Goal: Task Accomplishment & Management: Manage account settings

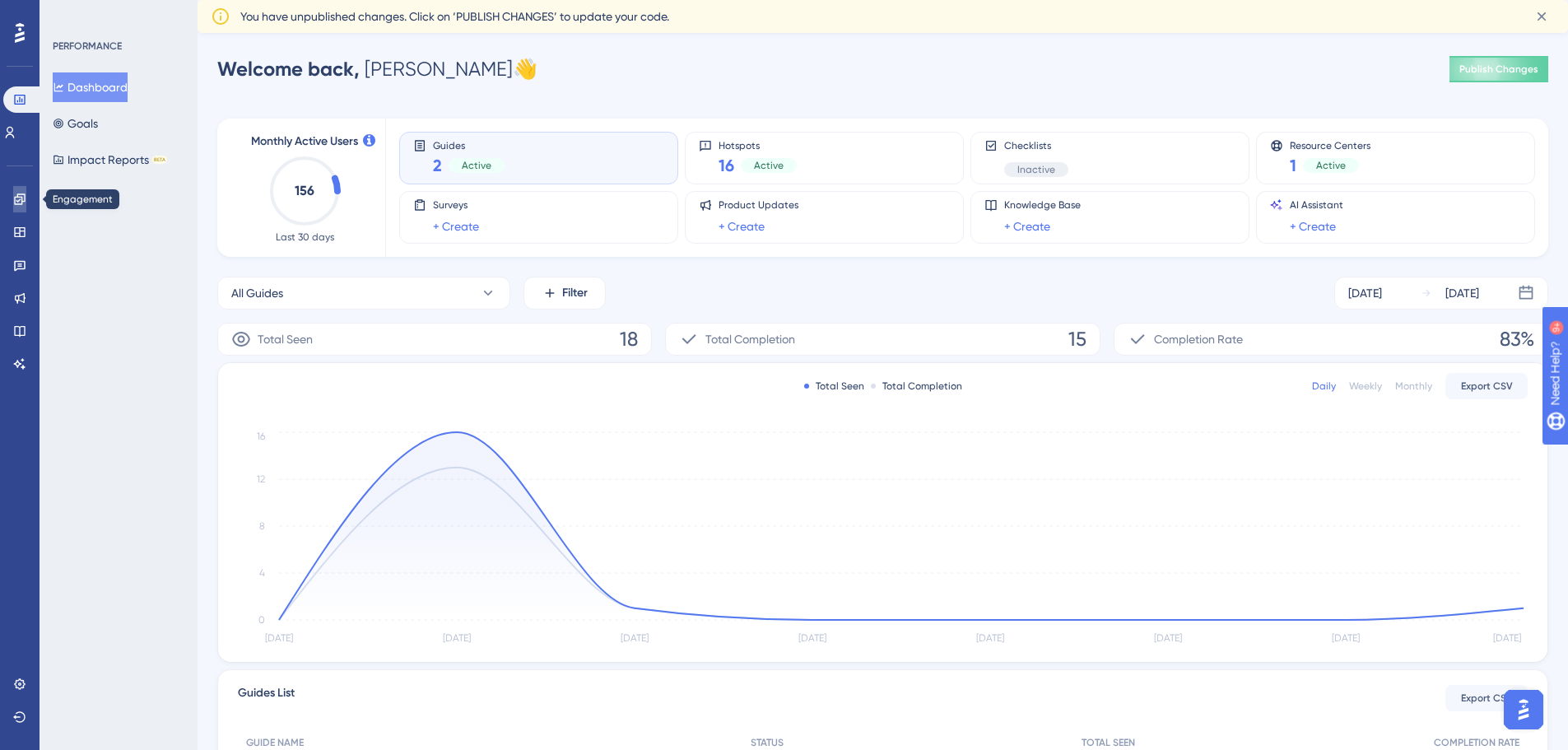
click at [0, 0] on icon at bounding box center [0, 0] width 0 height 0
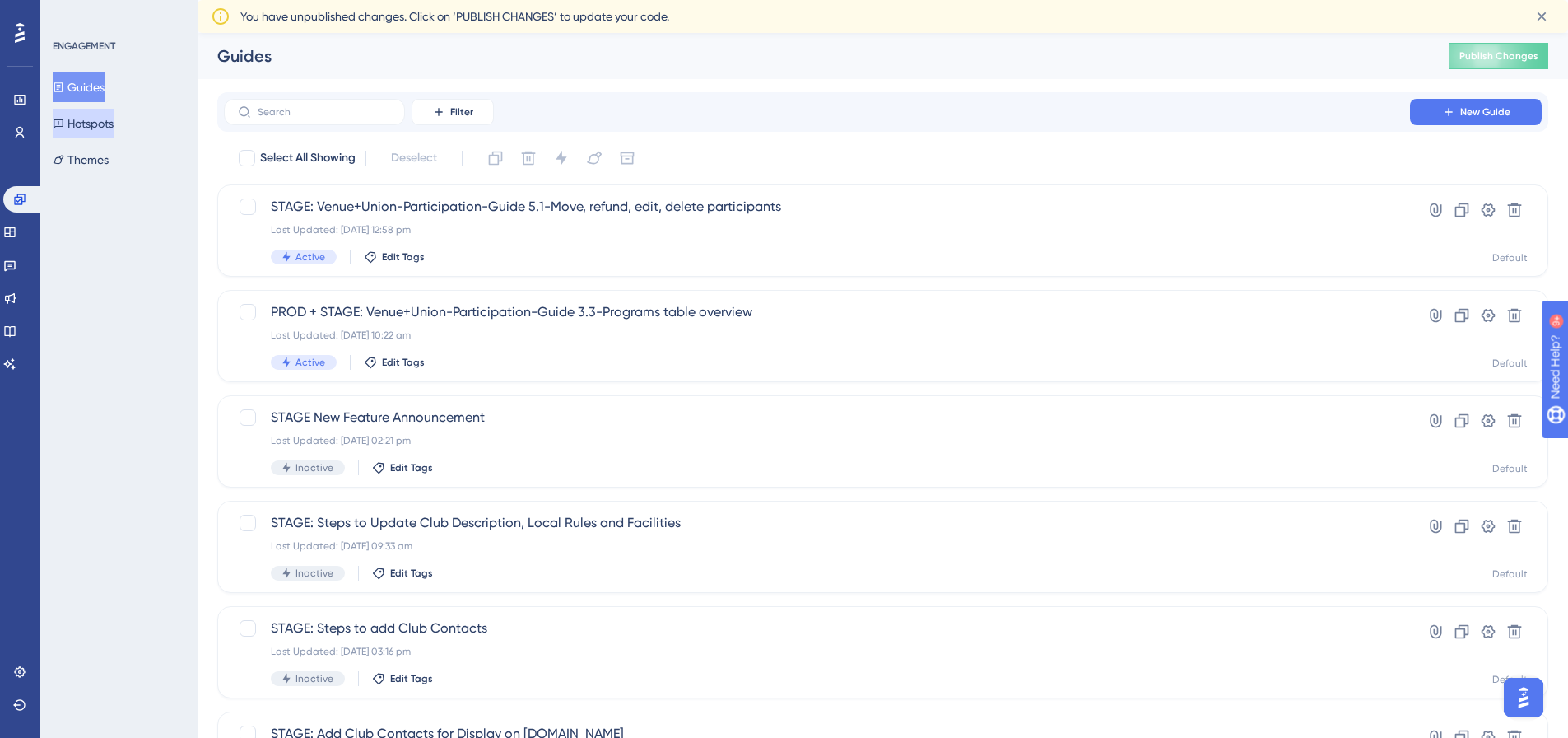
click at [102, 130] on button "Hotspots" at bounding box center [84, 124] width 61 height 30
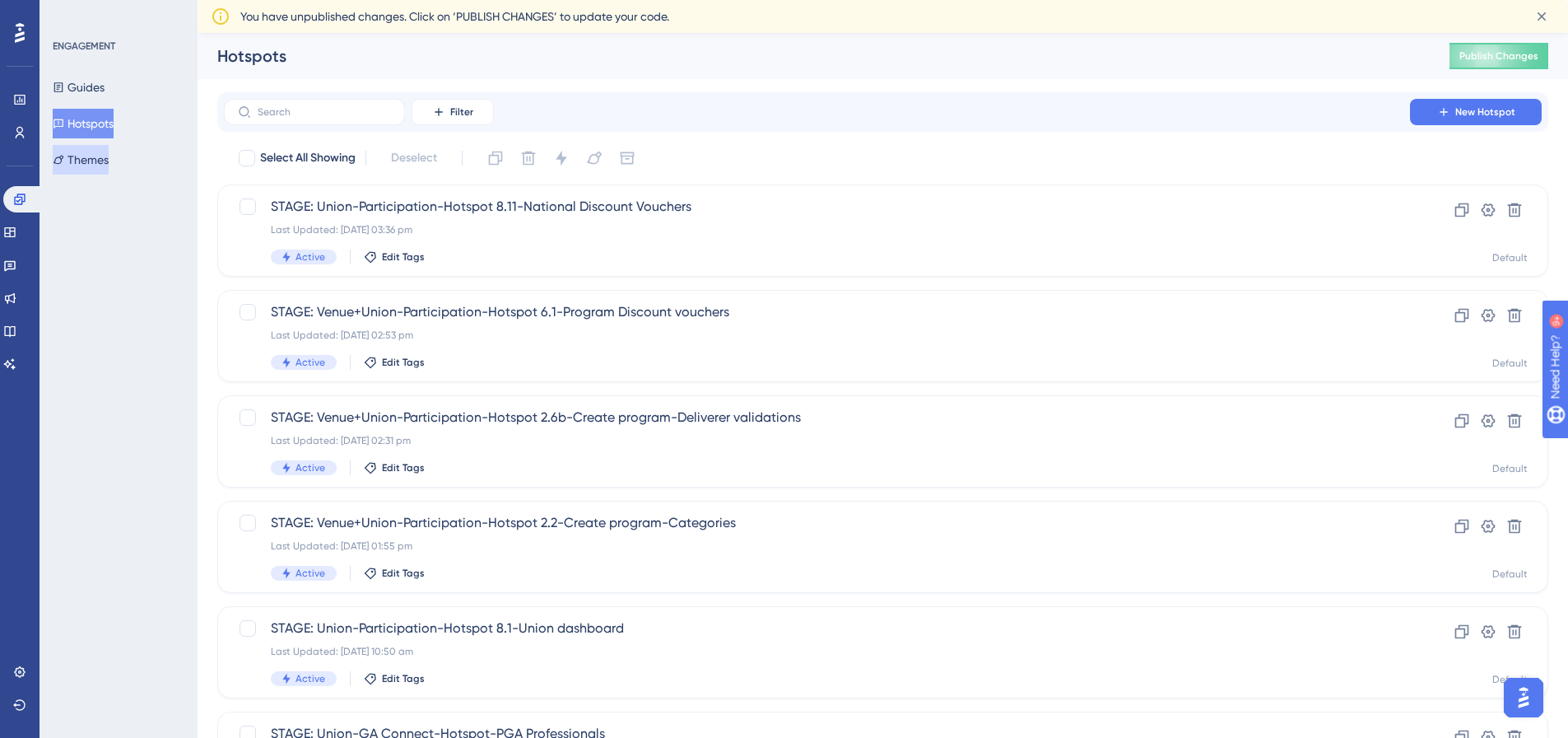
click at [93, 164] on button "Themes" at bounding box center [81, 160] width 56 height 30
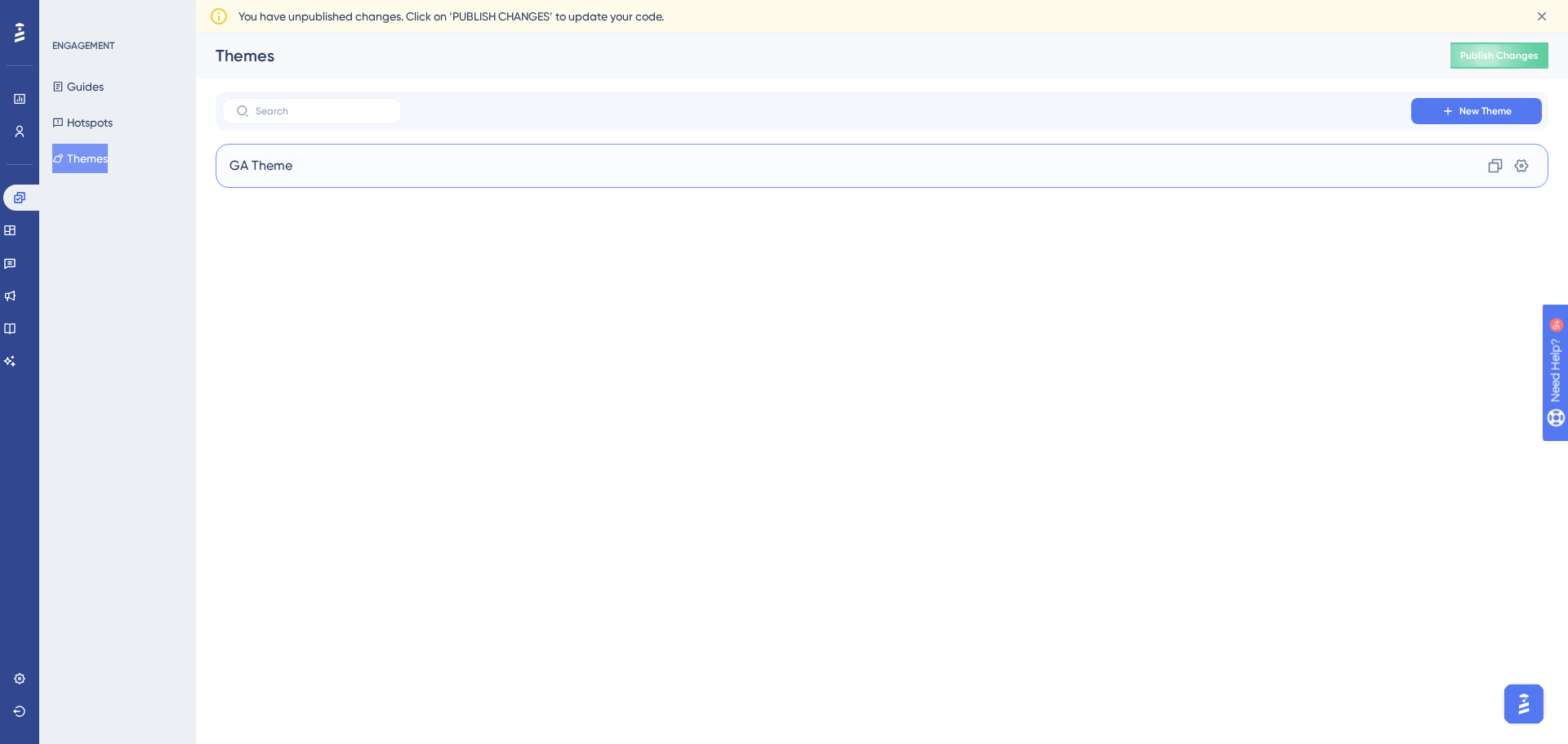
click at [247, 171] on span "GA Theme" at bounding box center [261, 166] width 62 height 20
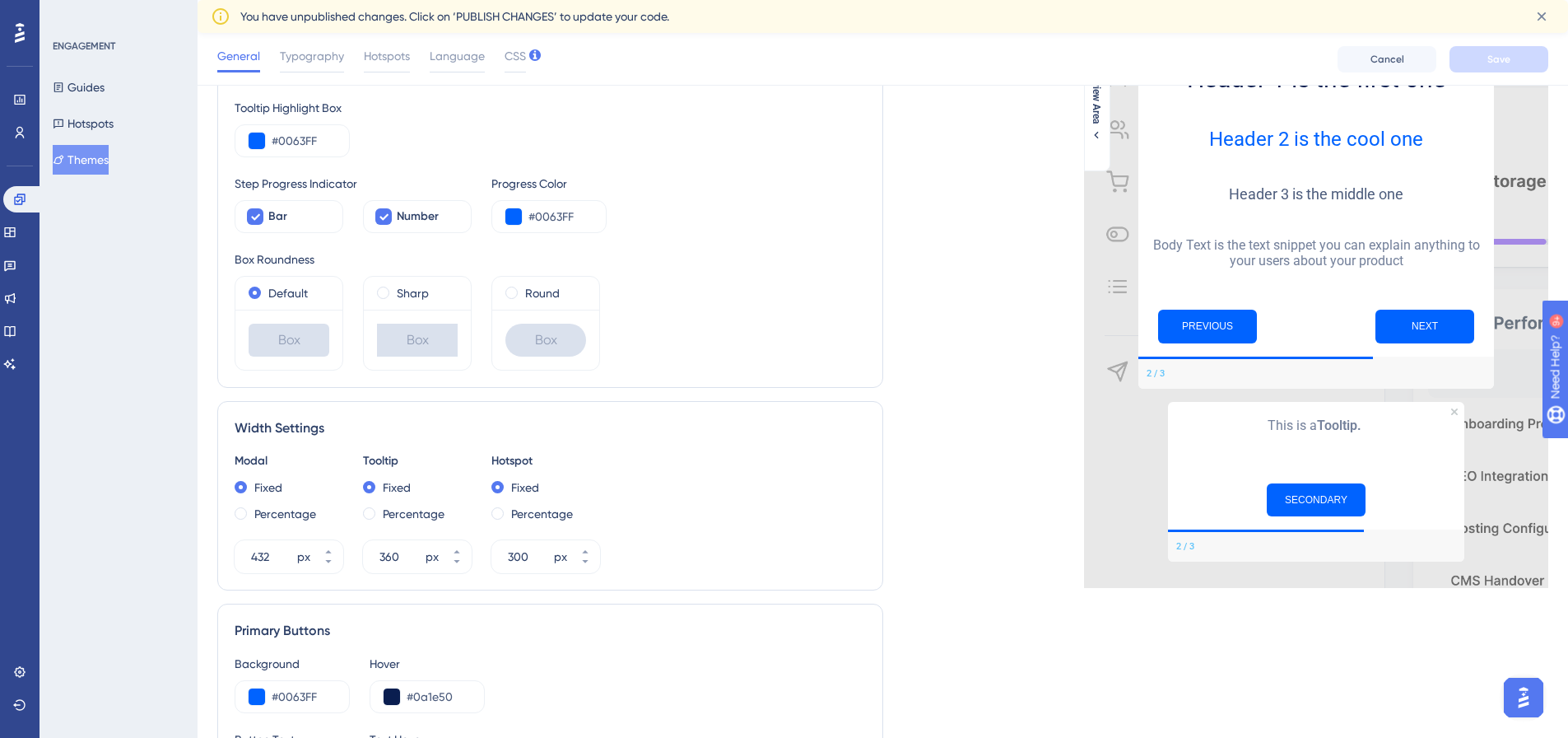
scroll to position [329, 0]
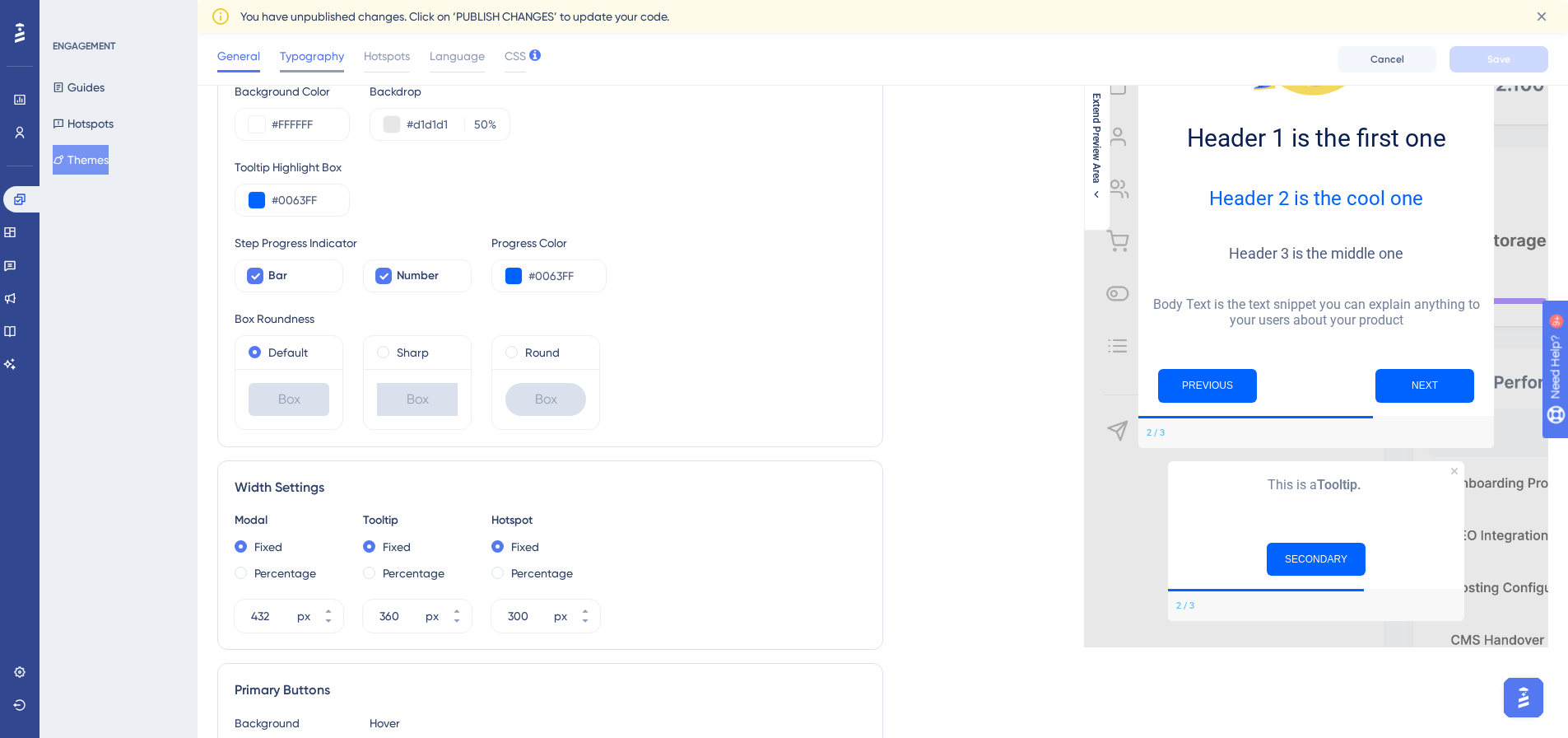
click at [282, 59] on span "Typography" at bounding box center [312, 56] width 64 height 20
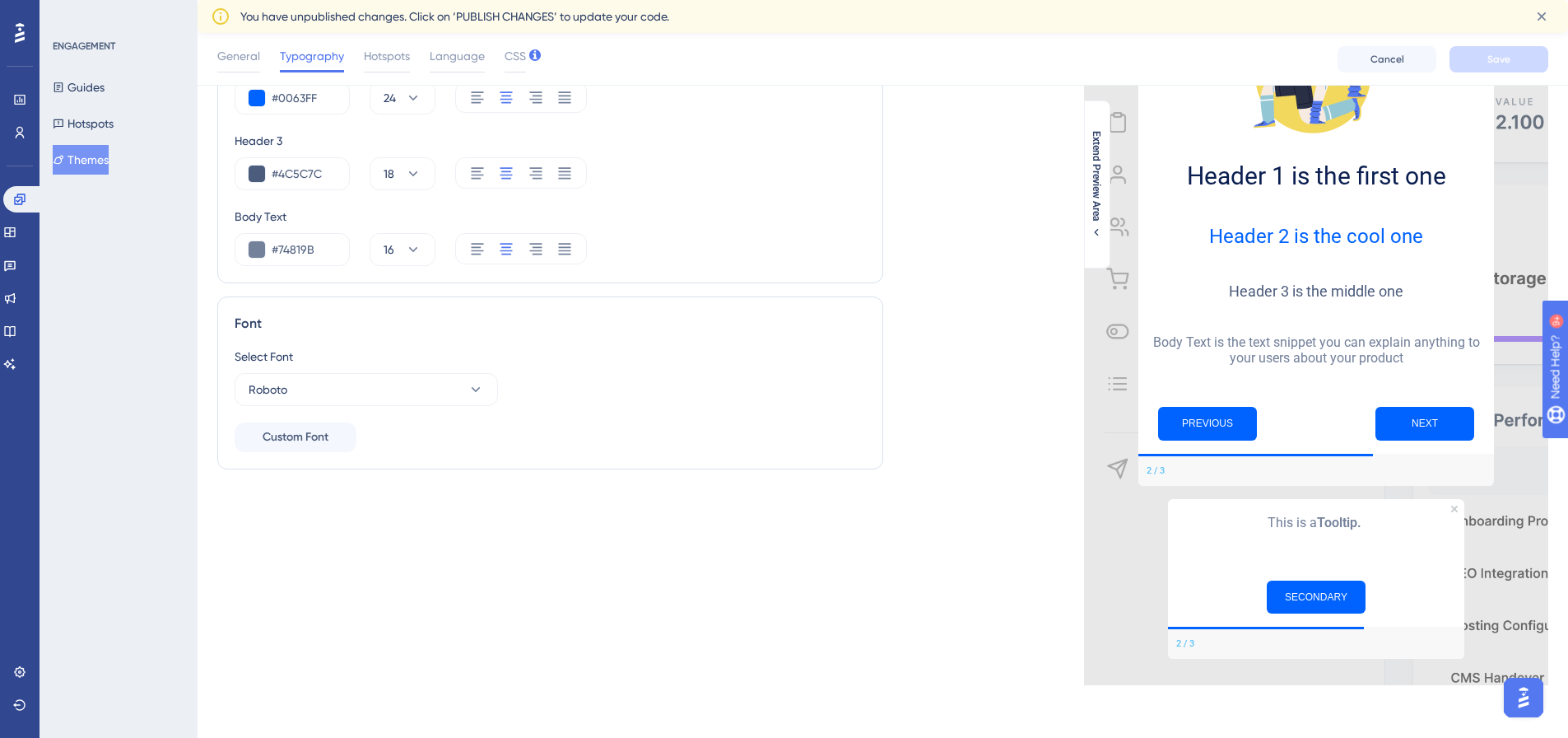
scroll to position [212, 0]
click at [381, 56] on span "Hotspots" at bounding box center [387, 56] width 46 height 20
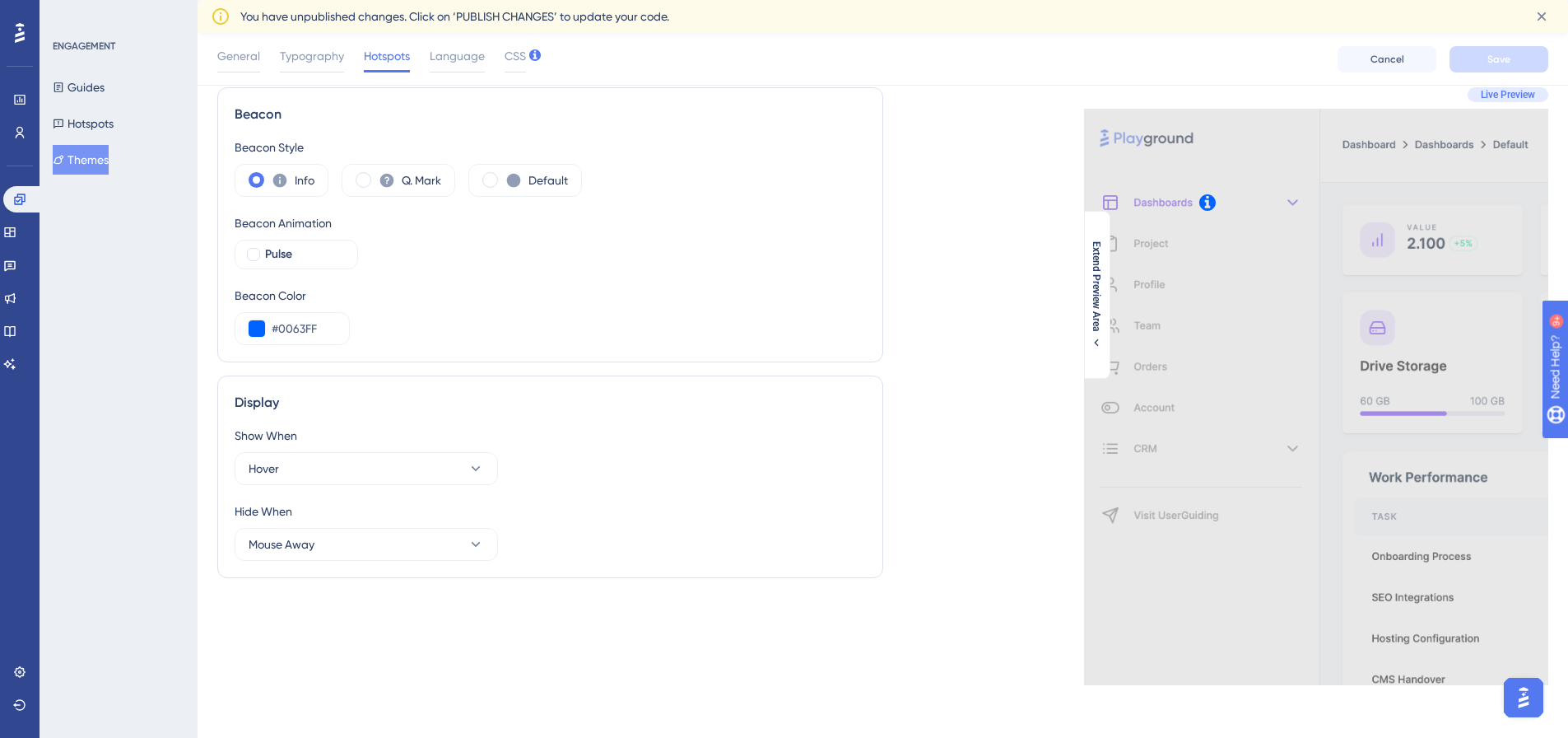
scroll to position [51, 0]
click at [452, 61] on span "Language" at bounding box center [457, 56] width 56 height 20
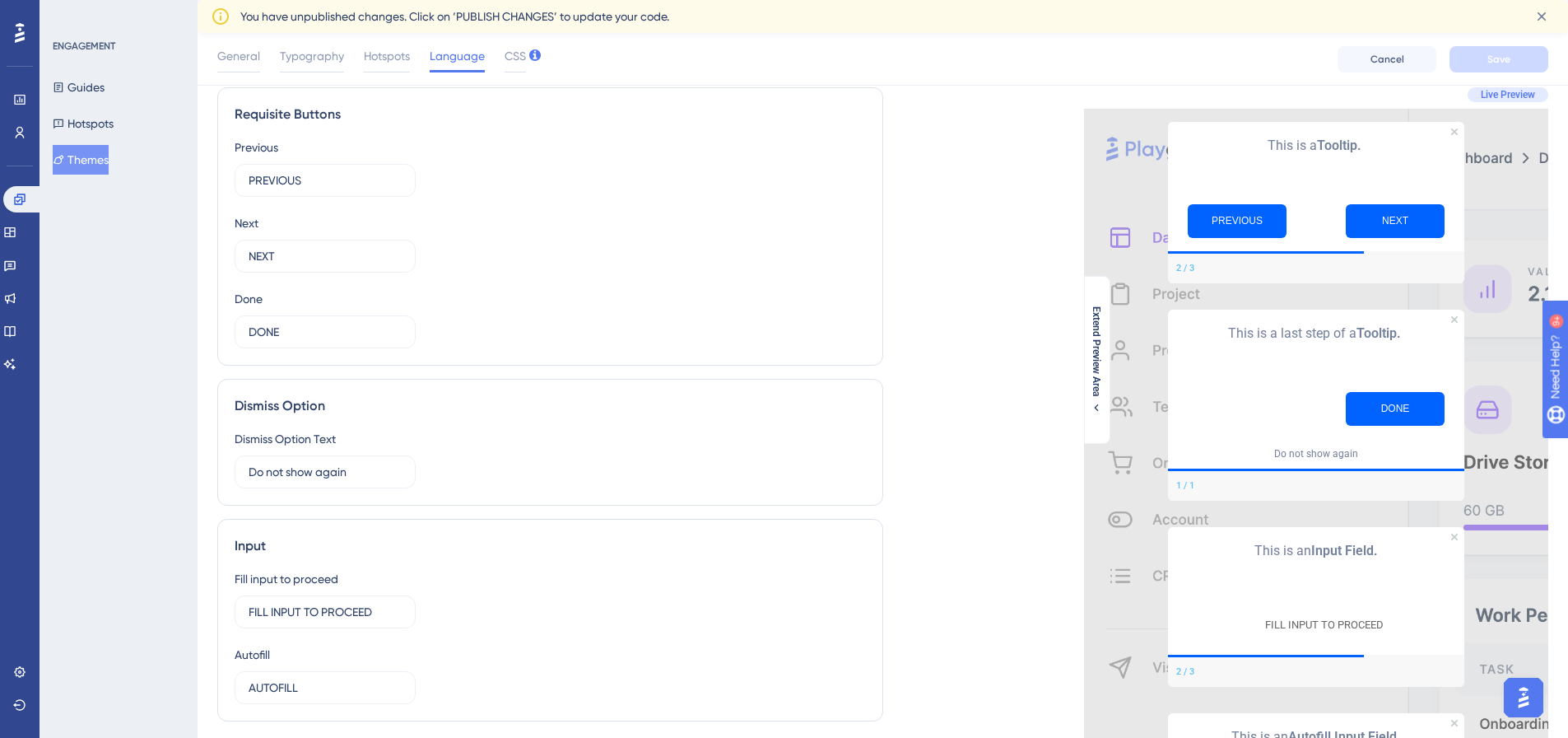
scroll to position [247, 0]
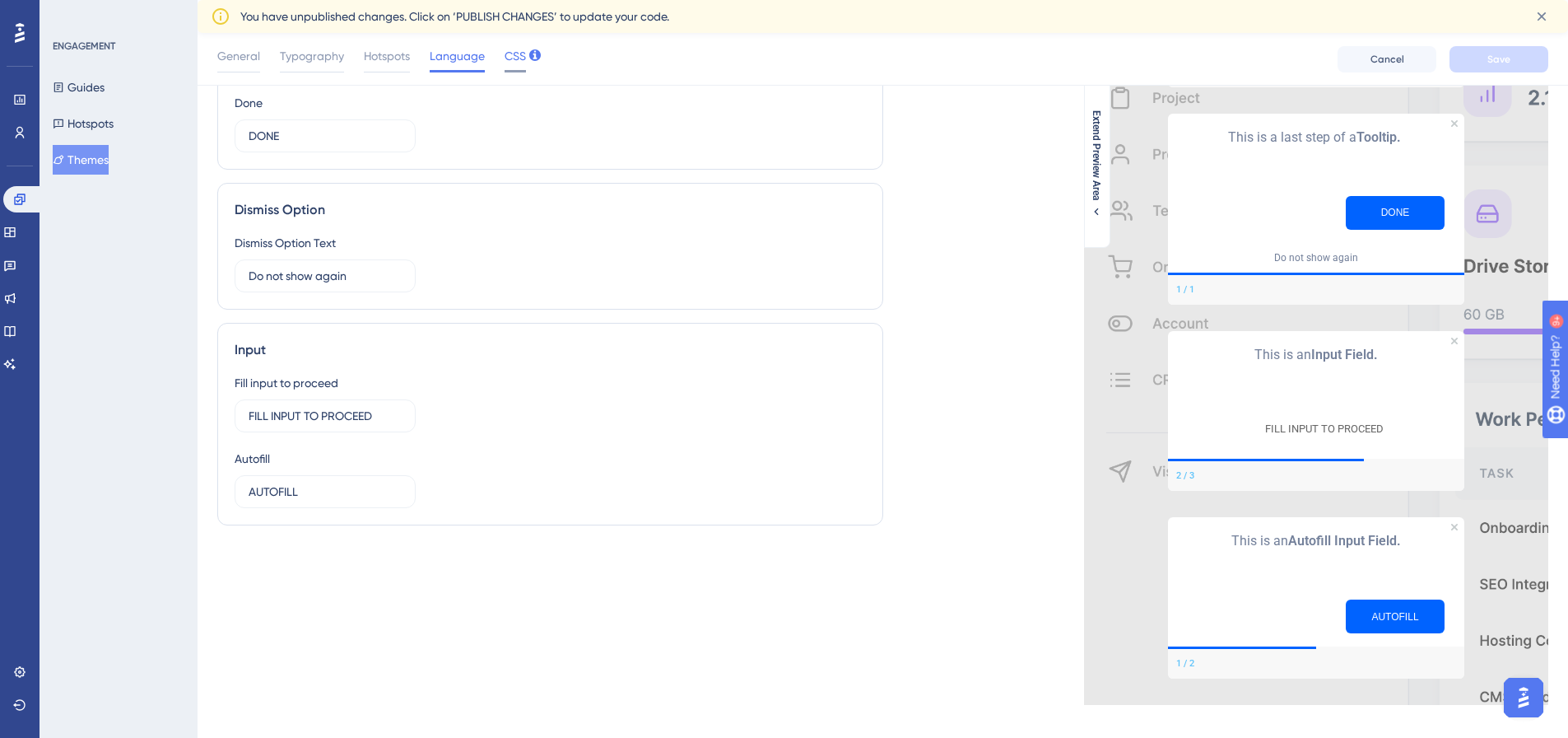
click at [509, 58] on span "CSS" at bounding box center [515, 56] width 22 height 20
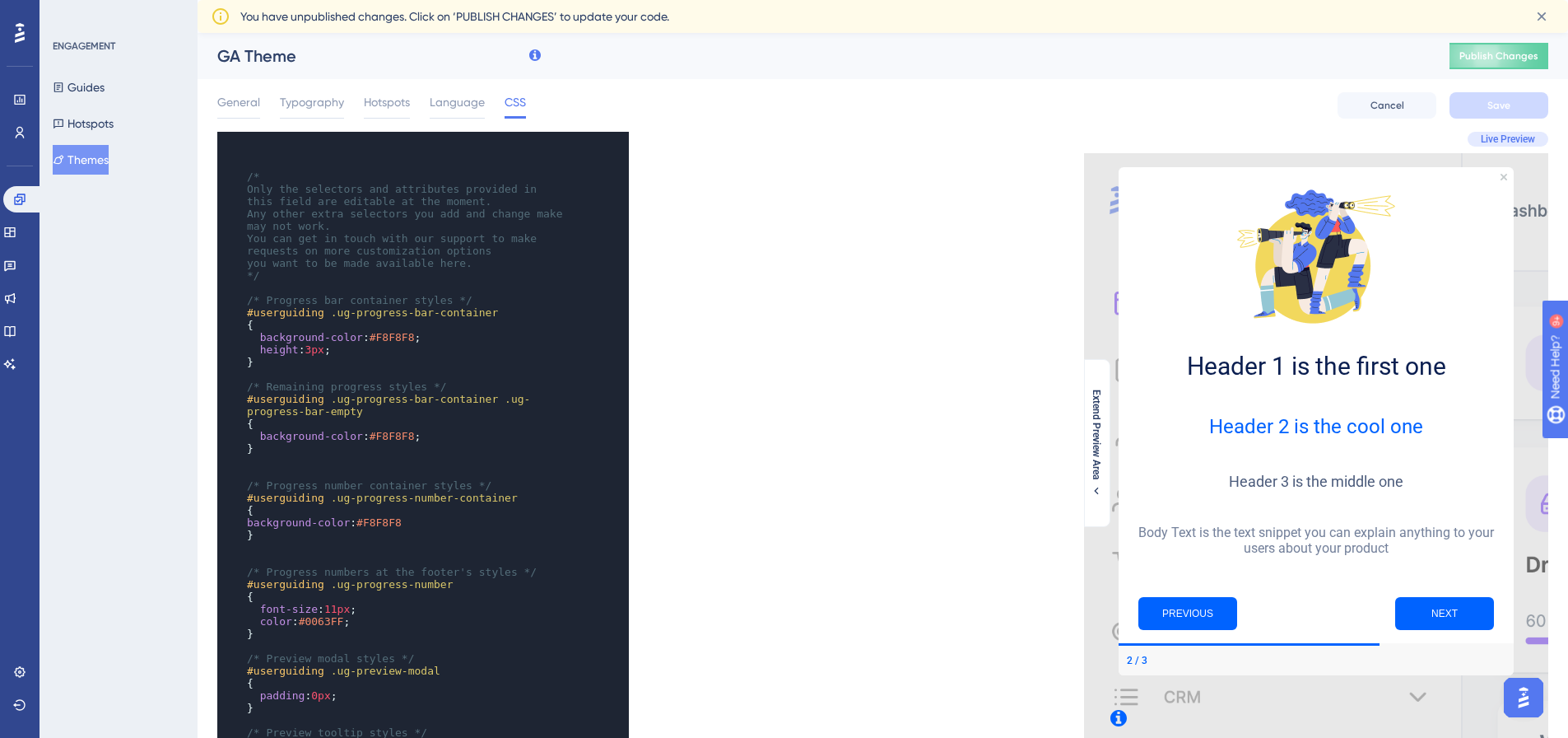
scroll to position [0, 0]
click at [232, 100] on span "General" at bounding box center [239, 102] width 43 height 20
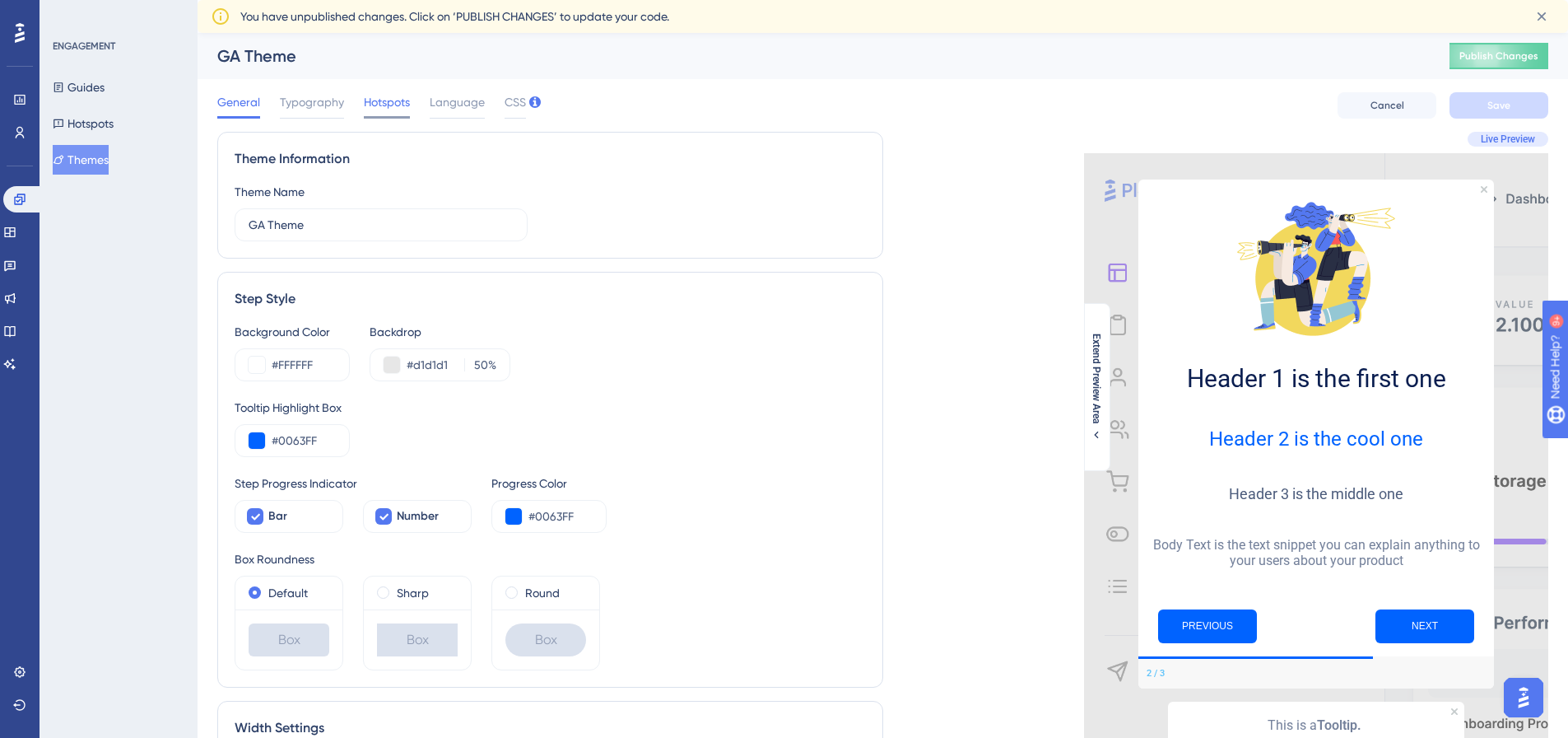
click at [394, 103] on span "Hotspots" at bounding box center [387, 102] width 46 height 20
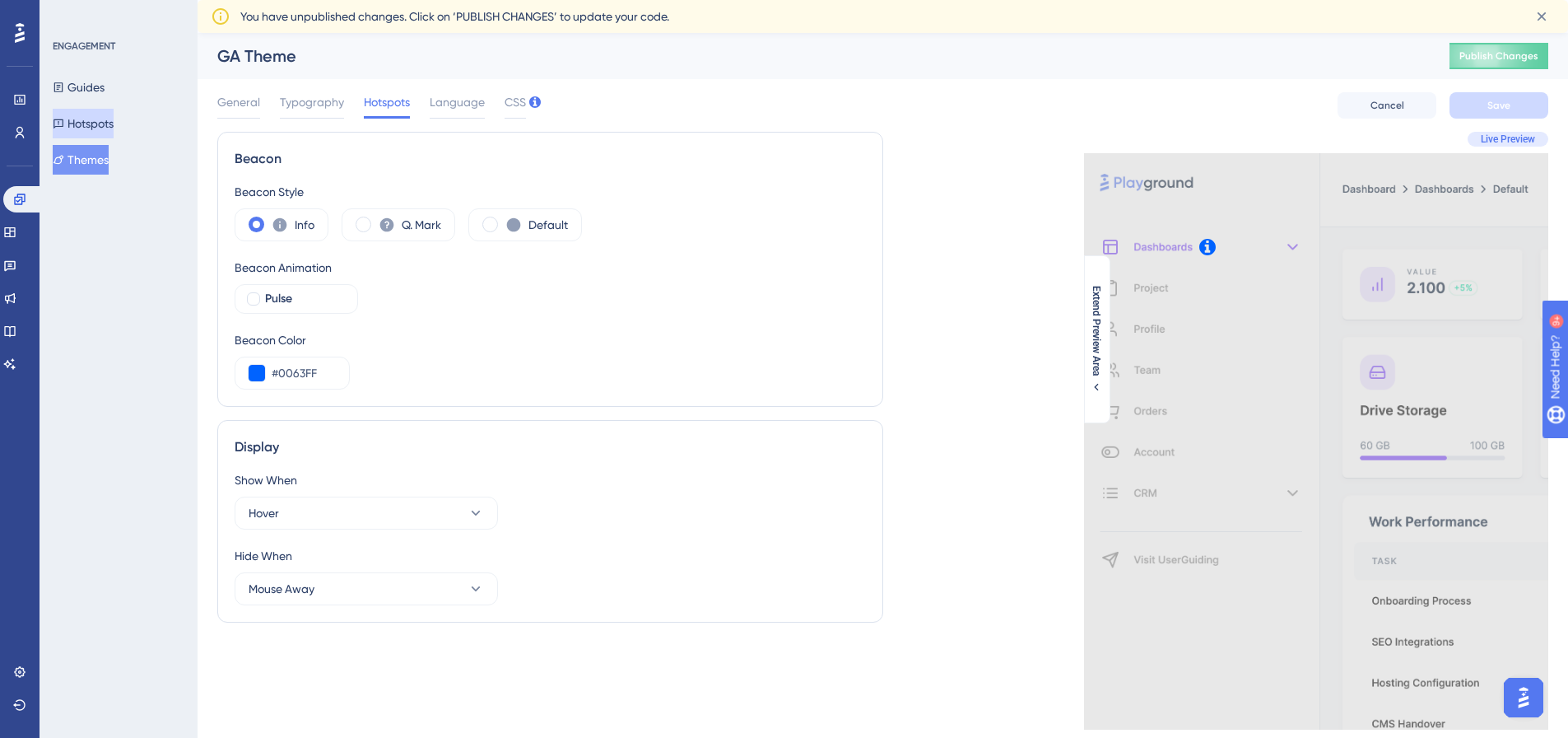
click at [111, 130] on button "Hotspots" at bounding box center [84, 124] width 61 height 30
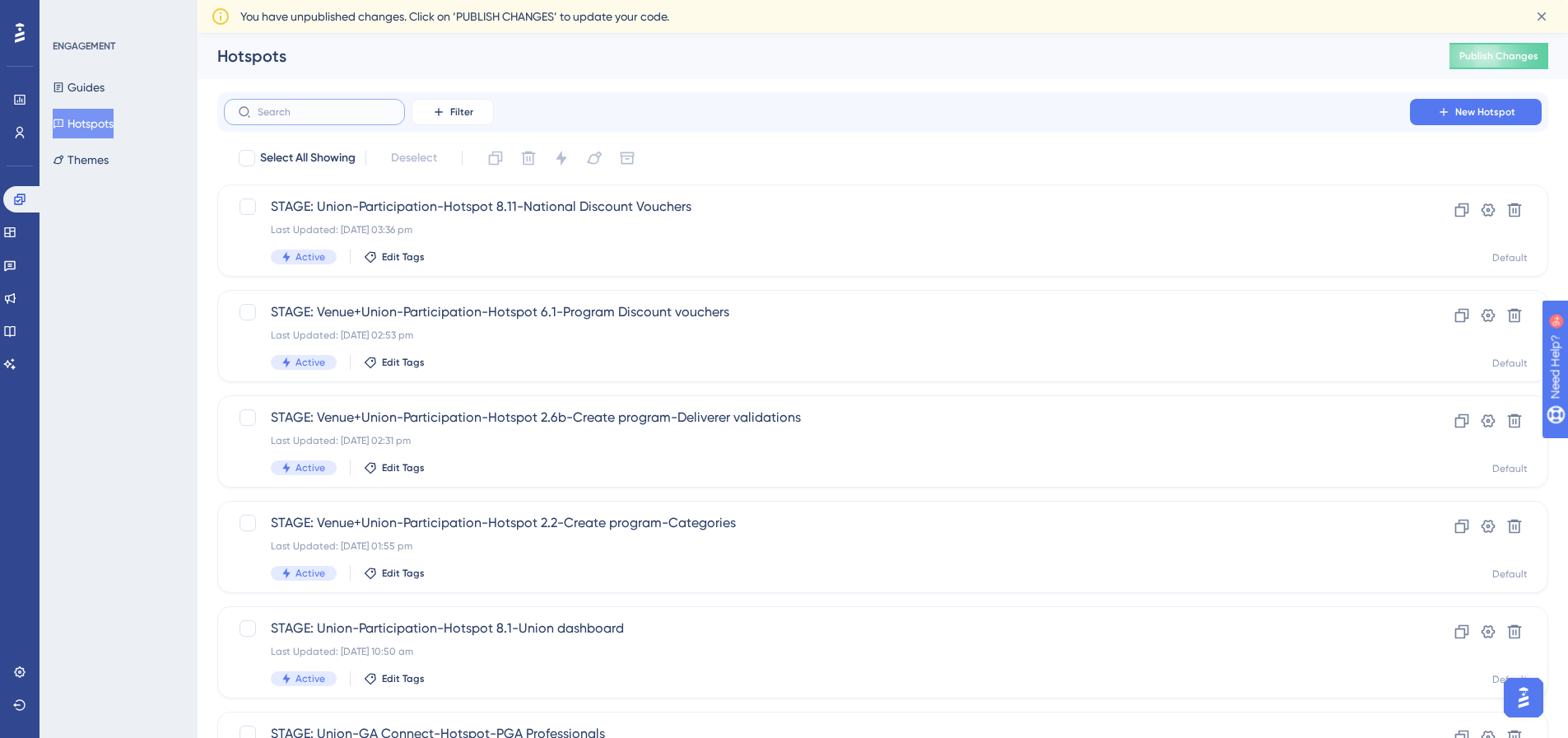
click at [346, 115] on input "text" at bounding box center [324, 112] width 133 height 12
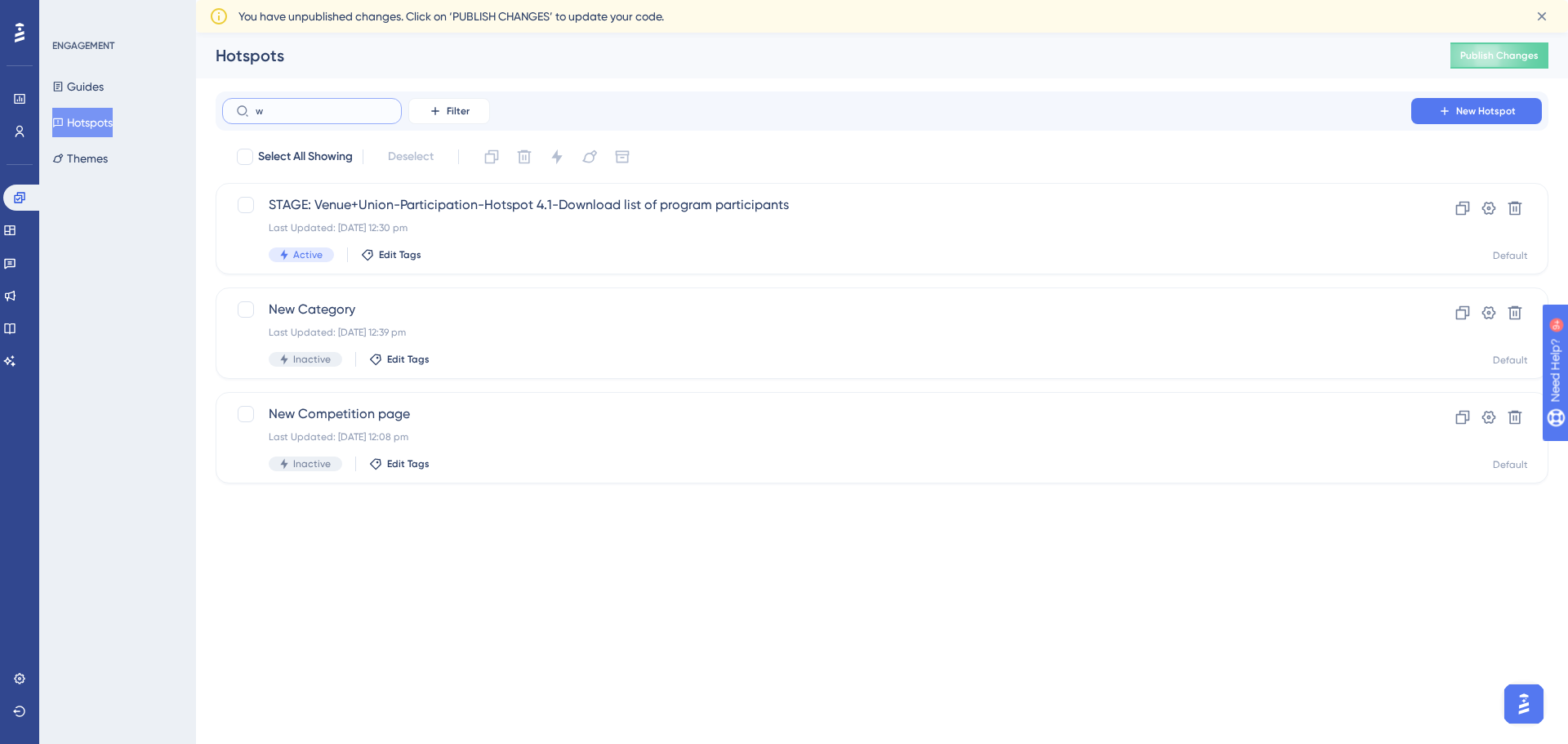
type input "wh"
checkbox input "true"
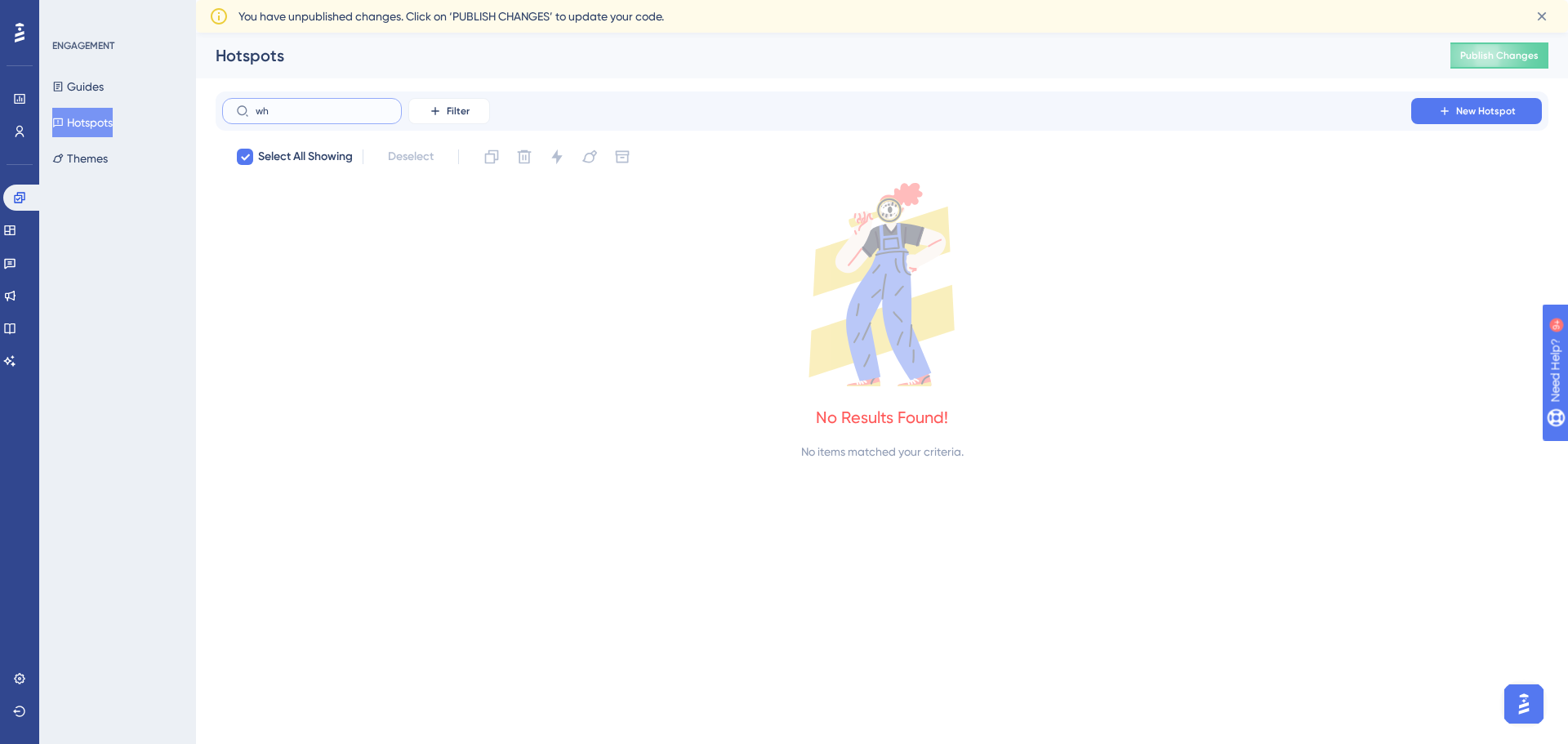
type input "w"
checkbox input "false"
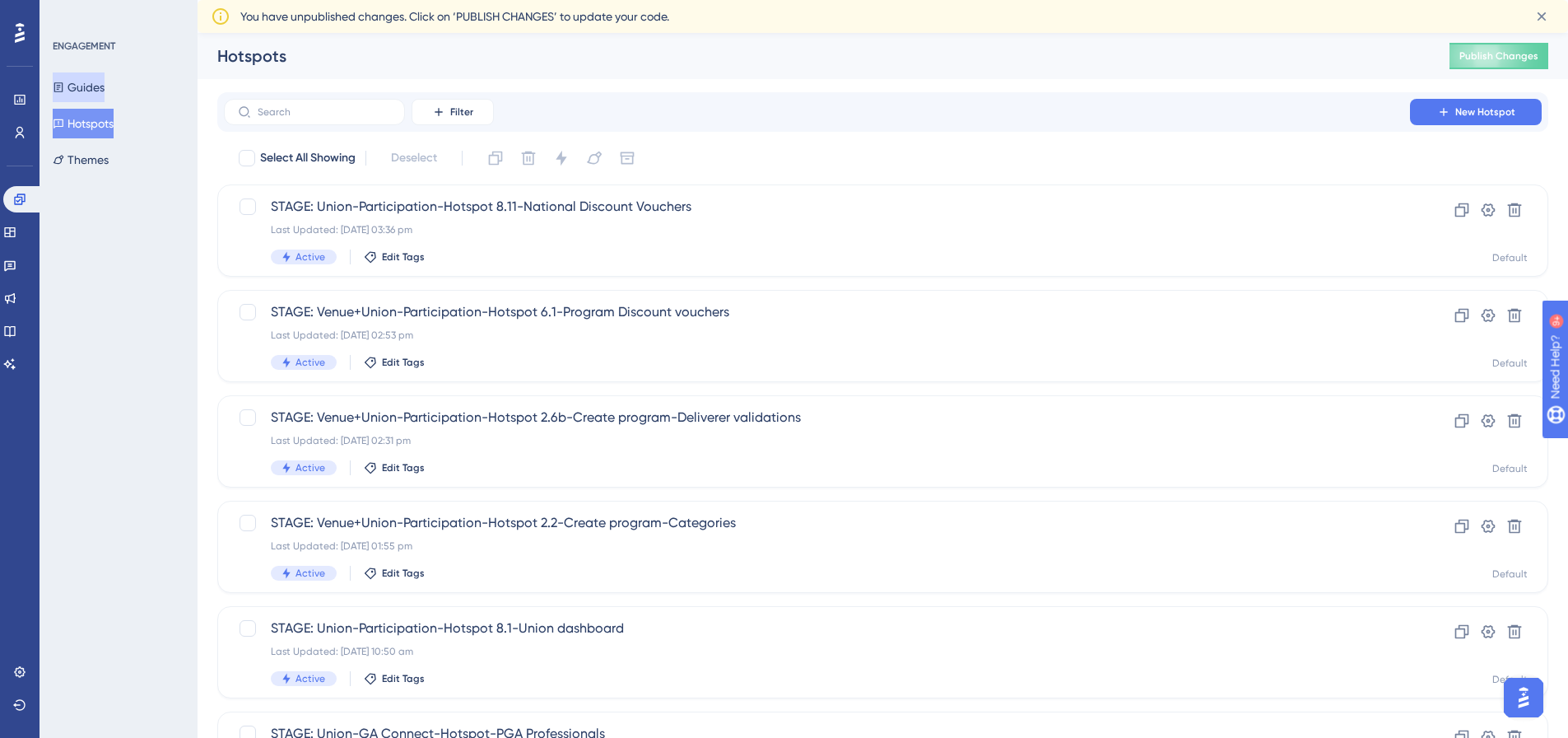
click at [90, 95] on button "Guides" at bounding box center [79, 87] width 52 height 30
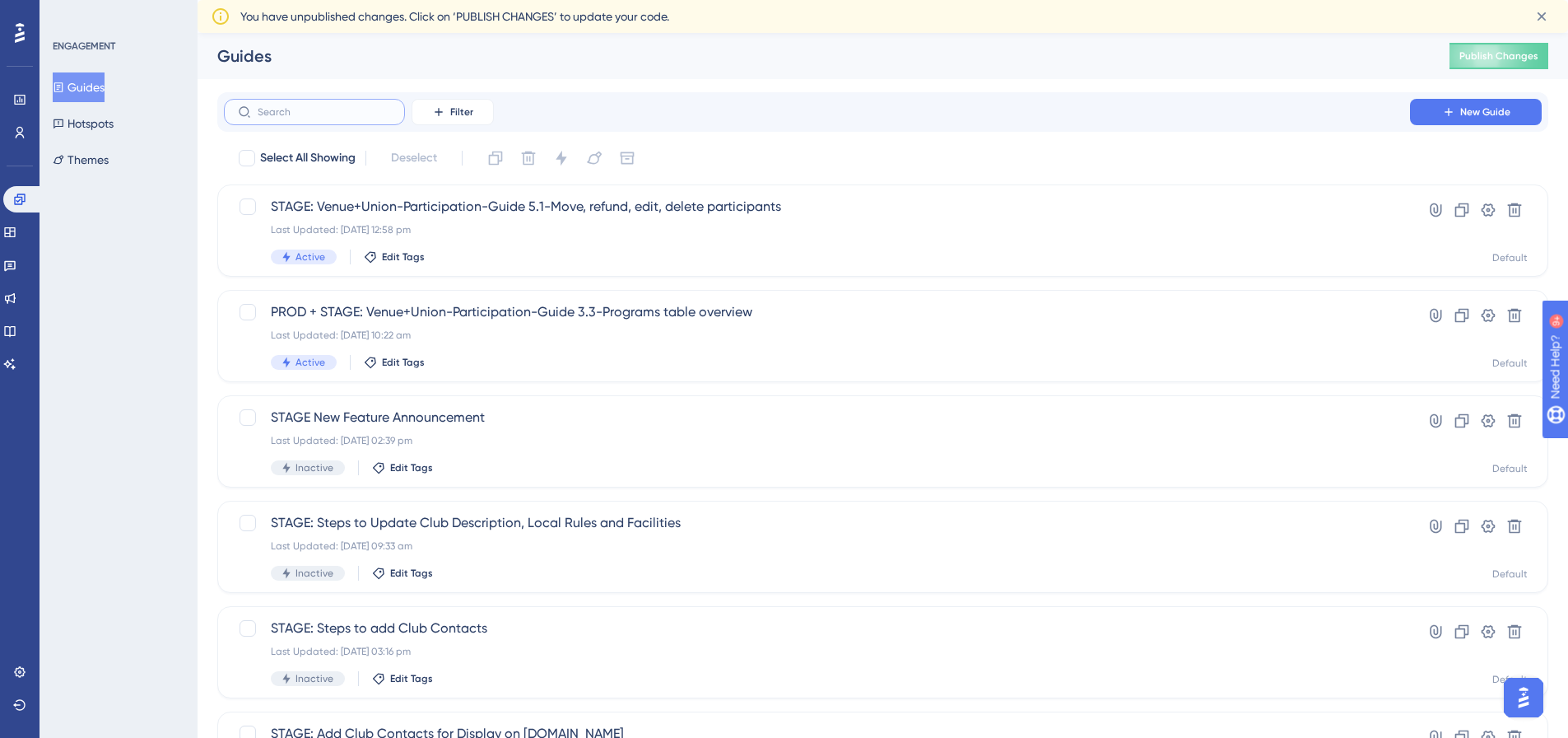
click at [311, 117] on input "text" at bounding box center [324, 112] width 133 height 12
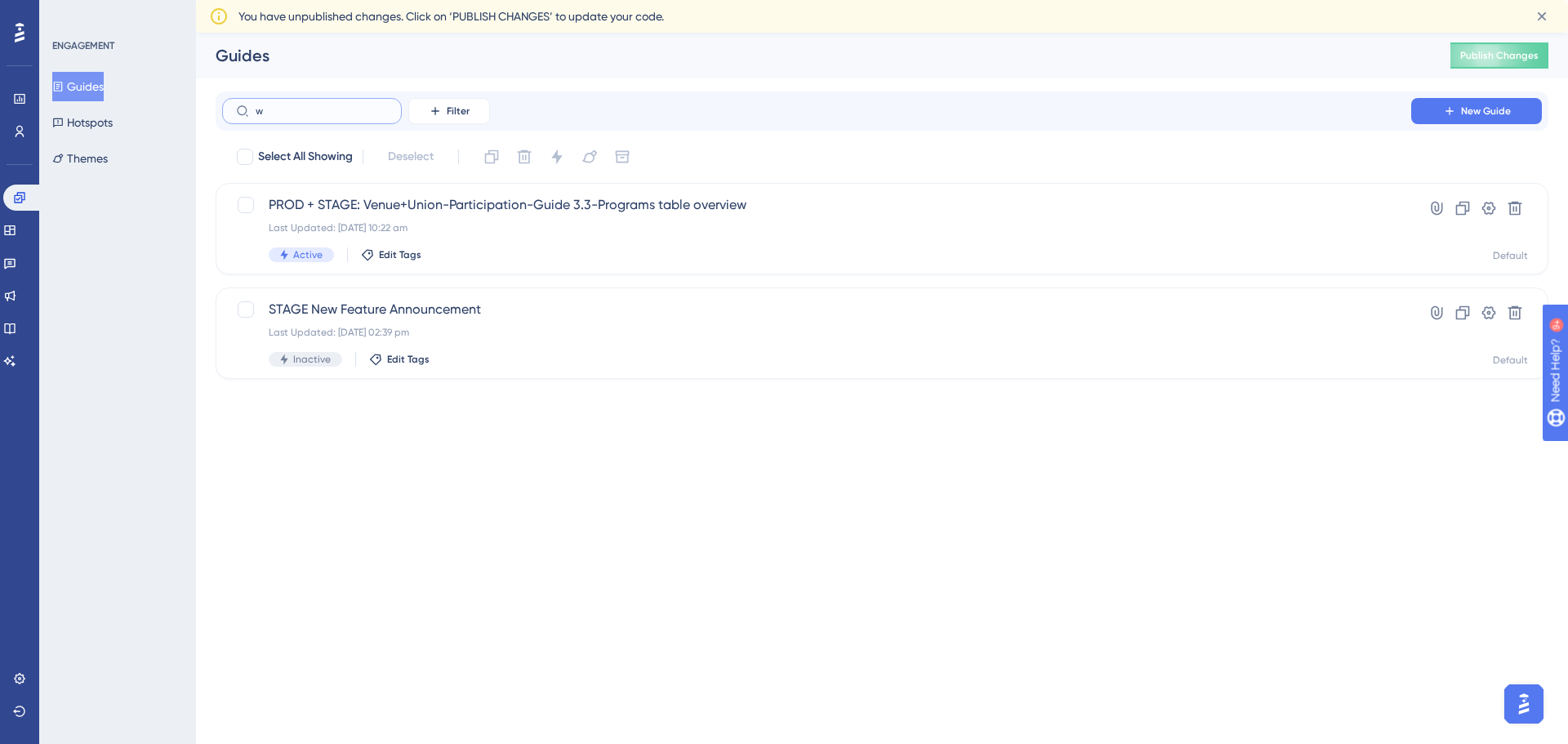
type input "wh"
checkbox input "true"
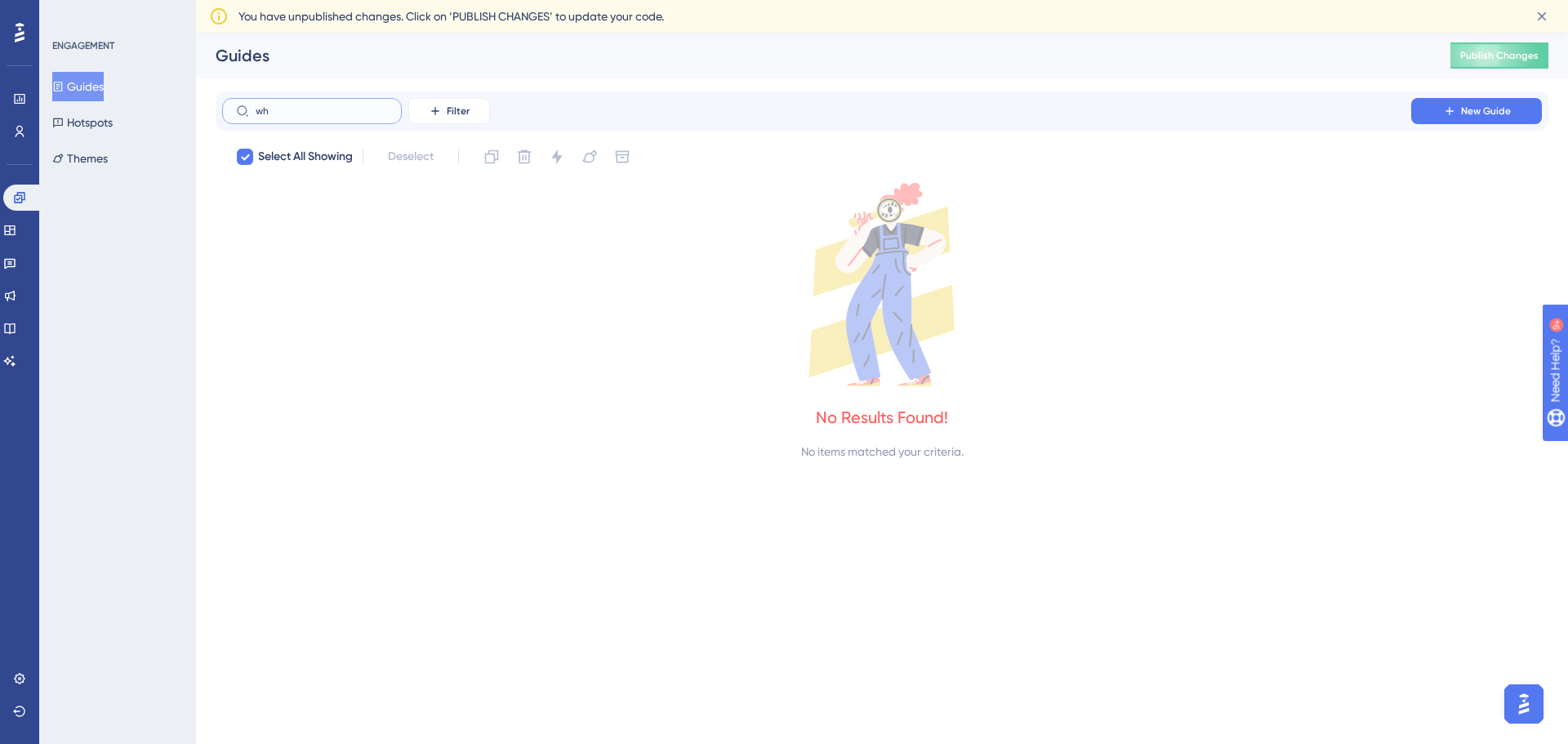
type input "w"
checkbox input "false"
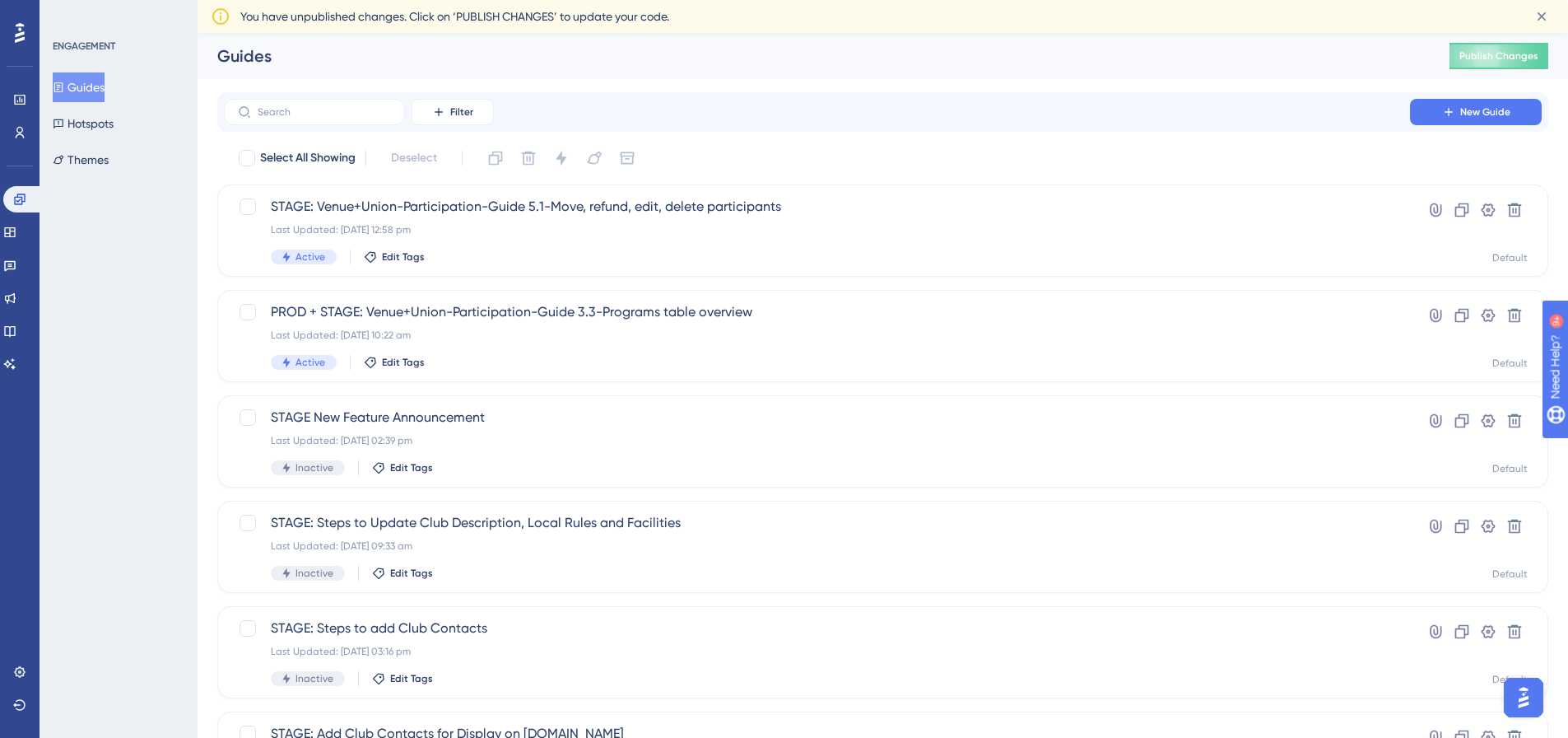
click at [90, 41] on div "ENGAGEMENT" at bounding box center [84, 46] width 62 height 13
click at [77, 52] on div "ENGAGEMENT" at bounding box center [84, 46] width 62 height 13
click at [17, 240] on link at bounding box center [10, 232] width 13 height 27
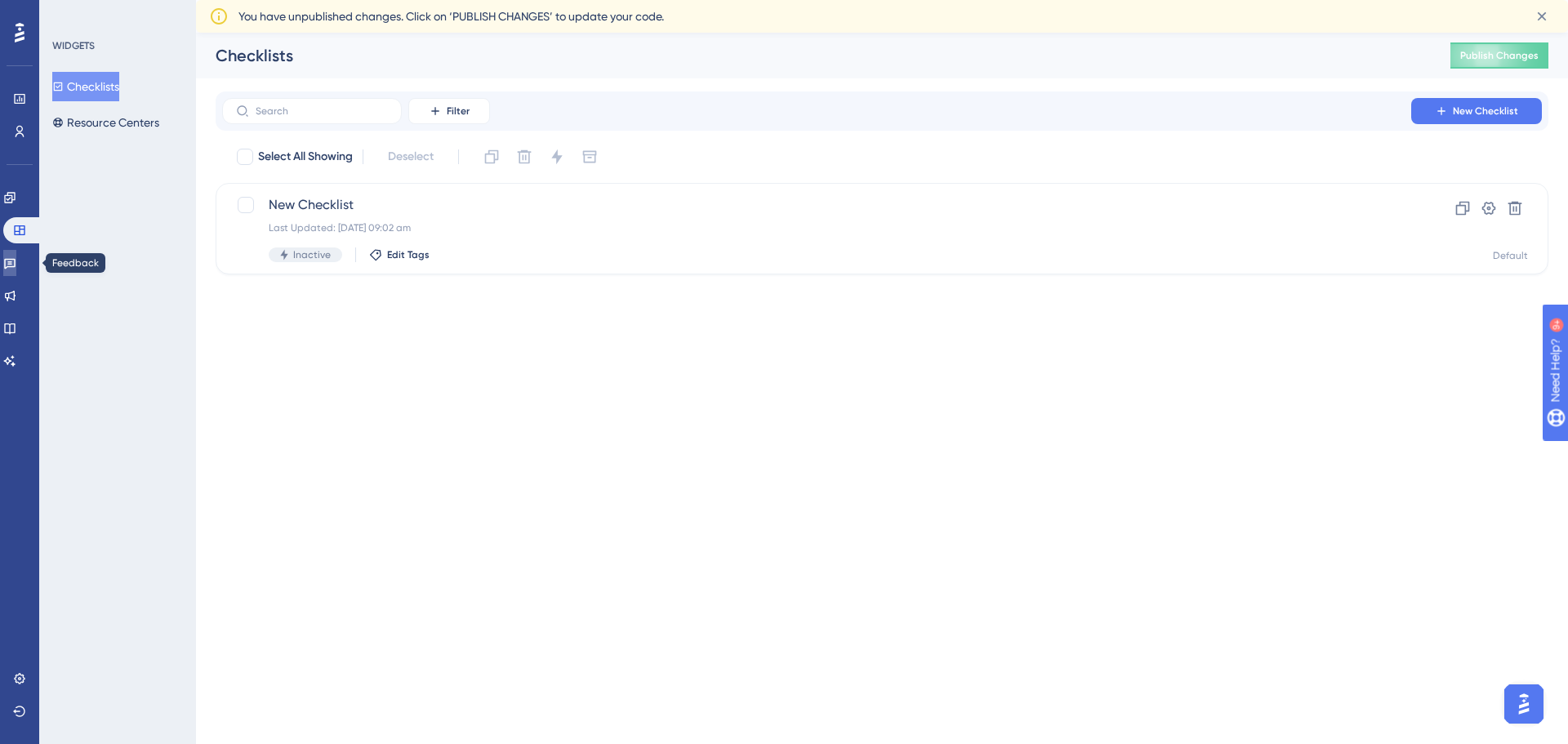
click at [16, 256] on icon at bounding box center [10, 263] width 13 height 13
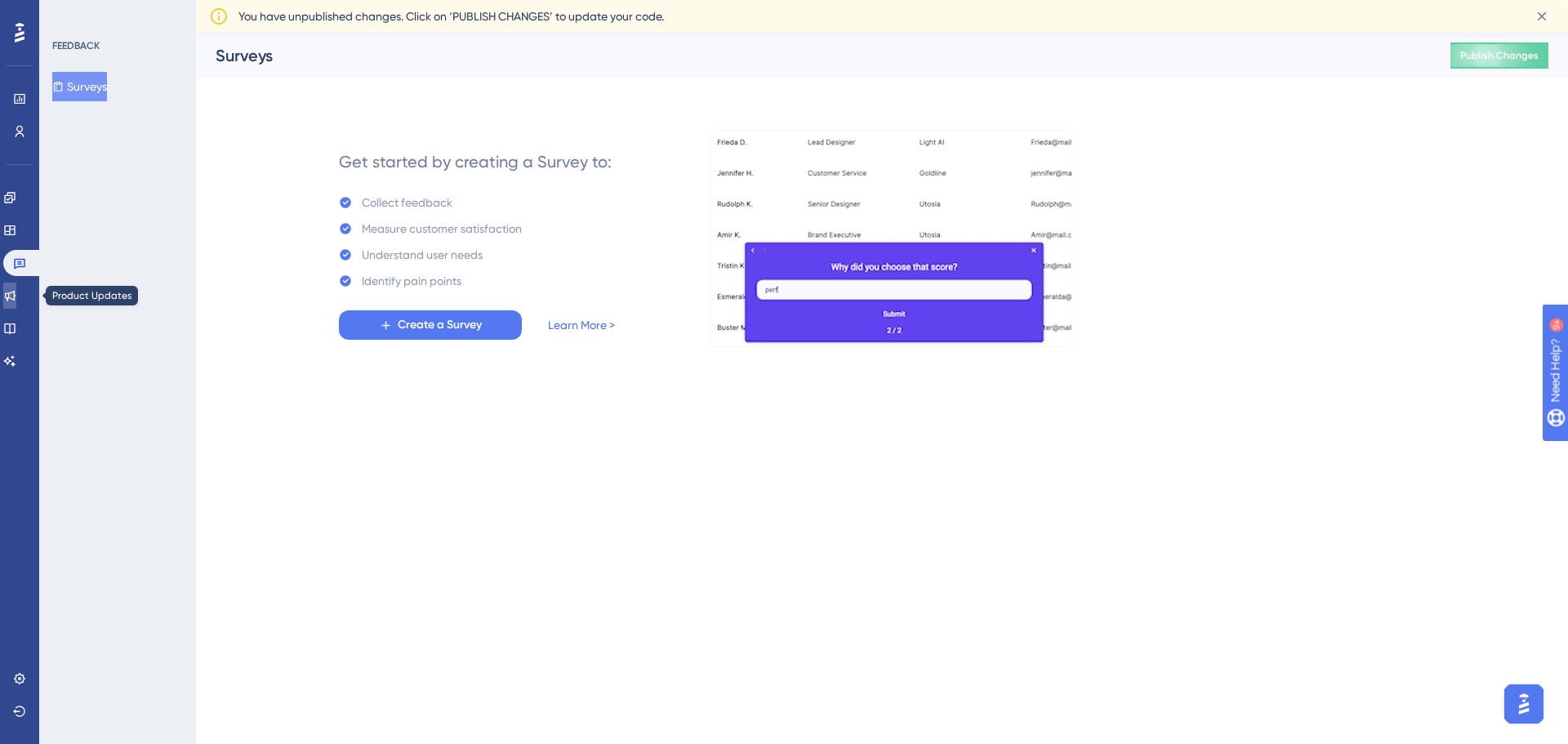
click at [16, 289] on link at bounding box center [10, 296] width 13 height 26
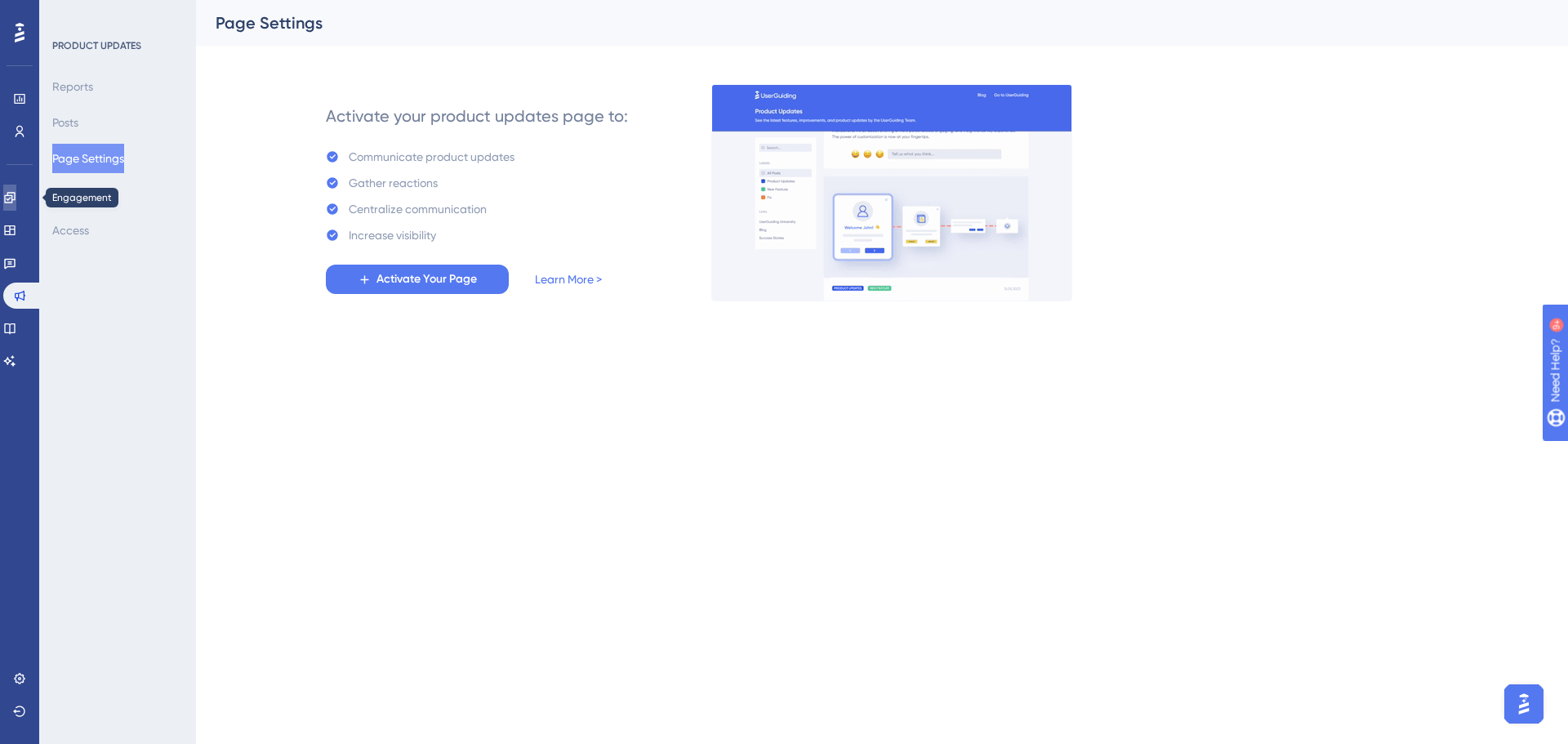
click at [0, 0] on icon at bounding box center [0, 0] width 0 height 0
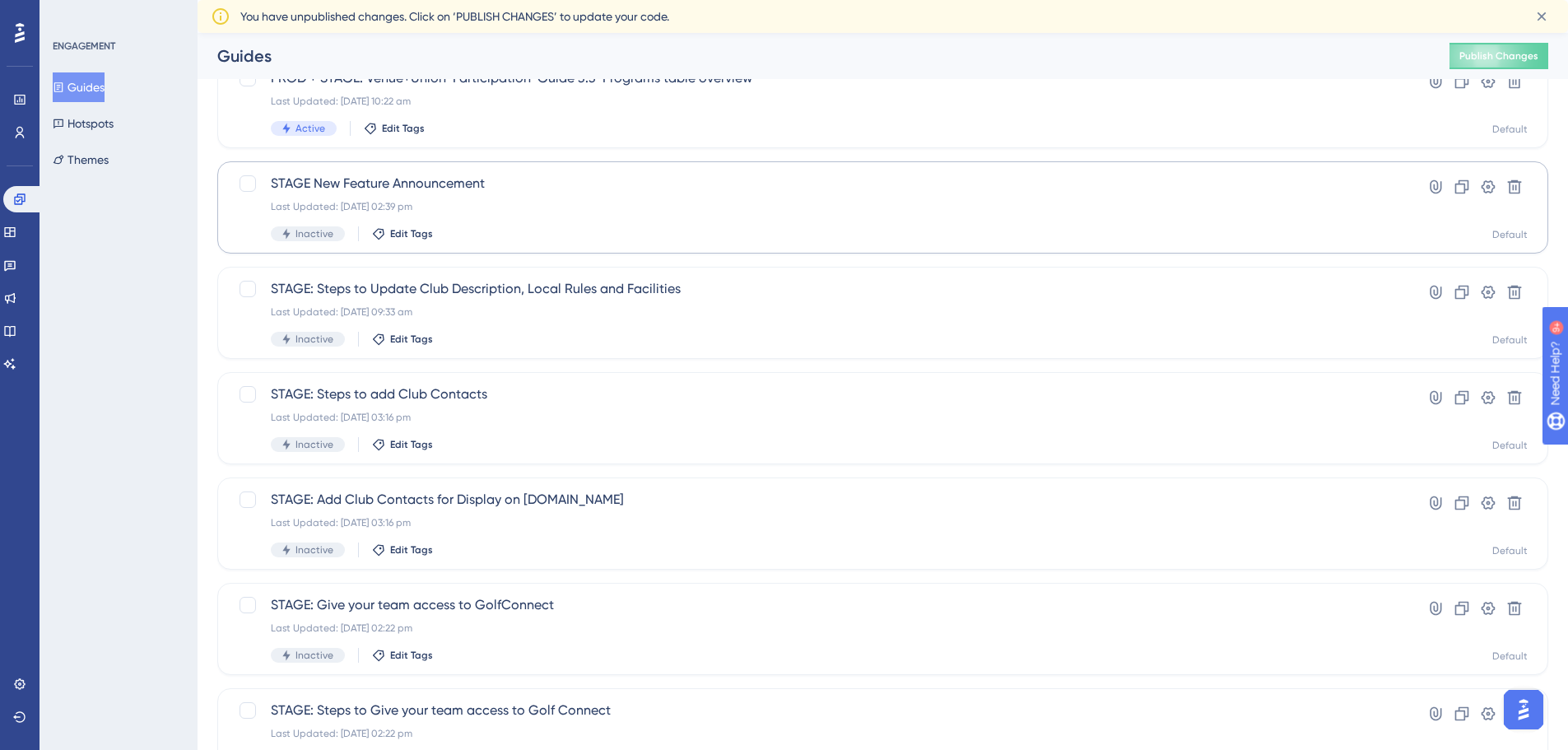
scroll to position [201, 0]
click at [90, 123] on button "Hotspots" at bounding box center [84, 123] width 61 height 30
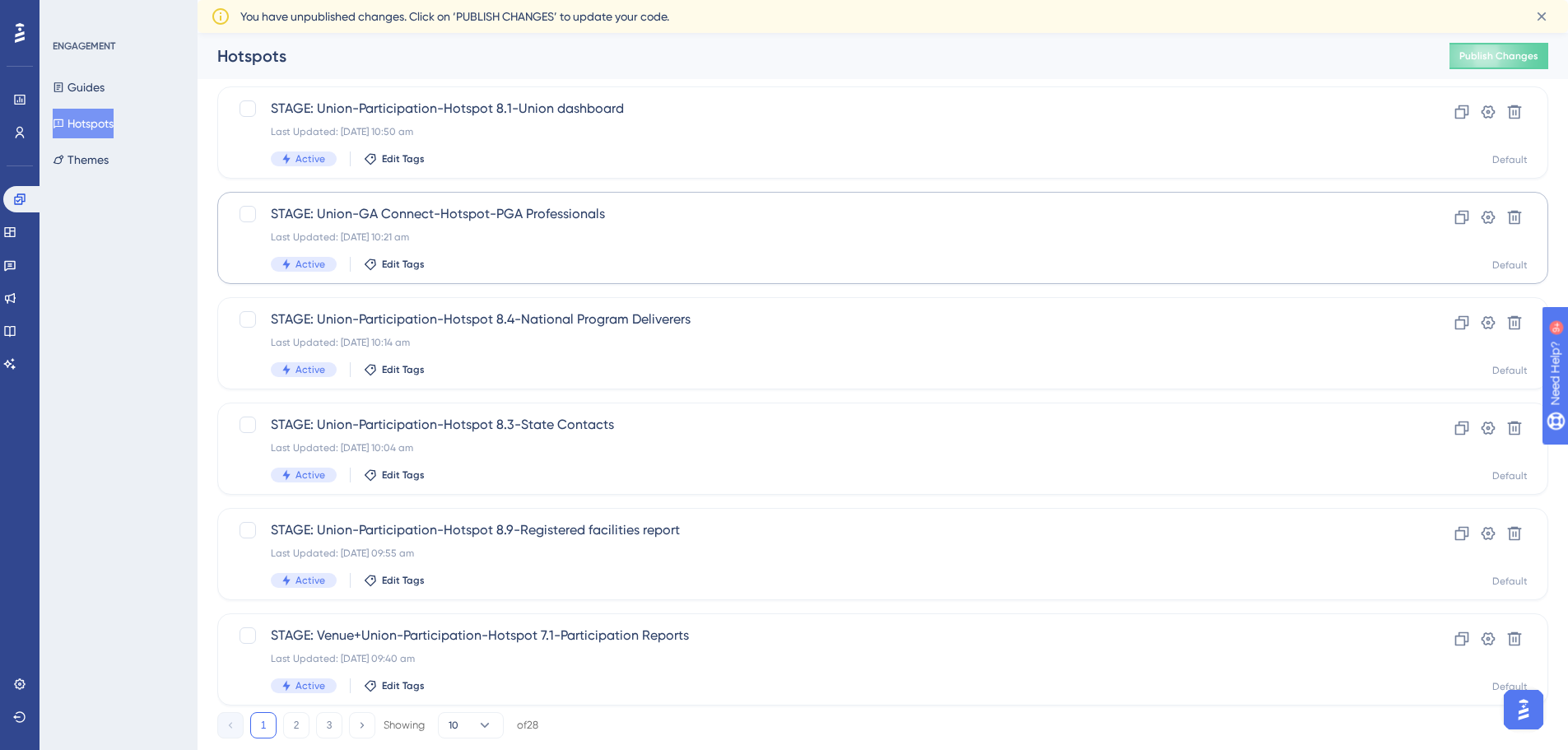
scroll to position [528, 0]
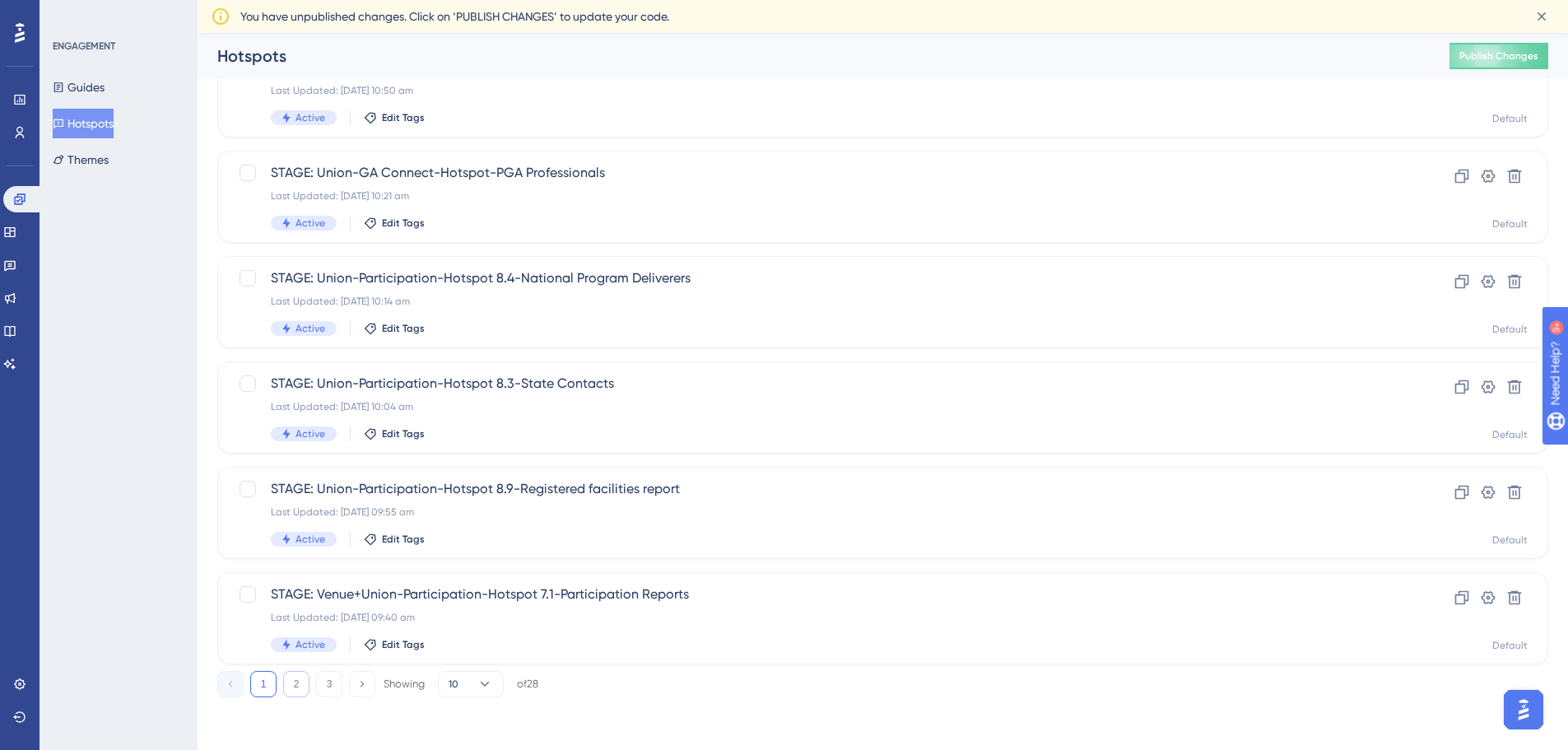
click at [293, 684] on button "2" at bounding box center [297, 685] width 27 height 27
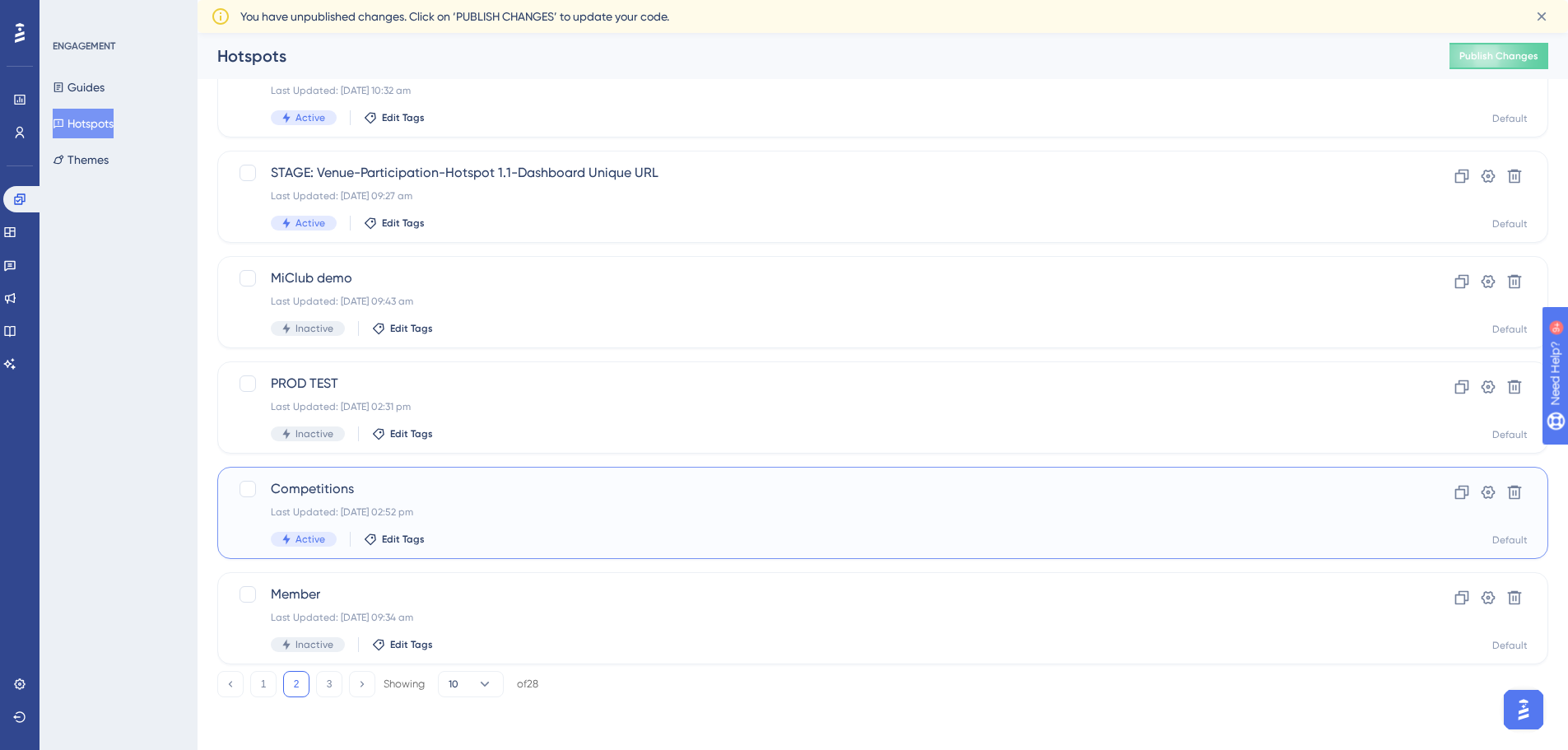
click at [311, 492] on span "Competitions" at bounding box center [817, 489] width 1092 height 20
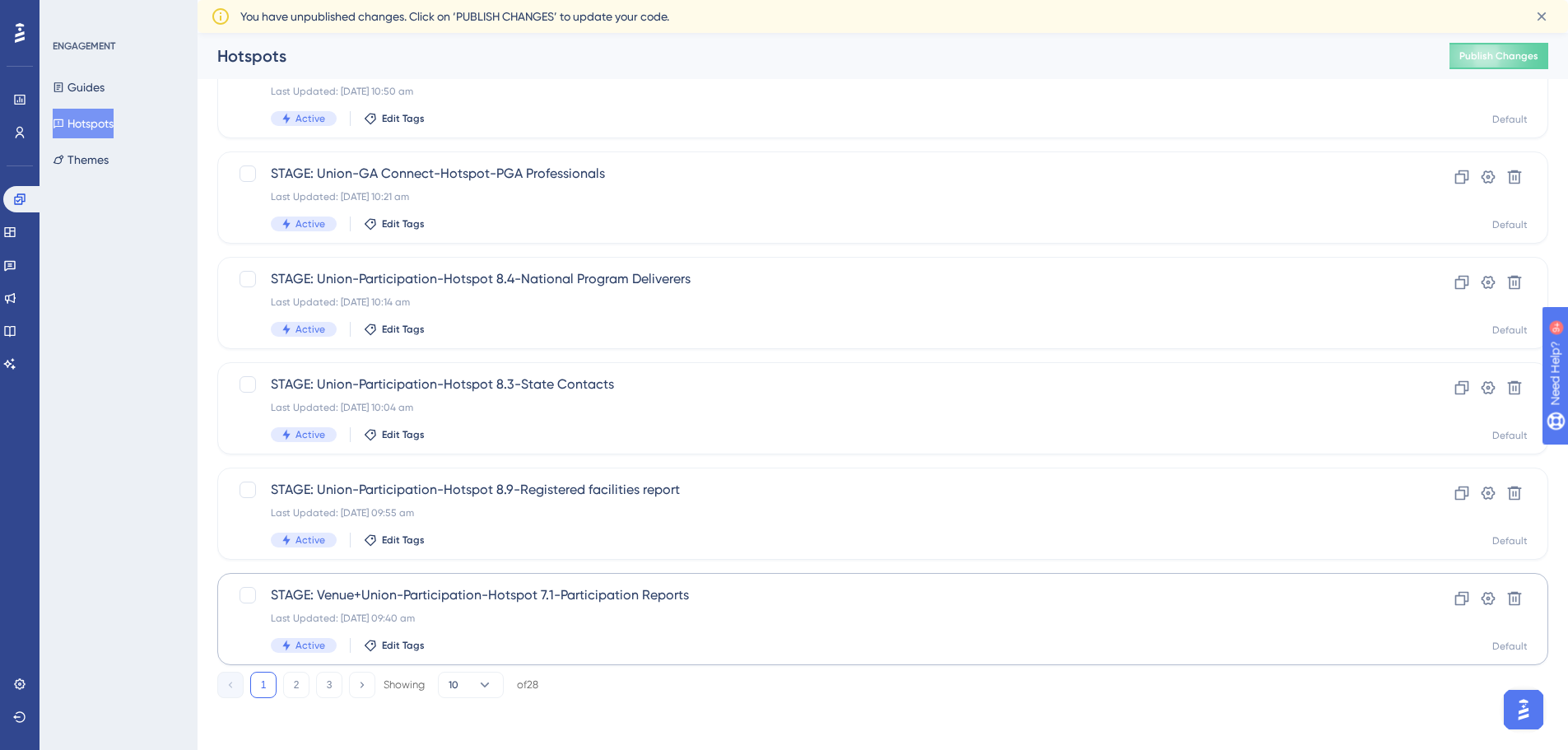
scroll to position [528, 0]
click at [297, 676] on button "2" at bounding box center [297, 685] width 27 height 27
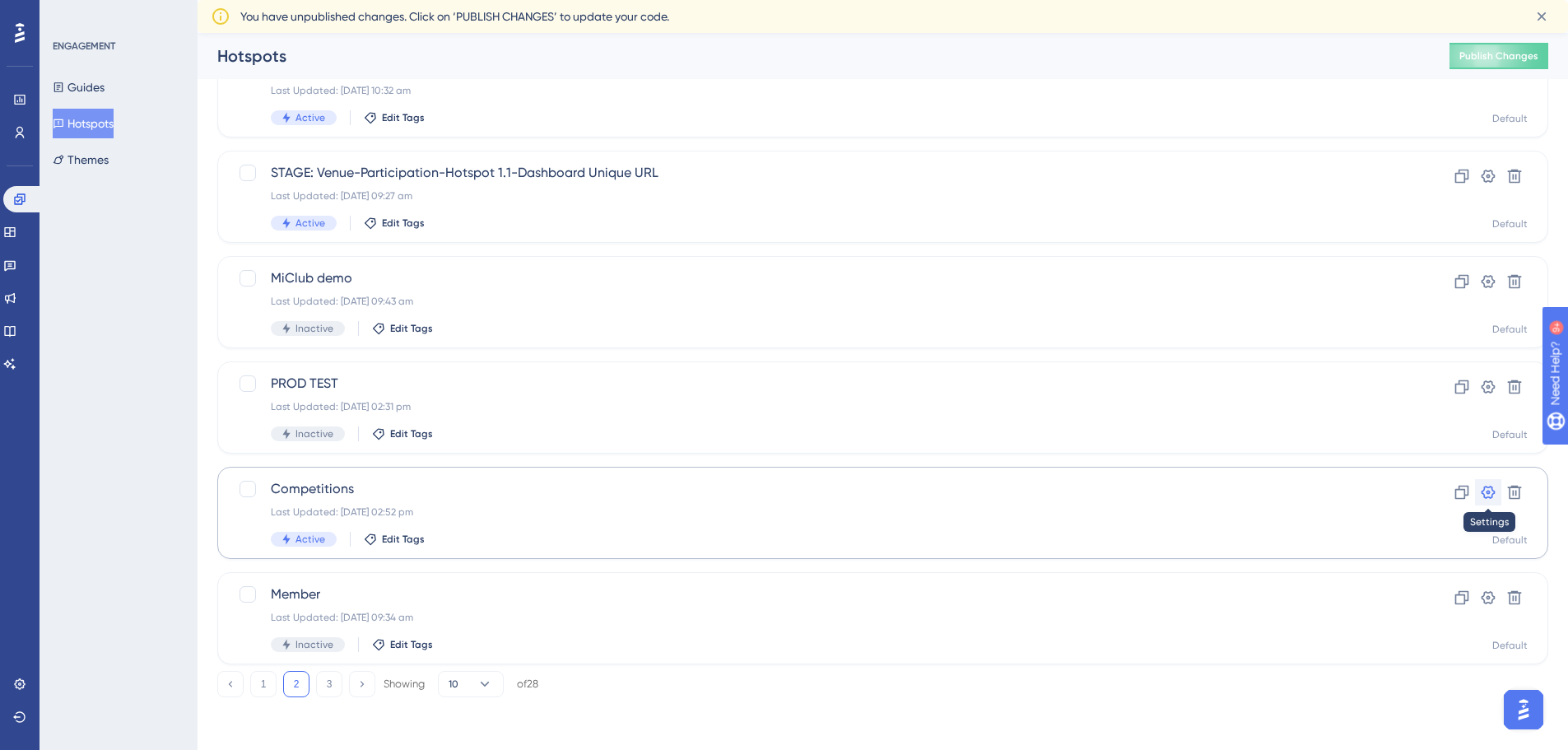
click at [1484, 492] on icon at bounding box center [1488, 492] width 17 height 17
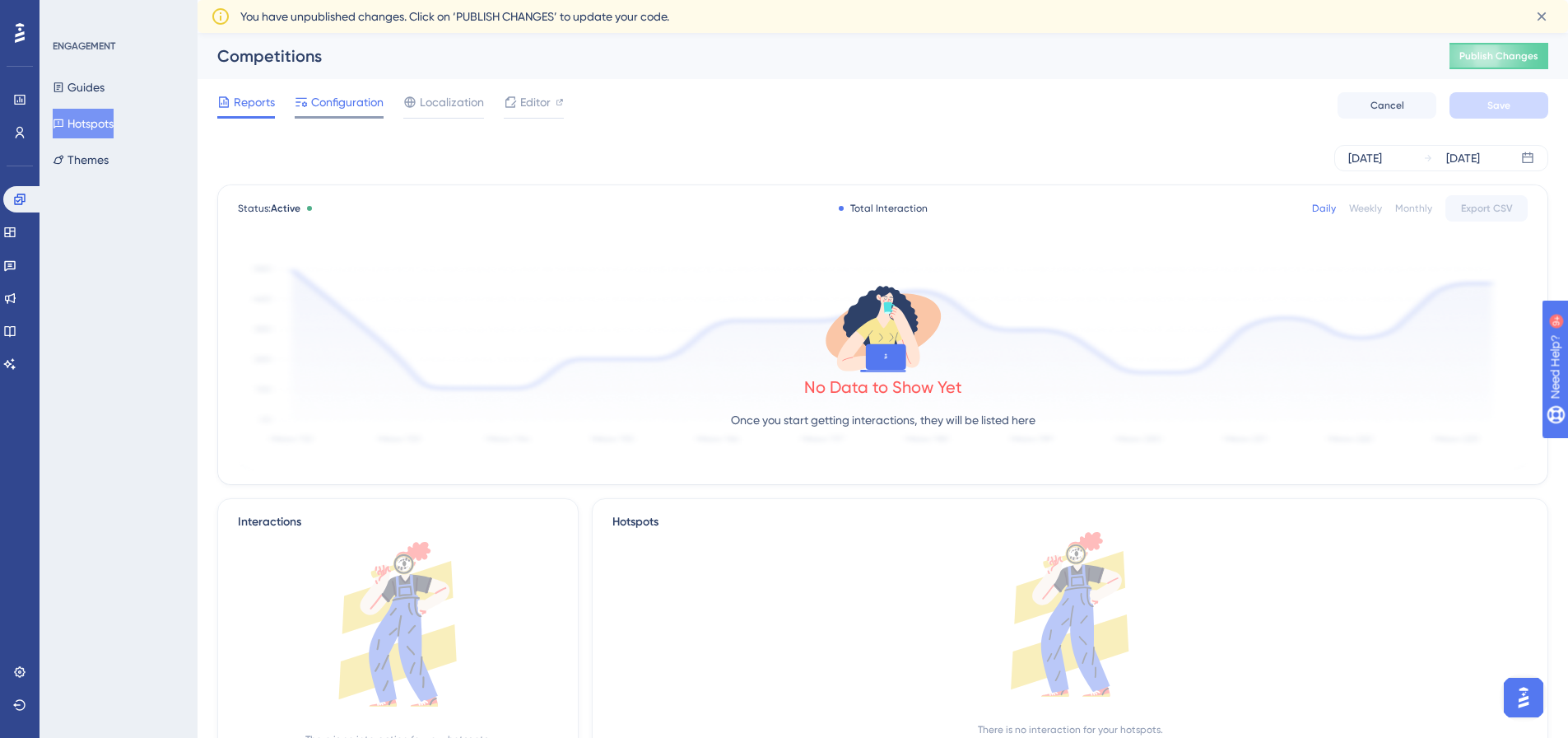
click at [336, 99] on span "Configuration" at bounding box center [346, 102] width 72 height 20
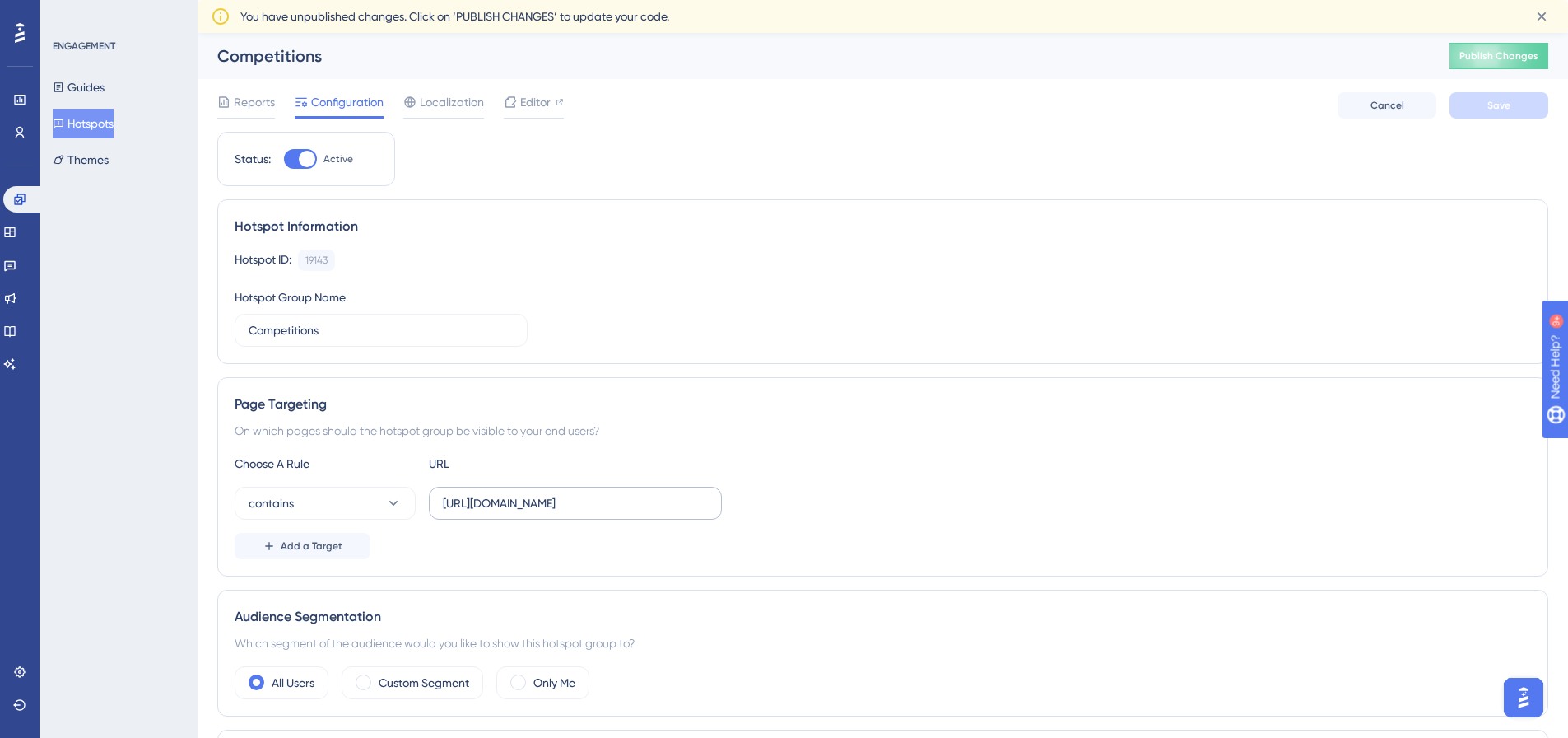
click at [611, 515] on label "https://live.au.stage.dotgolf.com.au/Competitions/Competition.aspx?CompetitionI…" at bounding box center [576, 503] width 293 height 33
click at [611, 512] on input "https://live.au.stage.dotgolf.com.au/Competitions/Competition.aspx?CompetitionI…" at bounding box center [575, 503] width 265 height 18
click at [523, 503] on input "https://live.au.stage.dotgolf.com.au/Competitions/Competition.aspx?CompetitionI…" at bounding box center [575, 503] width 265 height 18
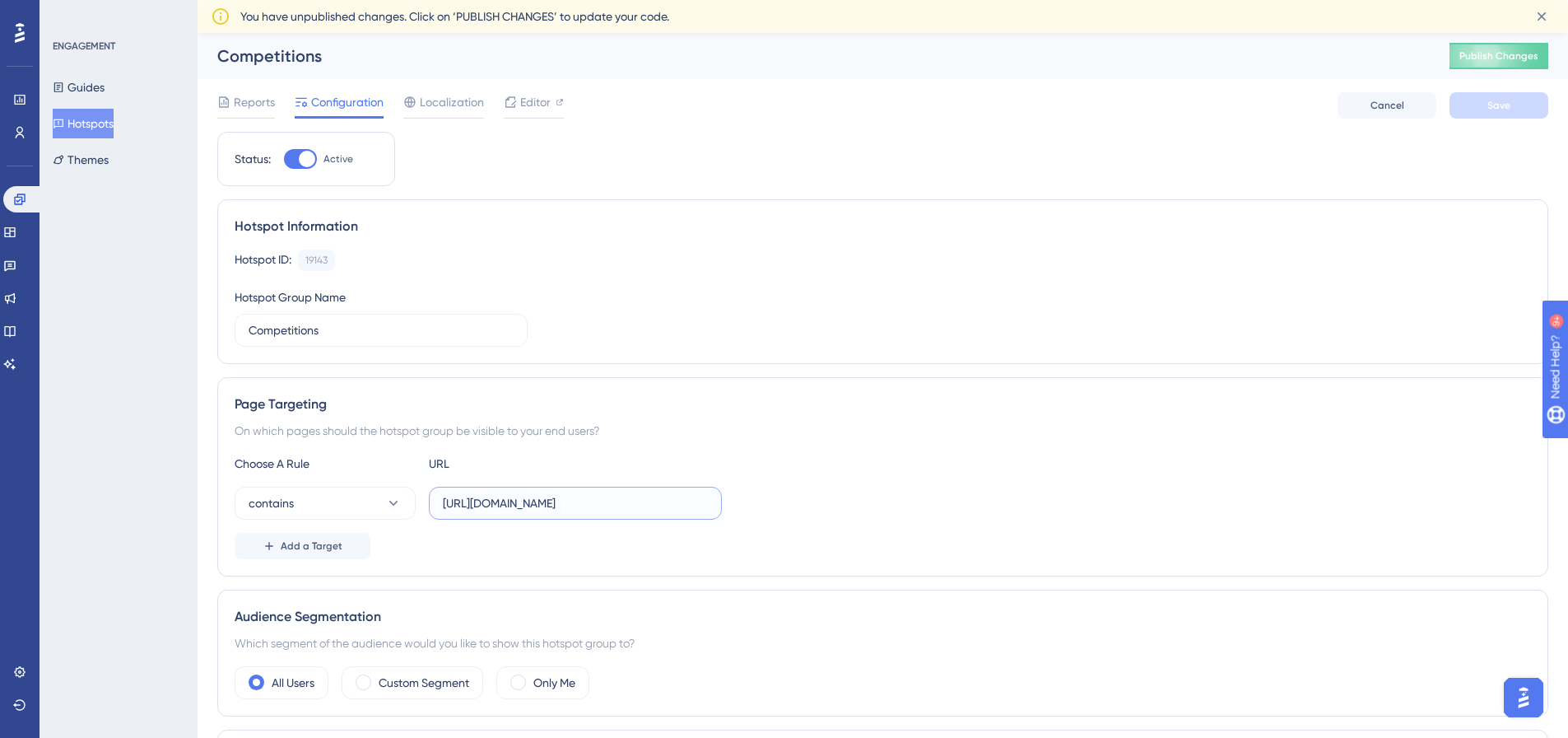
click at [667, 508] on input "https://live.au.stage.dotgolf.com.au/Competitions/Competition.aspx?CompetitionI…" at bounding box center [575, 503] width 265 height 18
click at [321, 548] on span "Add a Target" at bounding box center [312, 546] width 61 height 13
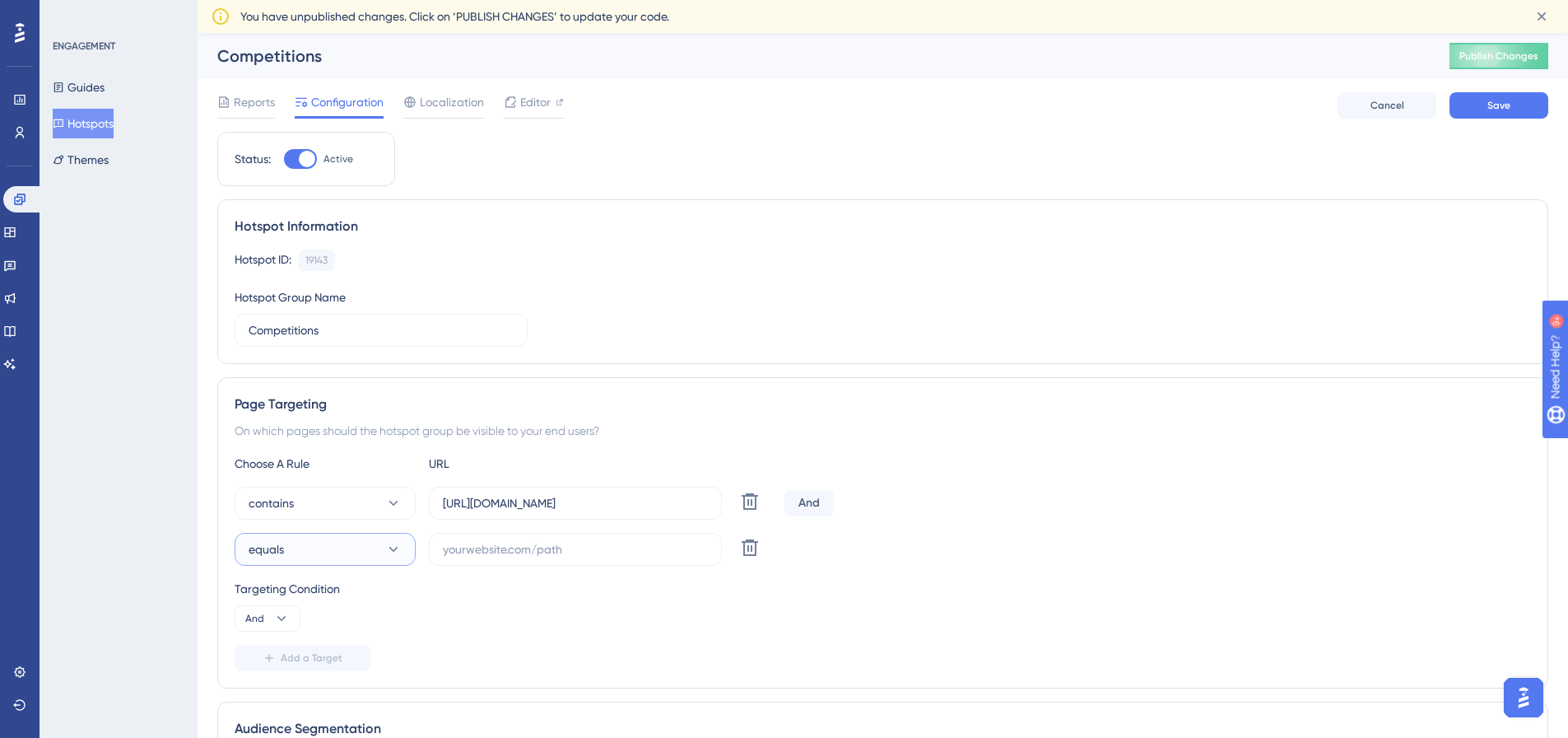
click at [387, 550] on icon at bounding box center [394, 550] width 17 height 17
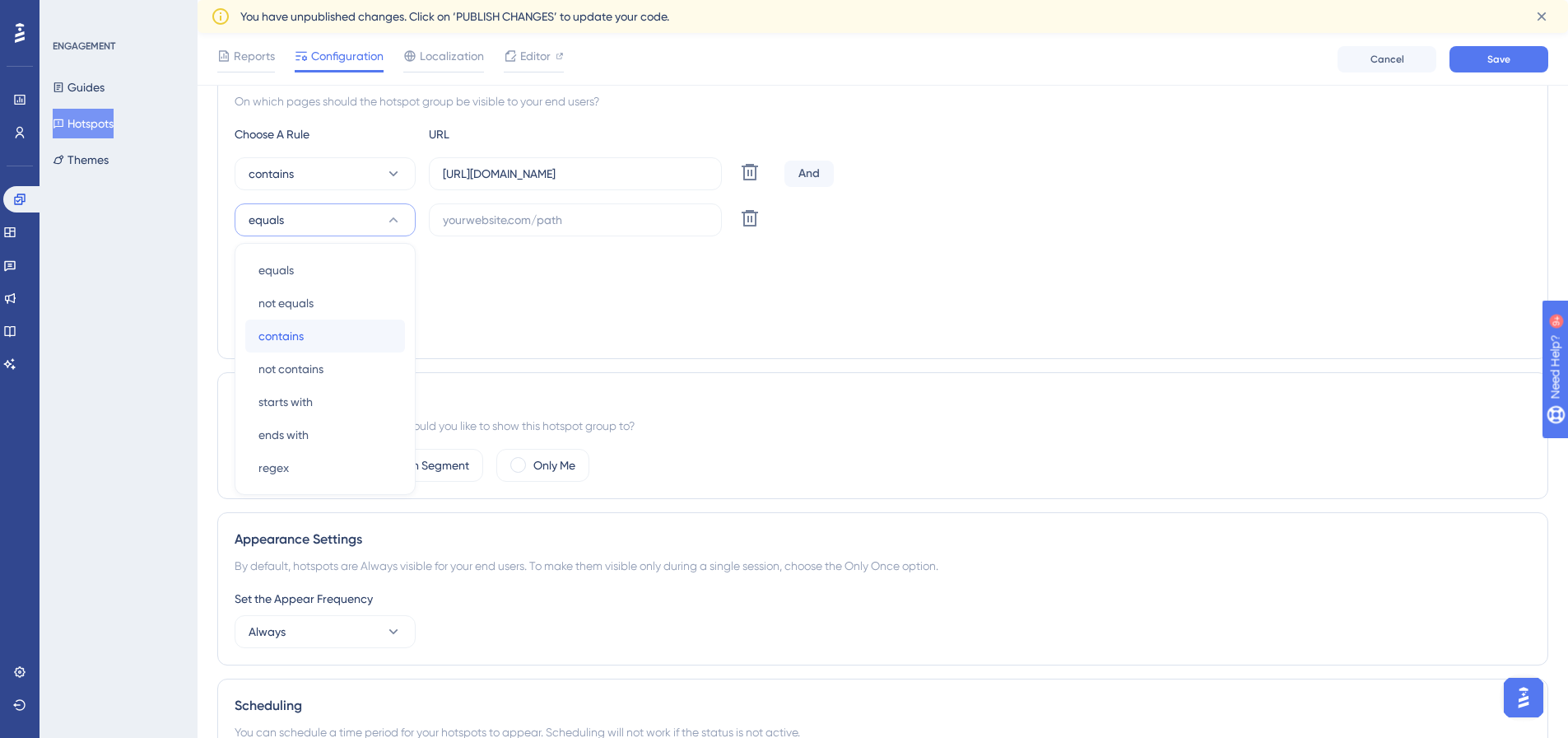
click at [298, 330] on span "contains" at bounding box center [281, 336] width 46 height 20
click at [505, 221] on input "text" at bounding box center [575, 220] width 265 height 18
paste input "https://live.gaconnect.golf.com.au/"
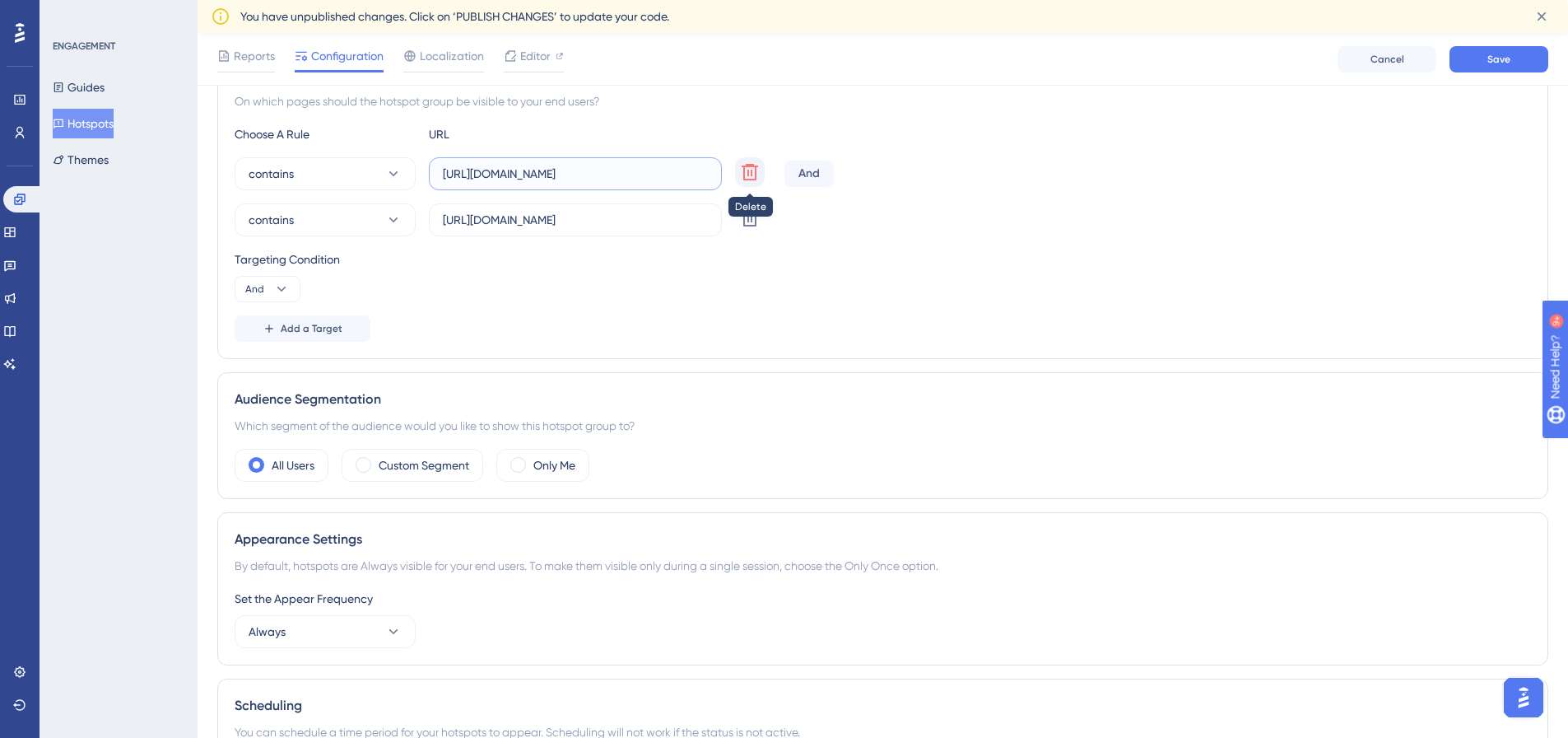
scroll to position [0, 191]
drag, startPoint x: 640, startPoint y: 176, endPoint x: 756, endPoint y: 176, distance: 116.0
click at [756, 176] on div "contains https://live.au.stage.dotgolf.com.au/Competitions/Competition.aspx?Com…" at bounding box center [506, 174] width 544 height 33
click at [642, 222] on input "https://live.gaconnect.golf.com.au/" at bounding box center [575, 220] width 265 height 18
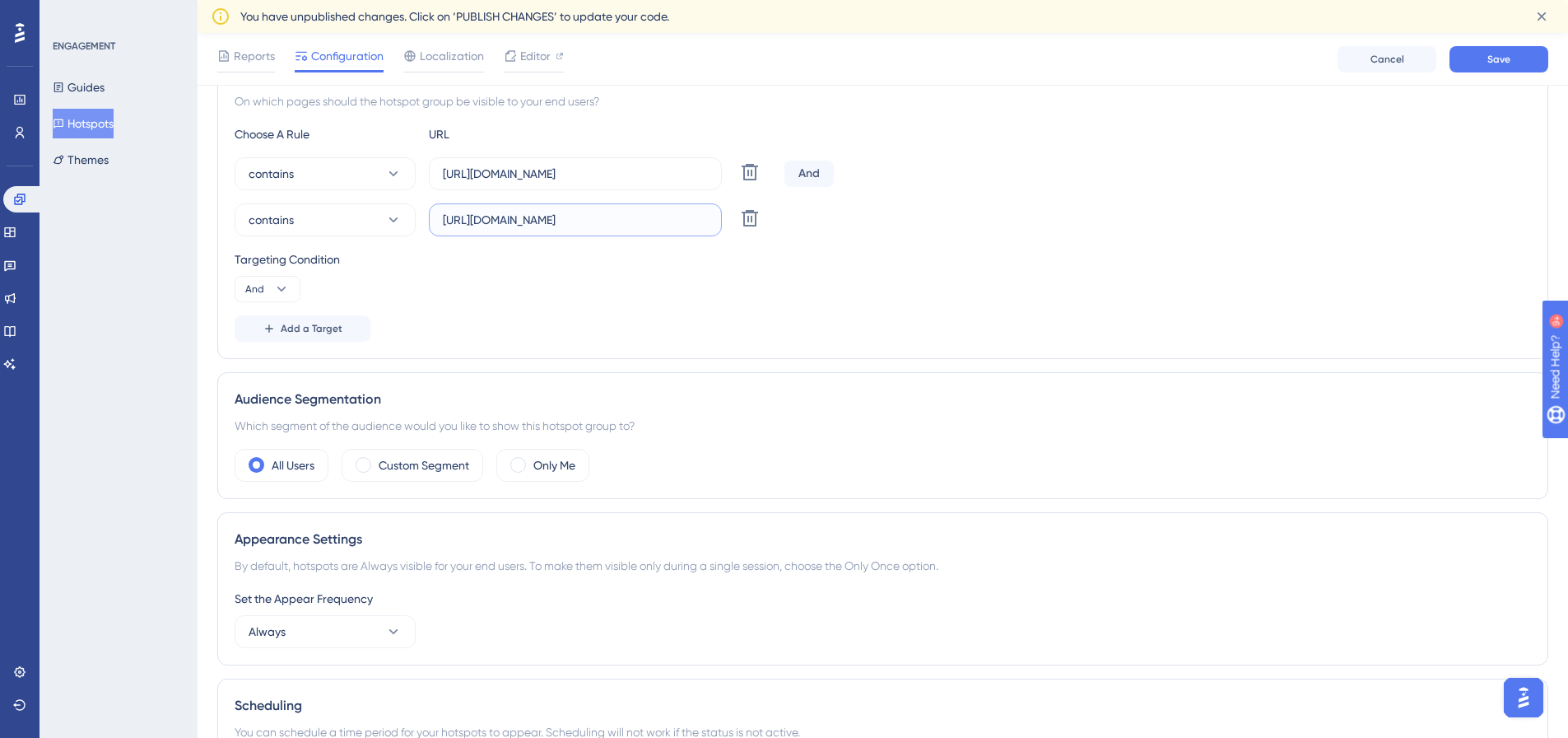
paste input "Competitions/Competition.aspx?CompetitionId="
type input "https://live.gaconnect.golf.com.au/Competitions/Competition.aspx?CompetitionId="
click at [931, 281] on div "Targeting Condition And" at bounding box center [883, 276] width 1296 height 53
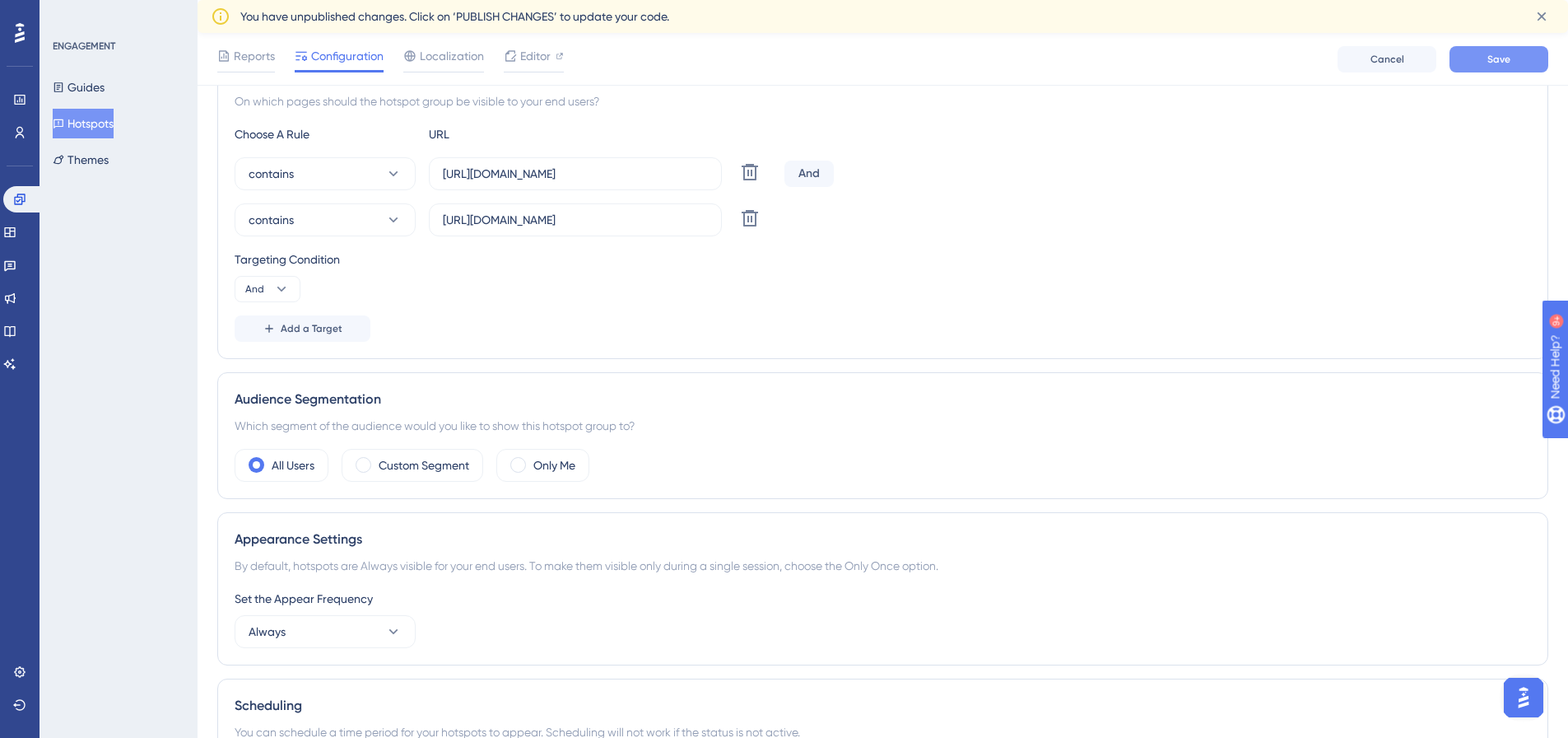
click at [1493, 58] on span "Save" at bounding box center [1499, 60] width 23 height 13
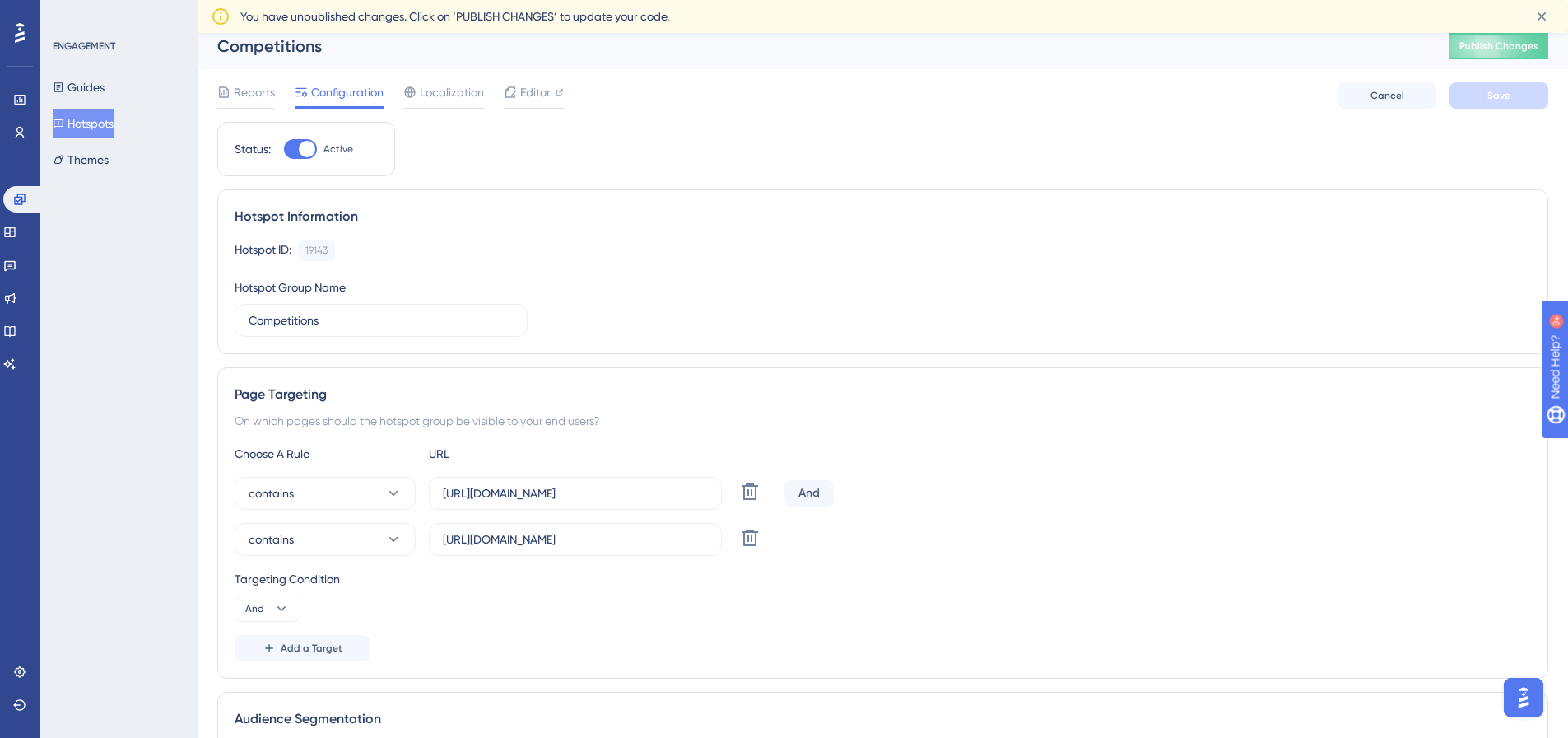
scroll to position [7, 0]
click at [1503, 59] on button "Publish Changes" at bounding box center [1498, 50] width 99 height 27
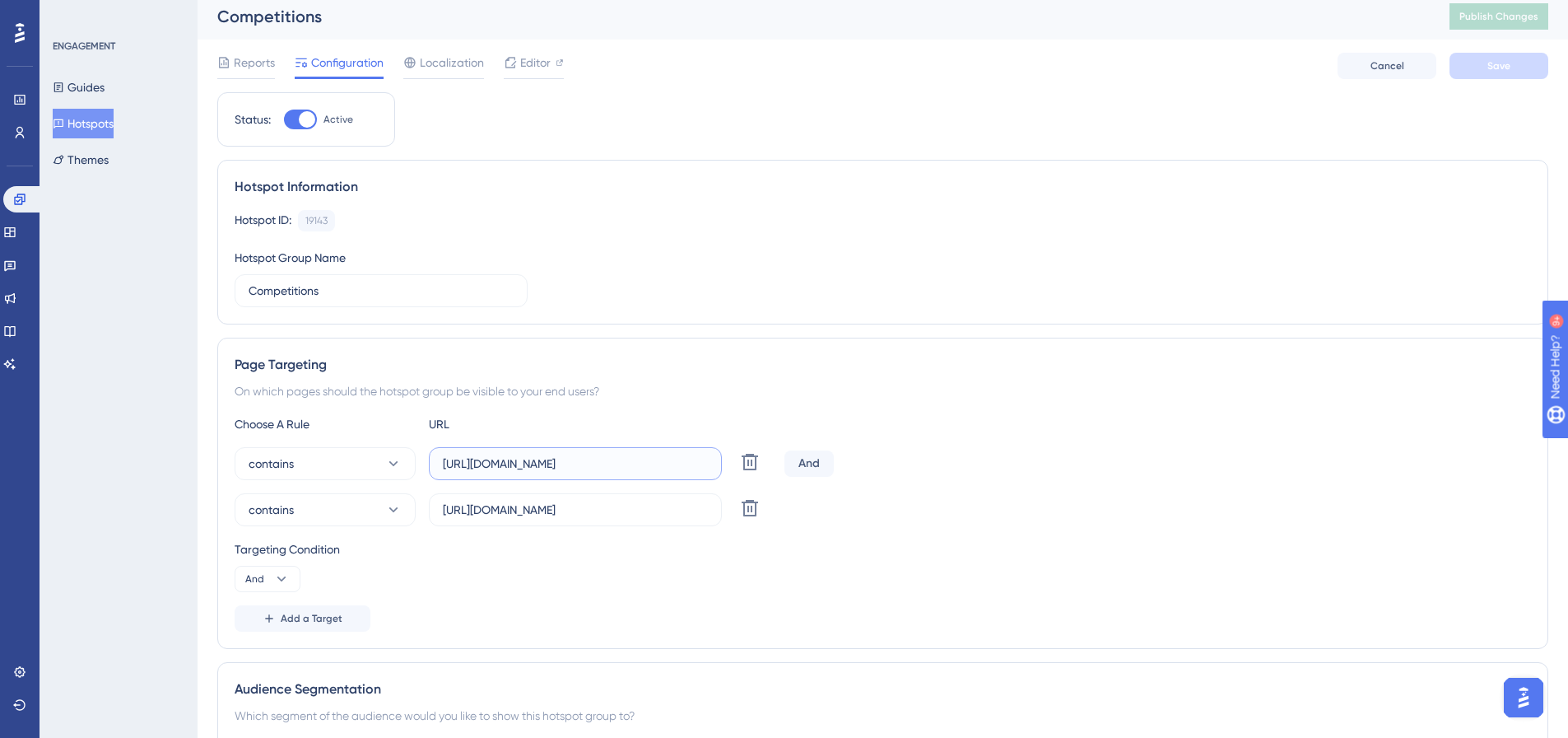
click at [684, 466] on input "https://live.au.stage.dotgolf.com.au/Competitions/Competition.aspx?CompetitionI…" at bounding box center [575, 464] width 265 height 18
click at [747, 463] on icon at bounding box center [750, 462] width 20 height 20
type input "https://live.gaconnect.golf.com.au/Competitions/Competition.aspx?CompetitionId="
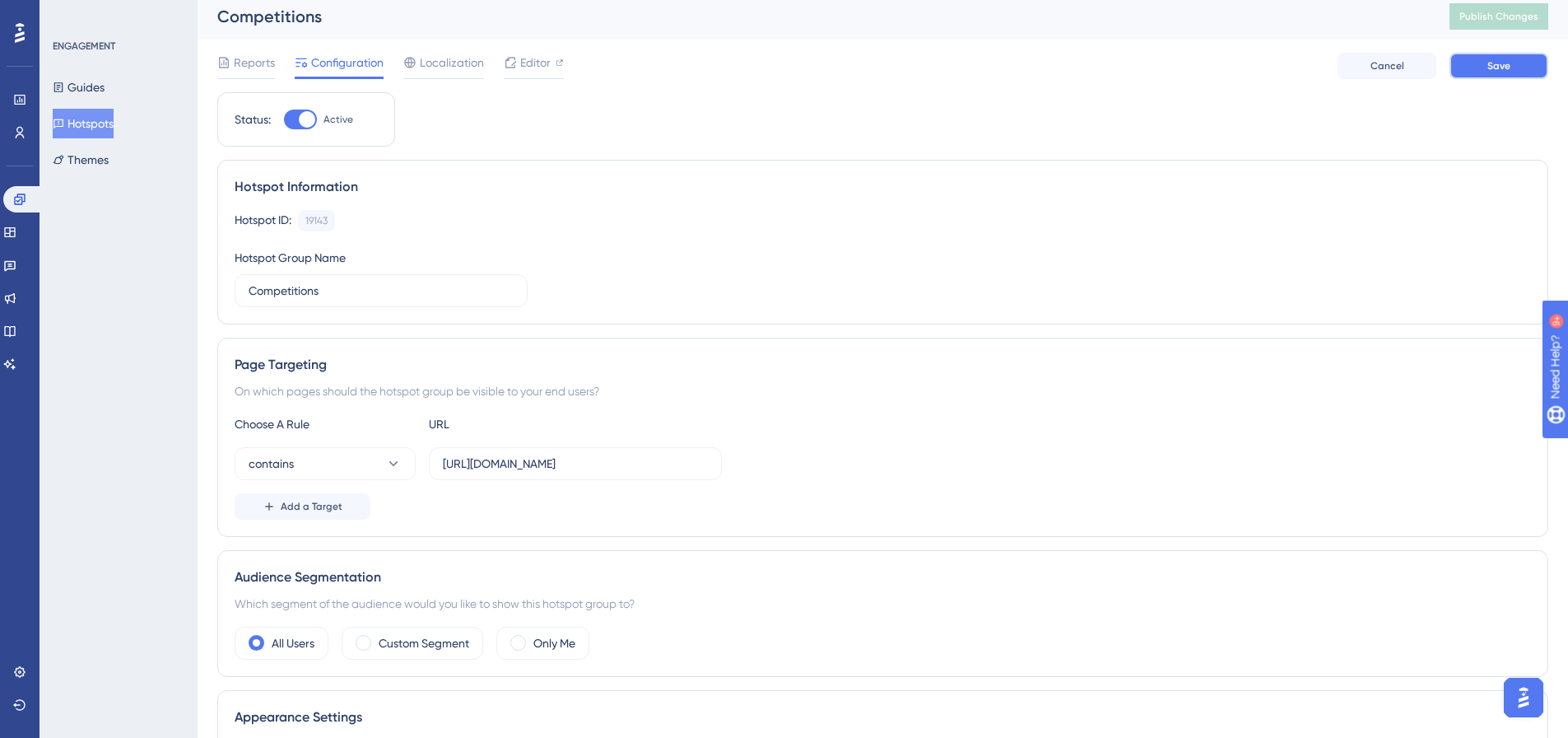
click at [1481, 68] on button "Save" at bounding box center [1498, 66] width 99 height 27
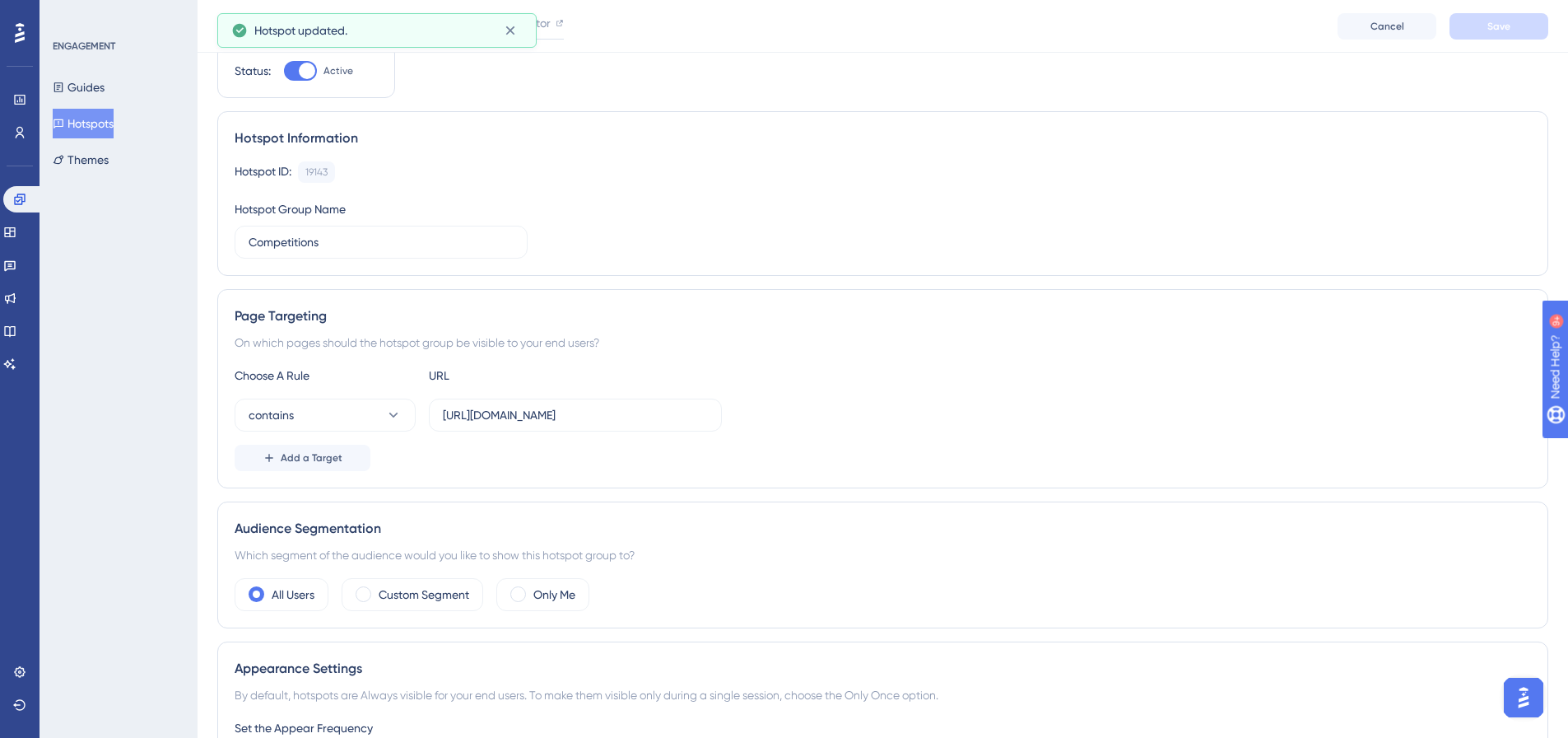
scroll to position [0, 0]
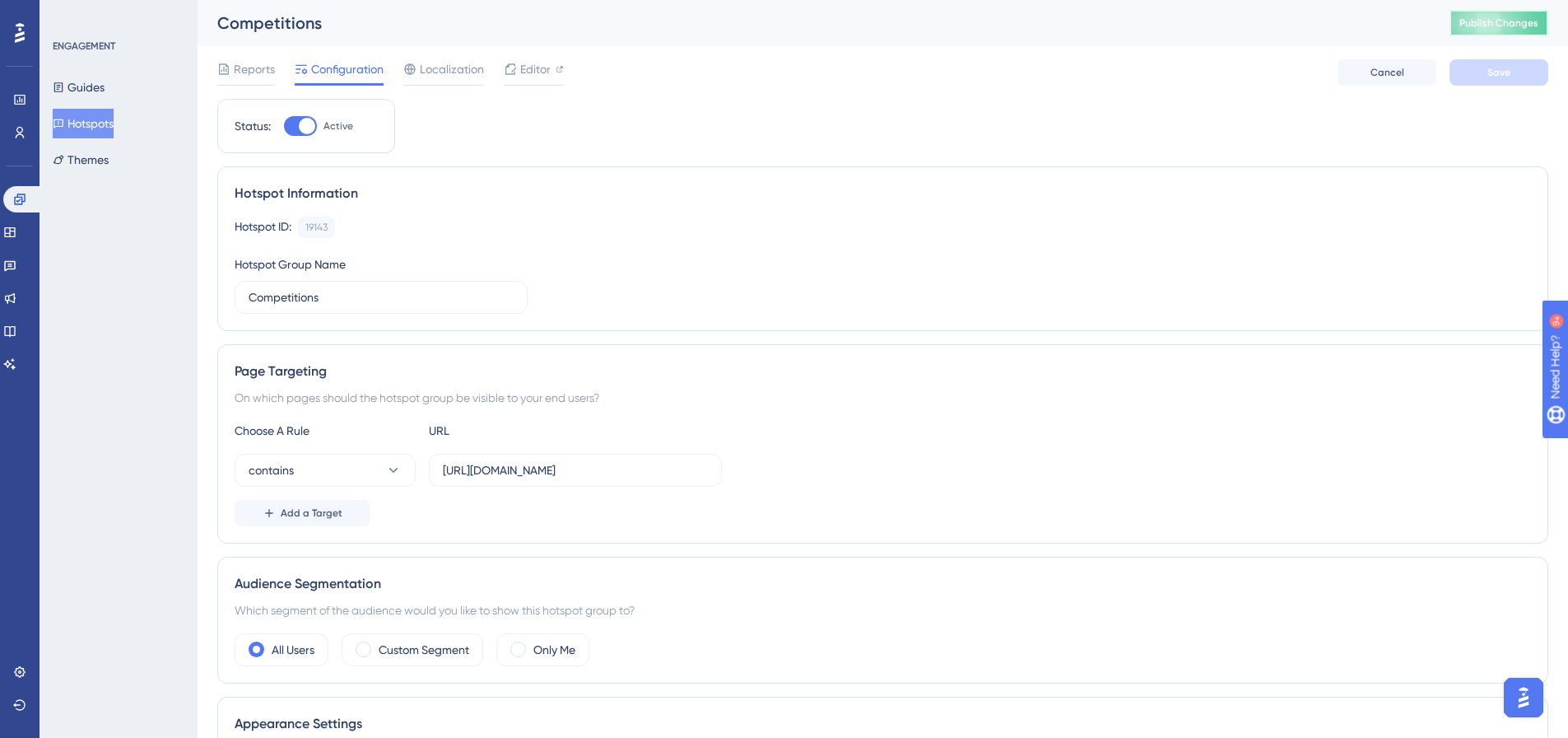
click at [1511, 22] on span "Publish Changes" at bounding box center [1498, 23] width 79 height 13
click at [295, 519] on span "Add a Target" at bounding box center [312, 513] width 61 height 13
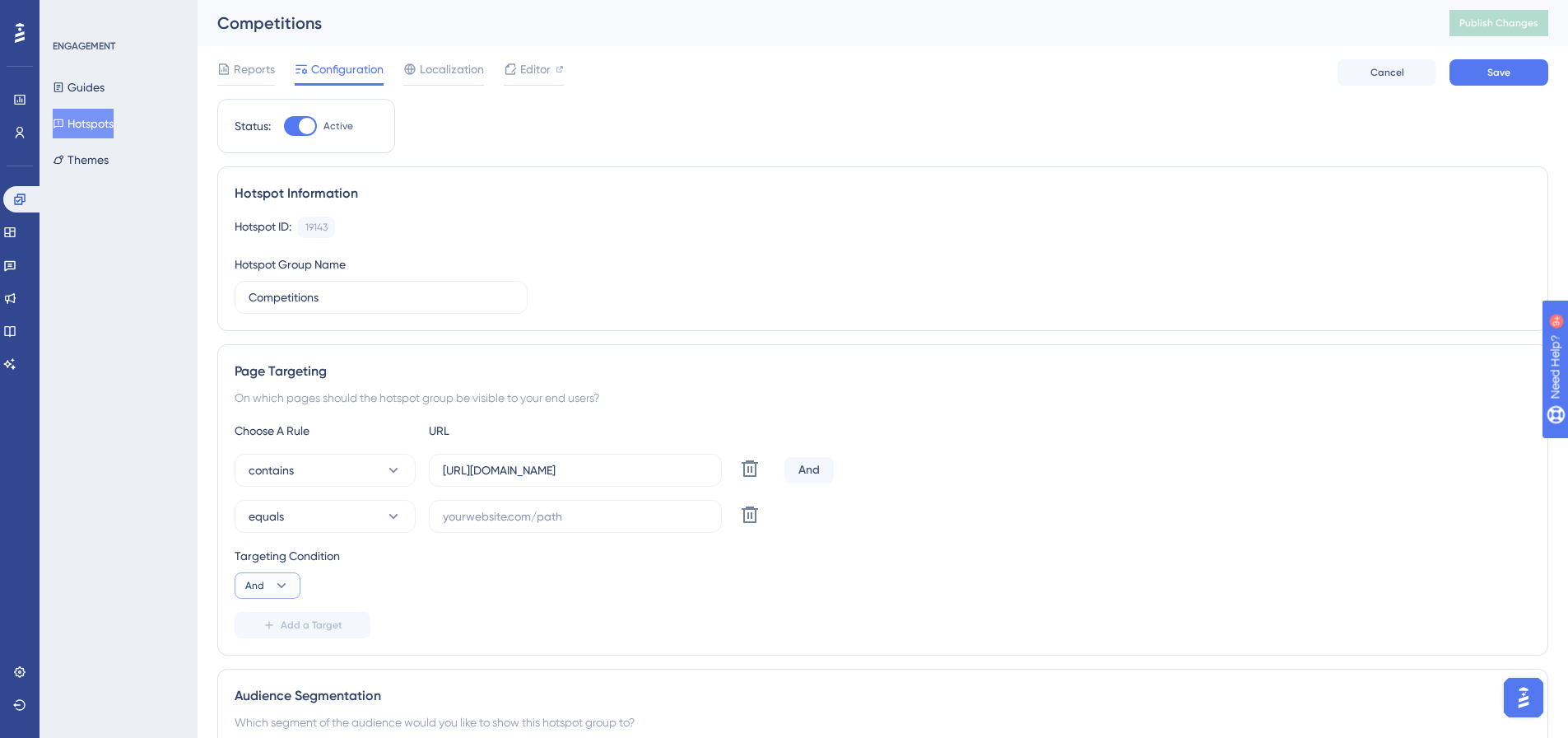
click at [282, 579] on icon at bounding box center [282, 585] width 17 height 17
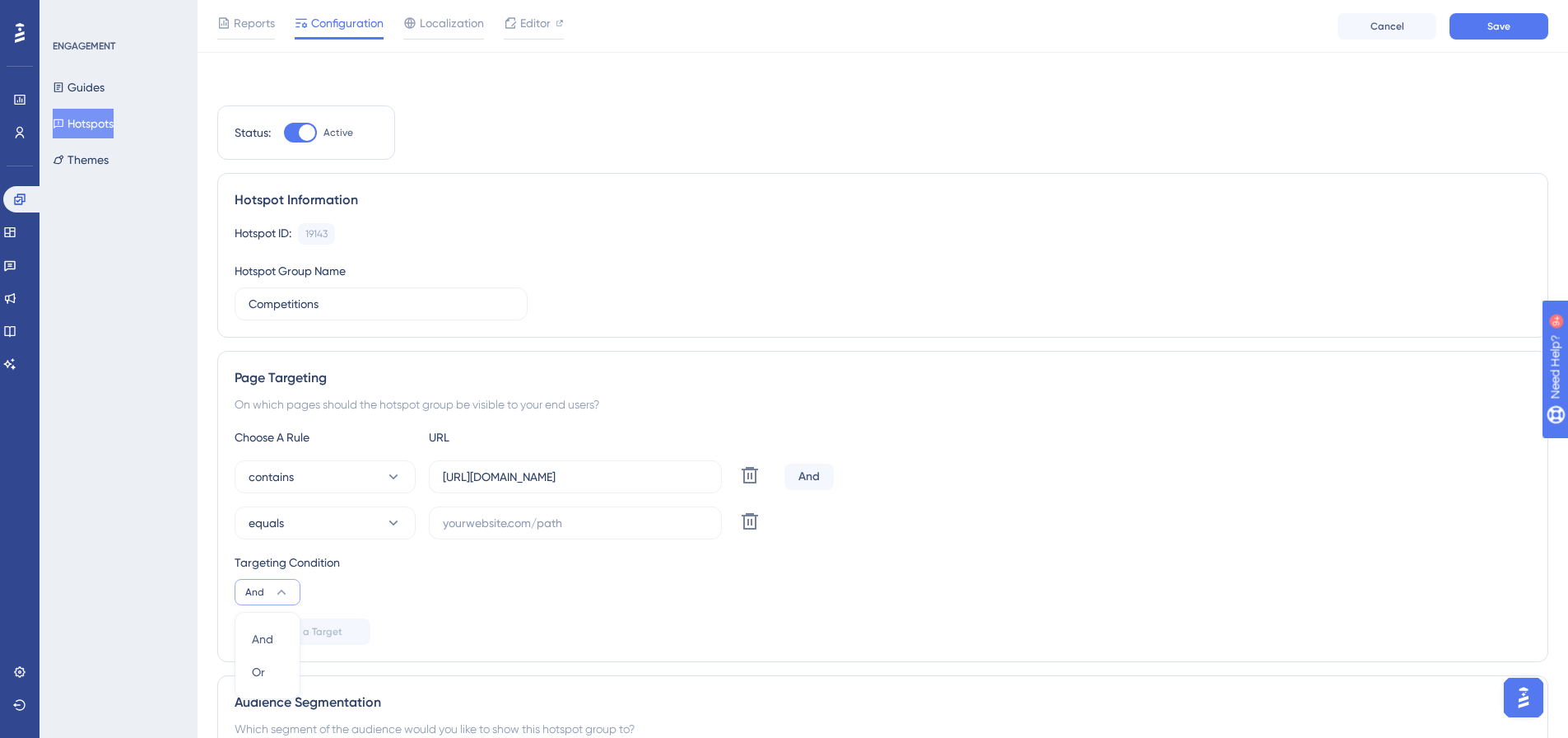
scroll to position [279, 0]
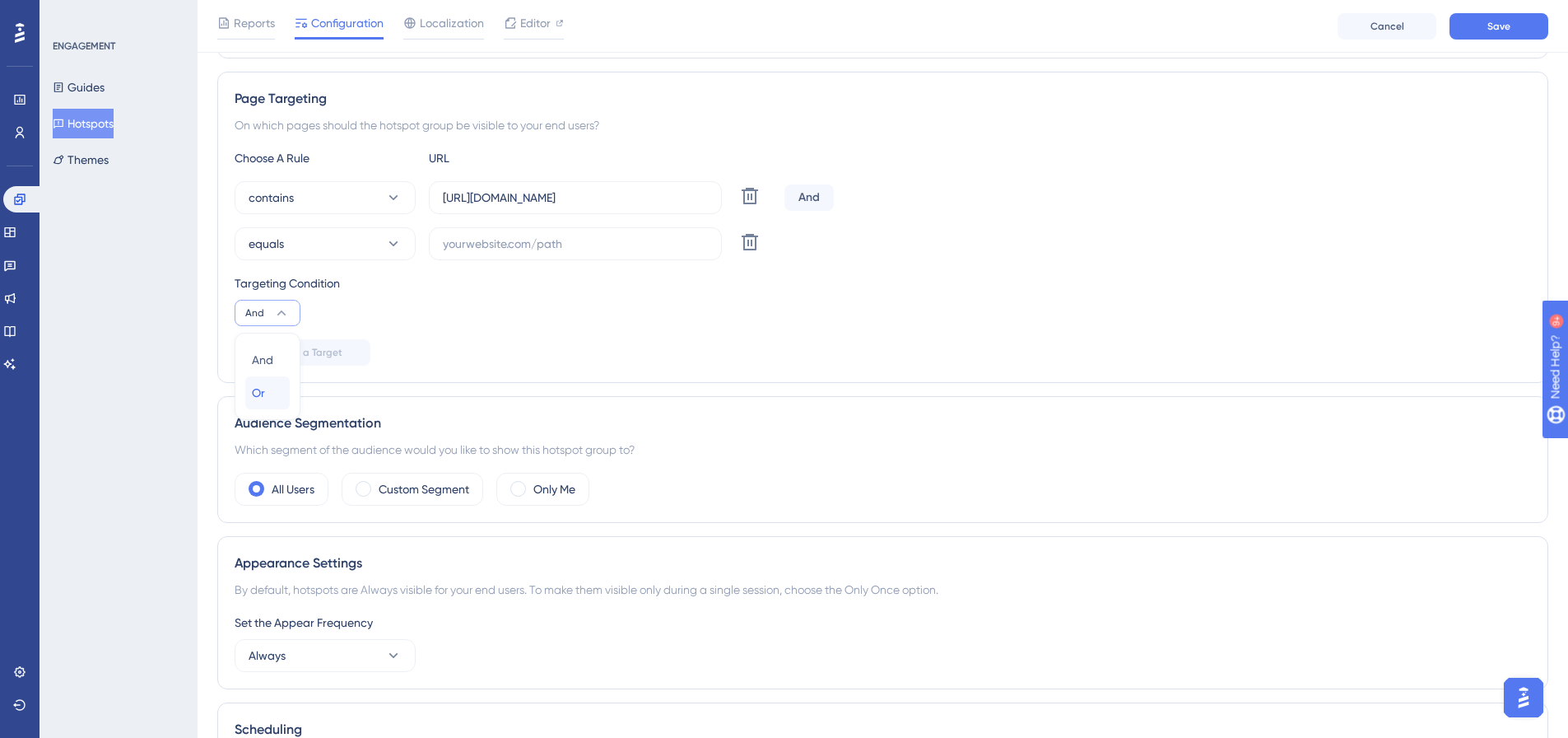
click at [251, 391] on button "Or Or" at bounding box center [268, 393] width 45 height 33
click at [373, 247] on button "equals" at bounding box center [325, 244] width 181 height 33
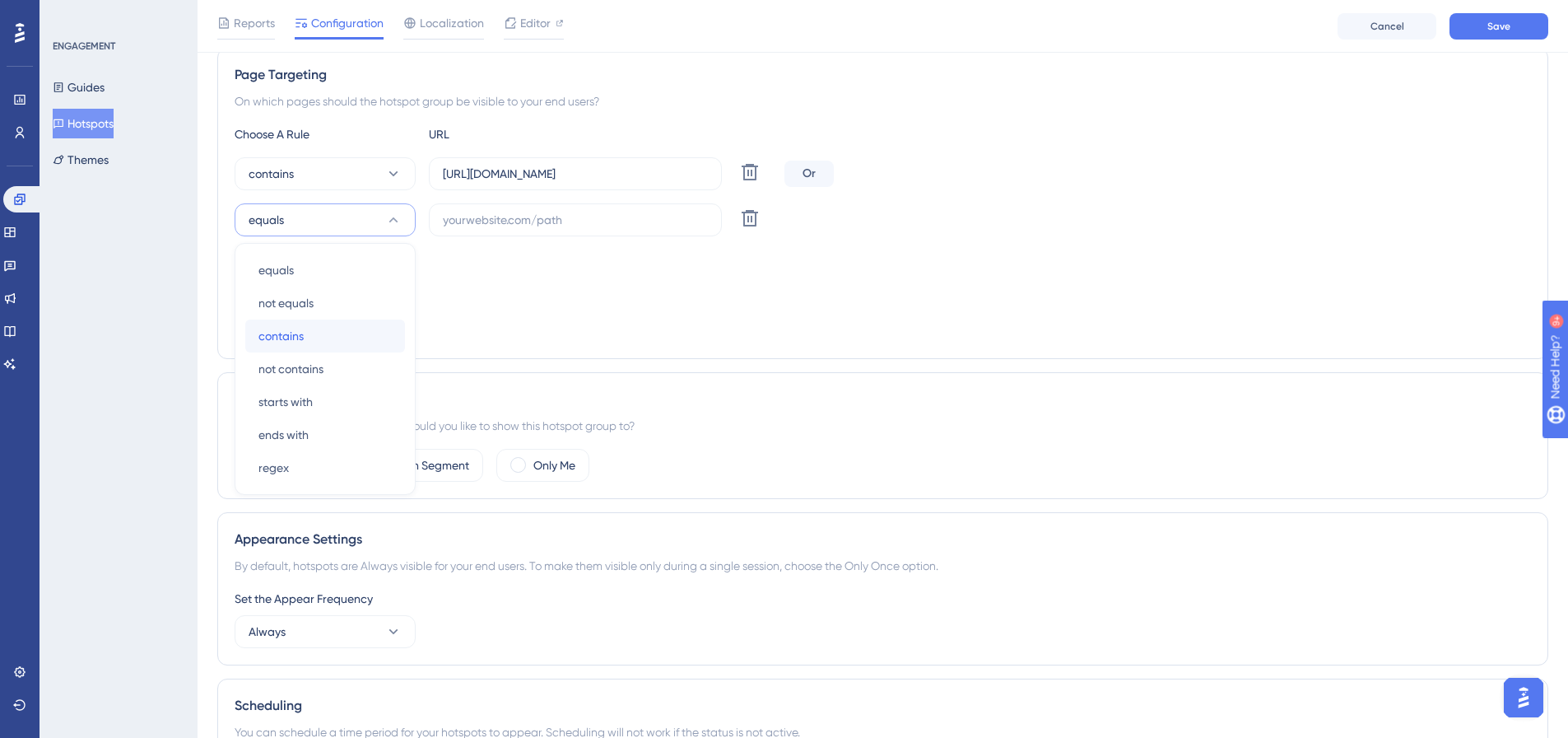
click at [287, 333] on span "contains" at bounding box center [281, 336] width 46 height 20
click at [562, 221] on input "text" at bounding box center [575, 220] width 265 height 18
paste input "https://live.au.stage.dotgolf.com.au/Competitions/Competition.aspx?CompetitionI…"
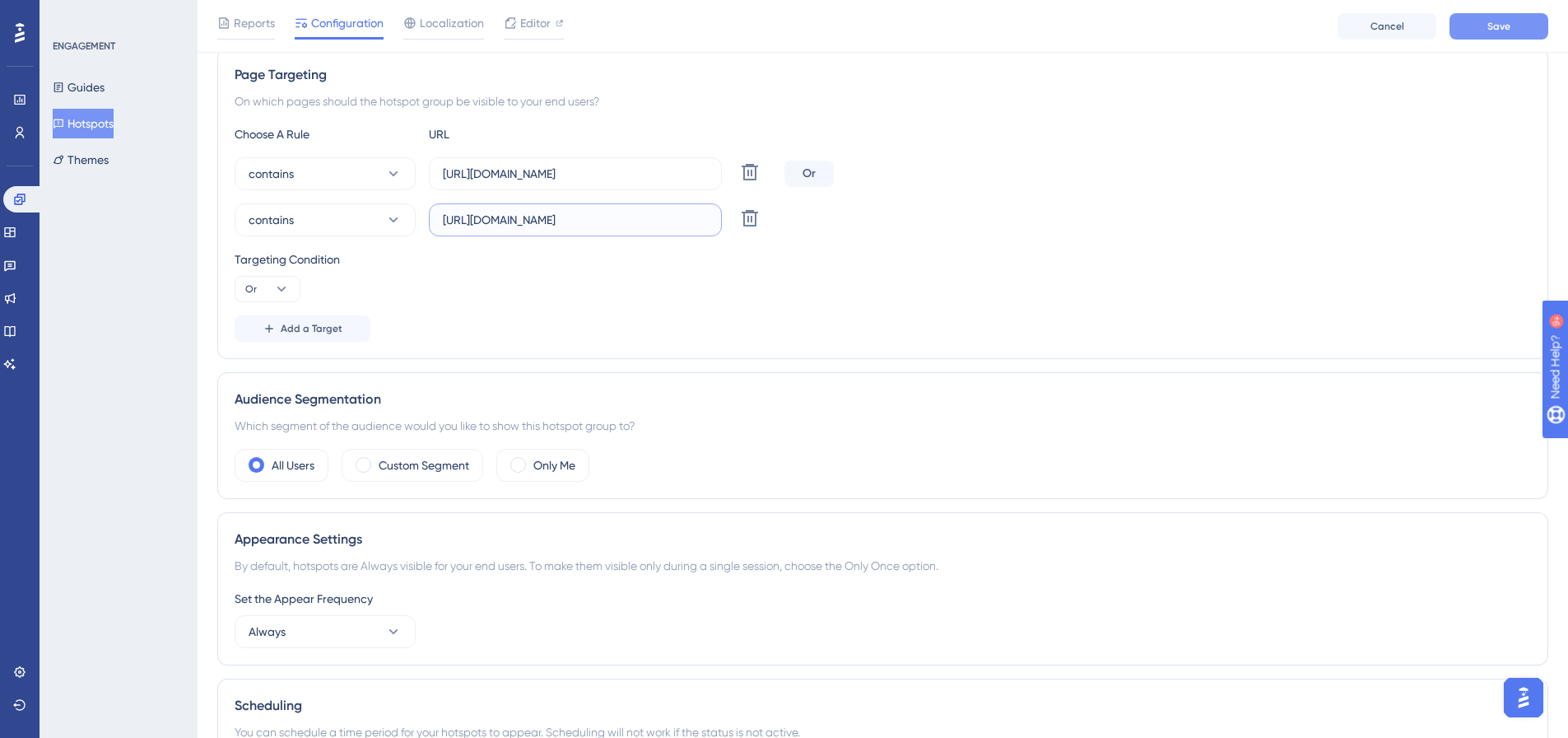
type input "https://live.au.stage.dotgolf.com.au/Competitions/Competition.aspx?CompetitionI…"
click at [1493, 18] on button "Save" at bounding box center [1498, 27] width 99 height 27
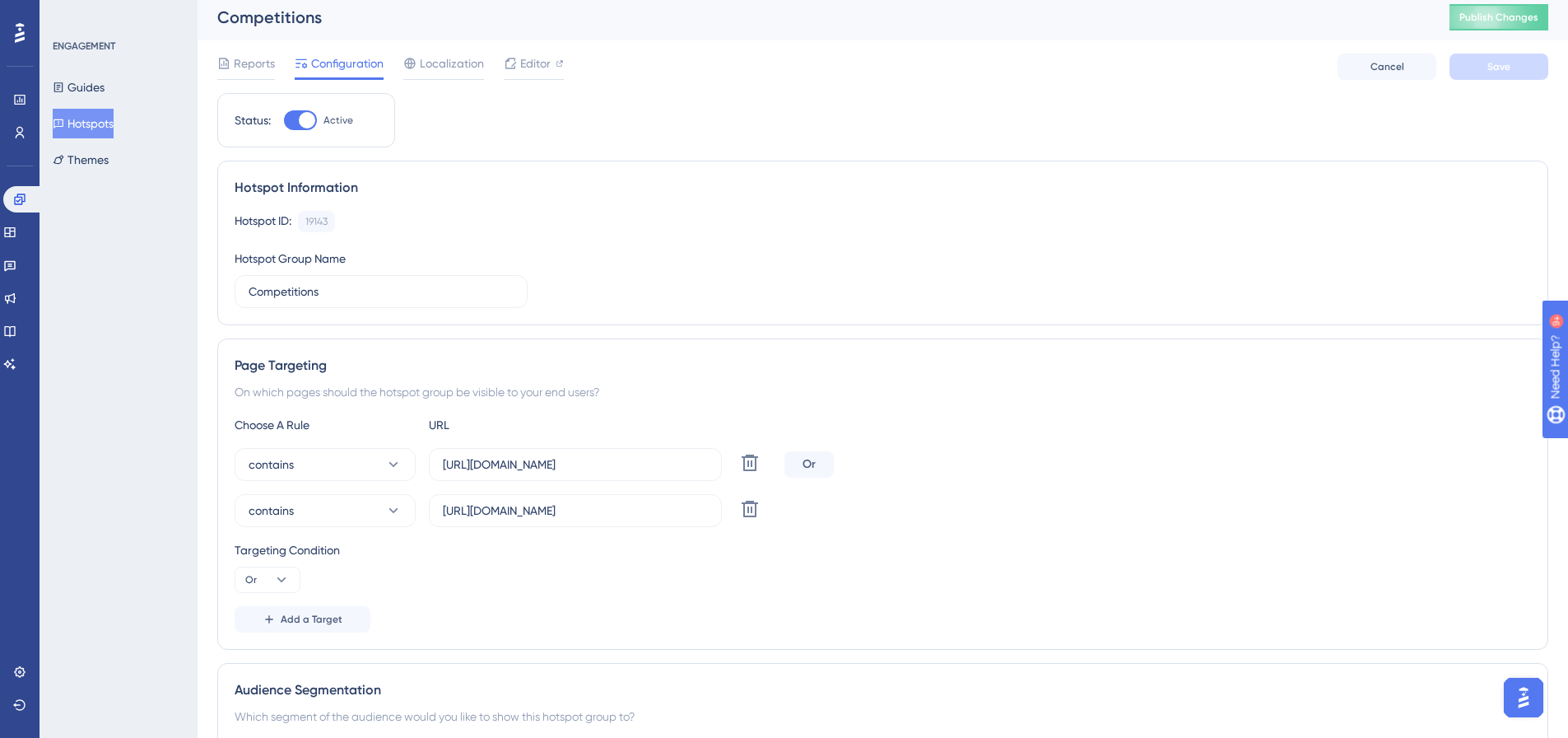
scroll to position [0, 0]
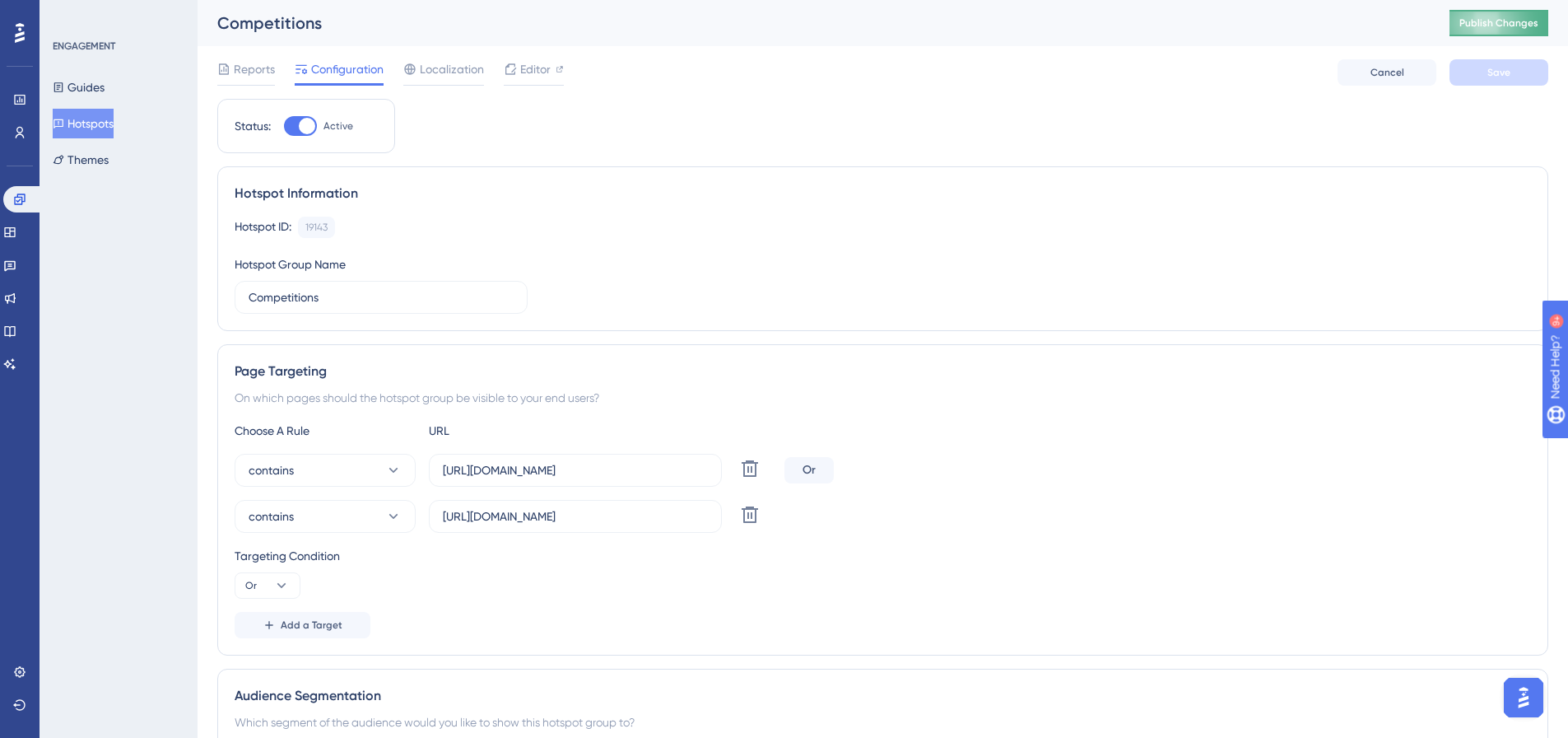
click at [1509, 25] on span "Publish Changes" at bounding box center [1498, 23] width 79 height 13
click at [299, 127] on div at bounding box center [307, 126] width 17 height 17
click at [284, 127] on input "Active" at bounding box center [283, 126] width 1 height 1
checkbox input "false"
click at [1499, 61] on button "Save" at bounding box center [1498, 73] width 99 height 27
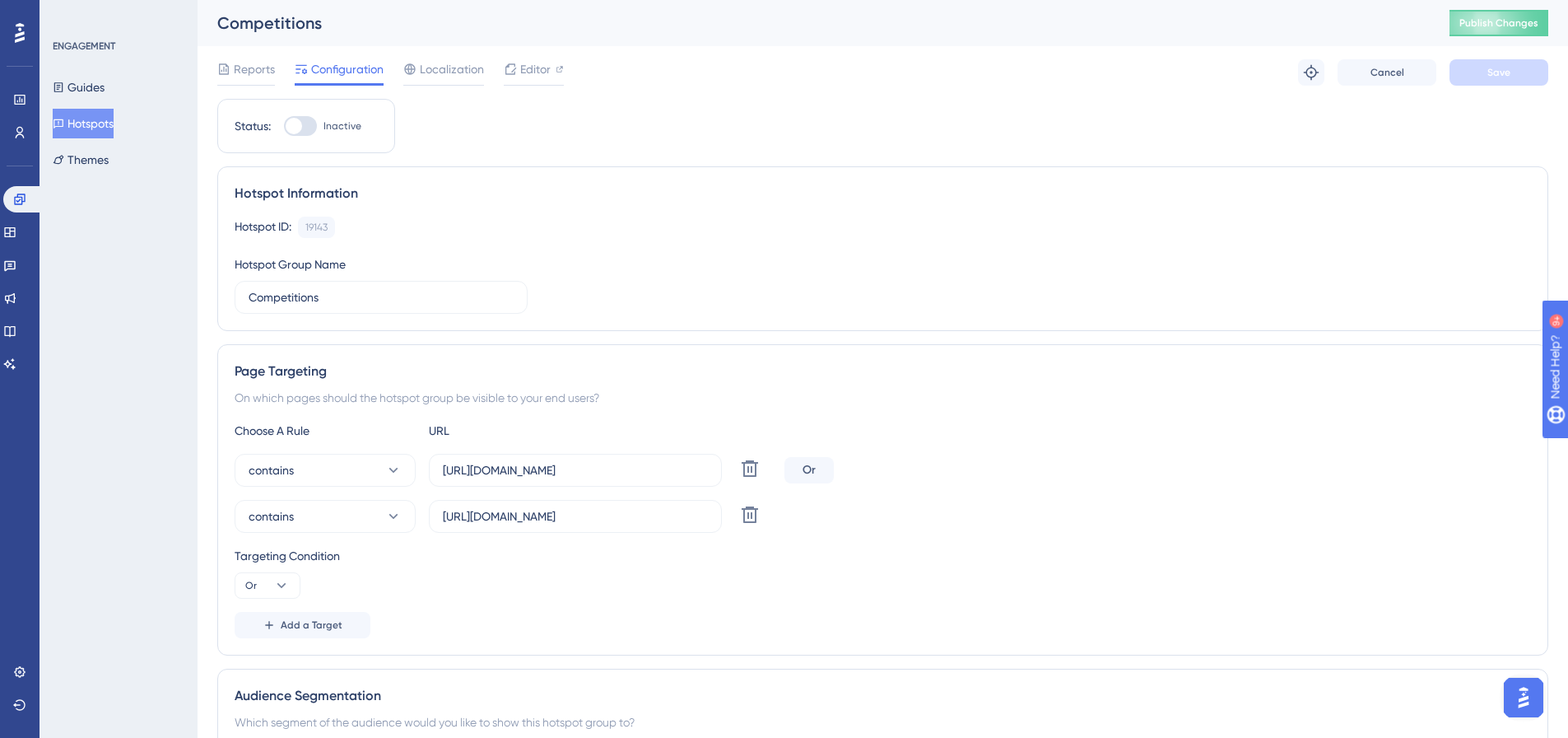
click at [91, 125] on button "Hotspots" at bounding box center [84, 124] width 61 height 30
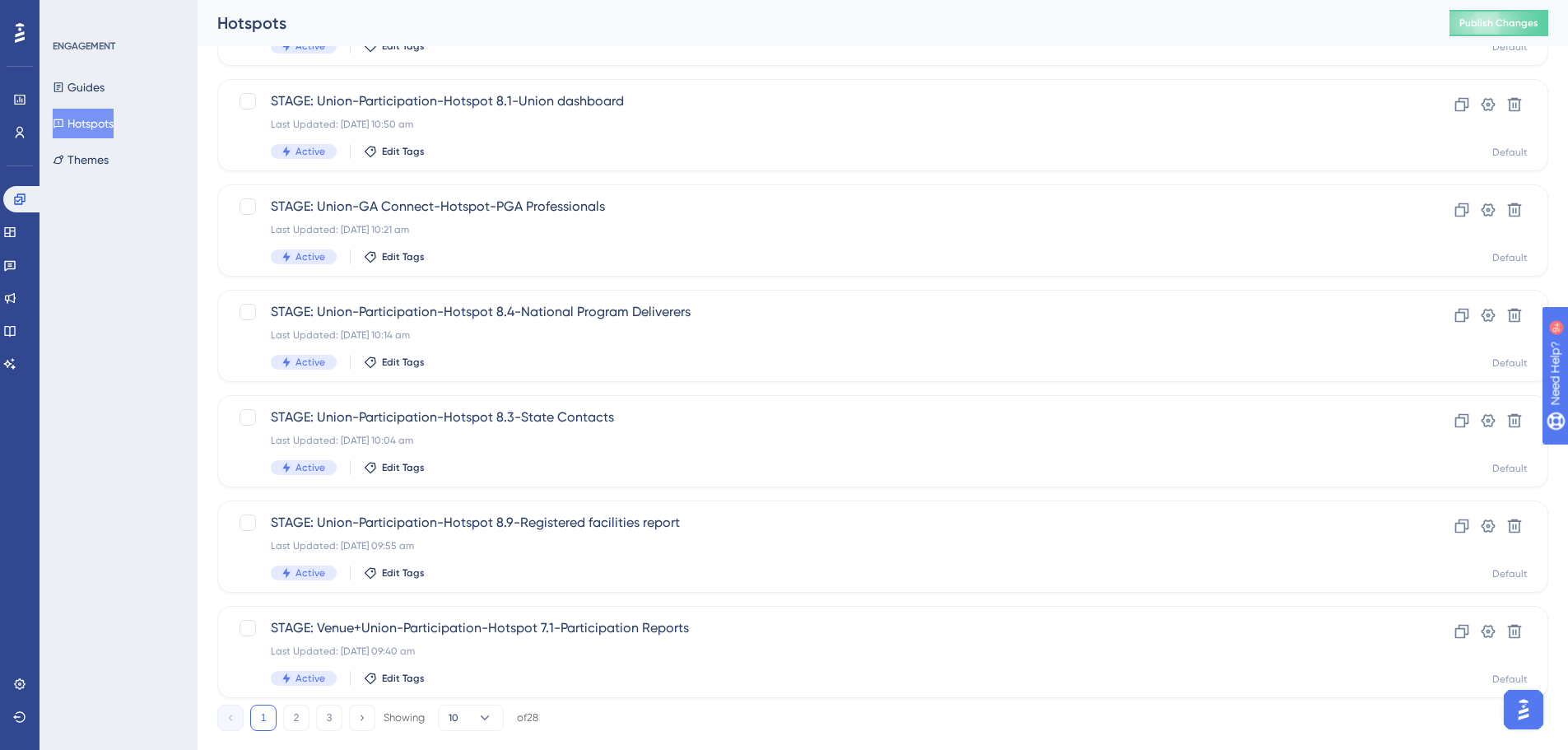
scroll to position [528, 0]
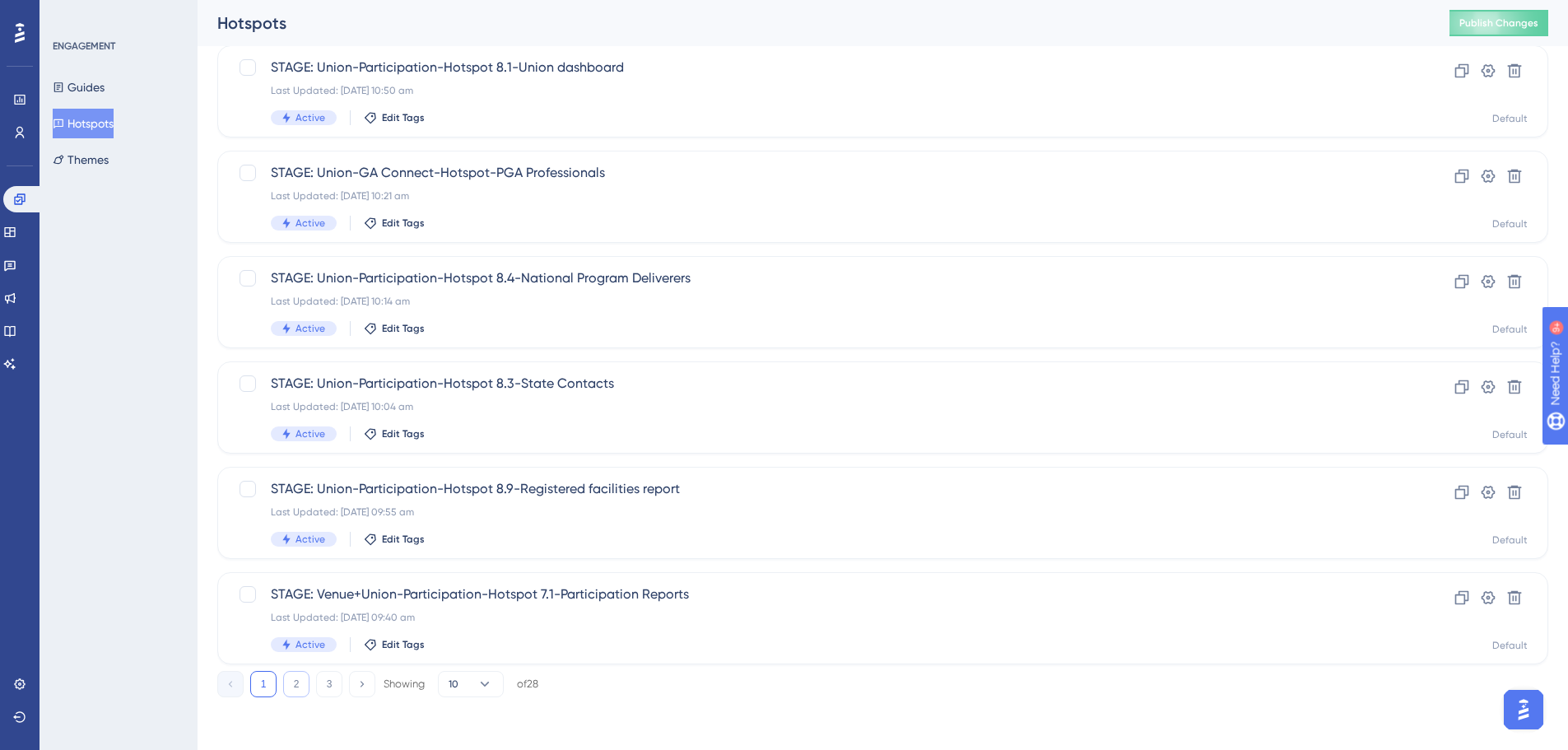
click at [304, 688] on button "2" at bounding box center [297, 685] width 27 height 27
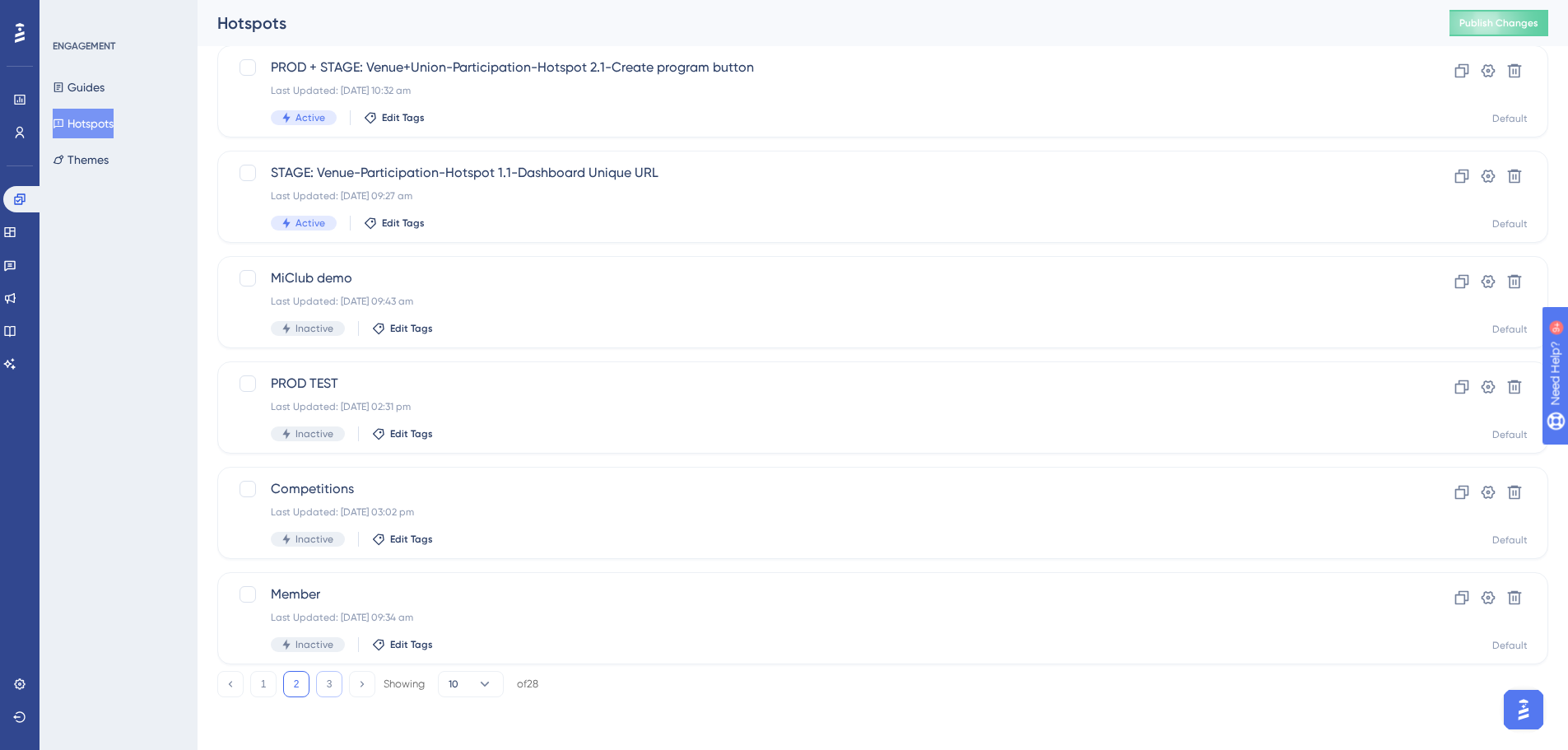
click at [333, 683] on button "3" at bounding box center [329, 685] width 27 height 27
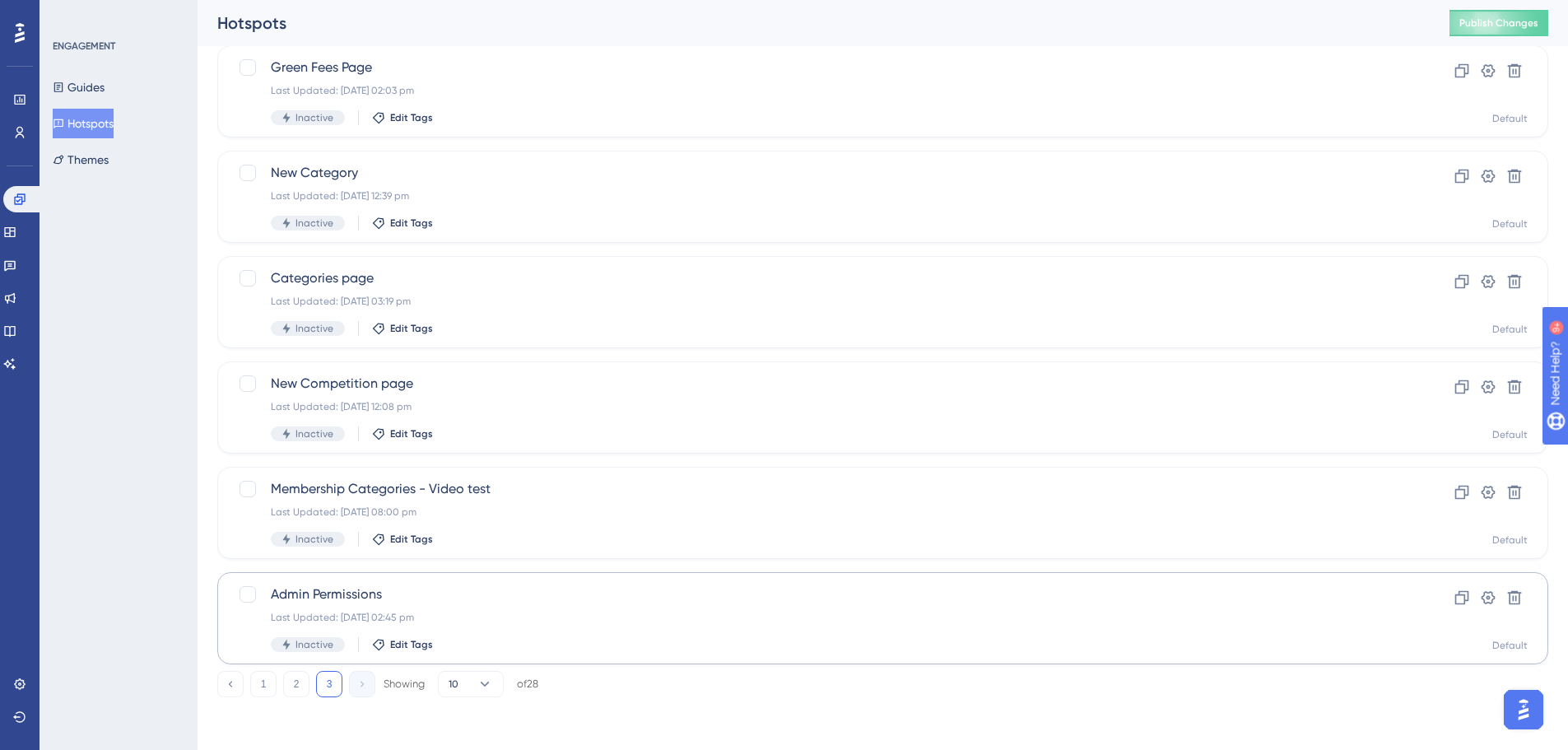
scroll to position [317, 0]
click at [273, 680] on button "1" at bounding box center [264, 685] width 27 height 27
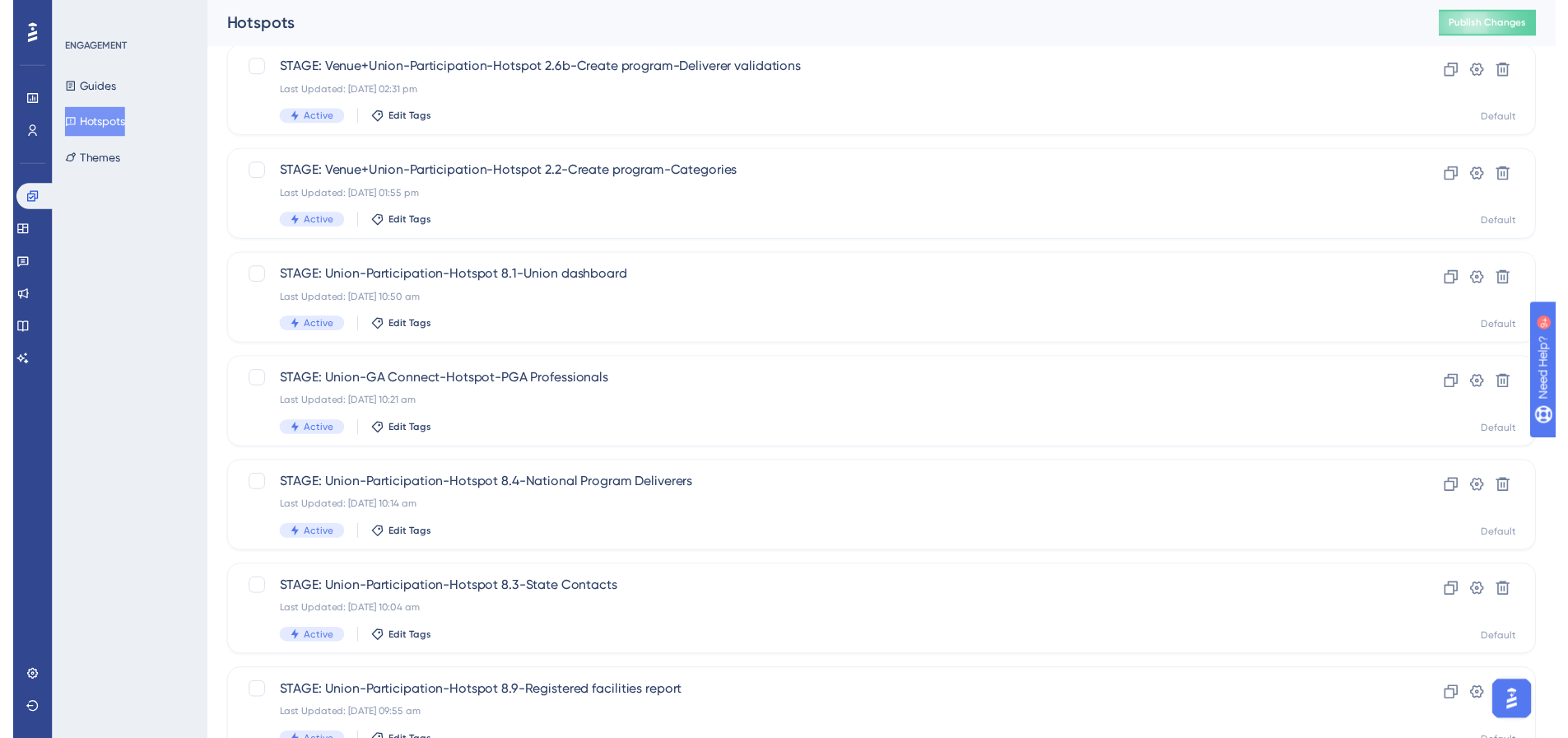
scroll to position [0, 0]
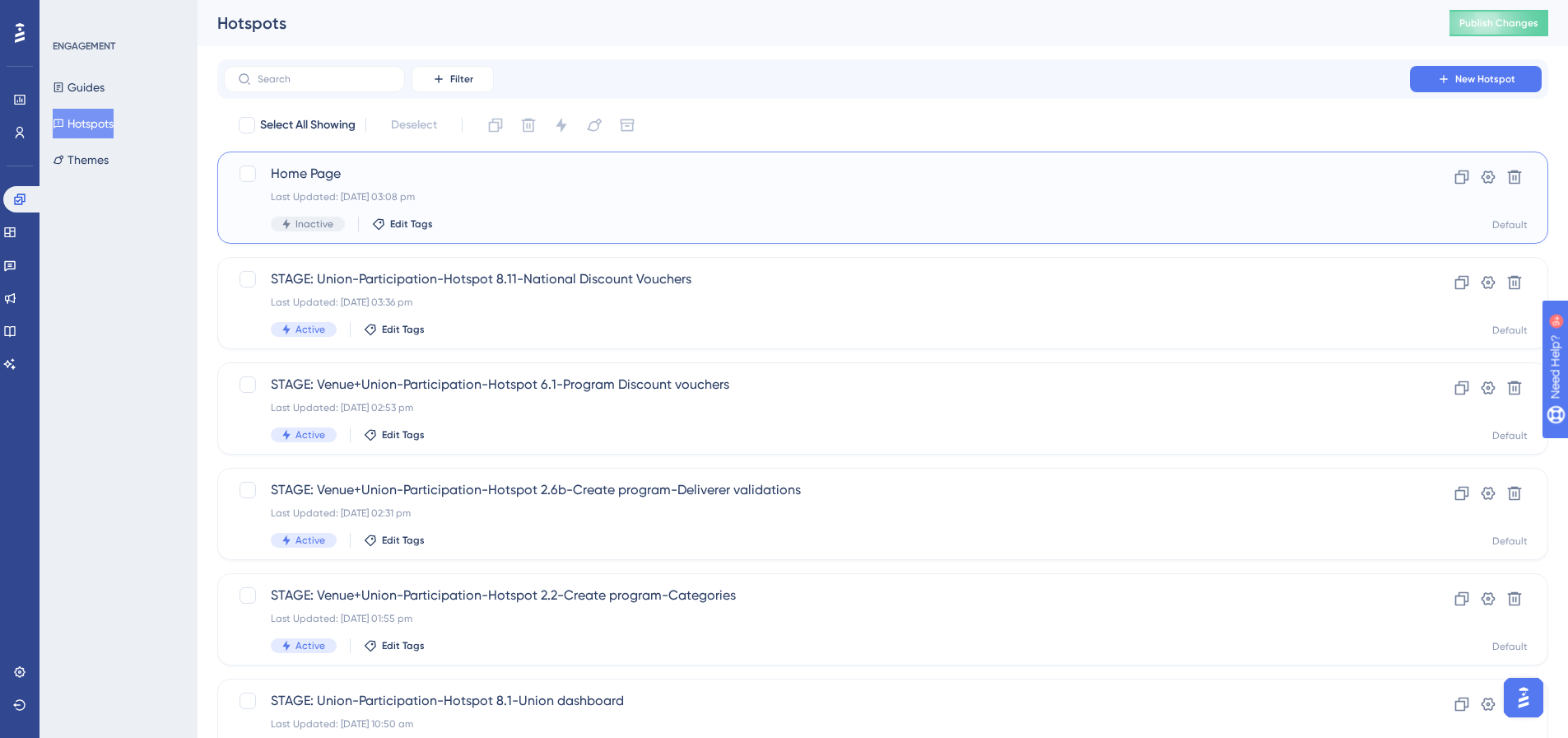
click at [307, 175] on span "Home Page" at bounding box center [817, 174] width 1092 height 20
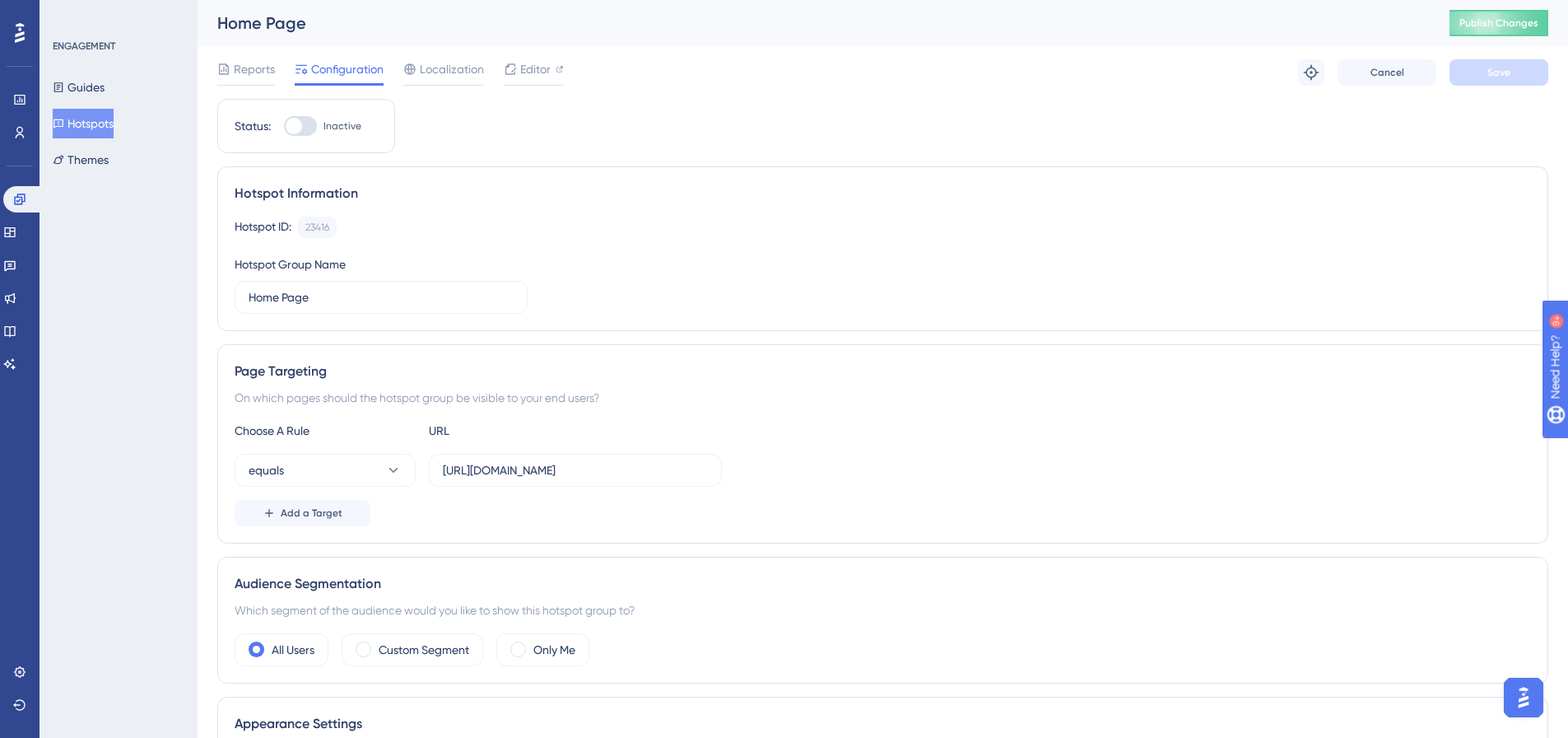
click at [310, 136] on div "Status: Inactive" at bounding box center [306, 126] width 178 height 55
click at [311, 129] on div at bounding box center [301, 126] width 33 height 20
click at [284, 127] on input "Inactive" at bounding box center [283, 126] width 1 height 1
checkbox input "true"
click at [1517, 78] on button "Save" at bounding box center [1498, 73] width 99 height 27
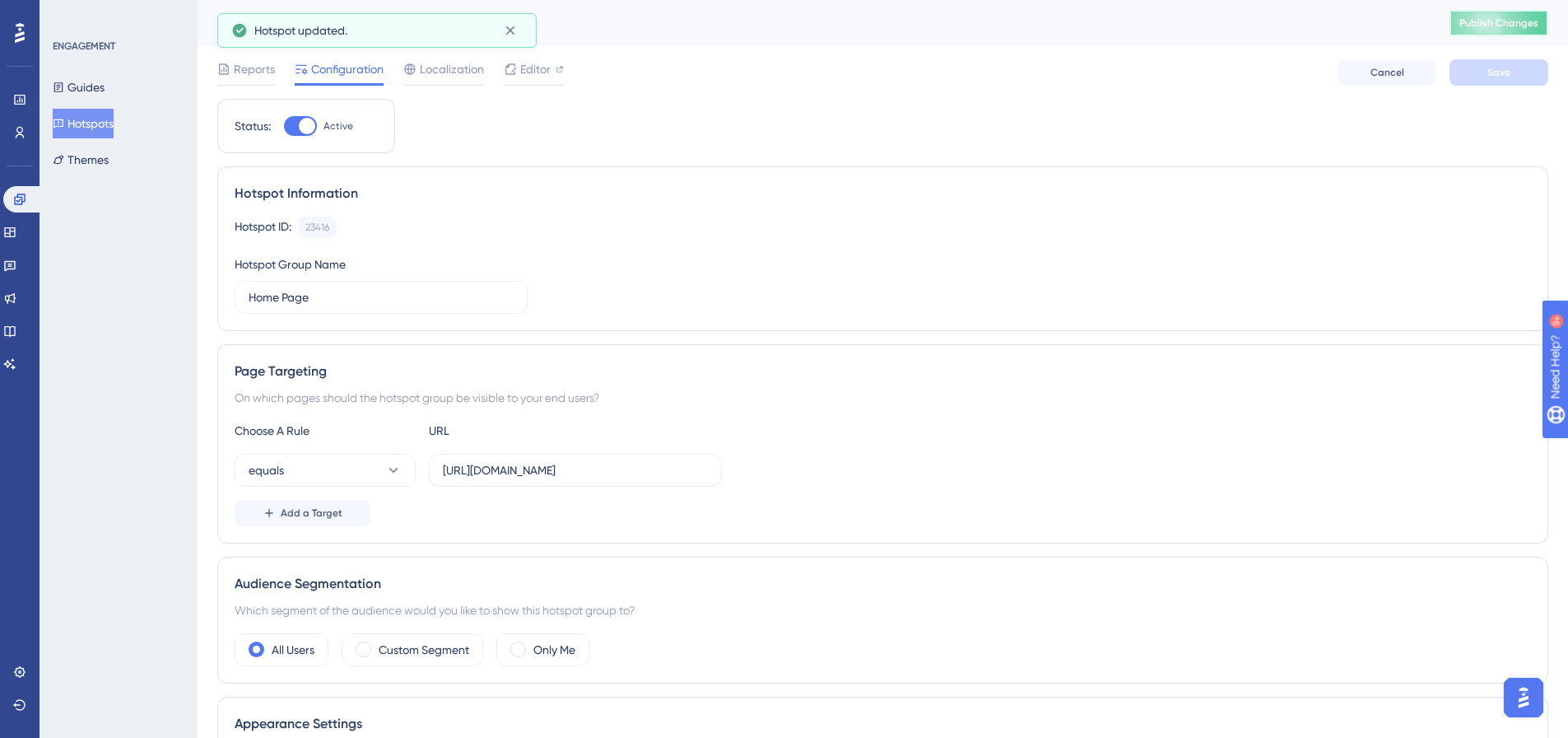
click at [1509, 20] on span "Publish Changes" at bounding box center [1498, 23] width 79 height 13
click at [0, 0] on icon at bounding box center [0, 0] width 0 height 0
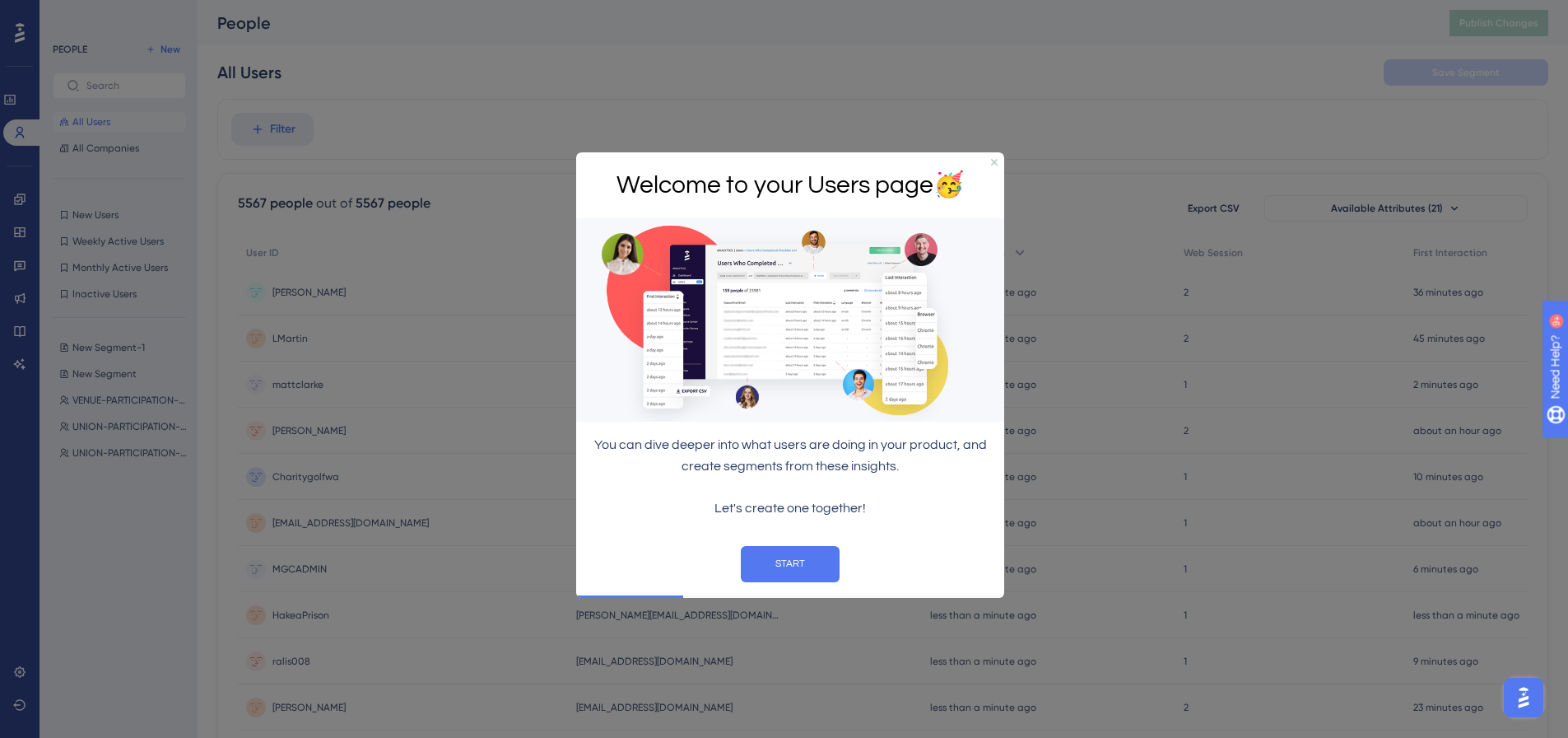
click at [83, 143] on div at bounding box center [784, 369] width 1568 height 738
click at [83, 146] on div at bounding box center [784, 369] width 1568 height 738
click at [997, 162] on icon "Close Preview" at bounding box center [995, 162] width 7 height 7
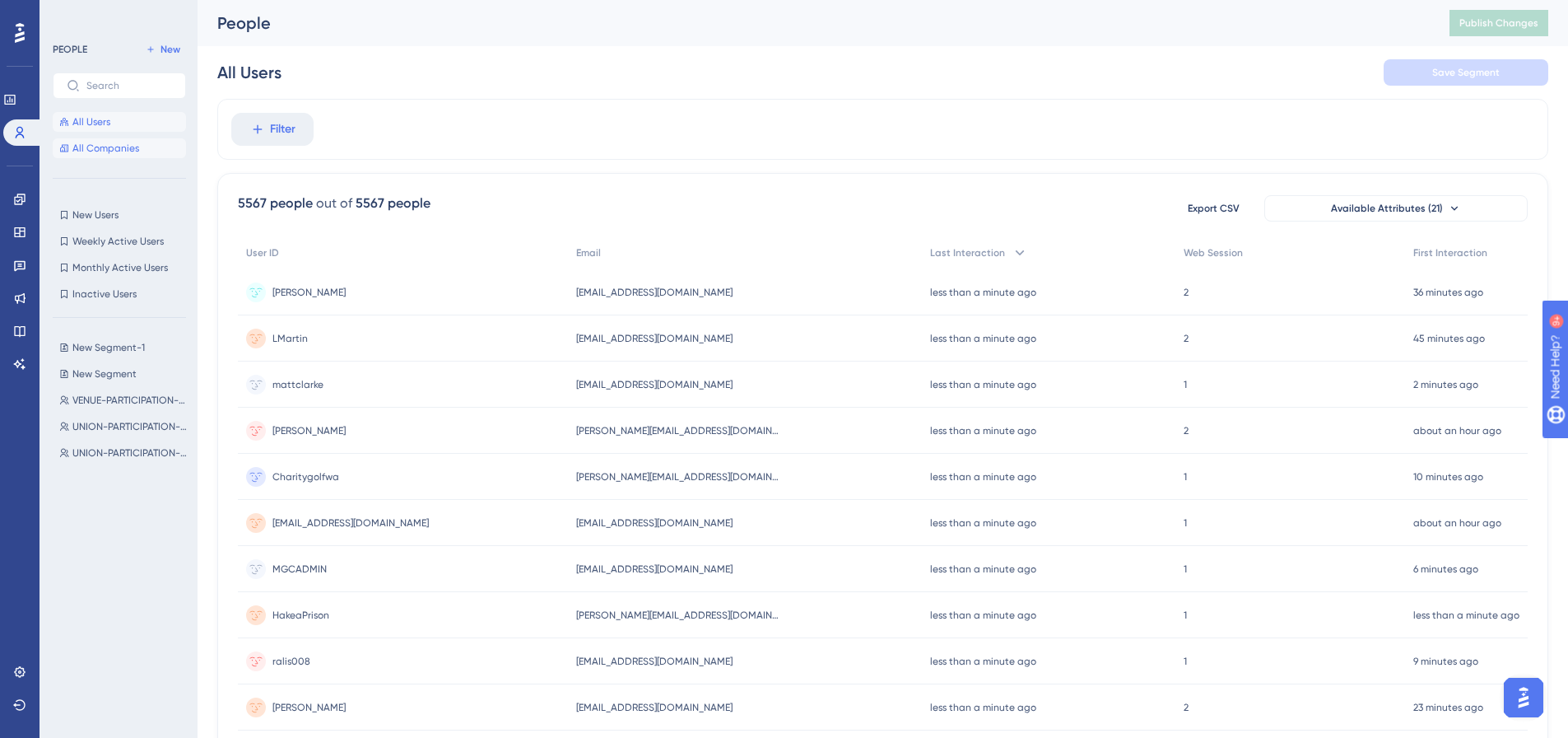
click at [90, 140] on button "All Companies" at bounding box center [119, 148] width 133 height 20
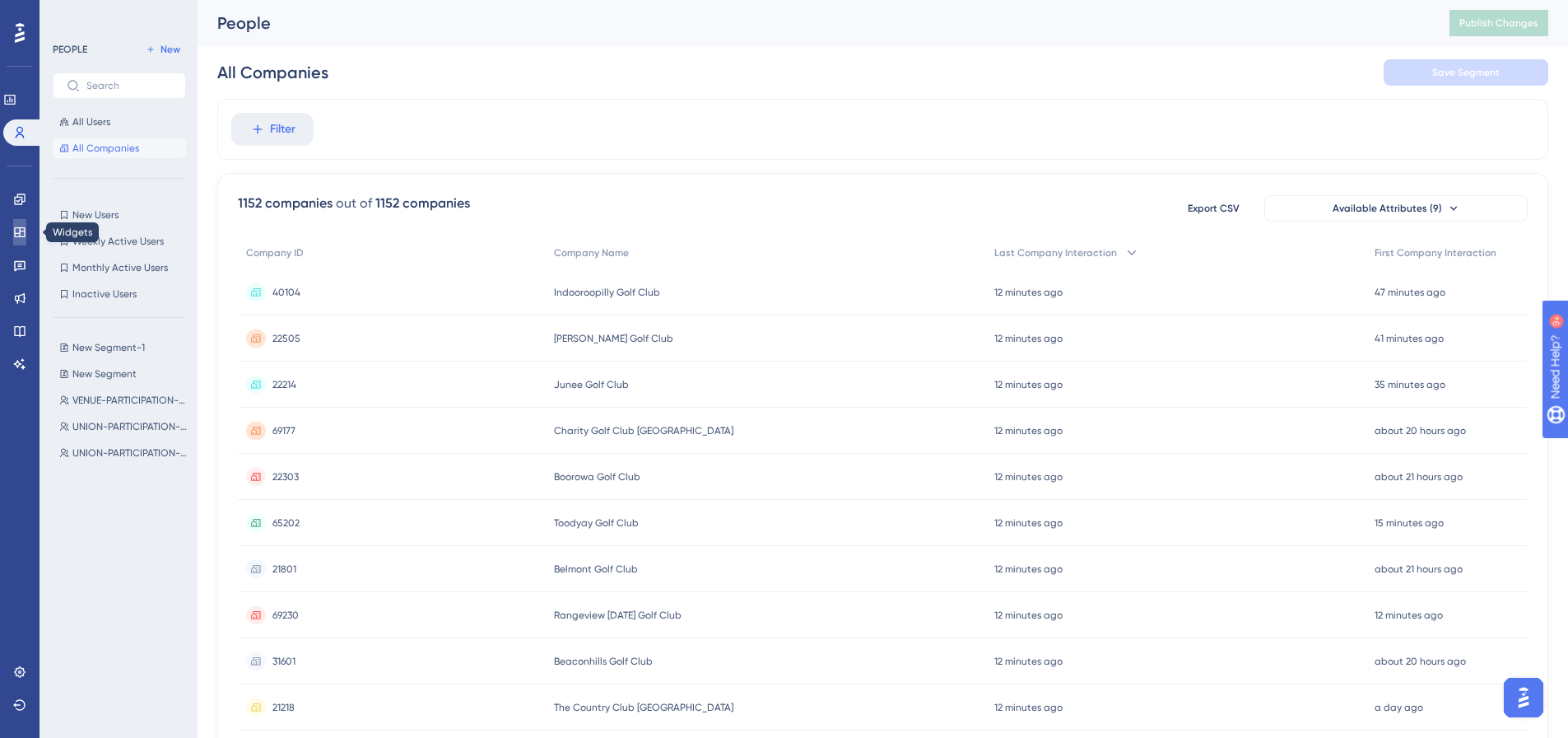
click at [15, 235] on icon at bounding box center [19, 232] width 11 height 10
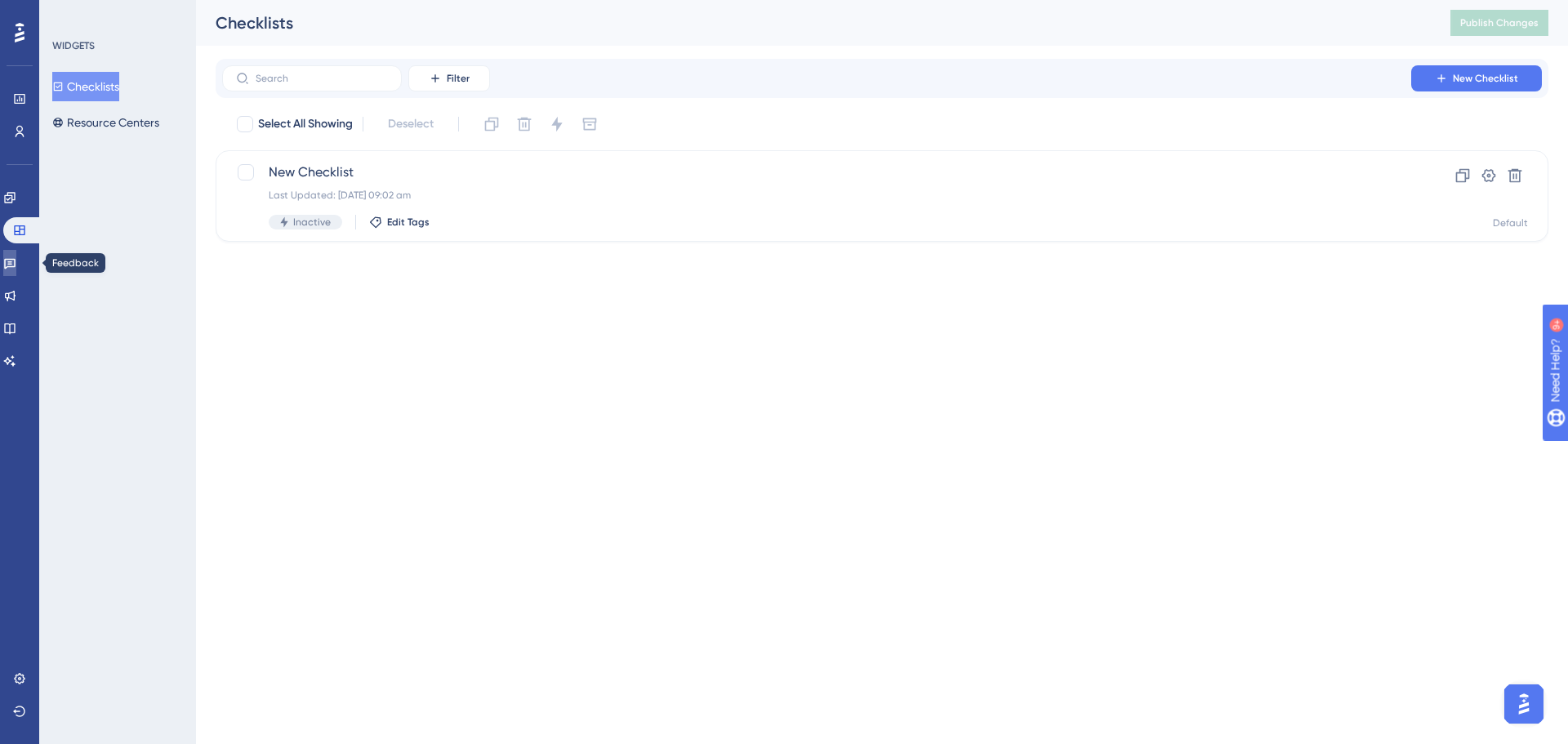
click at [11, 264] on link at bounding box center [10, 263] width 13 height 26
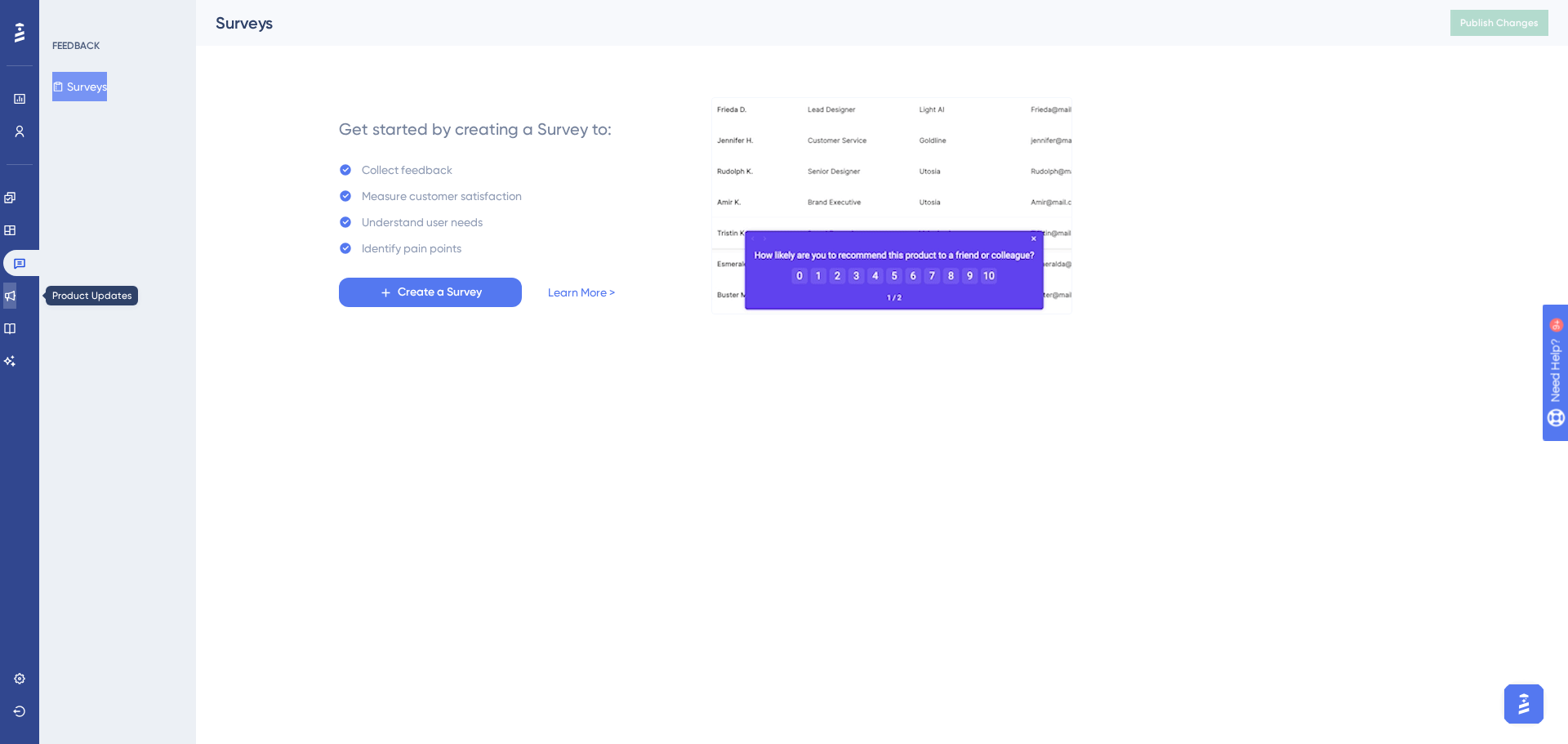
click at [15, 291] on icon at bounding box center [10, 296] width 13 height 13
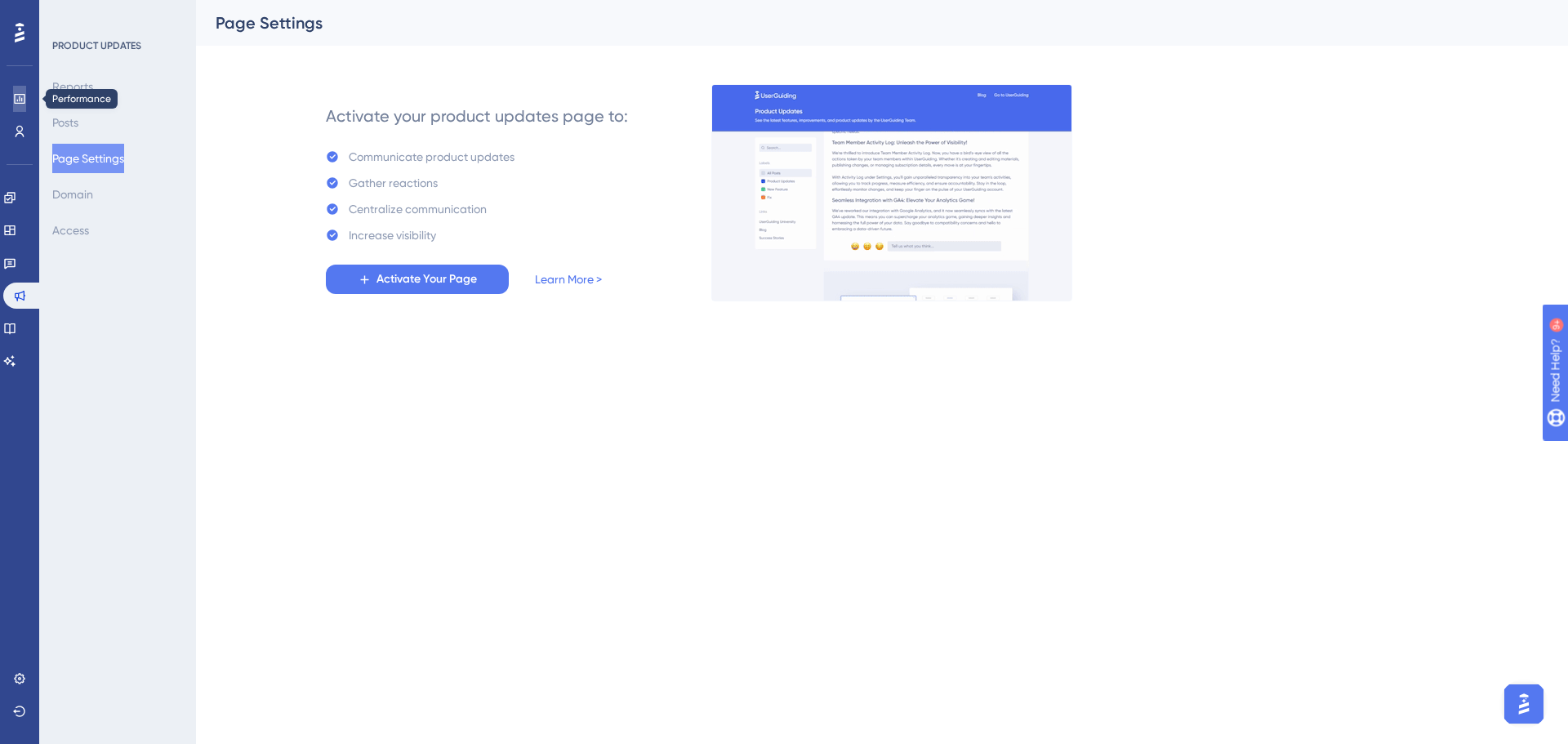
click at [0, 0] on icon at bounding box center [0, 0] width 0 height 0
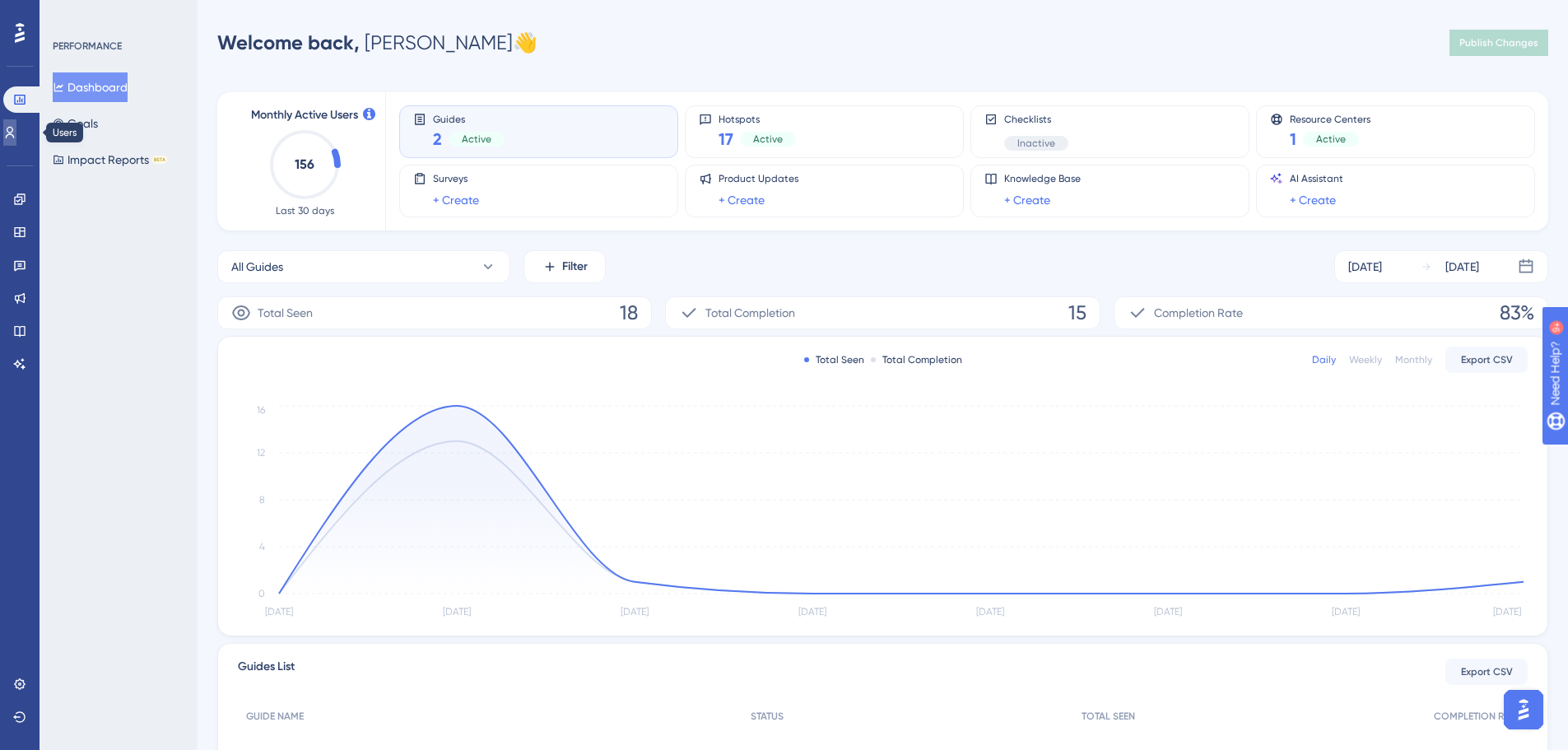
click at [7, 125] on link at bounding box center [10, 133] width 13 height 27
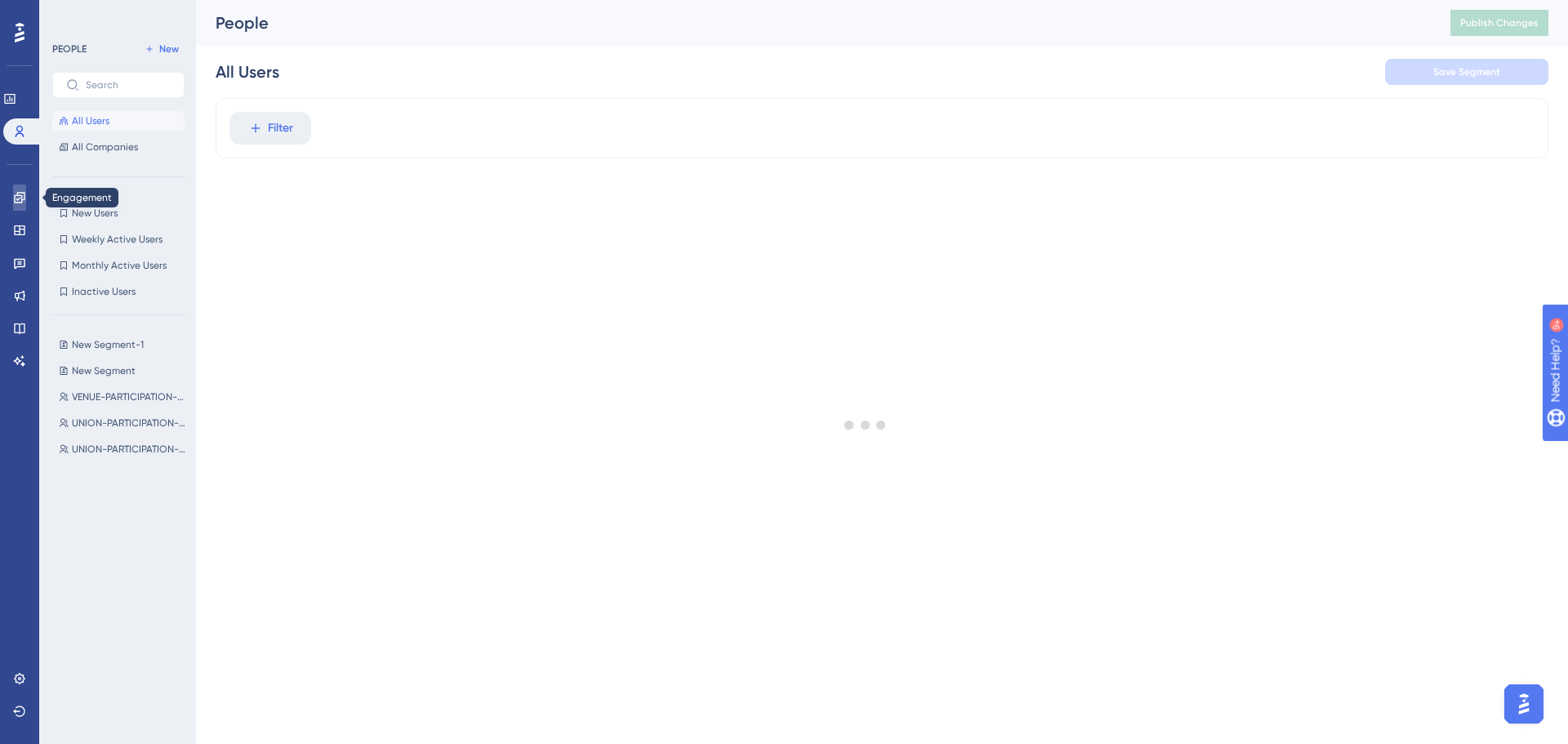
click at [0, 0] on icon at bounding box center [0, 0] width 0 height 0
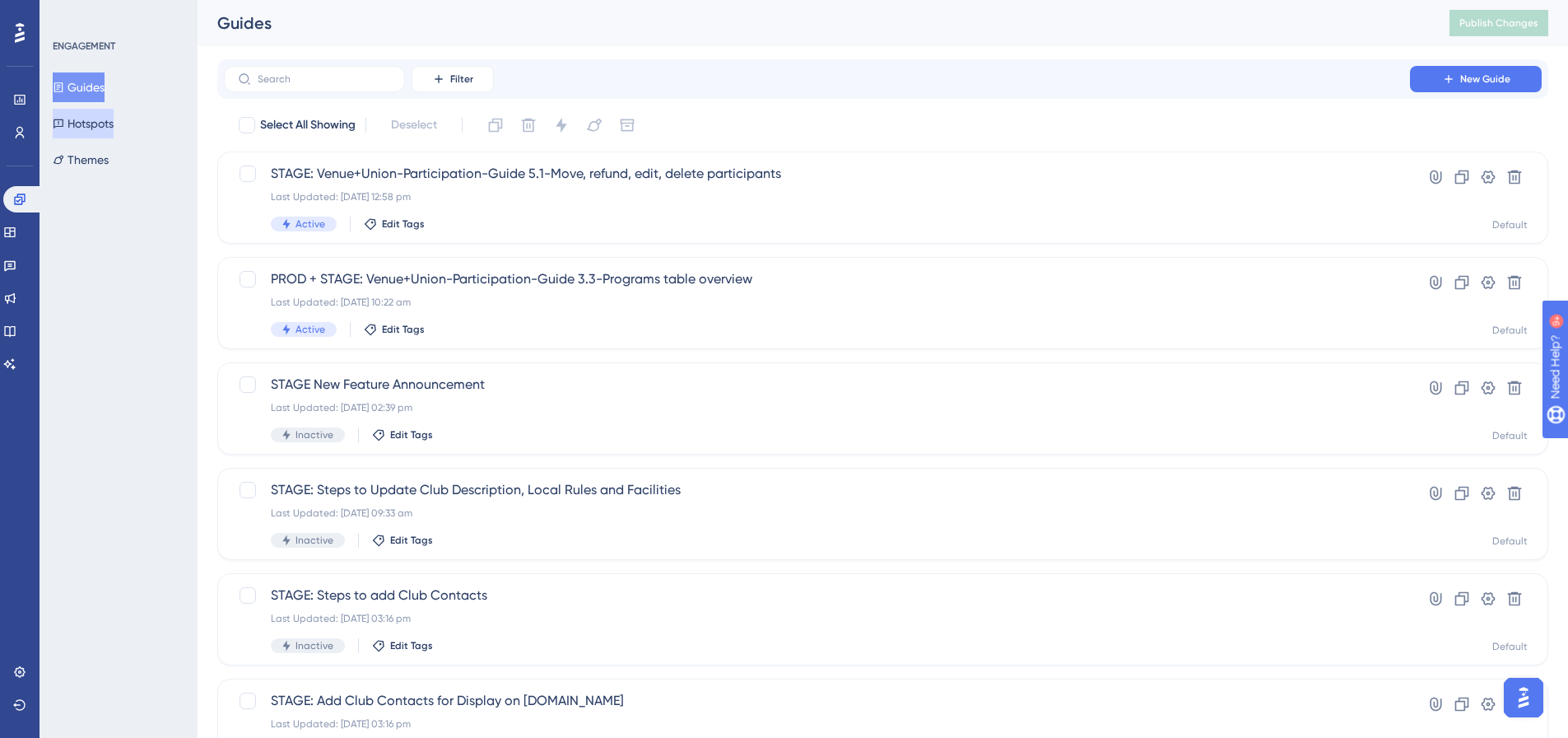
click at [90, 123] on button "Hotspots" at bounding box center [84, 124] width 61 height 30
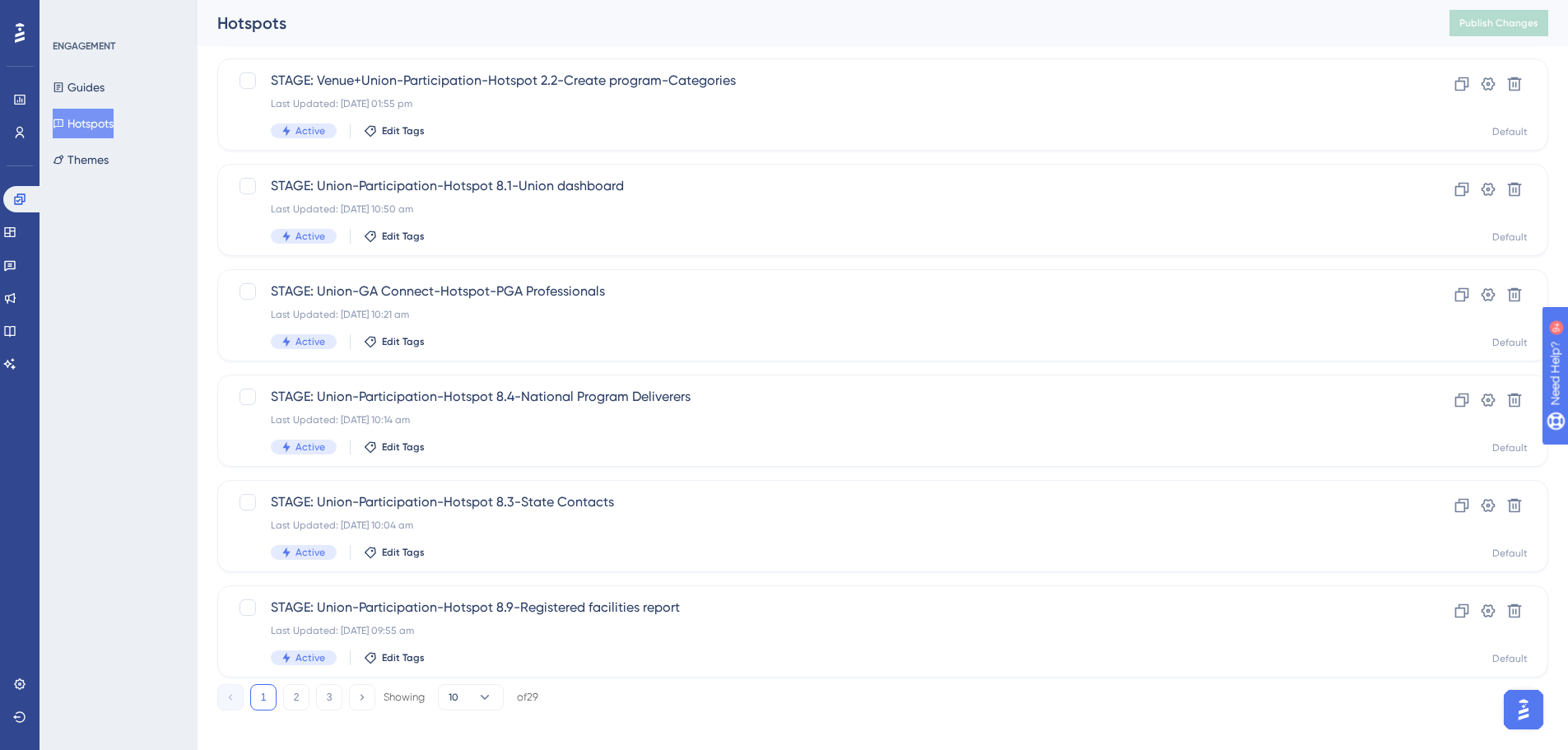
scroll to position [528, 0]
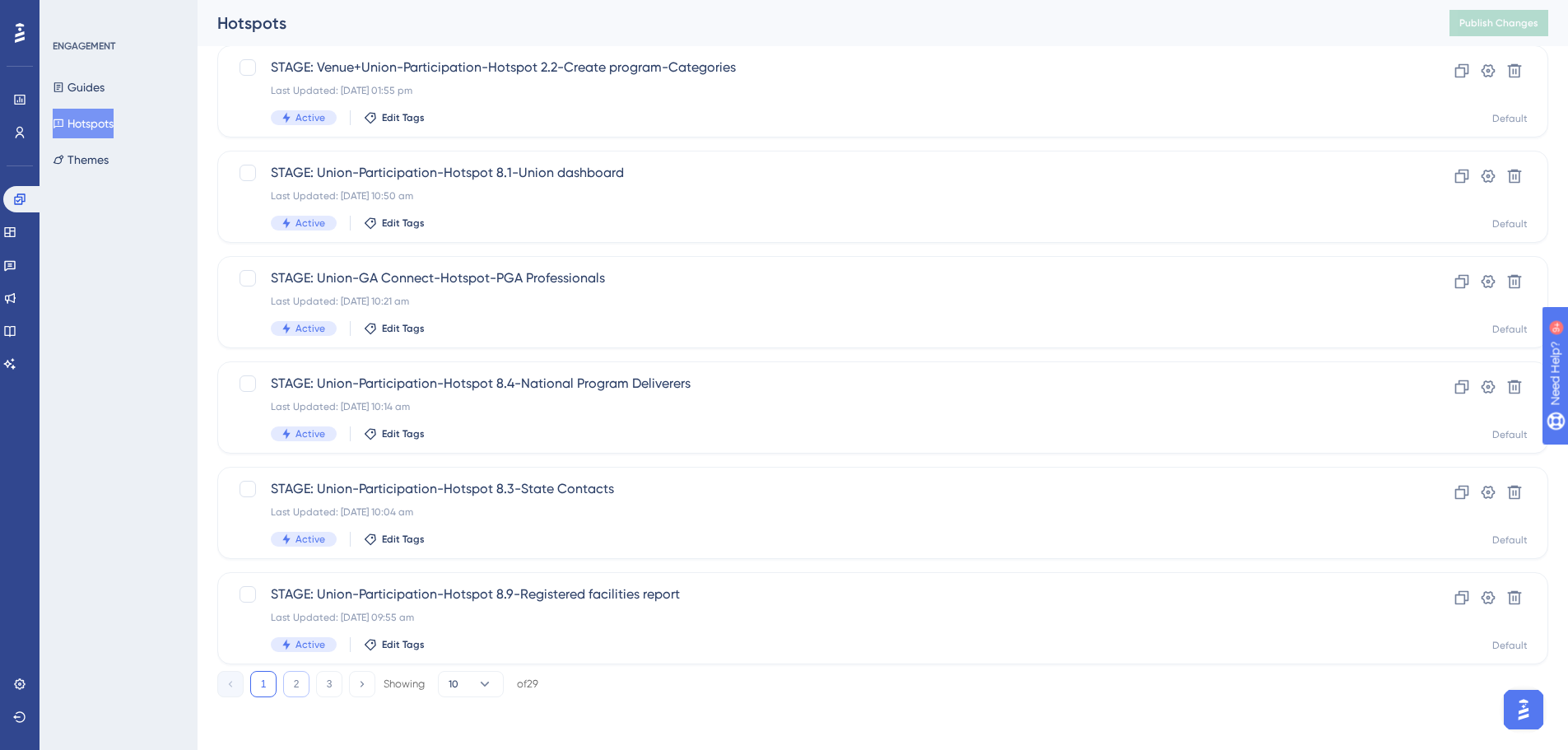
click at [295, 678] on button "2" at bounding box center [297, 685] width 27 height 27
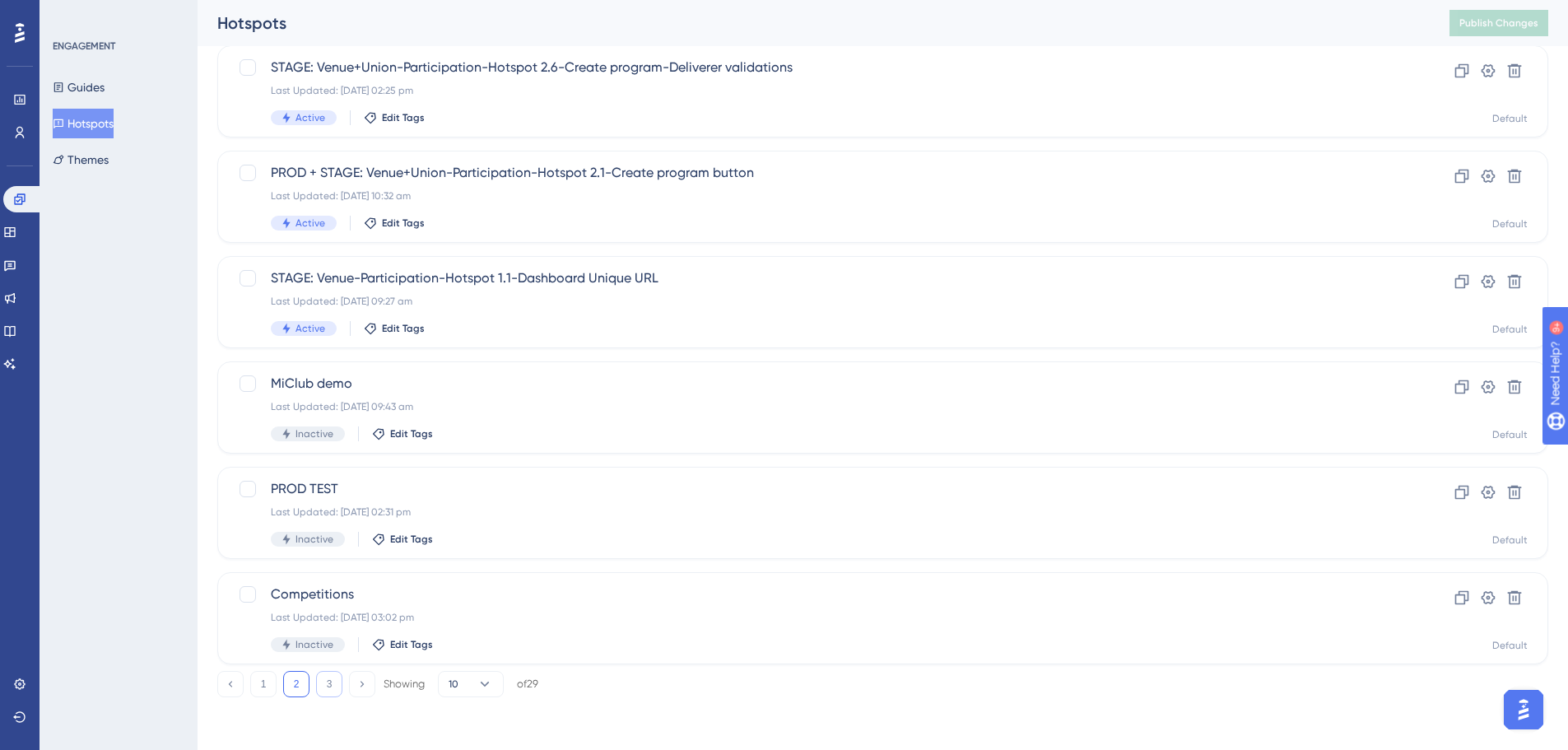
click at [326, 676] on button "3" at bounding box center [329, 685] width 27 height 27
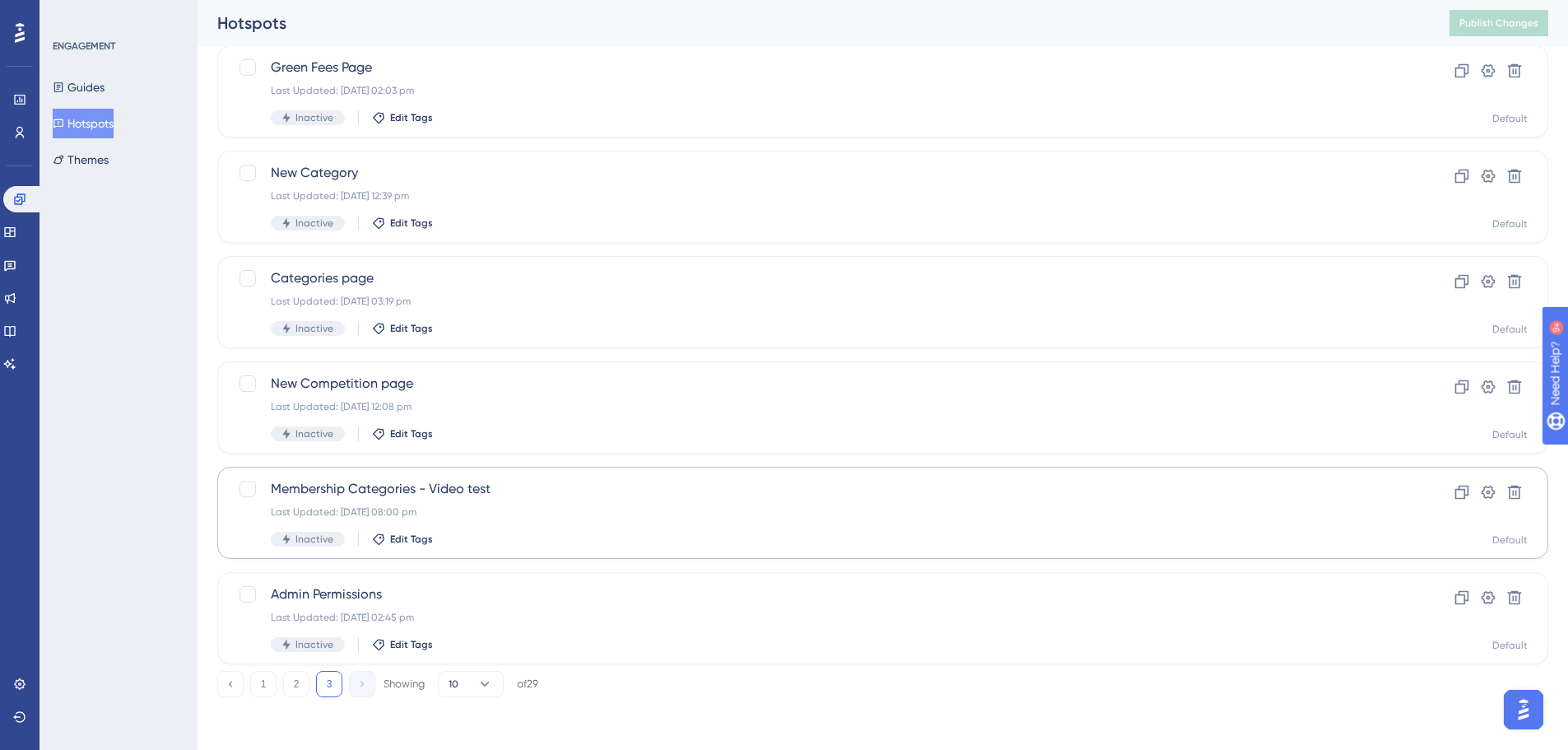
scroll to position [423, 0]
click at [361, 602] on span "Admin Permissions" at bounding box center [817, 594] width 1092 height 20
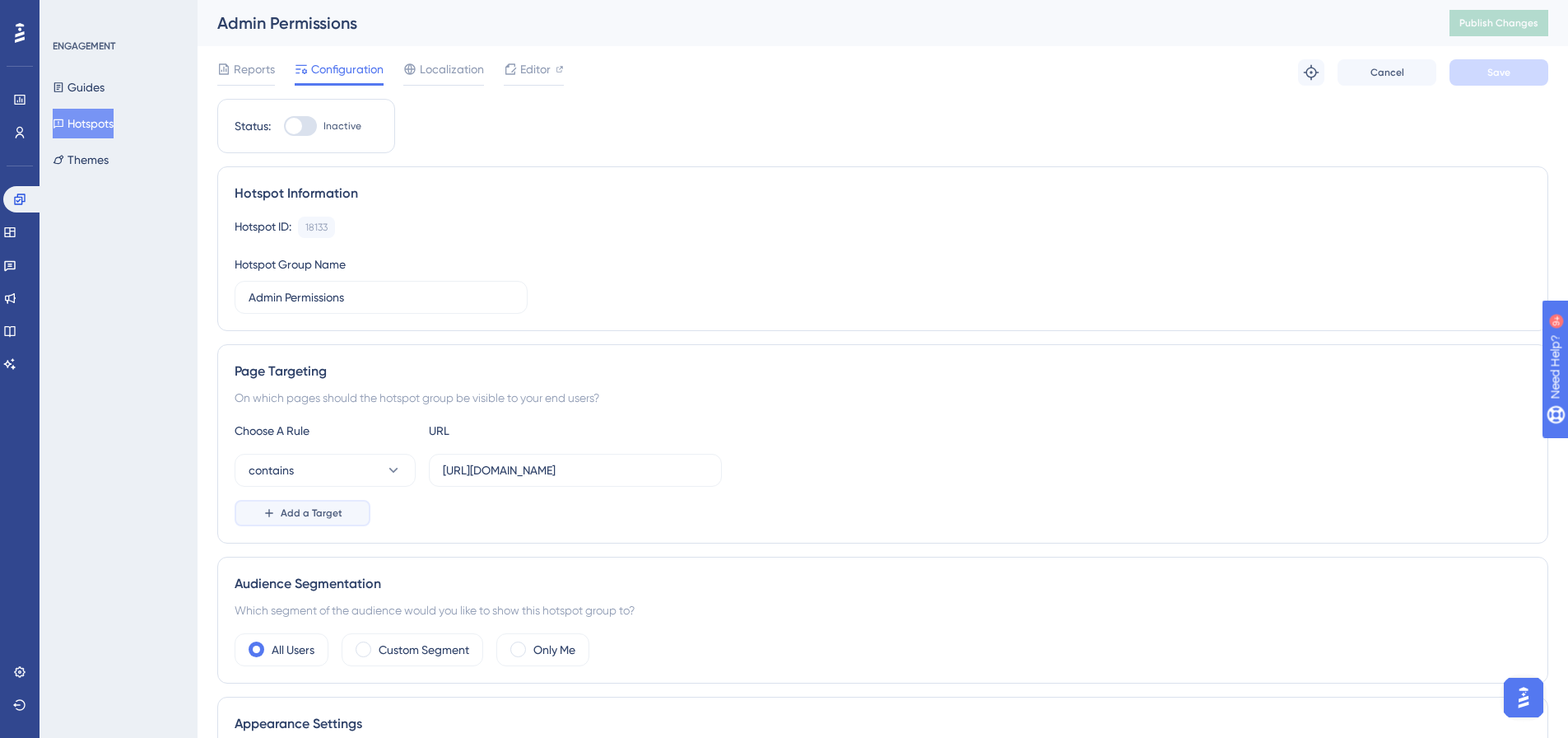
click at [313, 511] on span "Add a Target" at bounding box center [312, 513] width 61 height 13
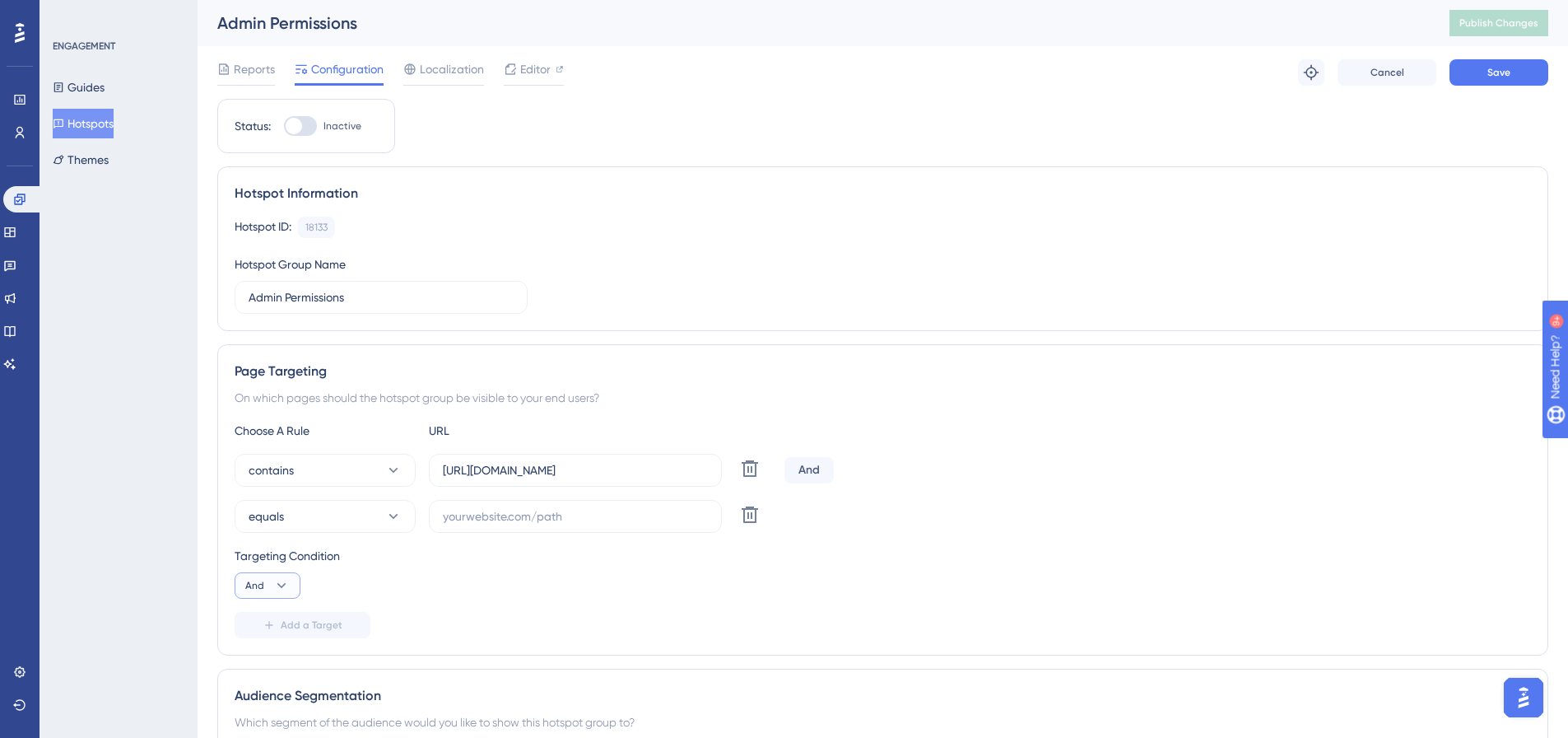
click at [280, 587] on icon at bounding box center [282, 585] width 17 height 17
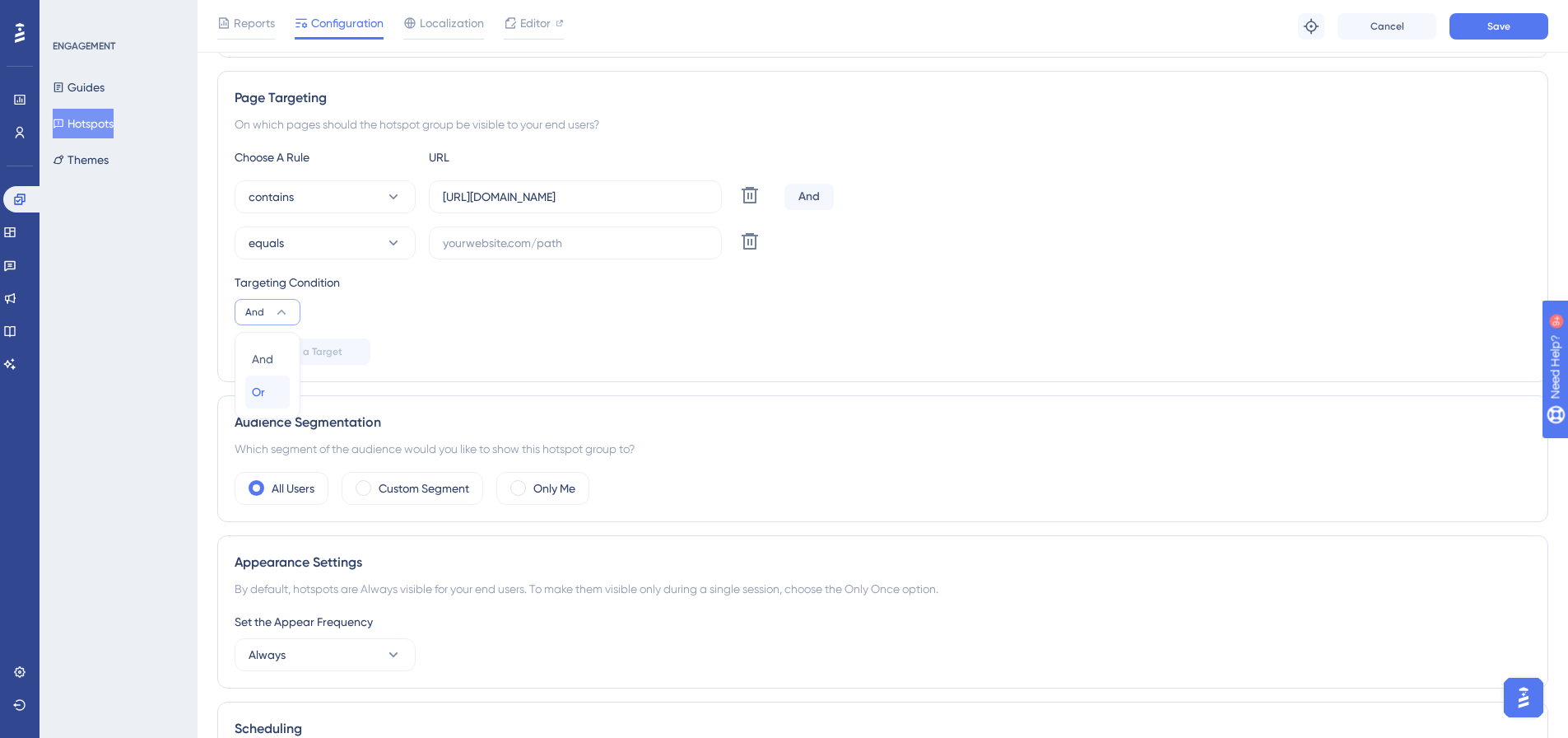
click at [276, 393] on div "Or Or" at bounding box center [268, 392] width 31 height 33
click at [390, 242] on icon at bounding box center [394, 243] width 17 height 17
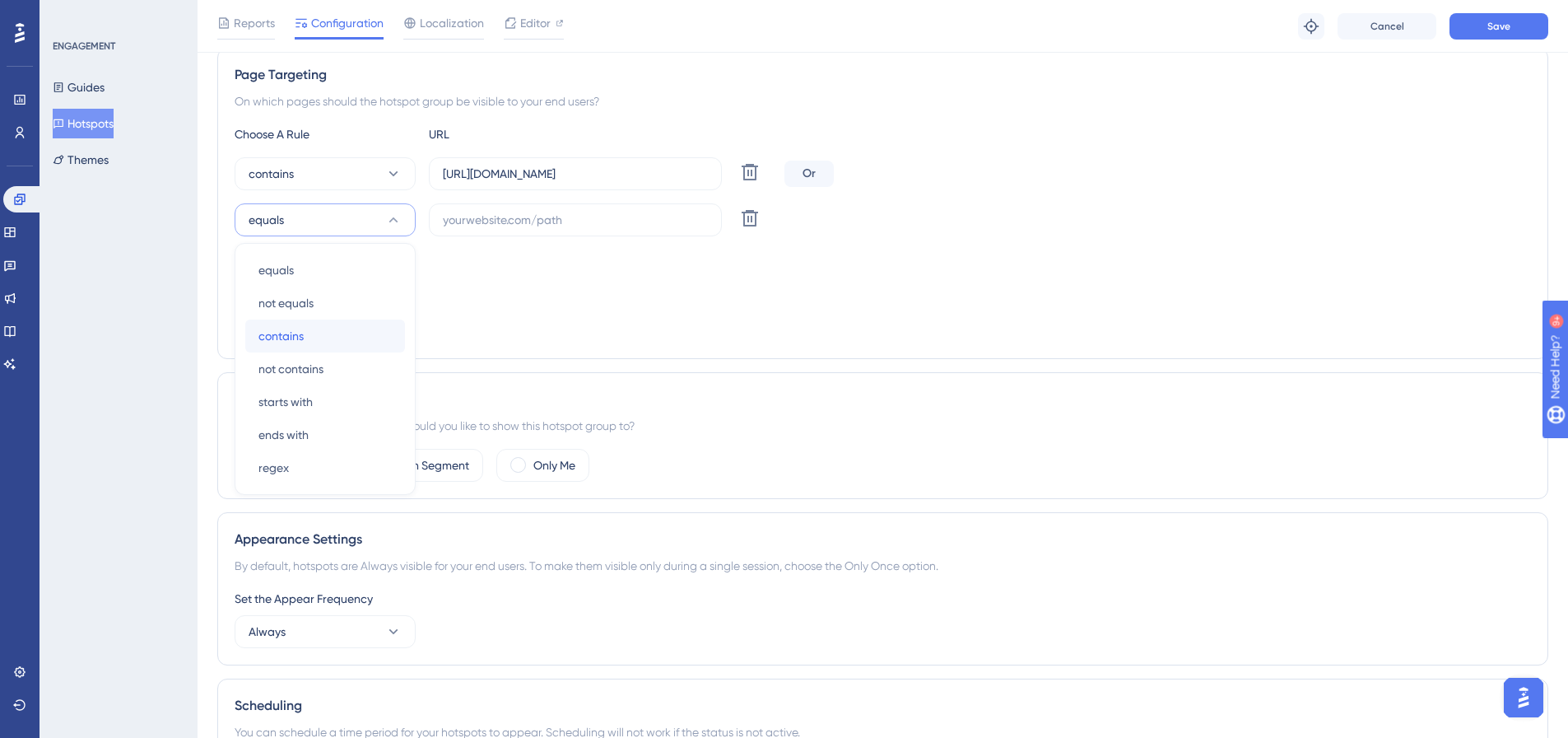
click at [295, 337] on span "contains" at bounding box center [281, 336] width 46 height 20
click at [524, 213] on input "text" at bounding box center [575, 220] width 265 height 18
paste input "https://live.gaconnect.golf.com.au/shared/Settings/Users.aspx?levelCode=GENERAL…"
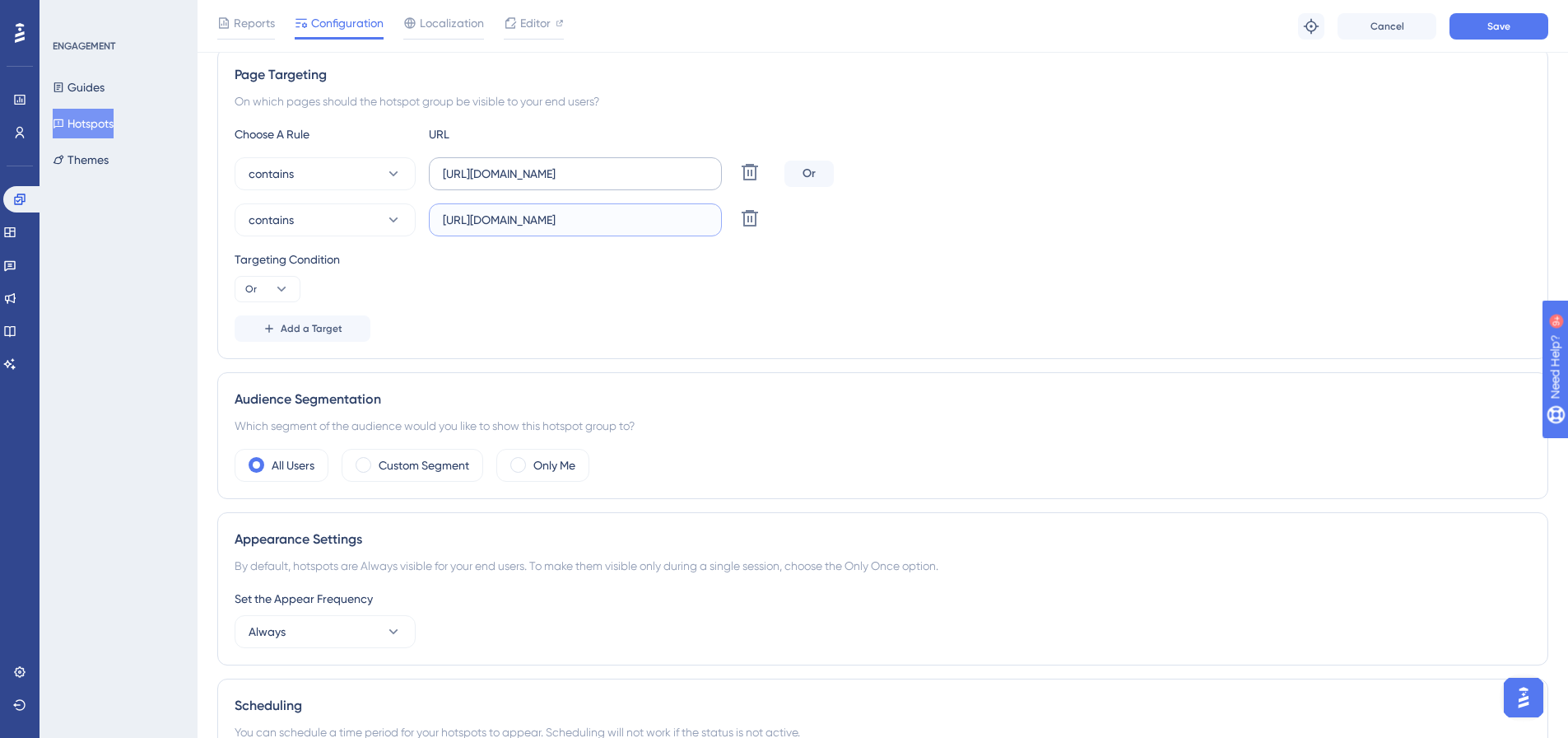
type input "https://live.gaconnect.golf.com.au/shared/Settings/Users.aspx?levelCode=GENERAL…"
click at [607, 183] on label "https://live.au.stage.dotgolf.com.au/shared/Settings/UserAdmin.aspx" at bounding box center [576, 174] width 293 height 33
click at [607, 183] on input "https://live.au.stage.dotgolf.com.au/shared/Settings/UserAdmin.aspx" at bounding box center [575, 174] width 265 height 18
click at [695, 225] on input "https://live.gaconnect.golf.com.au/shared/Settings/Users.aspx?levelCode=GENERAL…" at bounding box center [575, 220] width 265 height 18
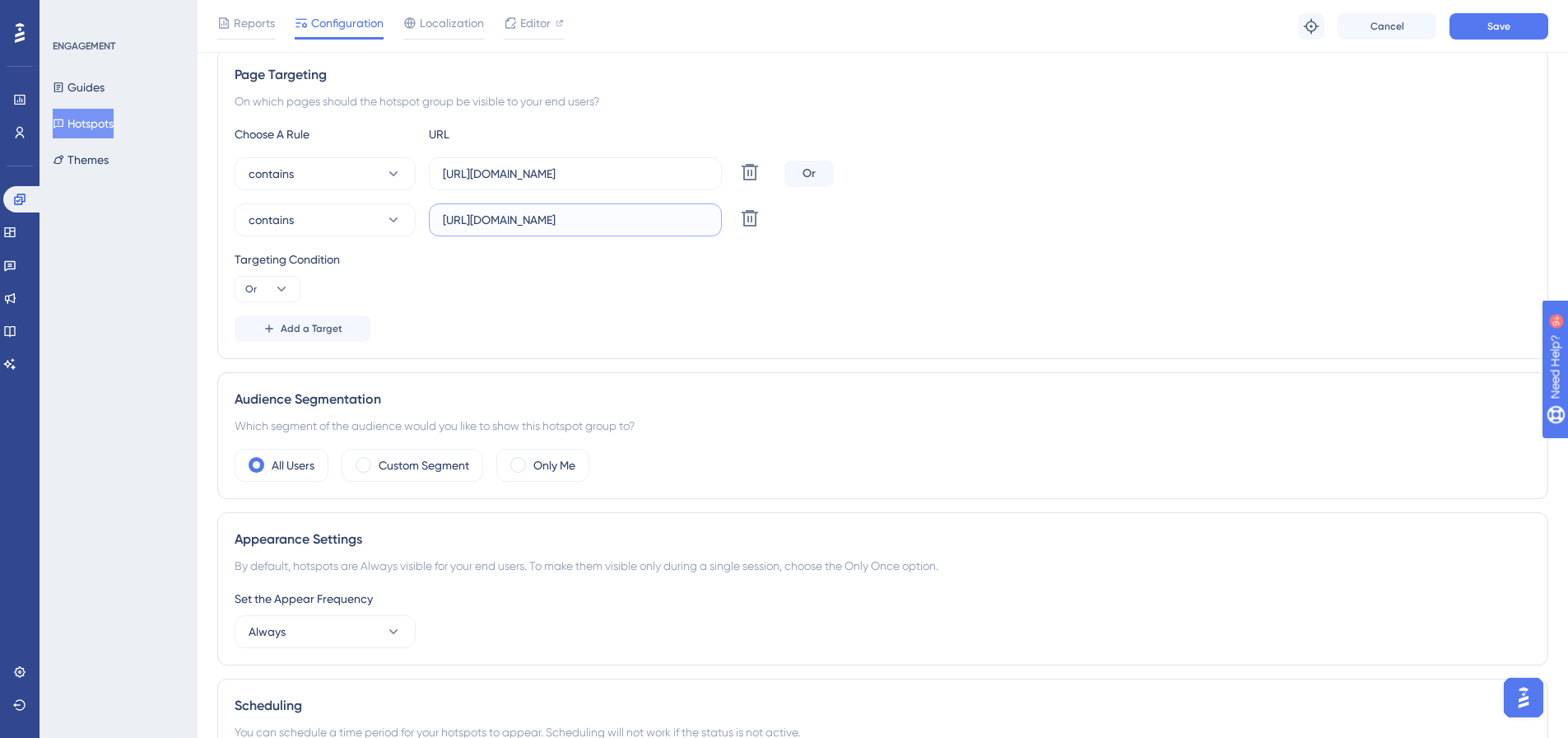
scroll to position [0, 225]
click at [699, 182] on input "https://live.au.stage.dotgolf.com.au/shared/Settings/UserAdmin.aspx" at bounding box center [575, 174] width 265 height 18
click at [675, 221] on input "https://live.gaconnect.golf.com.au/shared/Settings/Users.aspx?levelCode=GENERAL…" at bounding box center [575, 220] width 265 height 18
click at [687, 168] on input "https://live.au.stage.dotgolf.com.au/shared/Settings/UserAdmin.aspx" at bounding box center [575, 174] width 265 height 18
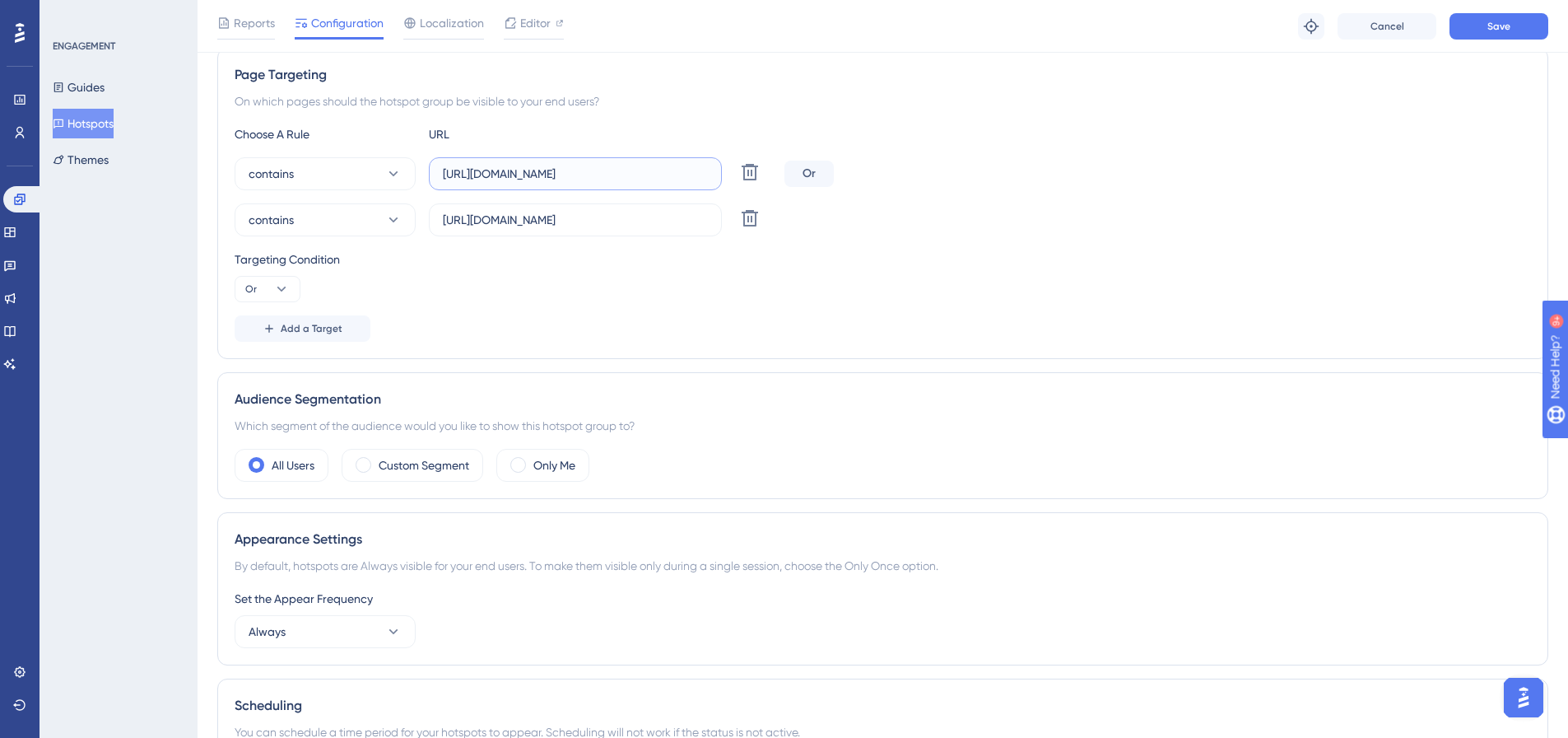
scroll to position [0, 107]
click at [675, 223] on input "https://live.gaconnect.golf.com.au/shared/Settings/Users.aspx?levelCode=GENERAL…" at bounding box center [575, 220] width 265 height 18
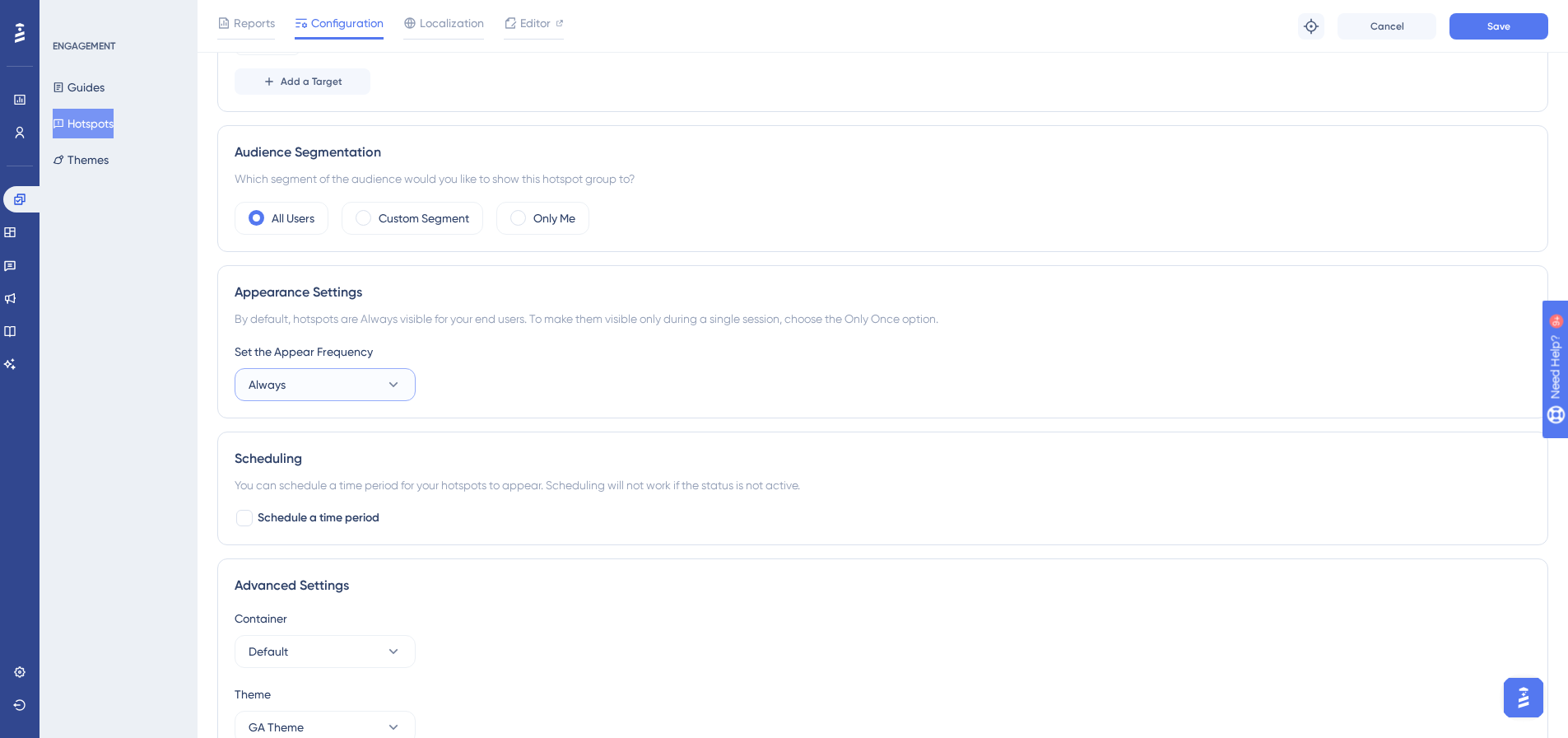
scroll to position [0, 0]
click at [397, 381] on icon at bounding box center [394, 385] width 17 height 17
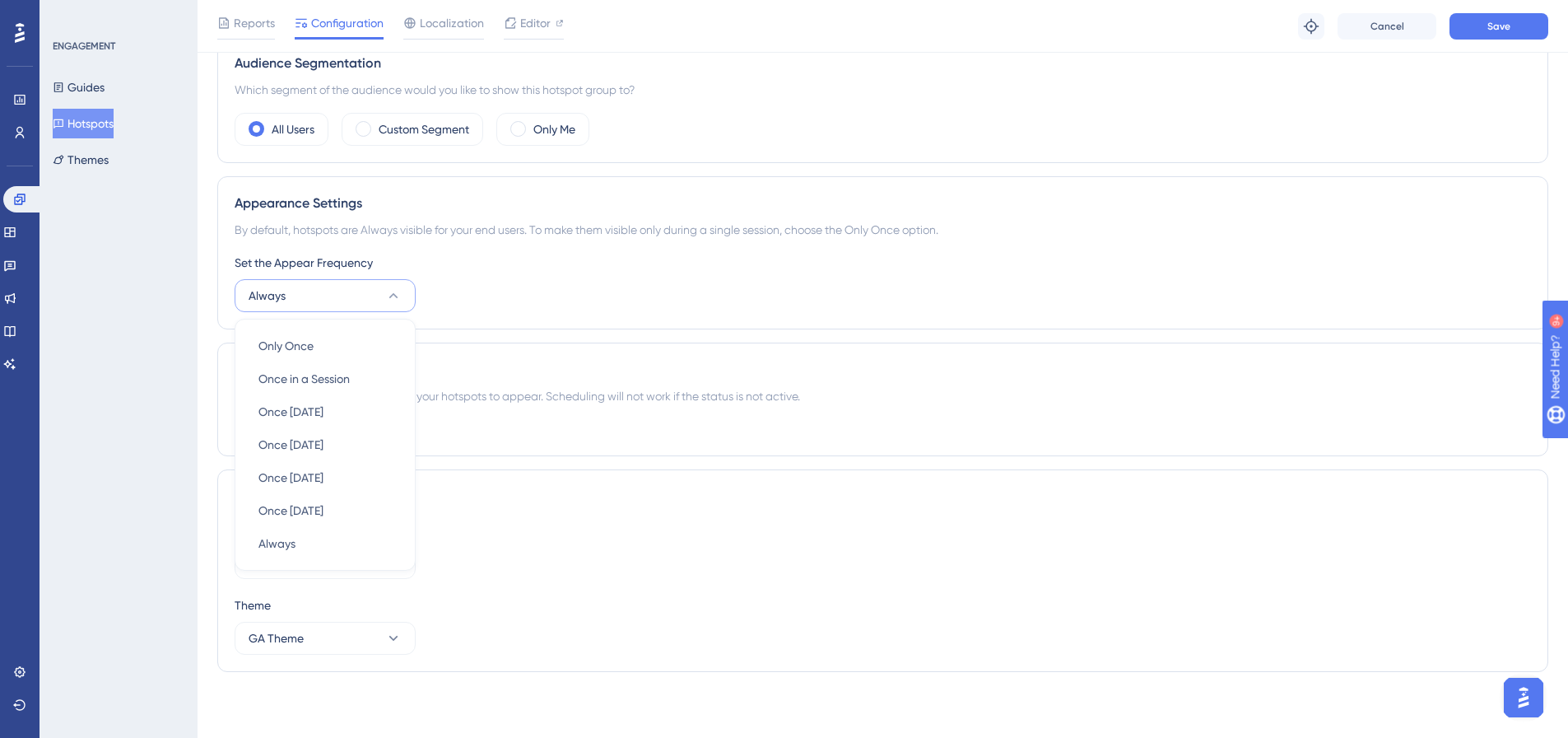
click at [403, 297] on button "Always" at bounding box center [325, 296] width 181 height 33
click at [601, 288] on div "Set the Appear Frequency Always" at bounding box center [883, 283] width 1296 height 60
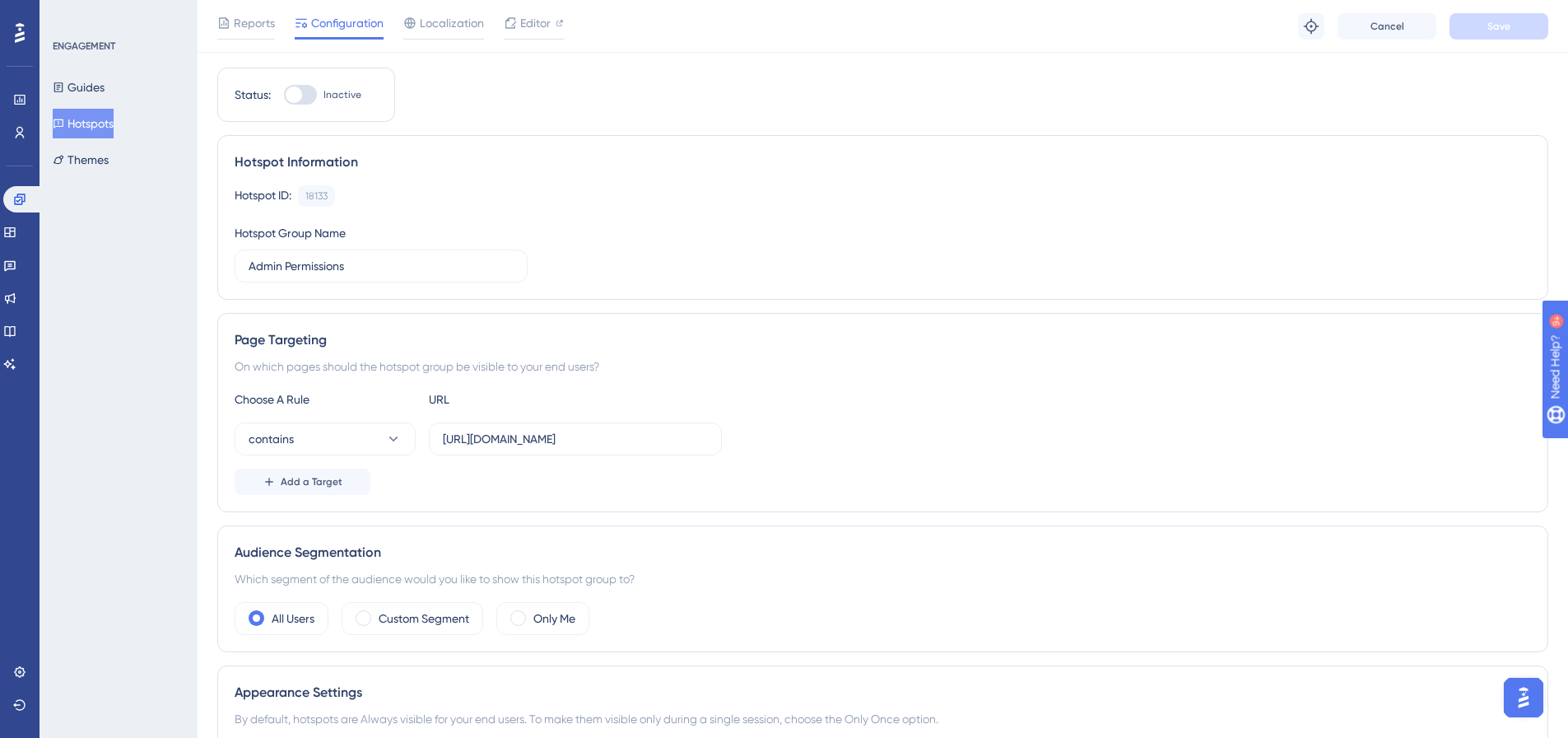
scroll to position [0, 0]
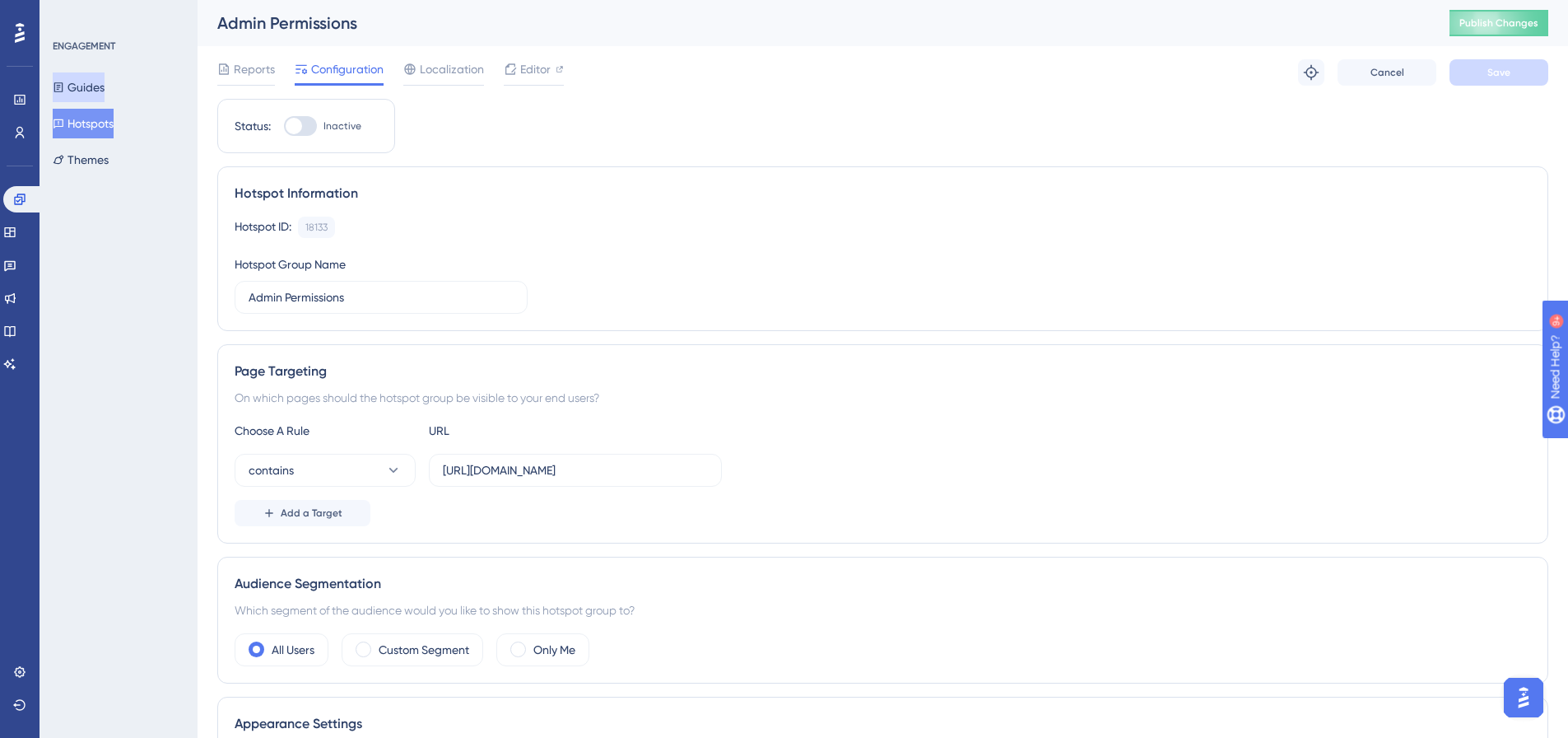
click at [85, 87] on button "Guides" at bounding box center [79, 87] width 52 height 30
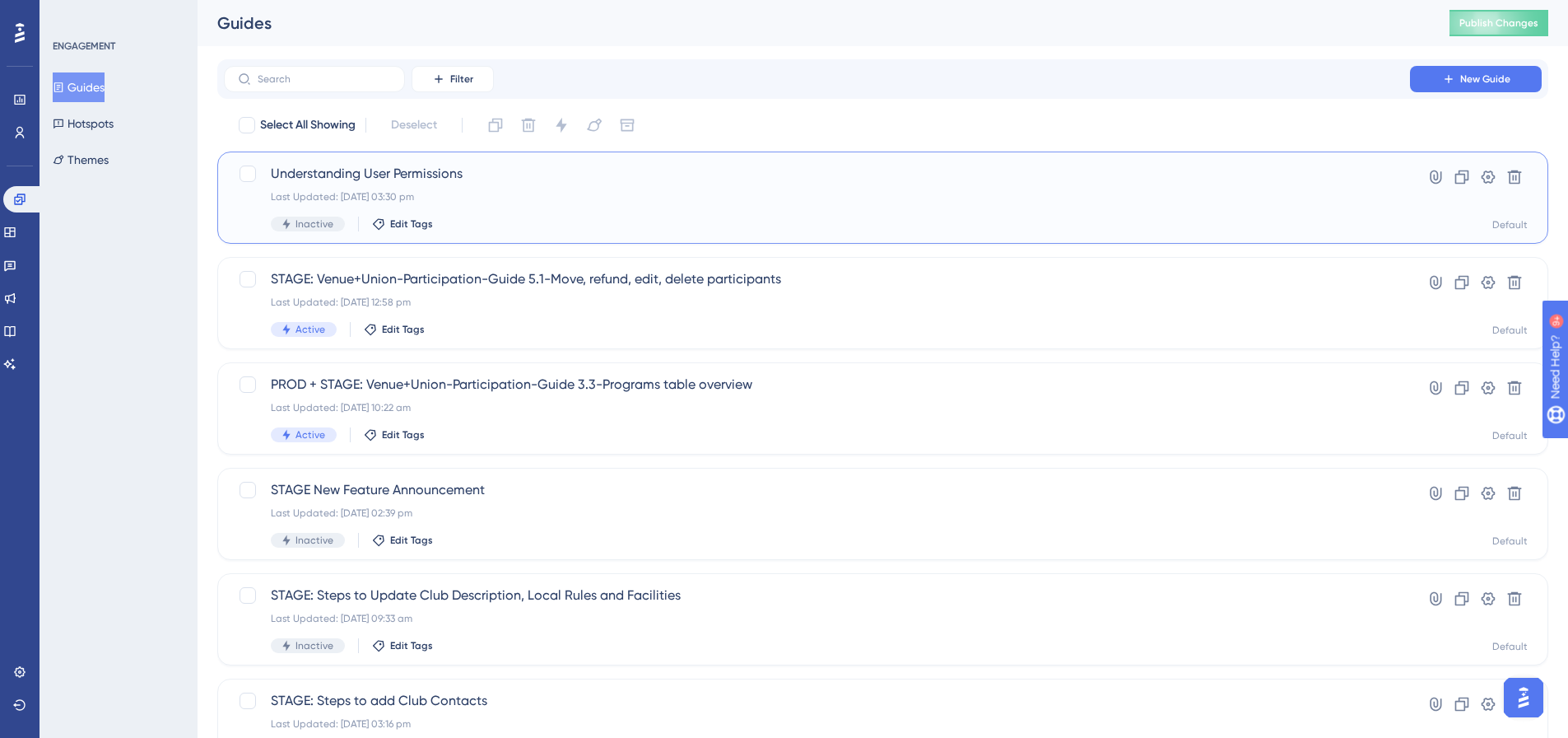
click at [425, 185] on div "Understanding User Permissions Last Updated: 27 Aug 2025 03:30 pm Inactive Edit…" at bounding box center [817, 197] width 1092 height 67
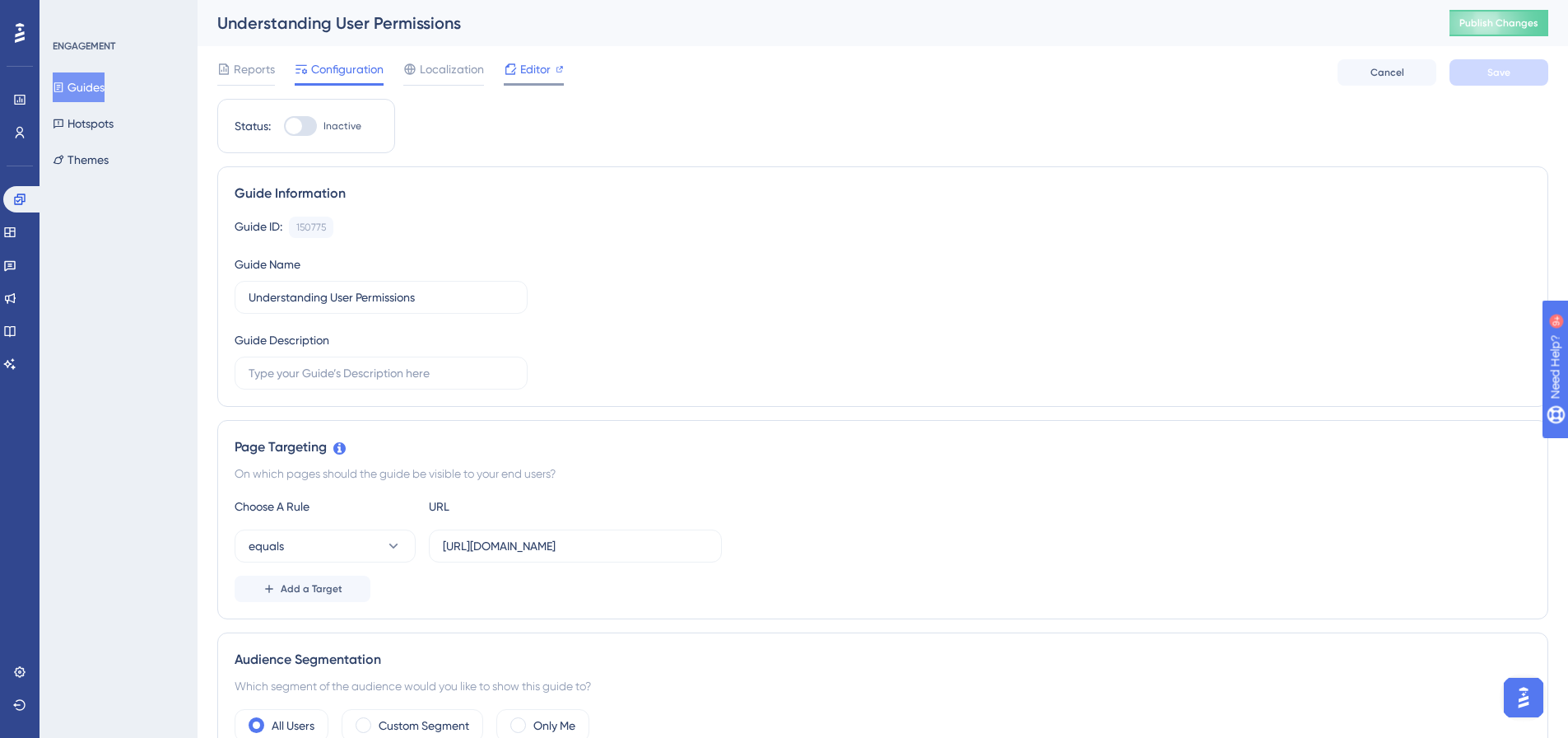
click at [535, 63] on span "Editor" at bounding box center [535, 70] width 31 height 20
click at [423, 67] on span "Localization" at bounding box center [452, 70] width 64 height 20
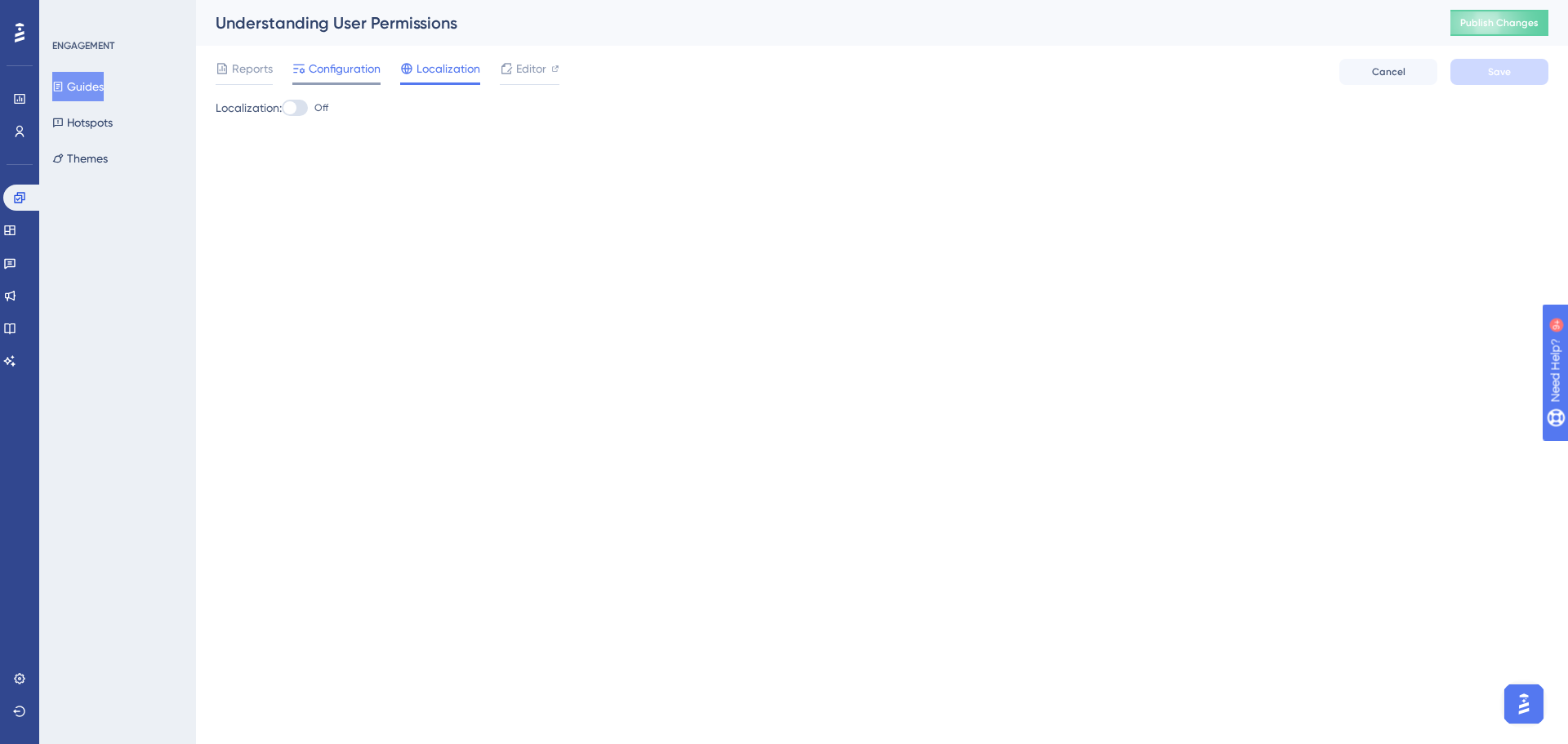
click at [354, 72] on span "Configuration" at bounding box center [344, 69] width 72 height 20
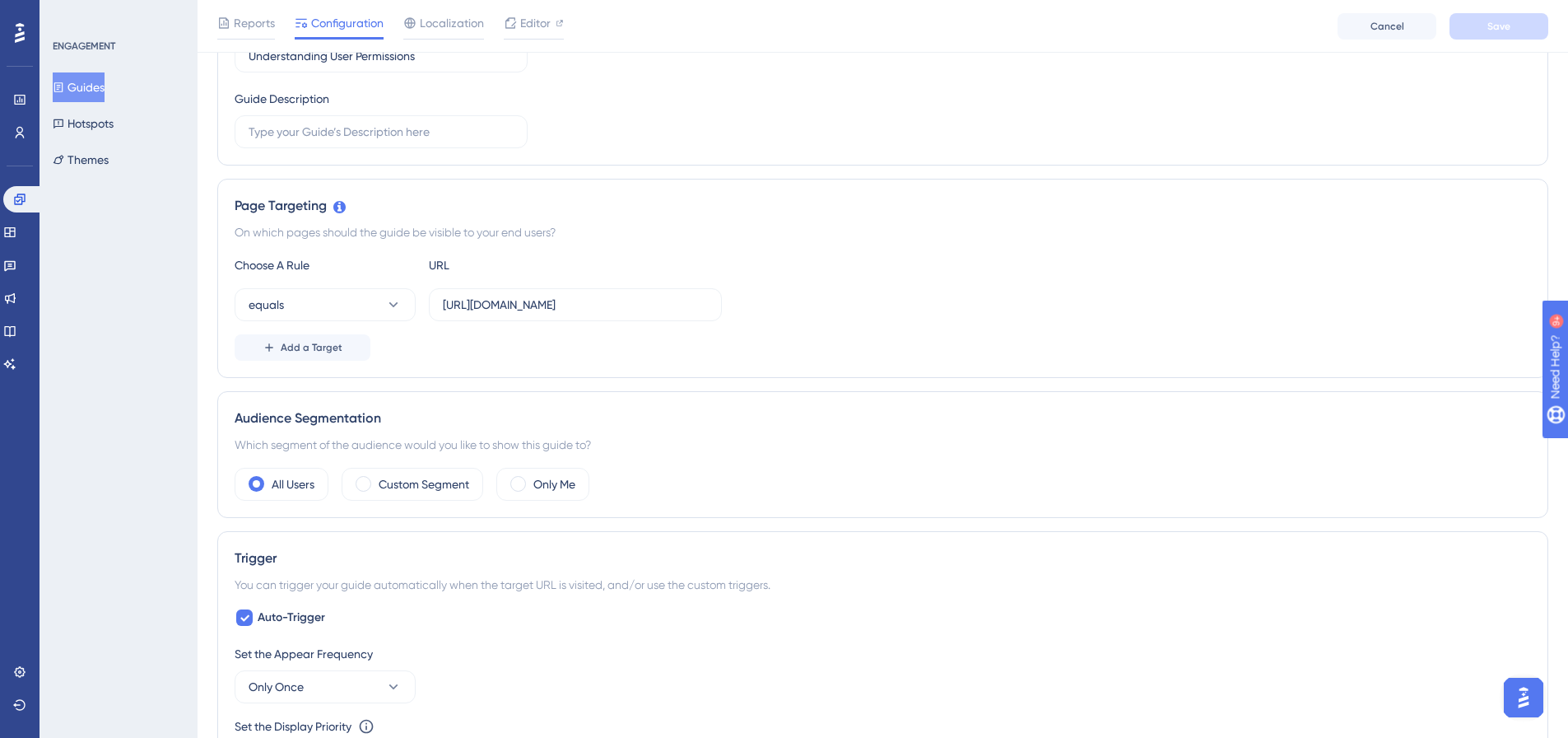
scroll to position [247, 0]
click at [365, 311] on button "equals" at bounding box center [325, 306] width 181 height 33
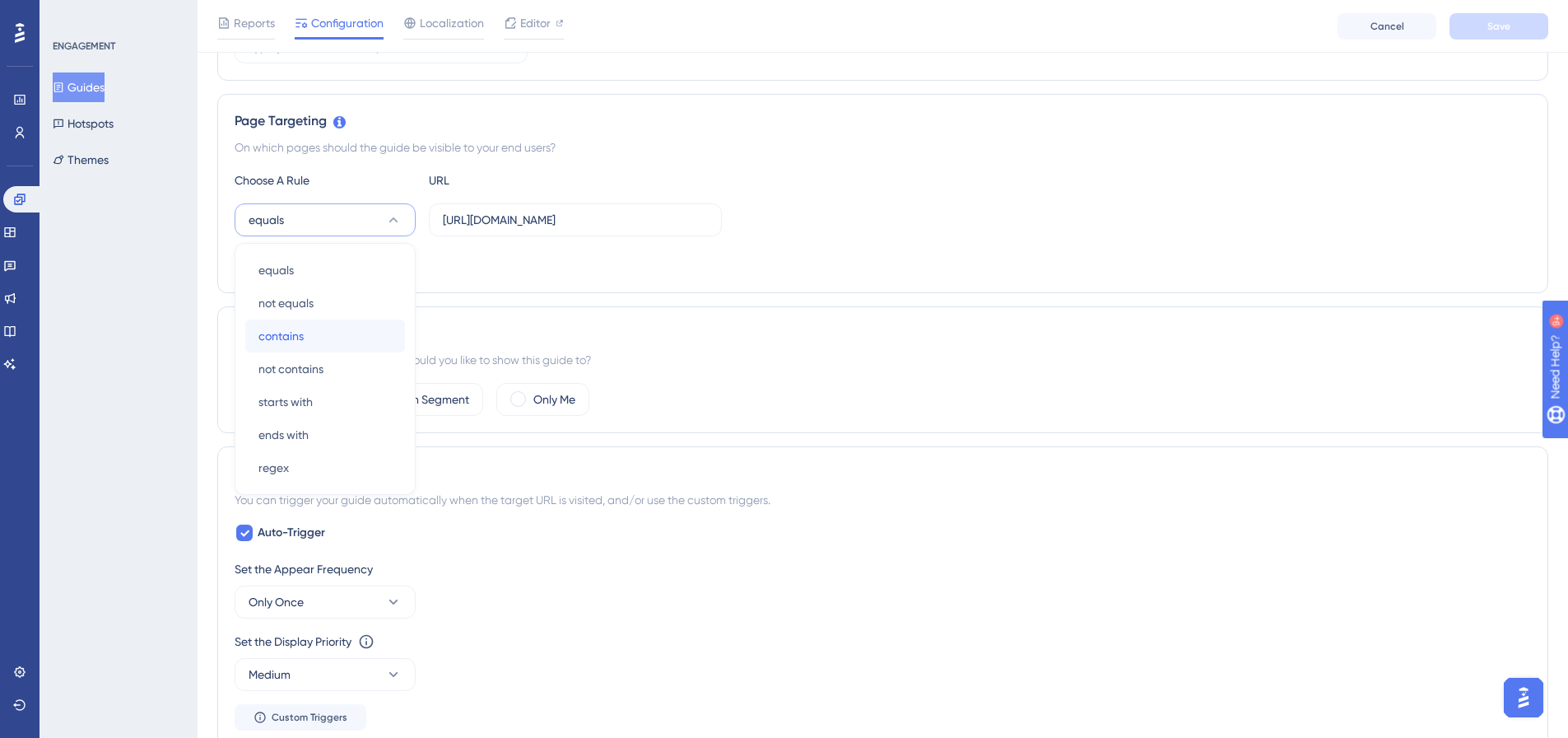
click at [316, 329] on div "contains contains" at bounding box center [325, 336] width 133 height 33
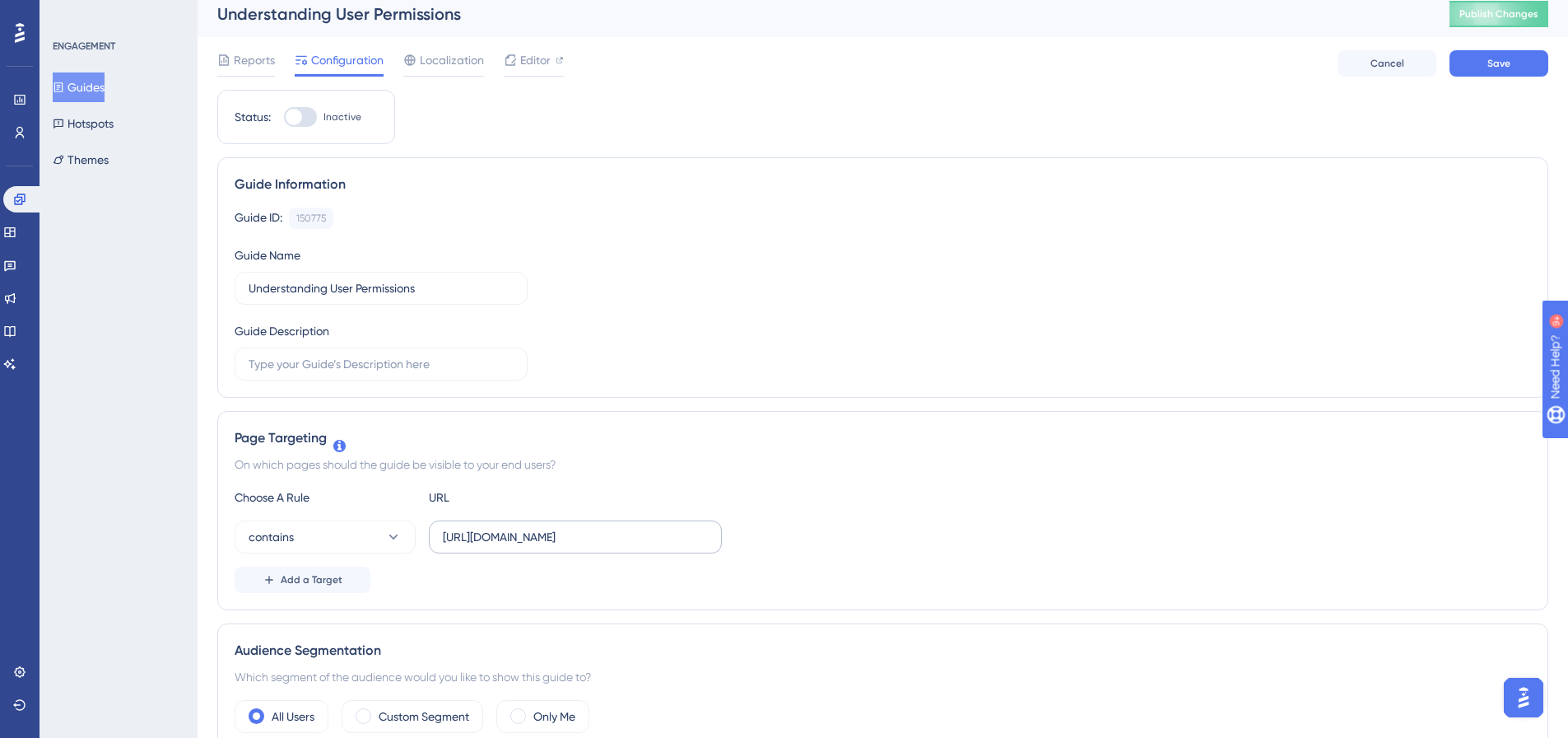
scroll to position [0, 0]
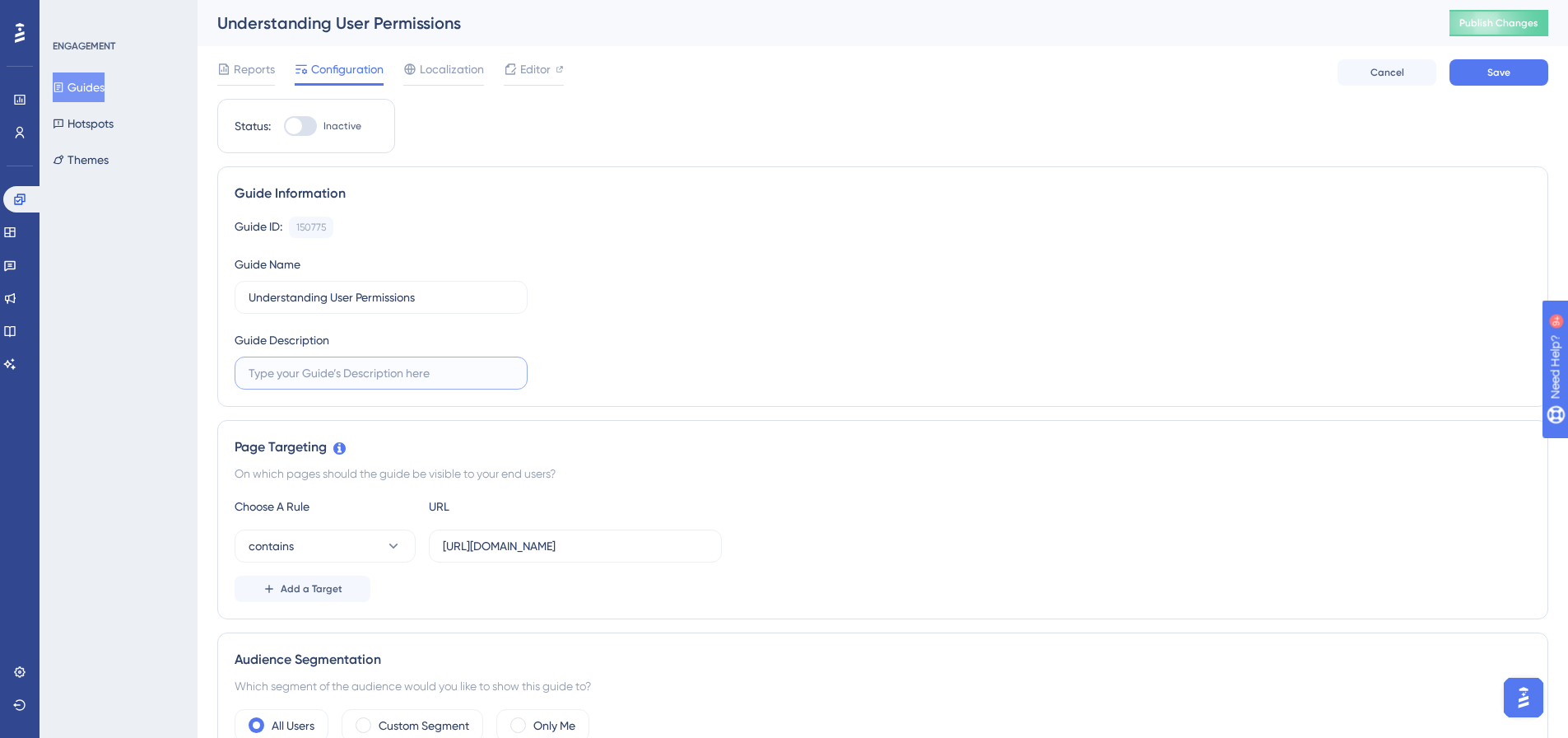
click at [377, 375] on input "text" at bounding box center [381, 373] width 265 height 18
drag, startPoint x: 363, startPoint y: 367, endPoint x: 319, endPoint y: 372, distance: 44.3
click at [319, 372] on input "text" at bounding box center [381, 373] width 265 height 18
click at [1495, 70] on span "Save" at bounding box center [1499, 72] width 23 height 13
click at [536, 70] on span "Editor" at bounding box center [535, 70] width 31 height 20
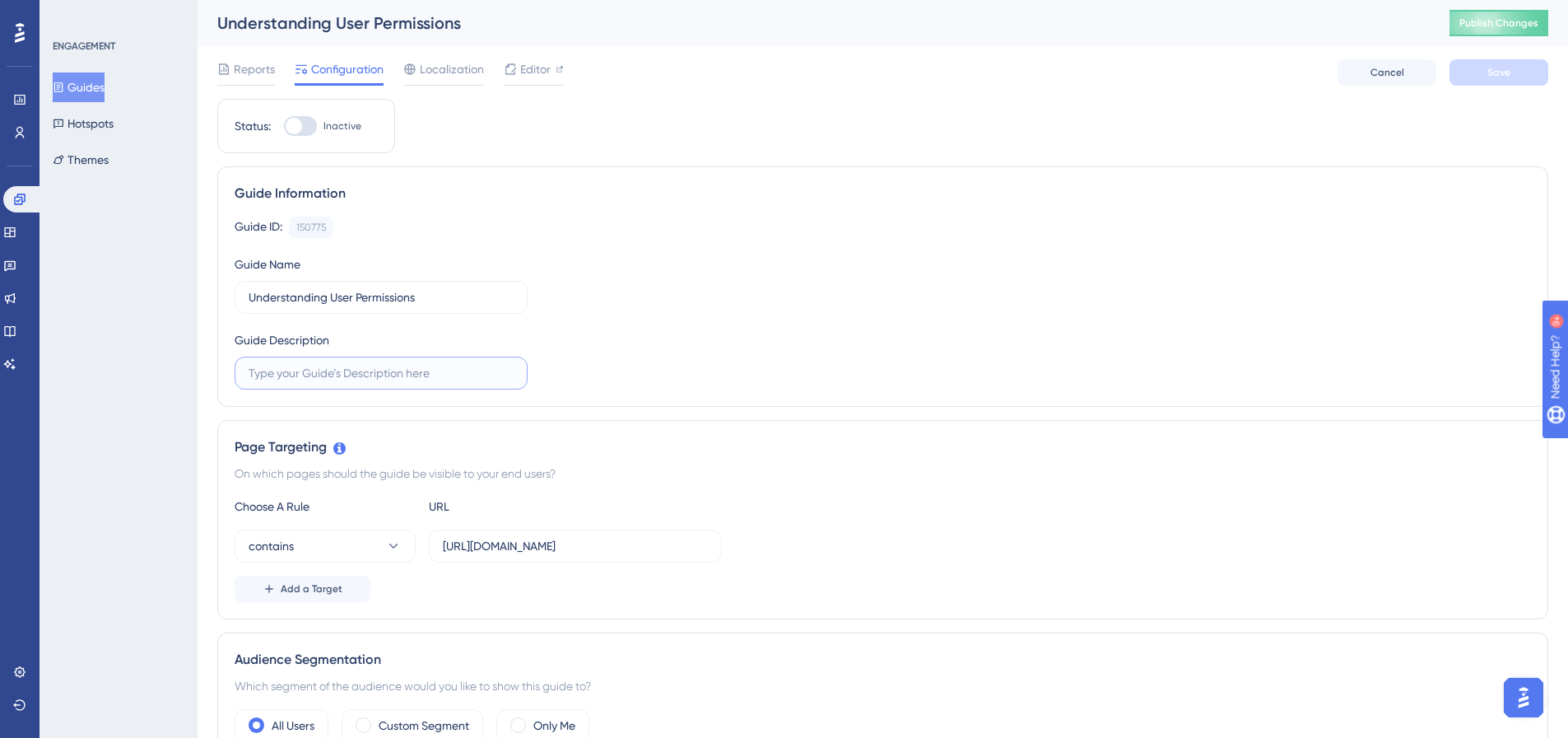
click at [317, 377] on input "text" at bounding box center [381, 373] width 265 height 18
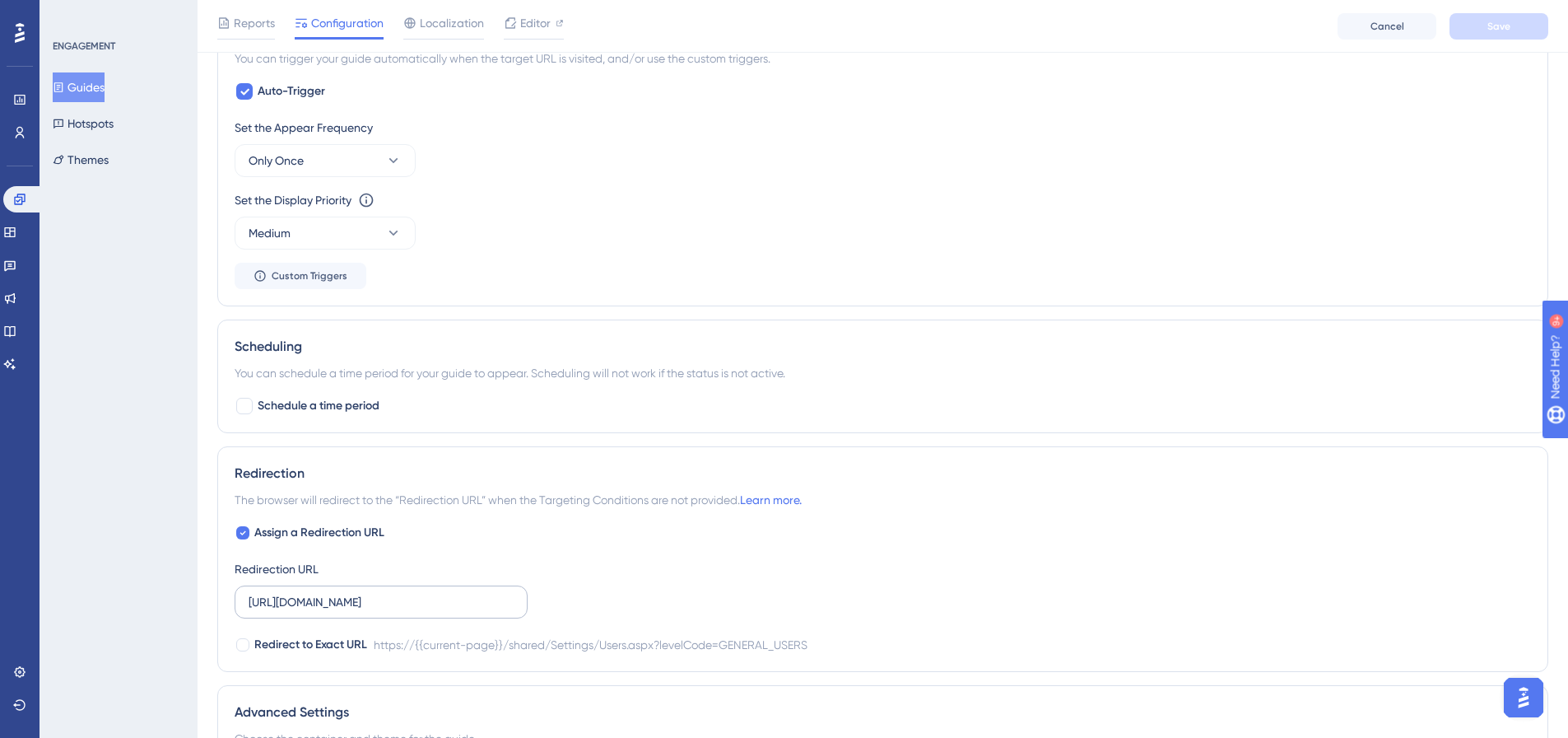
scroll to position [770, 0]
click at [422, 598] on input "https://live.gaconnect.golf.com.au/shared/Settings/Users.aspx?levelCode=GENERAL…" at bounding box center [381, 607] width 265 height 18
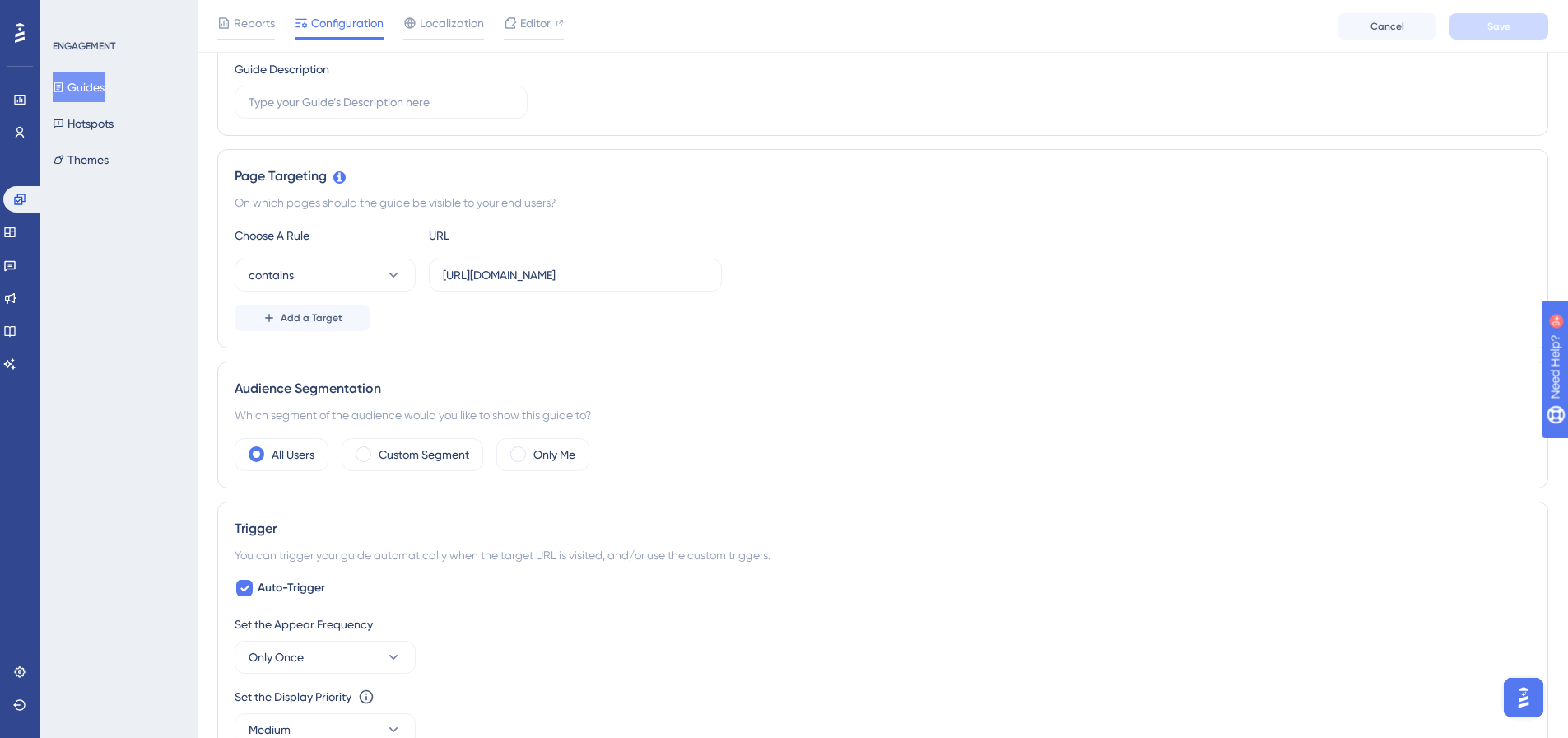
scroll to position [275, 0]
click at [476, 279] on input "https://live.gaconnect.golf.com.au/shared/Settings/Users.aspx?levelCode=GENERAL…" at bounding box center [575, 278] width 265 height 18
paste input "Admin.aspx"
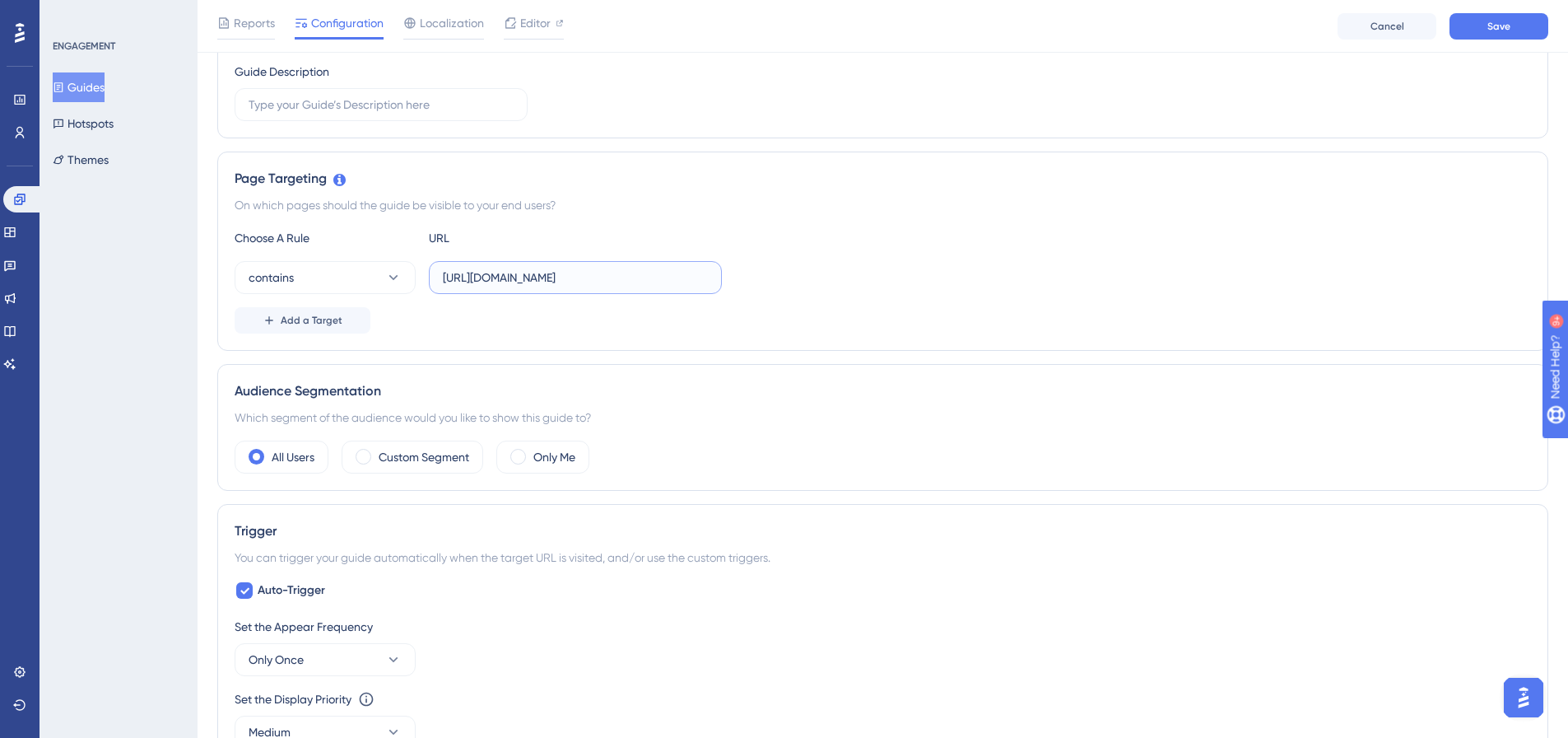
scroll to position [0, 100]
type input "https://live.gaconnect.golf.com.au/shared/Settings/UserAdmin.aspx"
click at [888, 271] on div "contains https://live.gaconnect.golf.com.au/shared/Settings/UserAdmin.aspx" at bounding box center [883, 278] width 1296 height 33
click at [685, 274] on input "https://live.gaconnect.golf.com.au/shared/Settings/UserAdmin.aspx" at bounding box center [575, 278] width 265 height 18
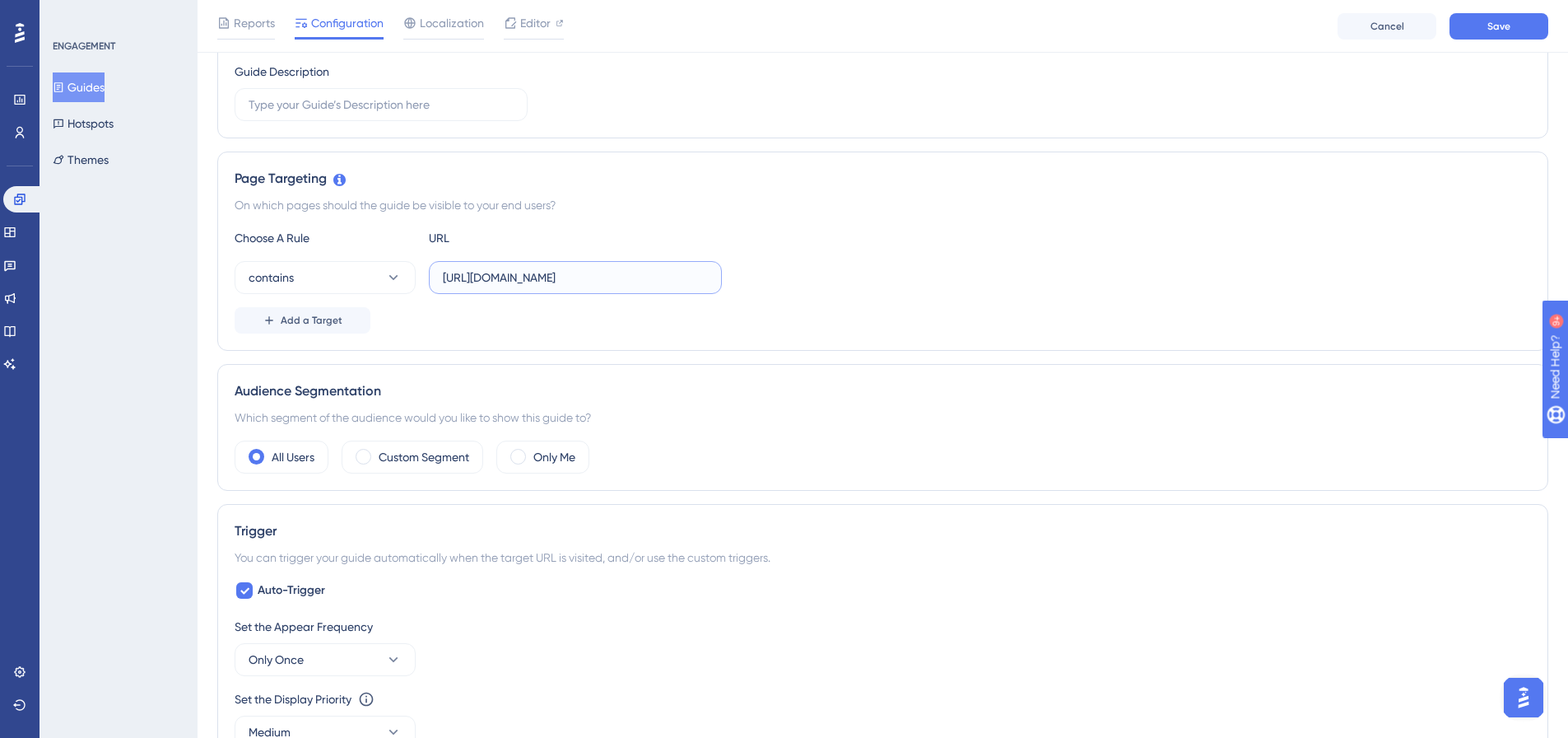
scroll to position [0, 100]
click at [1512, 31] on button "Save" at bounding box center [1498, 27] width 99 height 27
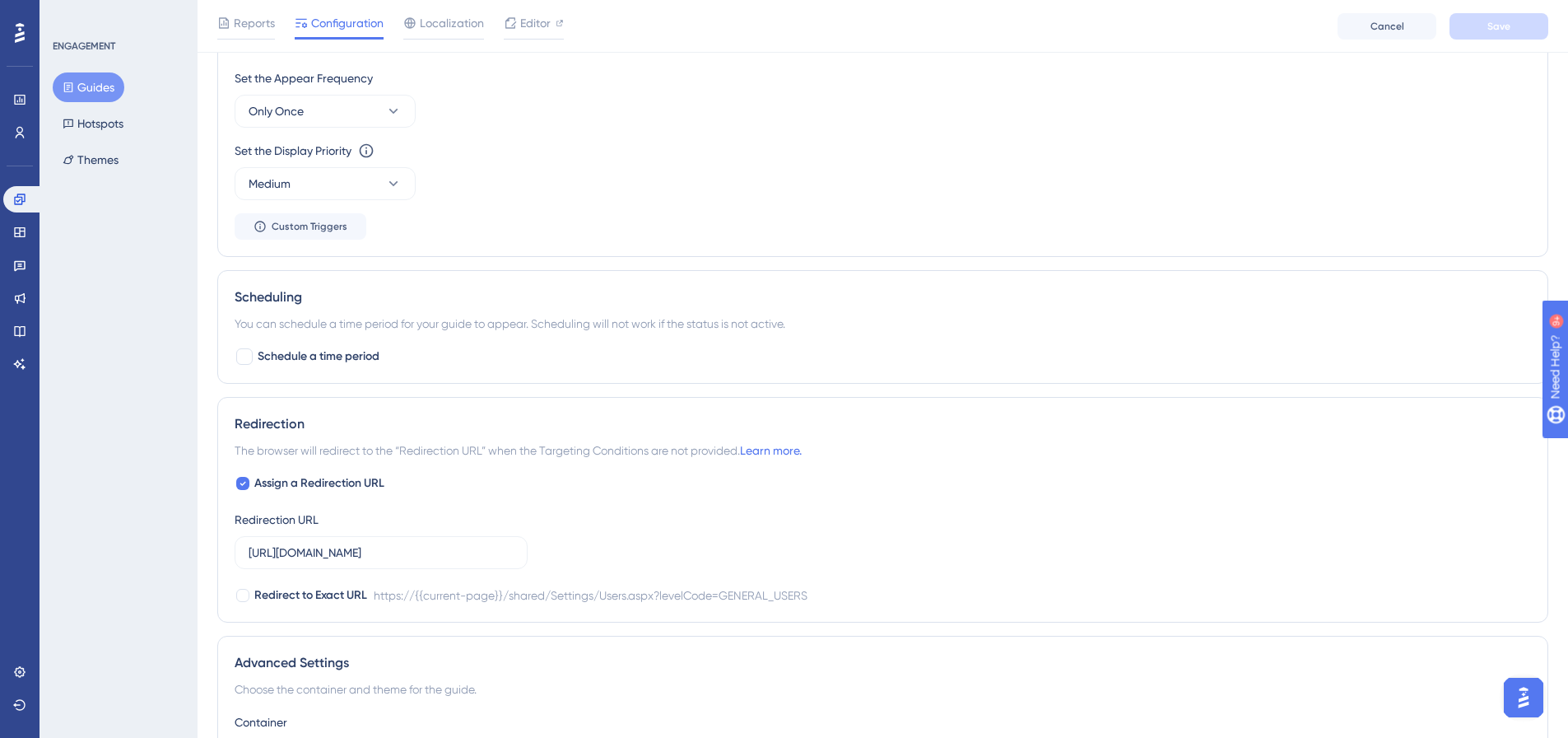
scroll to position [906, 0]
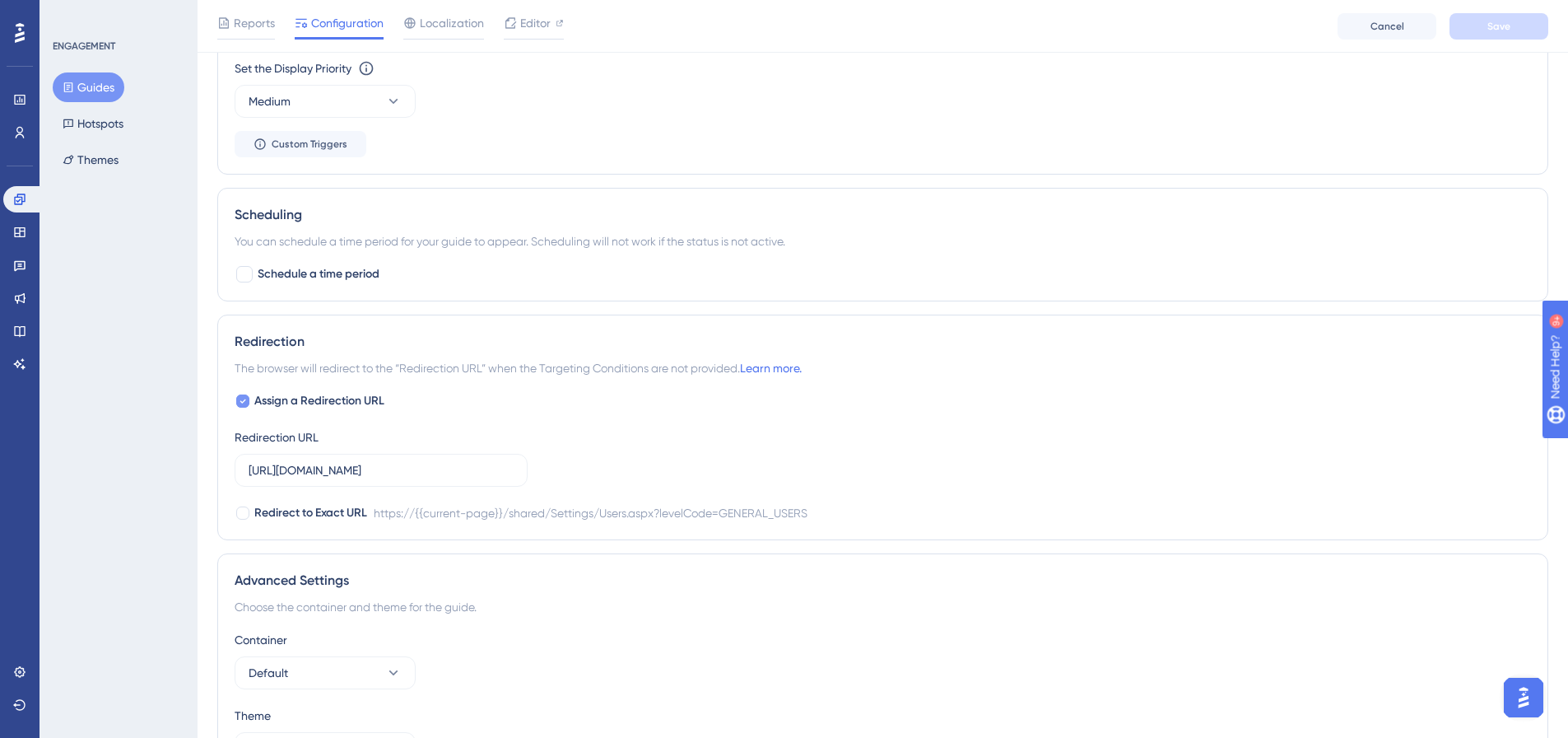
click at [238, 401] on div at bounding box center [243, 401] width 13 height 13
checkbox input "false"
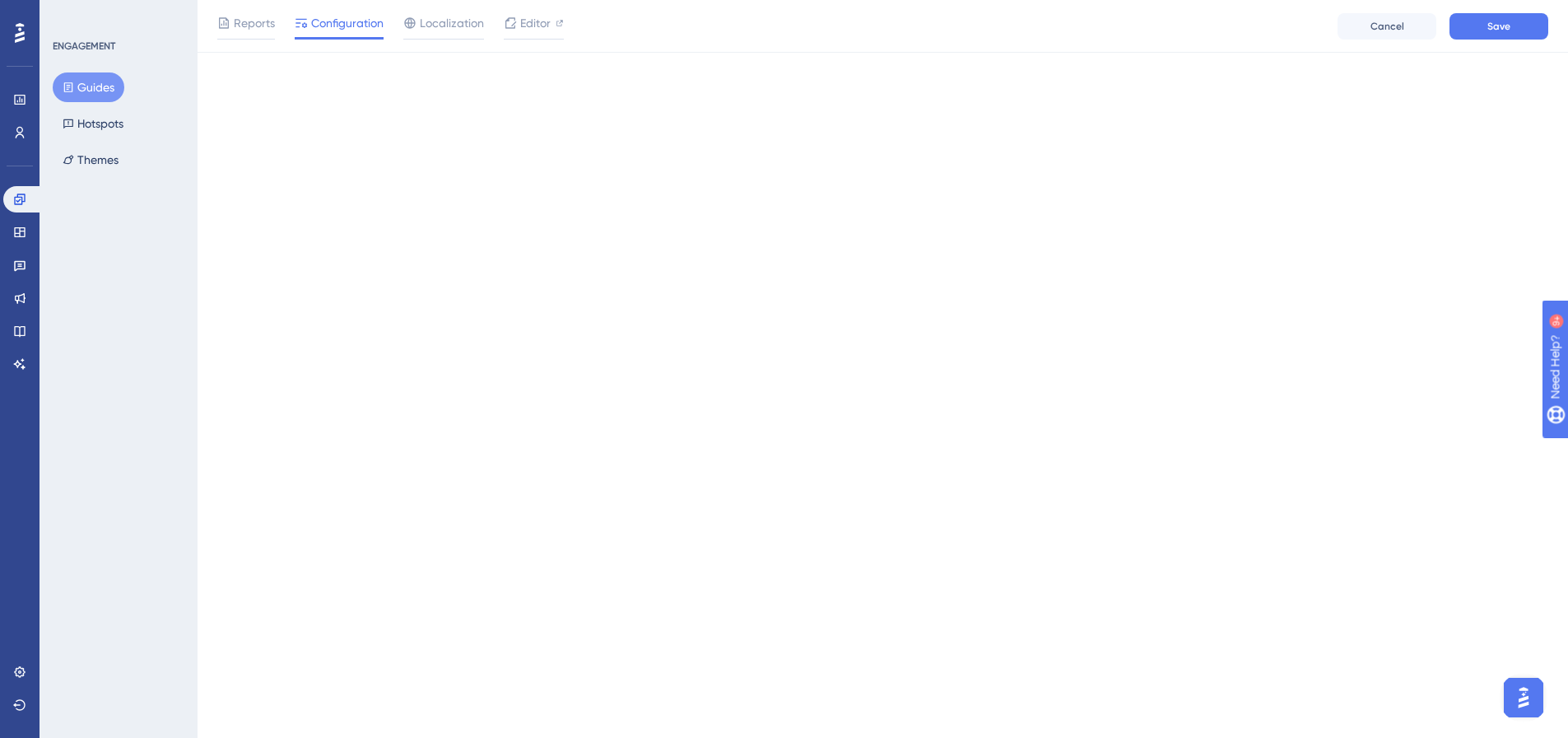
scroll to position [0, 0]
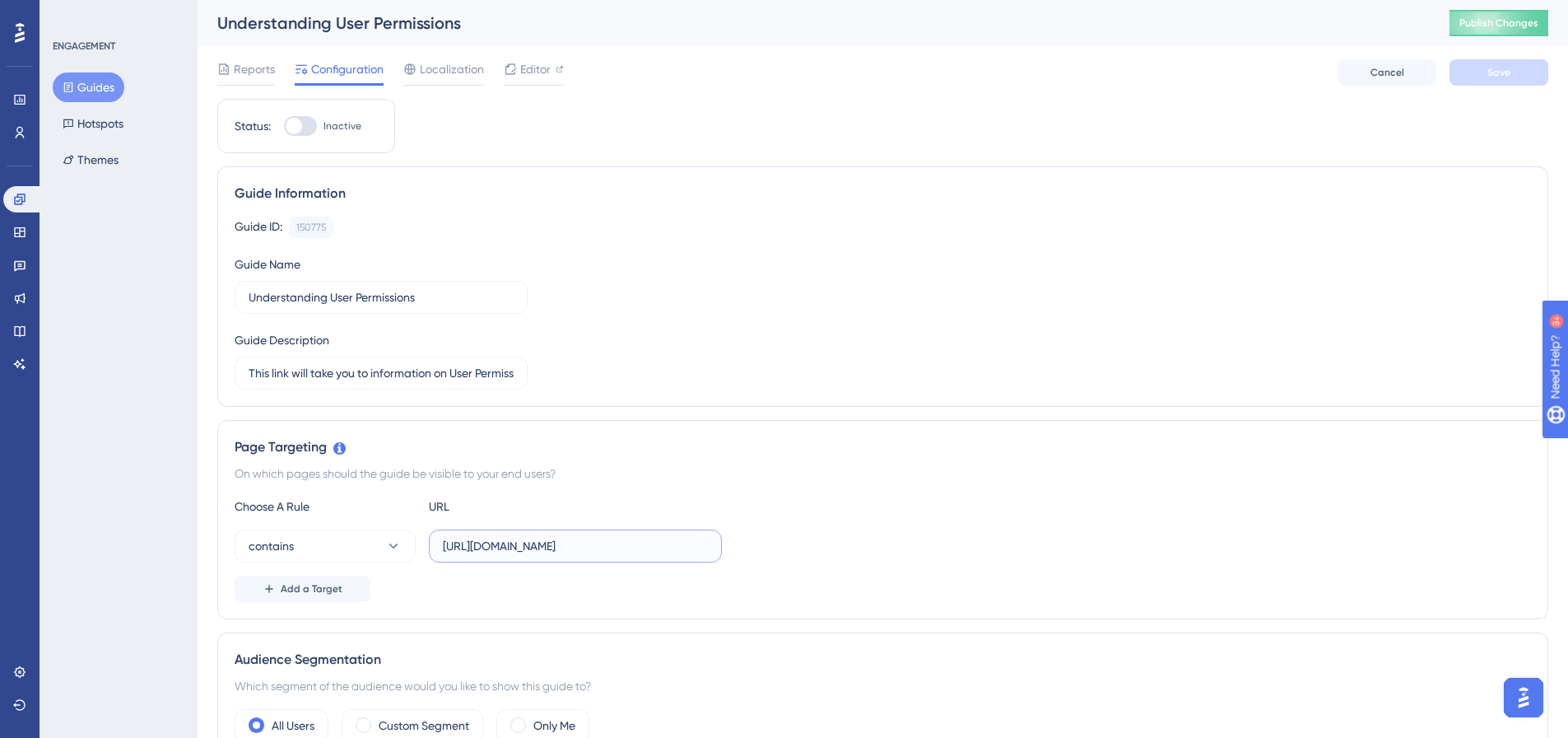
click at [569, 554] on input "https://live.gaconnect.golf.com.au/shared/Settings/Users.aspx?levelCode=GENERAL…" at bounding box center [575, 546] width 265 height 18
click at [494, 545] on input "https://live.gaconnect.golf.com.au/shared/Settings/Users.aspx?levelCode=GENERAL…" at bounding box center [575, 546] width 265 height 18
paste input "Admin.aspx"
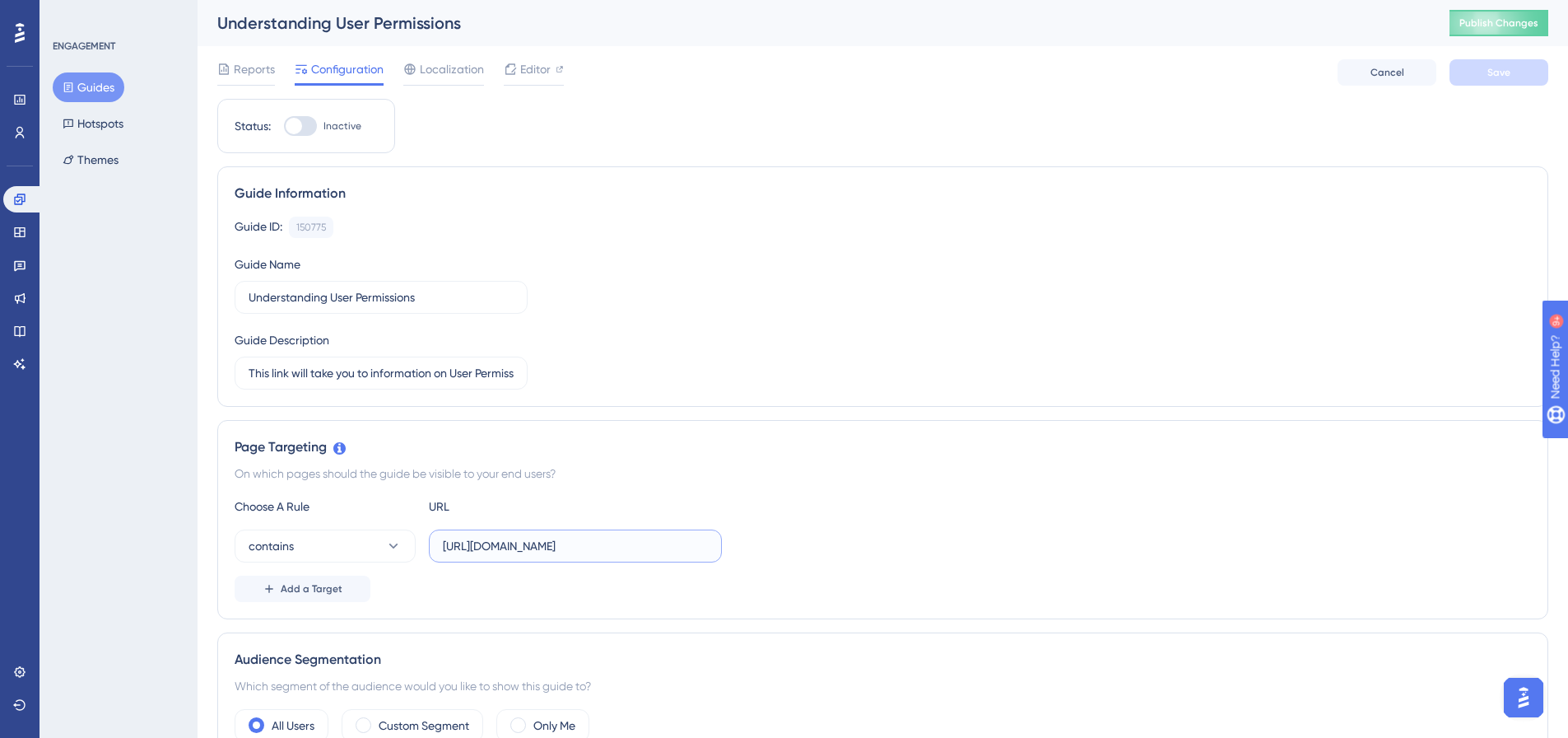
scroll to position [0, 100]
type input "https://live.gaconnect.golf.com.au/shared/Settings/UserAdmin.aspx"
click at [1504, 70] on span "Save" at bounding box center [1499, 72] width 23 height 13
click at [606, 539] on input "https://live.gaconnect.golf.com.au/shared/Settings/UserAdmin.aspx" at bounding box center [575, 546] width 265 height 18
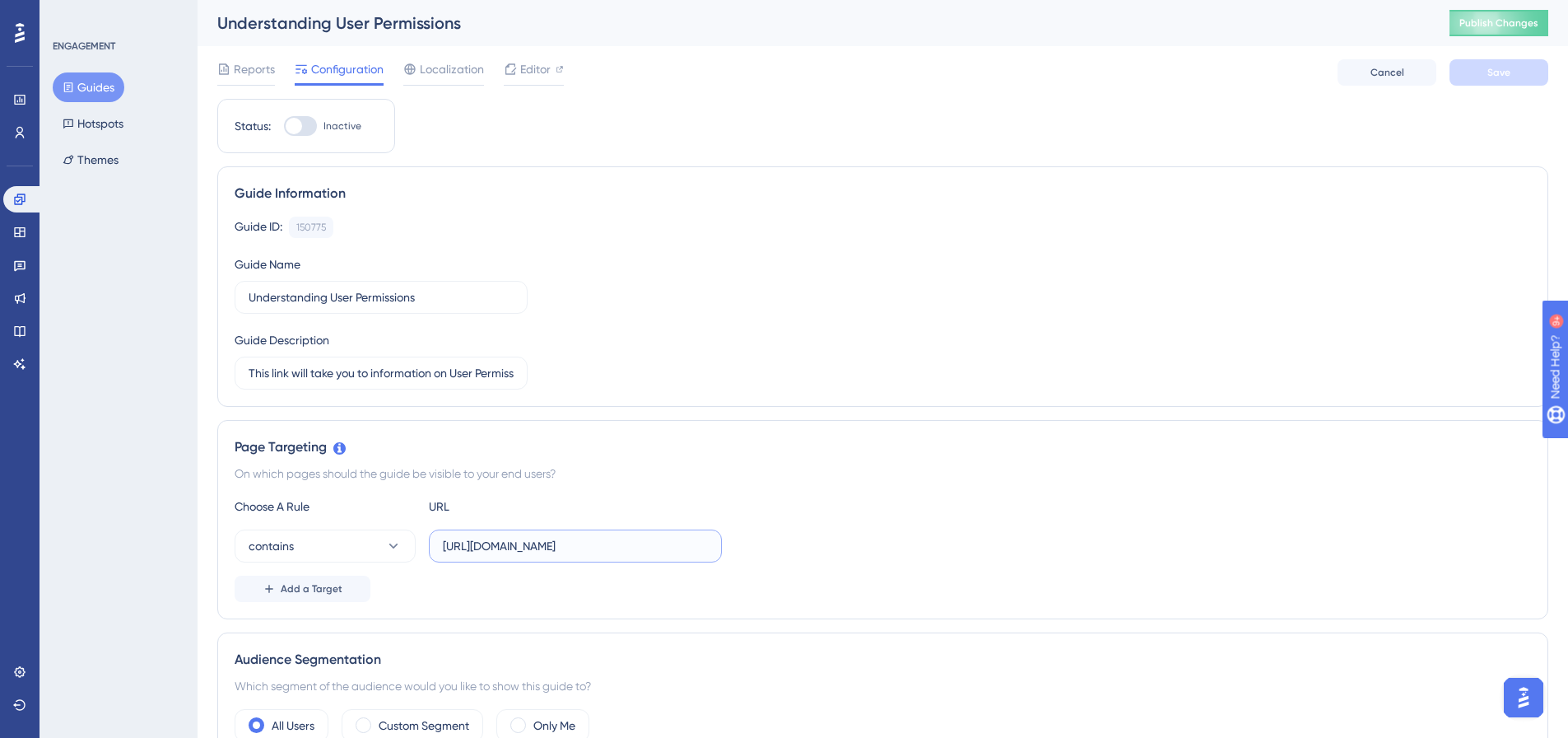
scroll to position [0, 100]
click at [762, 468] on div "On which pages should the guide be visible to your end users?" at bounding box center [883, 473] width 1296 height 20
click at [386, 551] on icon at bounding box center [394, 546] width 17 height 17
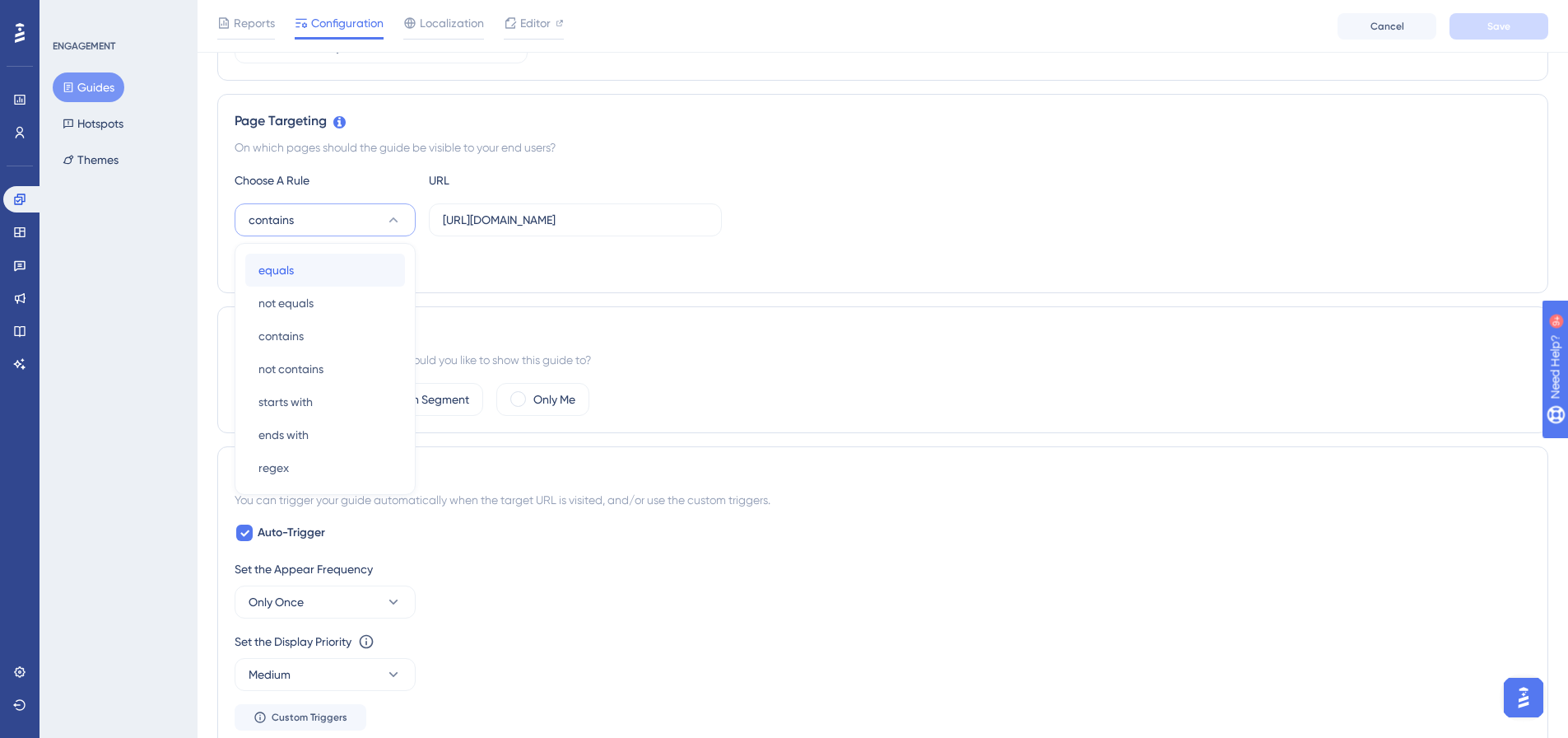
click at [304, 279] on div "equals equals" at bounding box center [325, 270] width 133 height 33
click at [1501, 28] on span "Save" at bounding box center [1499, 27] width 23 height 13
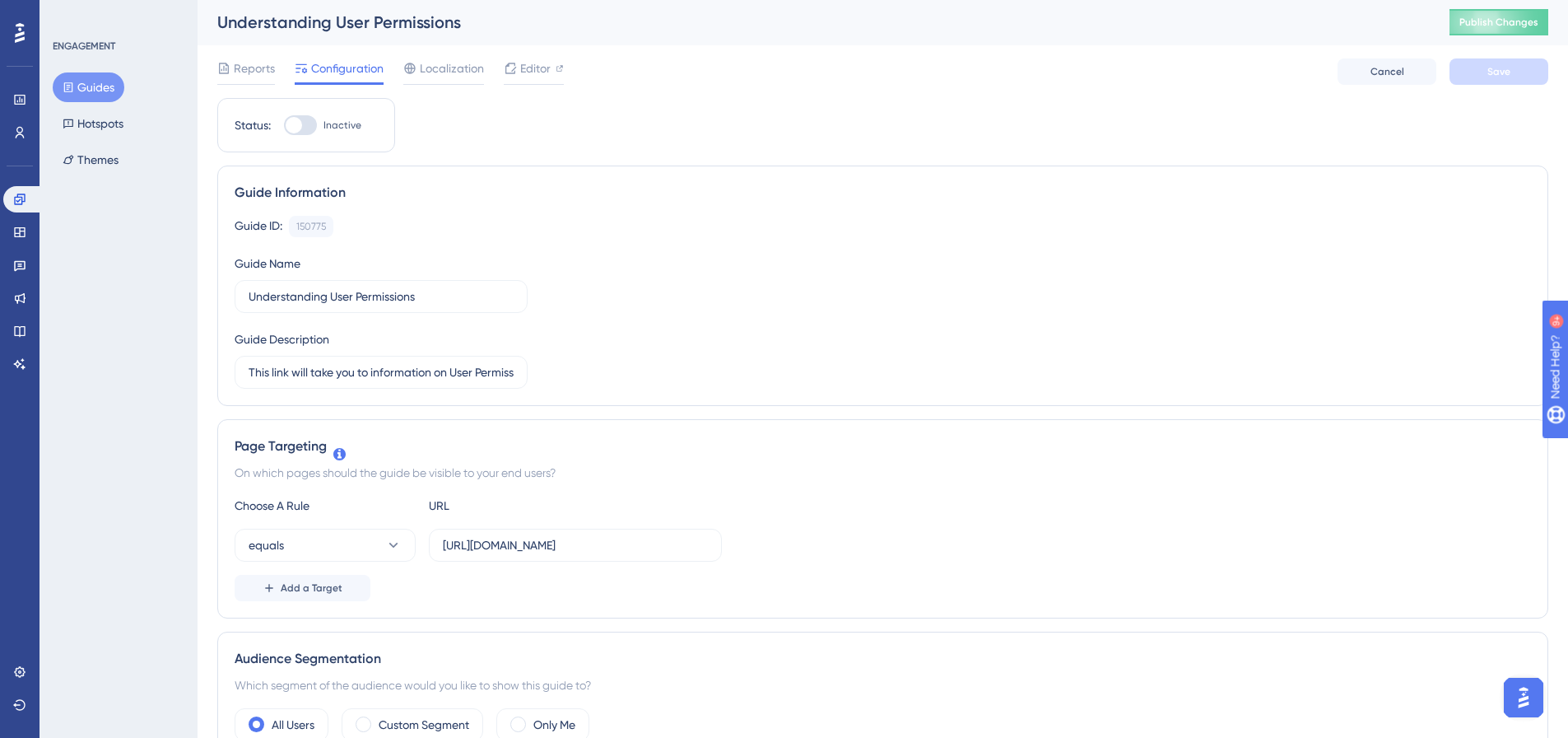
scroll to position [0, 0]
click at [1396, 74] on span "Cancel" at bounding box center [1387, 72] width 34 height 13
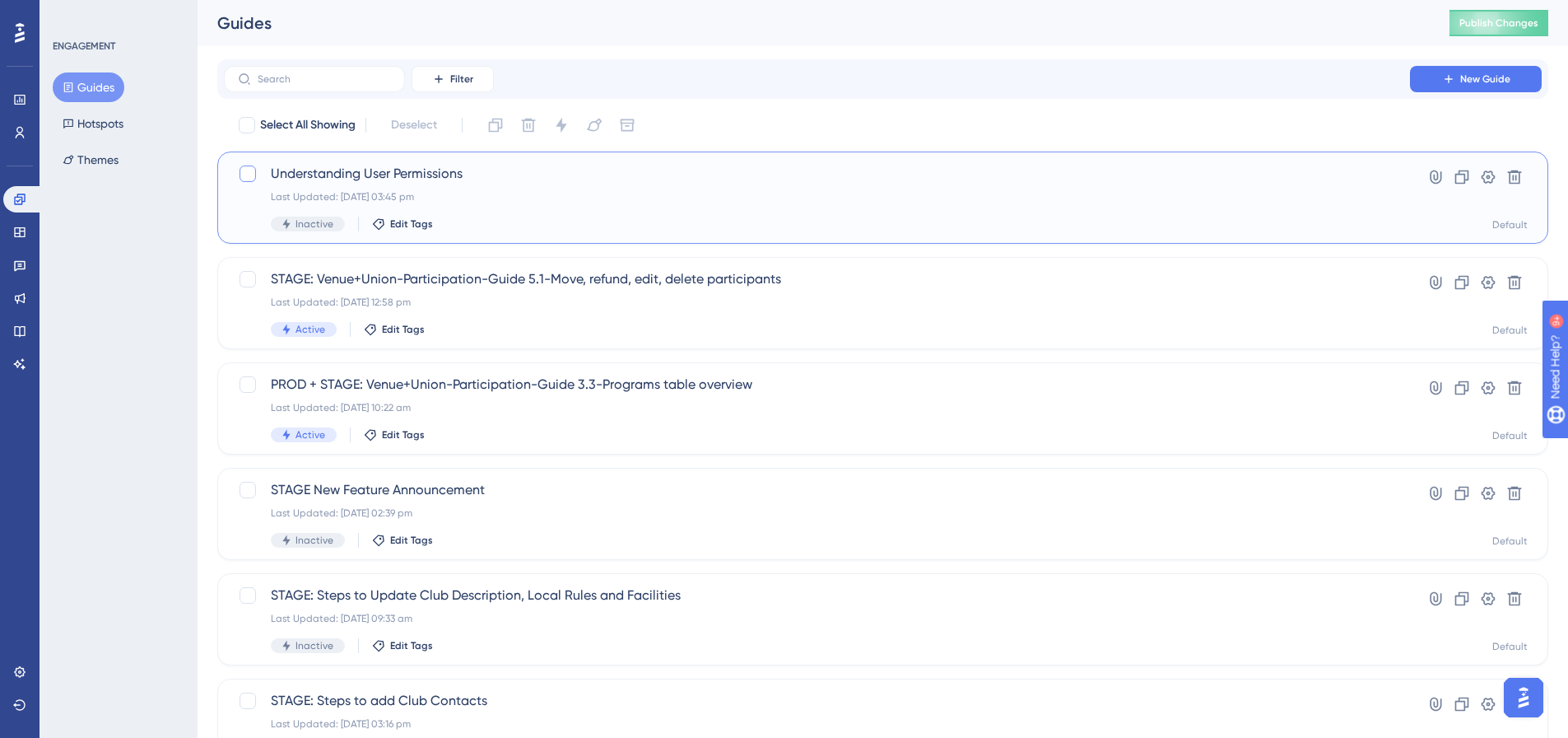
click at [252, 175] on div at bounding box center [248, 174] width 17 height 17
checkbox input "true"
click at [1522, 172] on icon at bounding box center [1515, 177] width 17 height 17
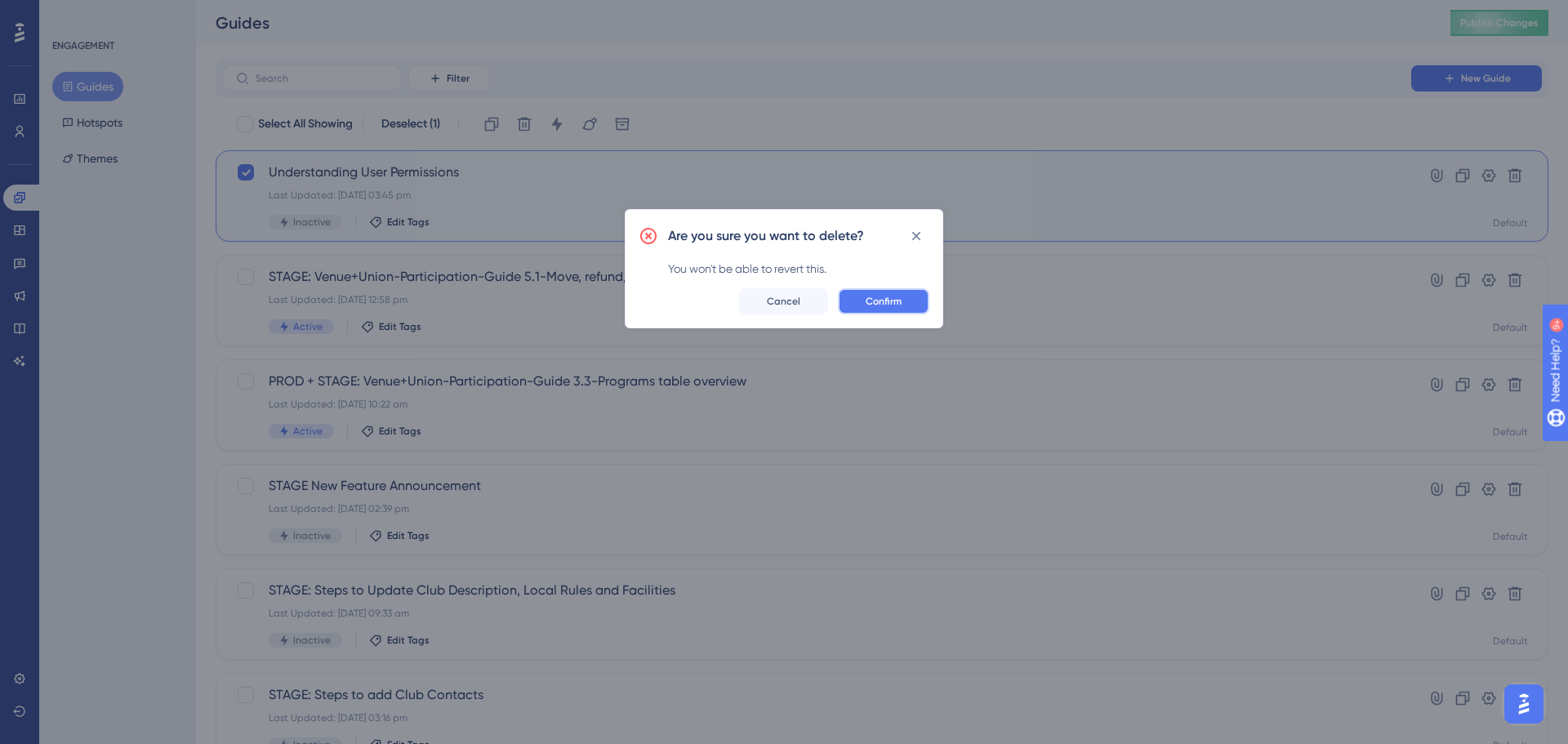
click at [885, 304] on span "Confirm" at bounding box center [884, 302] width 36 height 13
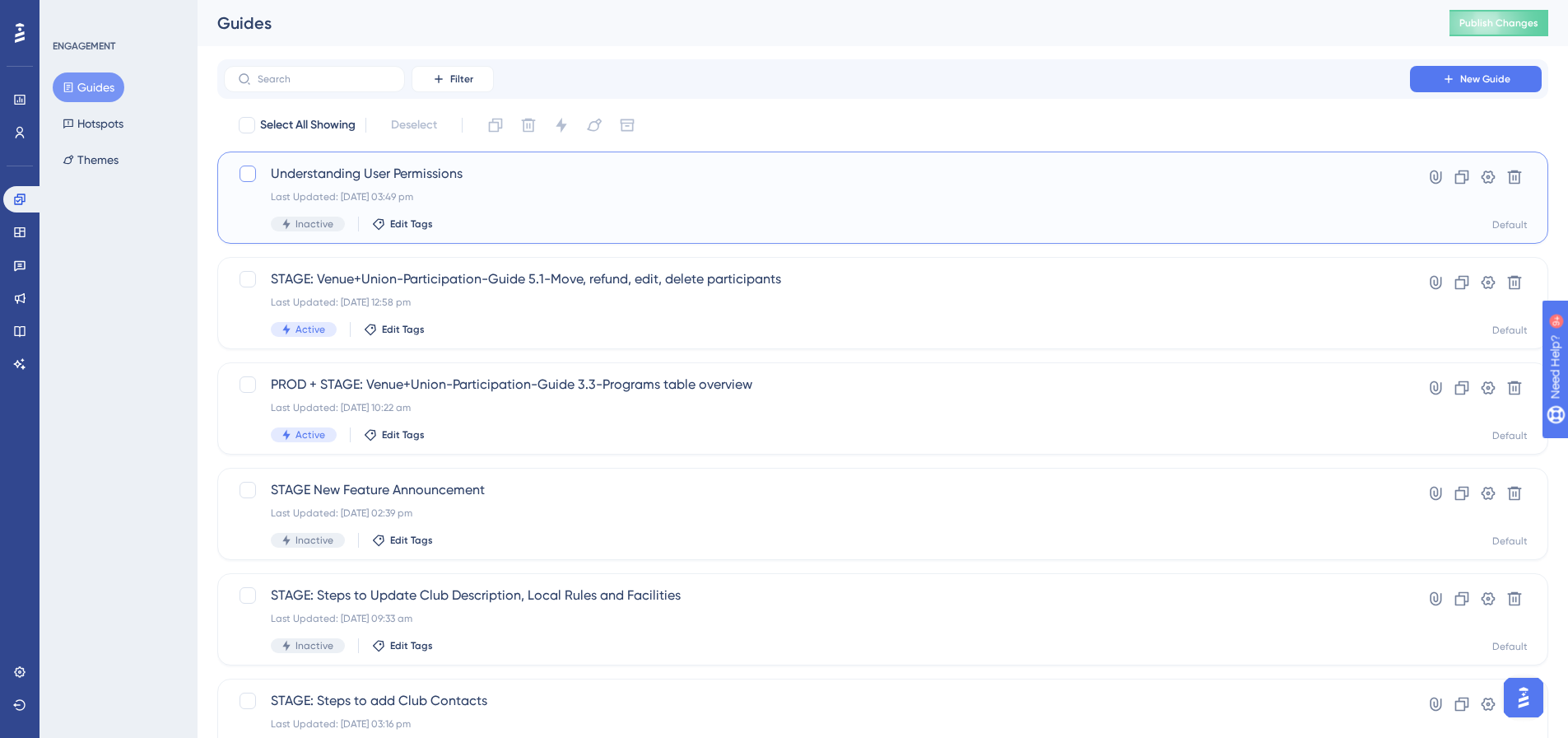
click at [245, 175] on div at bounding box center [248, 174] width 17 height 17
checkbox input "true"
click at [519, 124] on button at bounding box center [529, 125] width 27 height 27
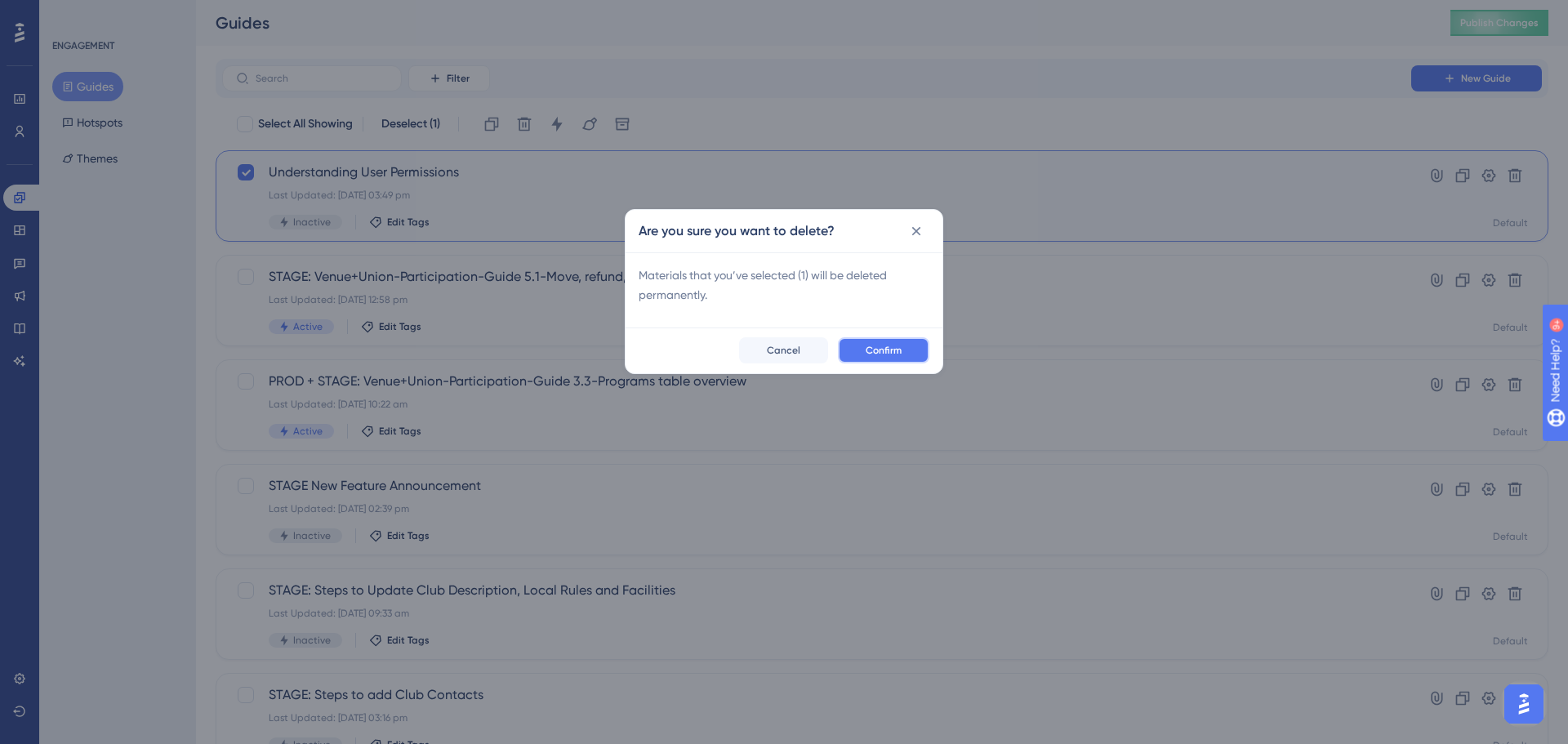
click at [880, 345] on span "Confirm" at bounding box center [884, 350] width 36 height 13
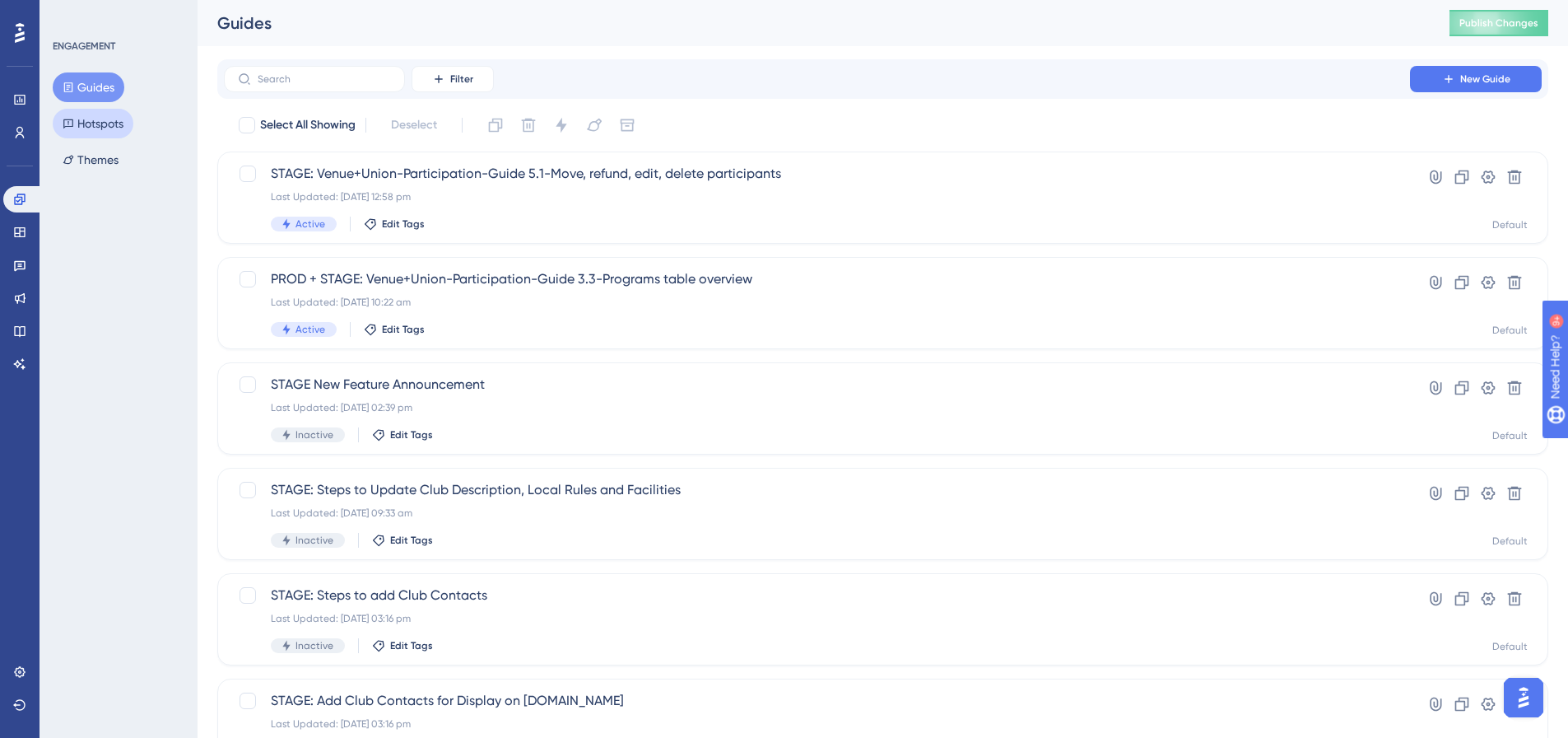
click at [121, 115] on button "Hotspots" at bounding box center [93, 124] width 80 height 30
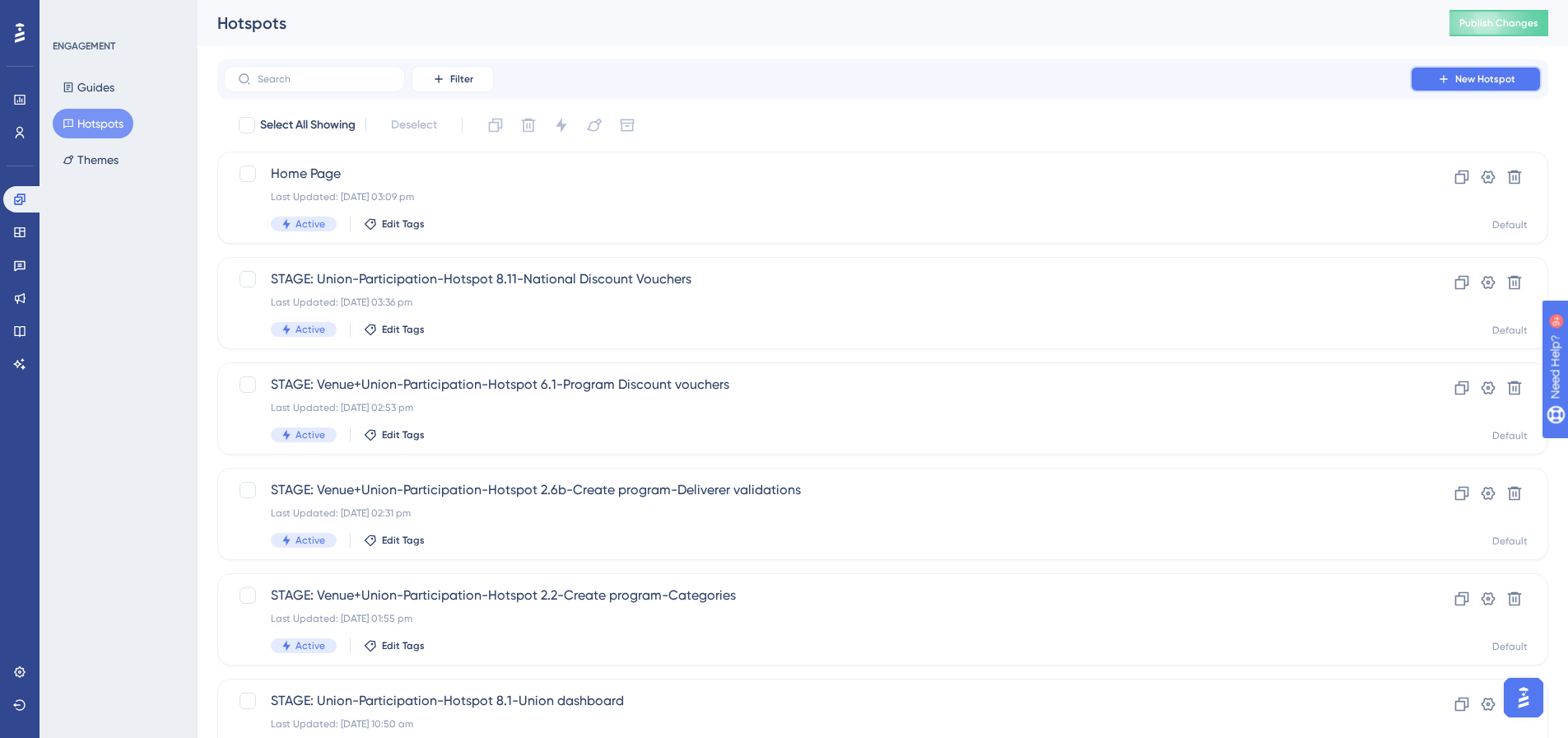
click at [1457, 80] on span "New Hotspot" at bounding box center [1485, 79] width 60 height 13
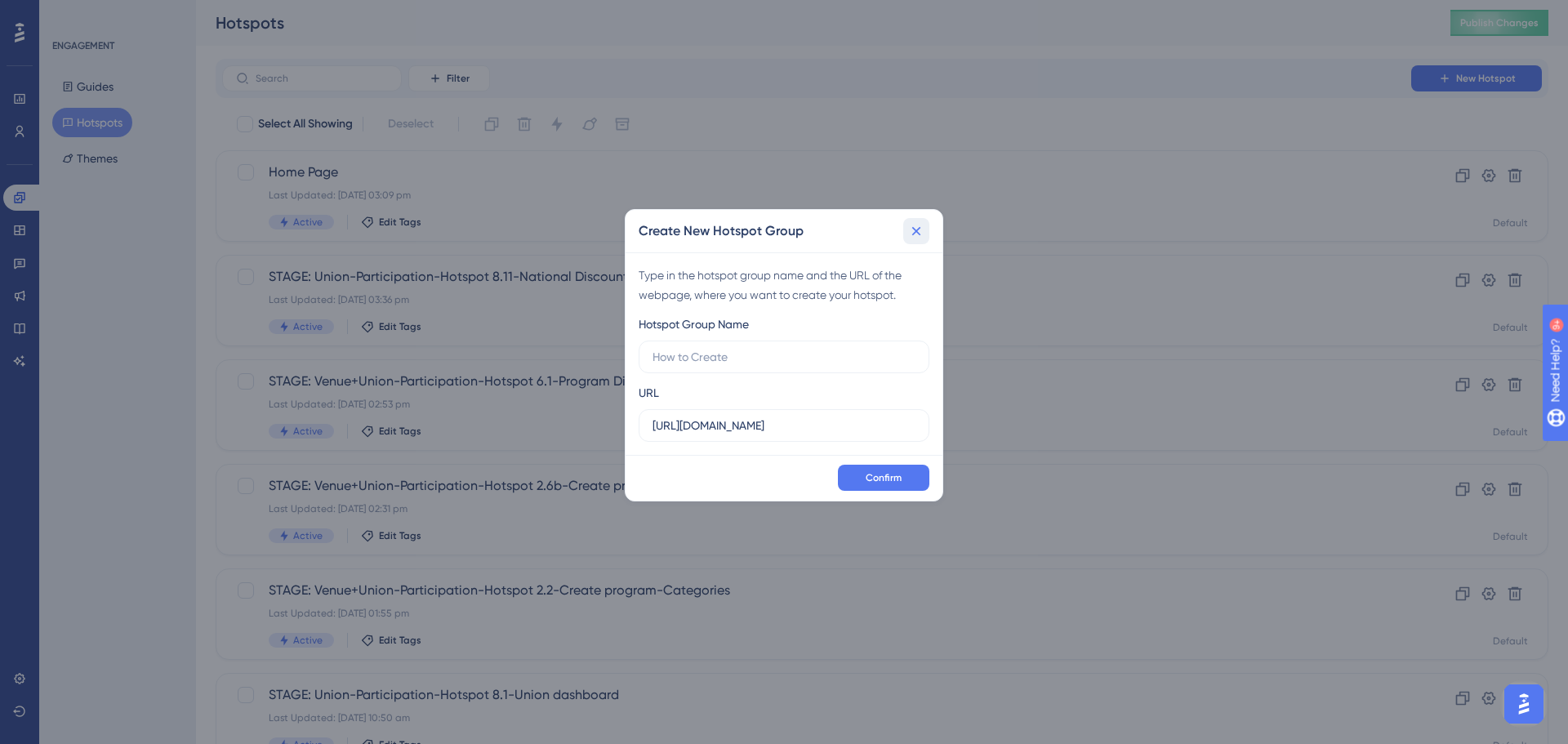
click at [920, 230] on icon at bounding box center [917, 231] width 16 height 16
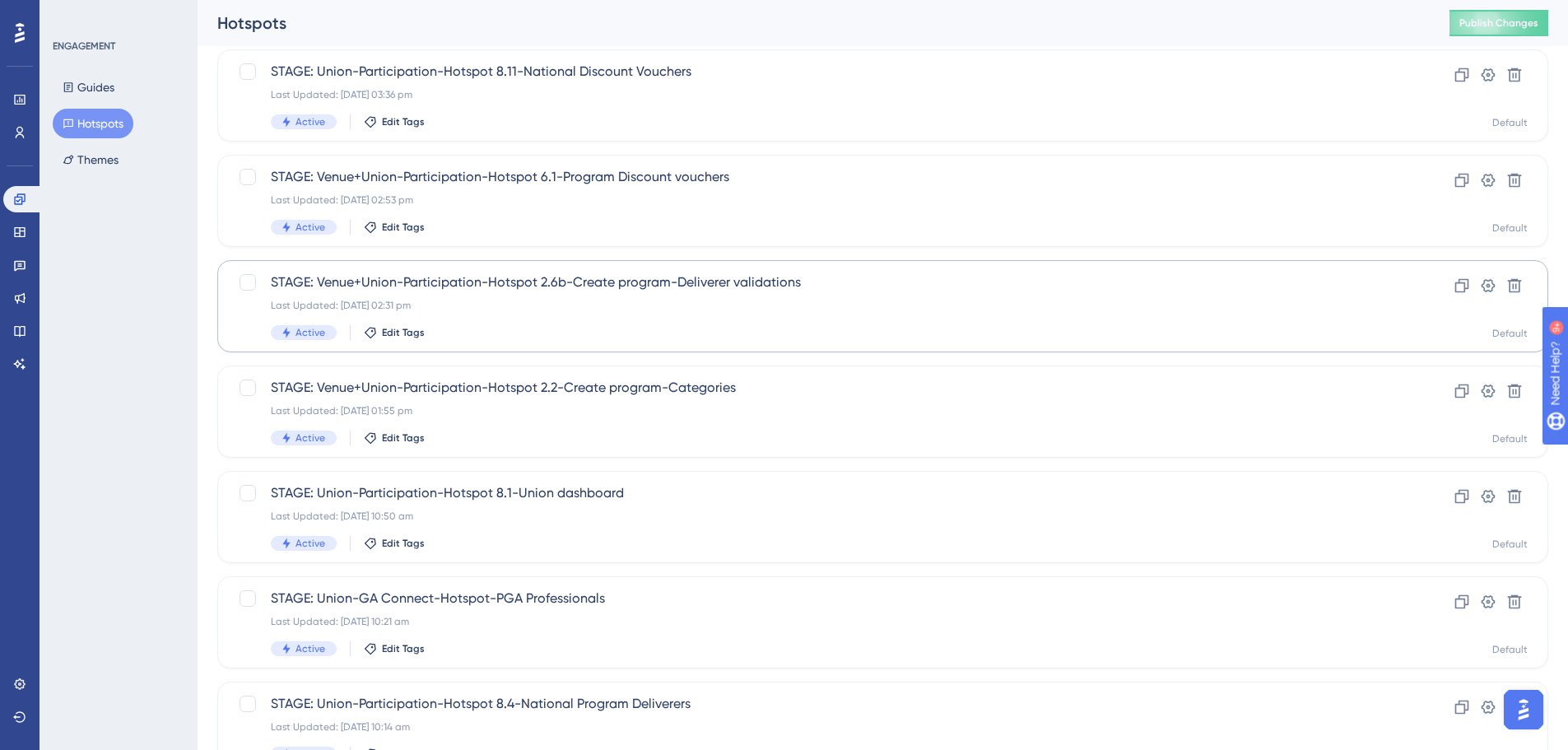
scroll to position [198, 0]
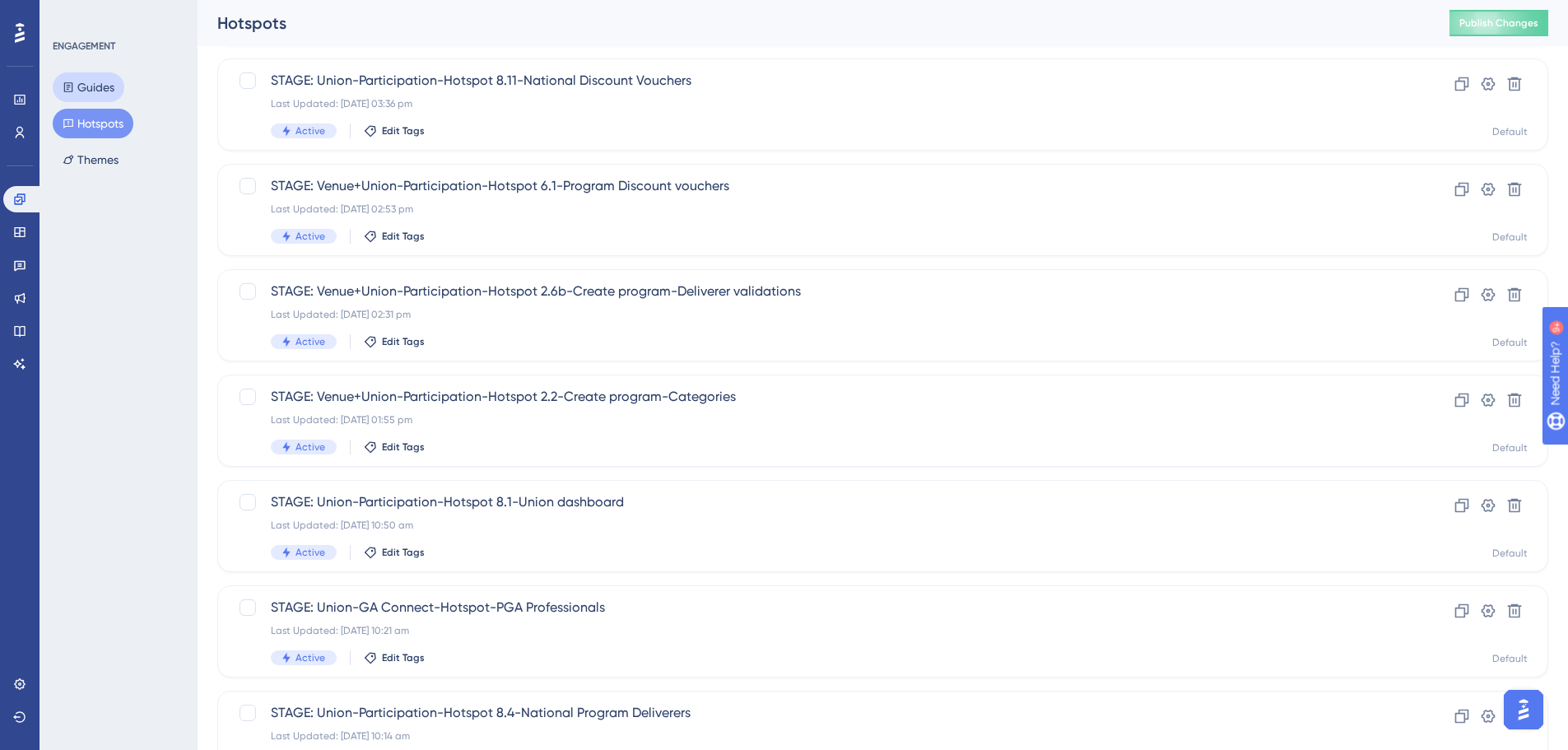
click at [91, 91] on button "Guides" at bounding box center [89, 87] width 71 height 30
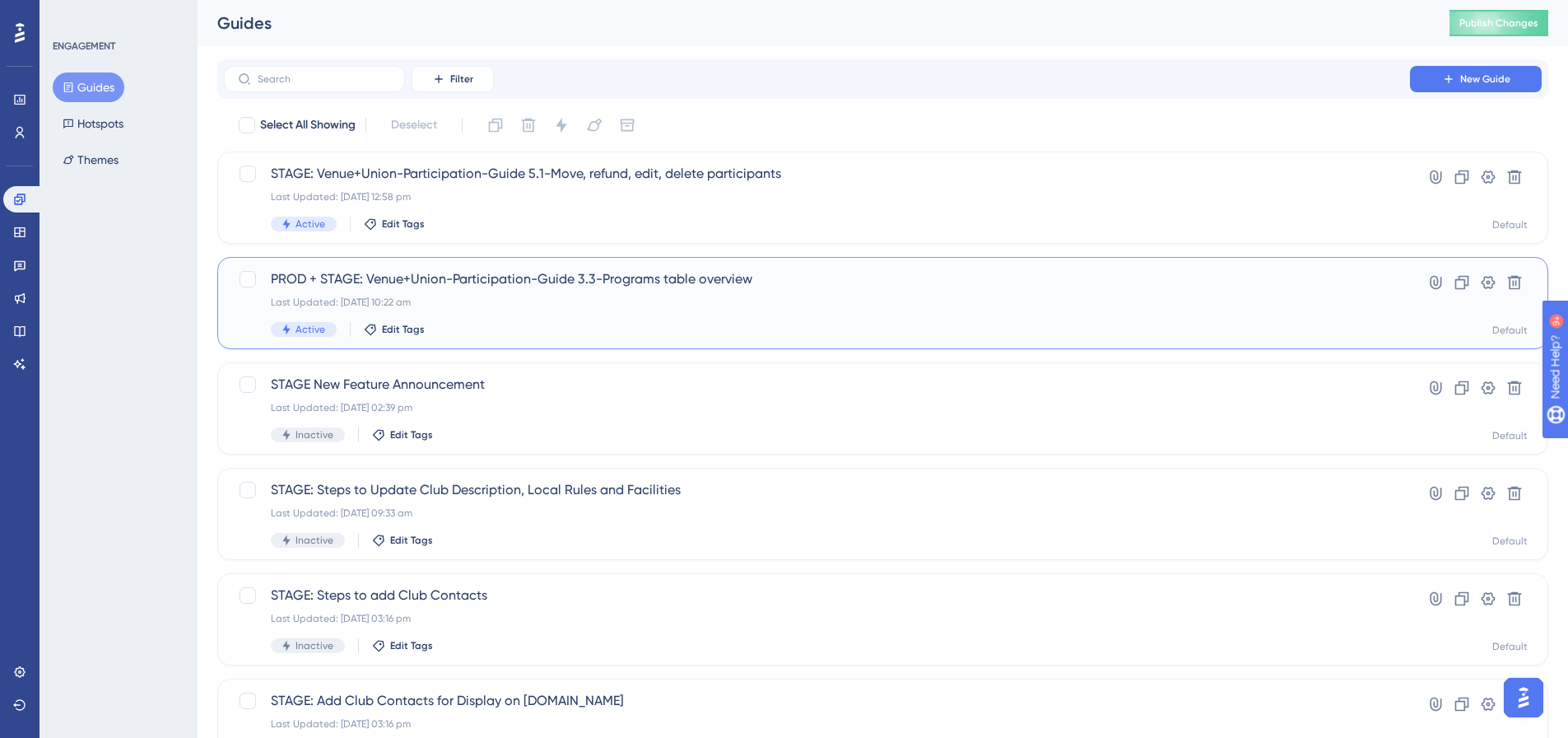
click at [573, 275] on span "PROD + STAGE: Venue+Union-Participation-Guide 3.3-Programs table overview" at bounding box center [817, 279] width 1092 height 20
click at [419, 595] on span "STAGE: Steps to add Club Contacts" at bounding box center [817, 595] width 1092 height 20
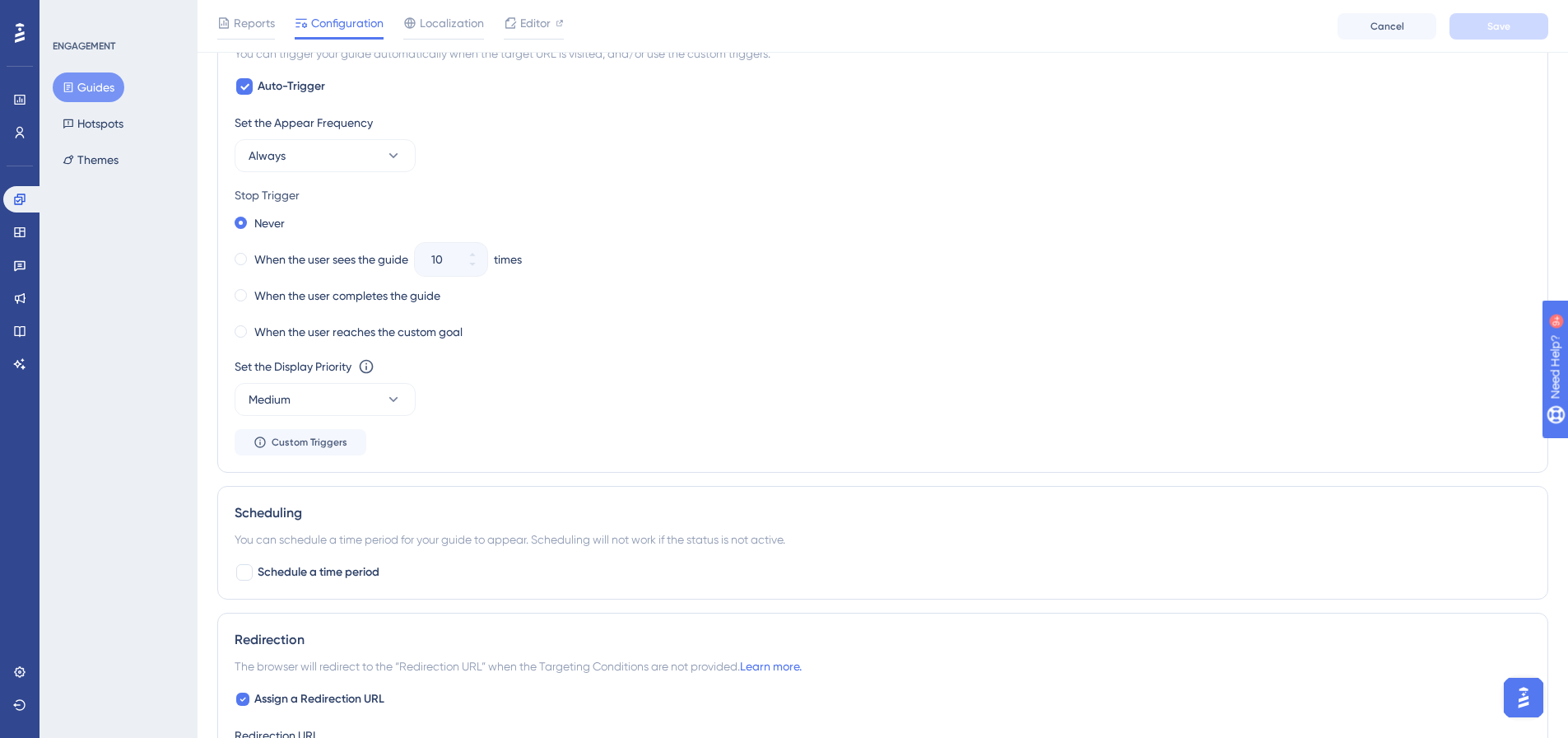
scroll to position [776, 0]
click at [102, 126] on button "Hotspots" at bounding box center [93, 124] width 80 height 30
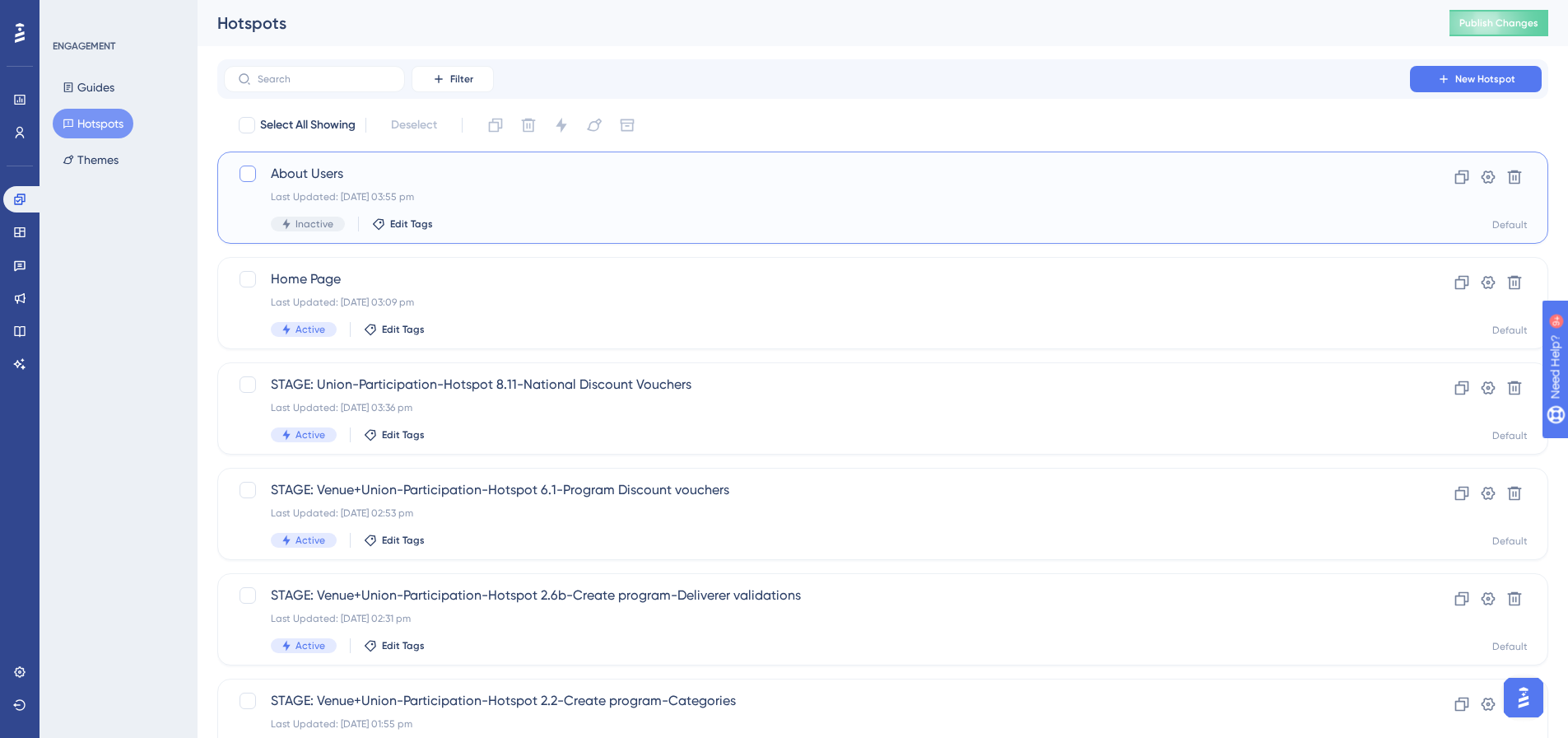
click at [248, 172] on div at bounding box center [248, 174] width 17 height 17
checkbox input "true"
click at [322, 195] on div "Last Updated: 27 Aug 2025 03:55 pm" at bounding box center [817, 197] width 1092 height 13
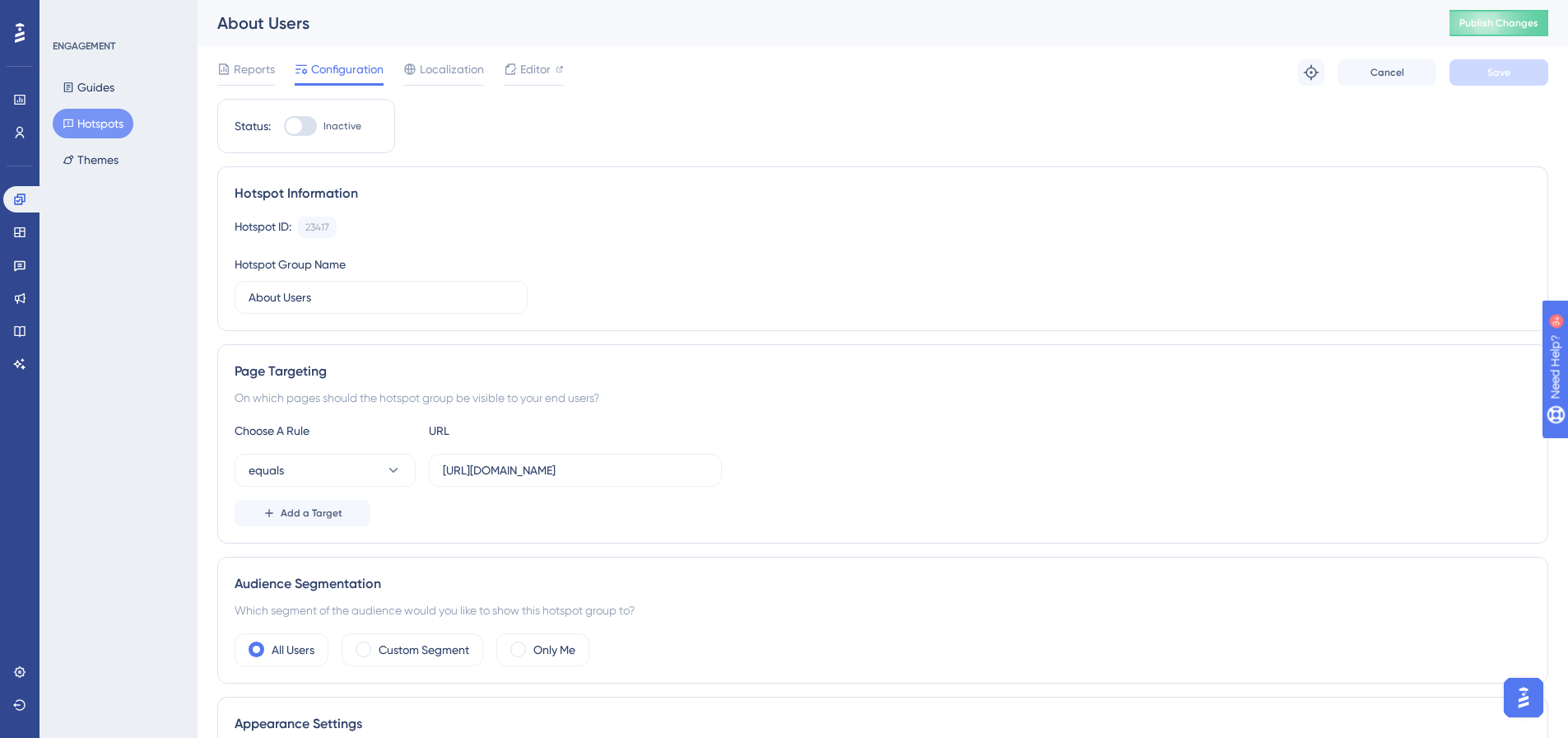
click at [324, 141] on div "Status: Inactive" at bounding box center [306, 126] width 178 height 55
click at [311, 128] on div at bounding box center [301, 126] width 33 height 20
click at [284, 127] on input "Inactive" at bounding box center [283, 126] width 1 height 1
click at [1491, 70] on span "Save" at bounding box center [1499, 72] width 23 height 13
click at [0, 0] on span "Publish Changes" at bounding box center [0, 0] width 0 height 0
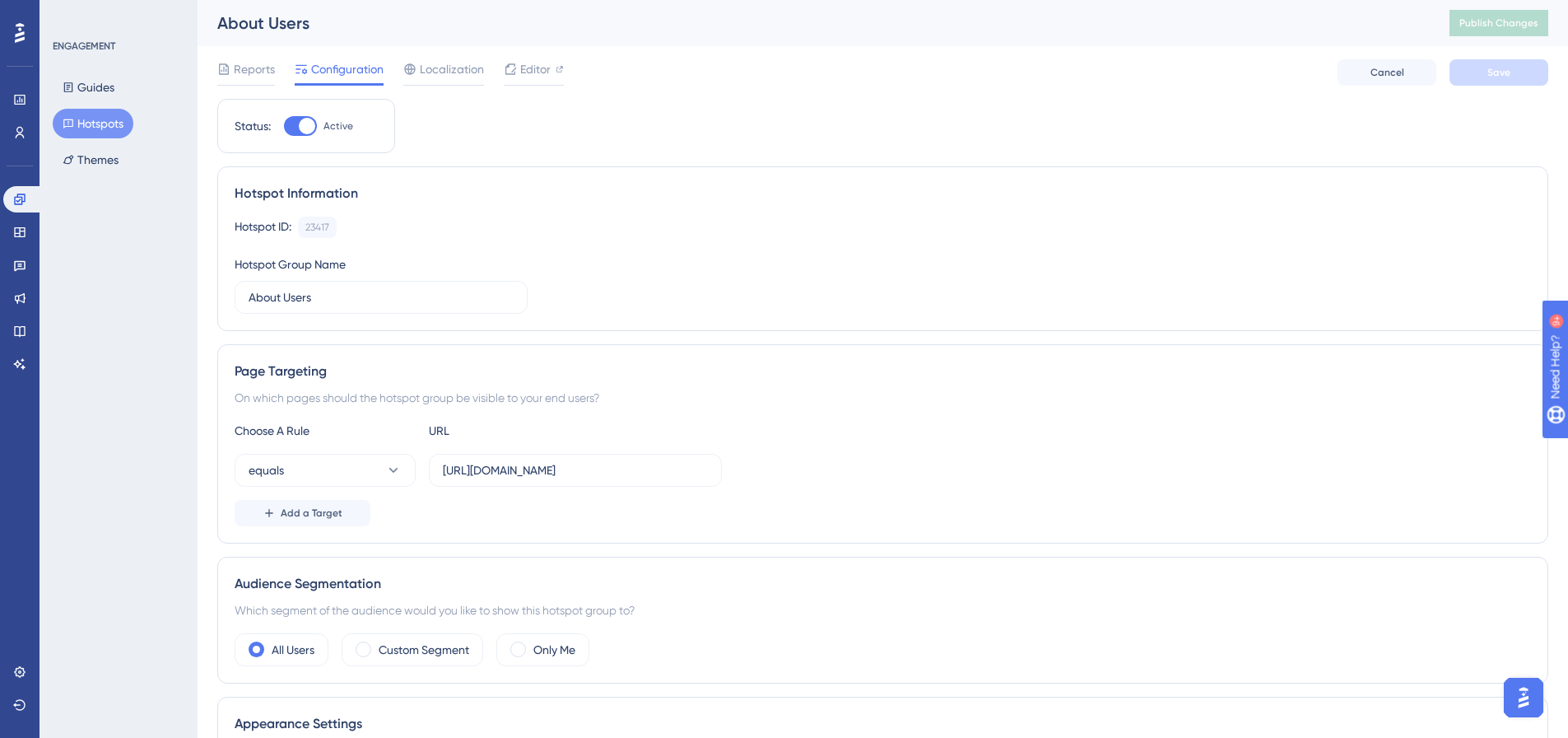
click at [302, 126] on div at bounding box center [301, 126] width 33 height 20
click at [312, 122] on div at bounding box center [307, 126] width 17 height 17
click at [284, 126] on input "Active" at bounding box center [283, 126] width 1 height 1
checkbox input "false"
click at [94, 127] on button "Hotspots" at bounding box center [93, 124] width 80 height 30
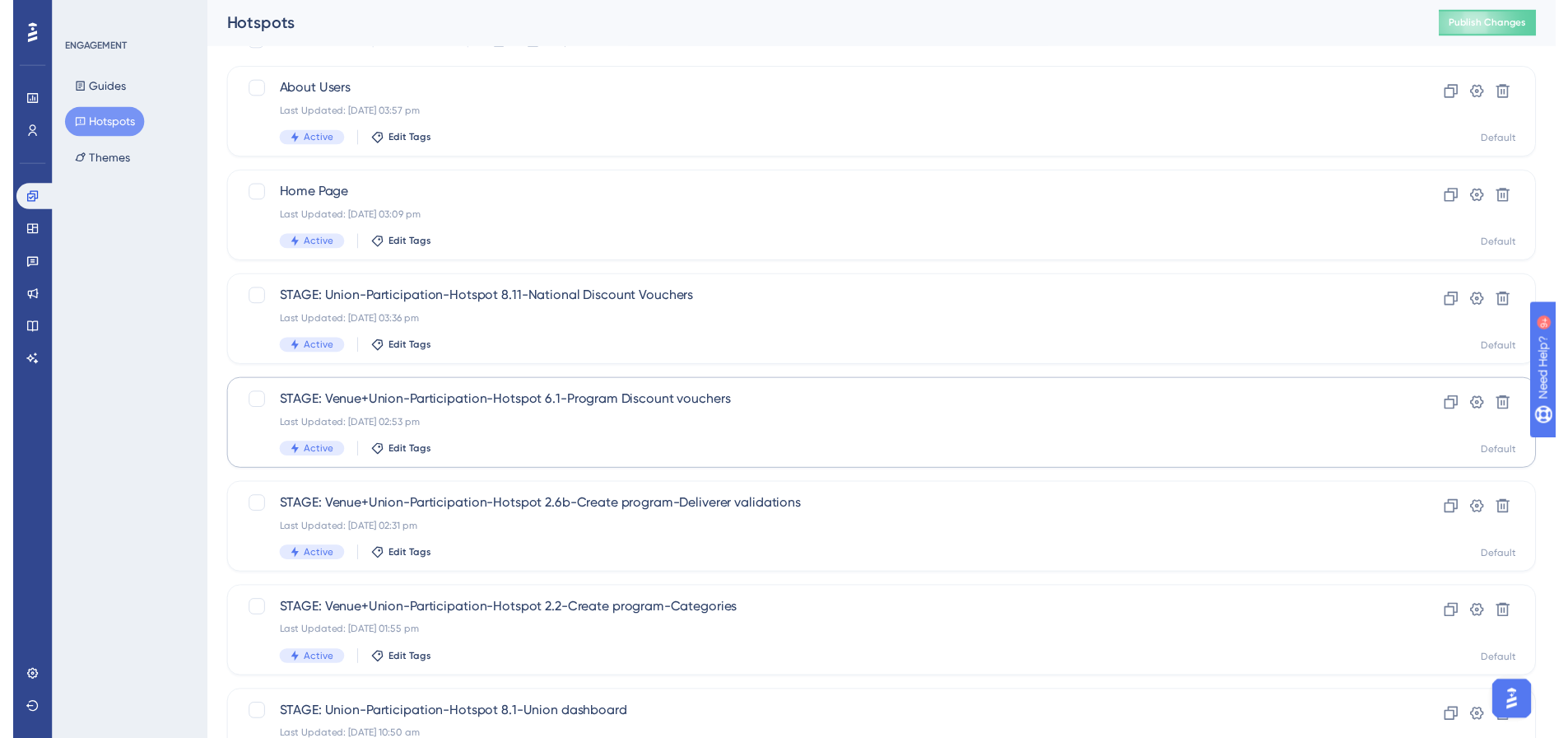
scroll to position [34, 0]
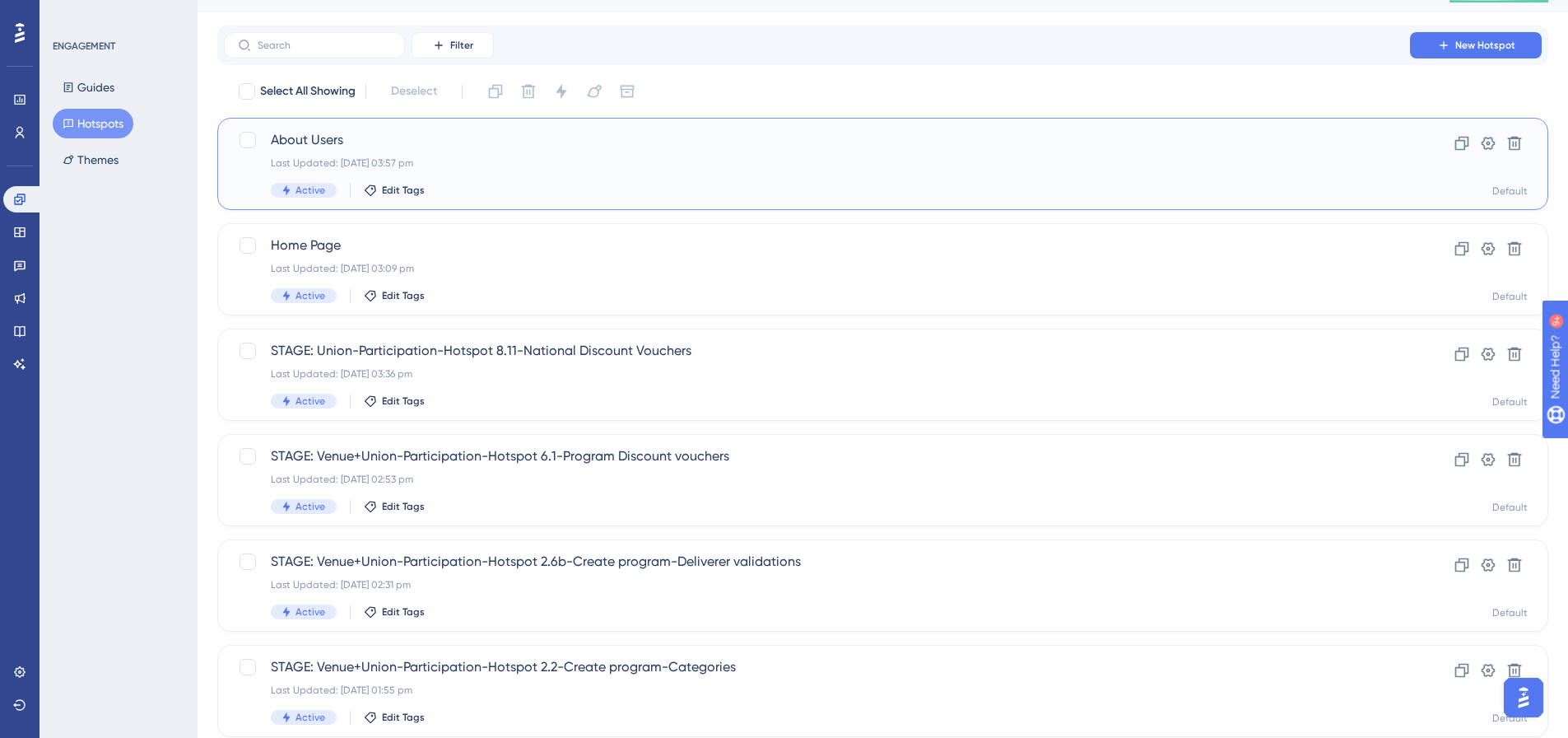
click at [326, 141] on span "About Users" at bounding box center [817, 140] width 1092 height 20
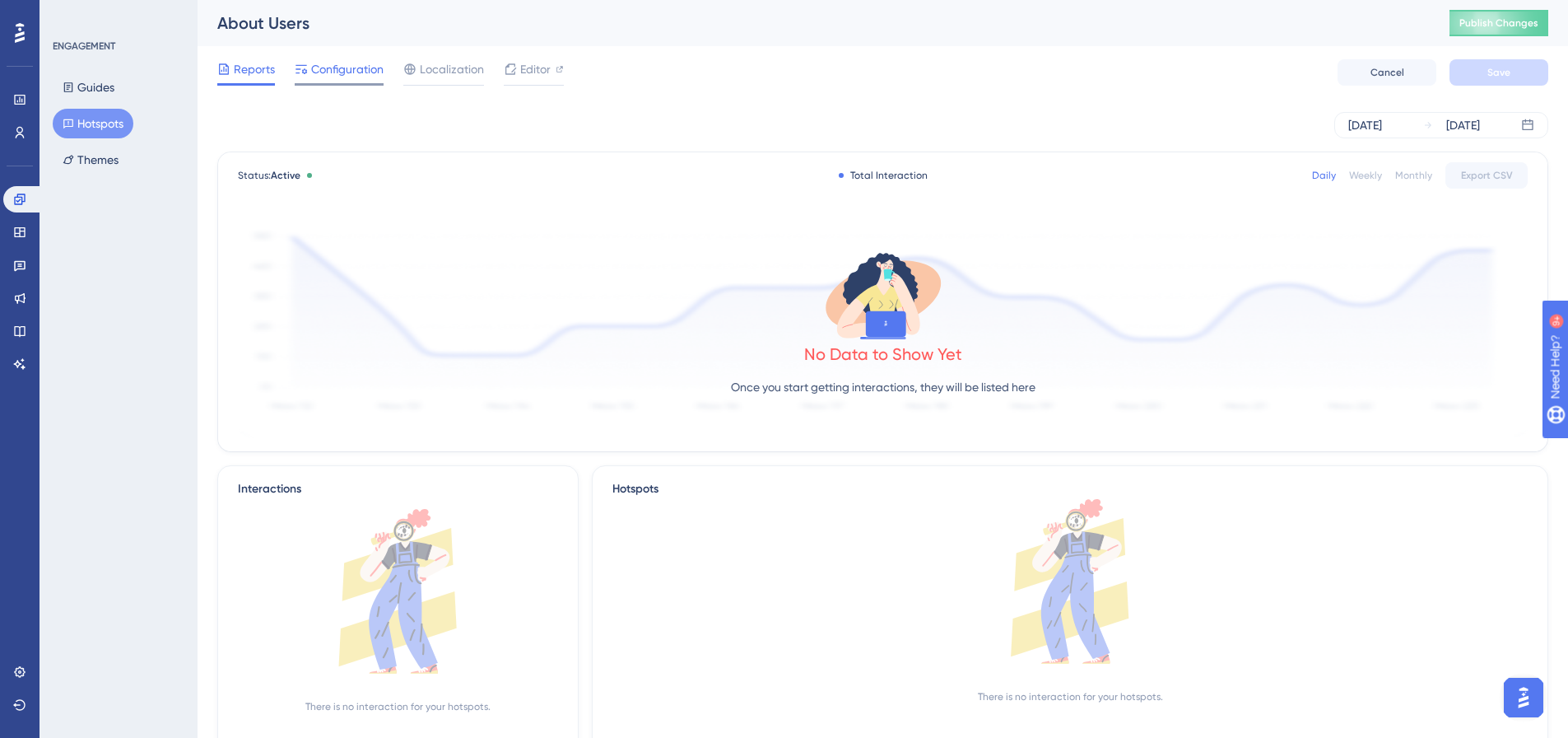
click at [355, 74] on span "Configuration" at bounding box center [346, 70] width 72 height 20
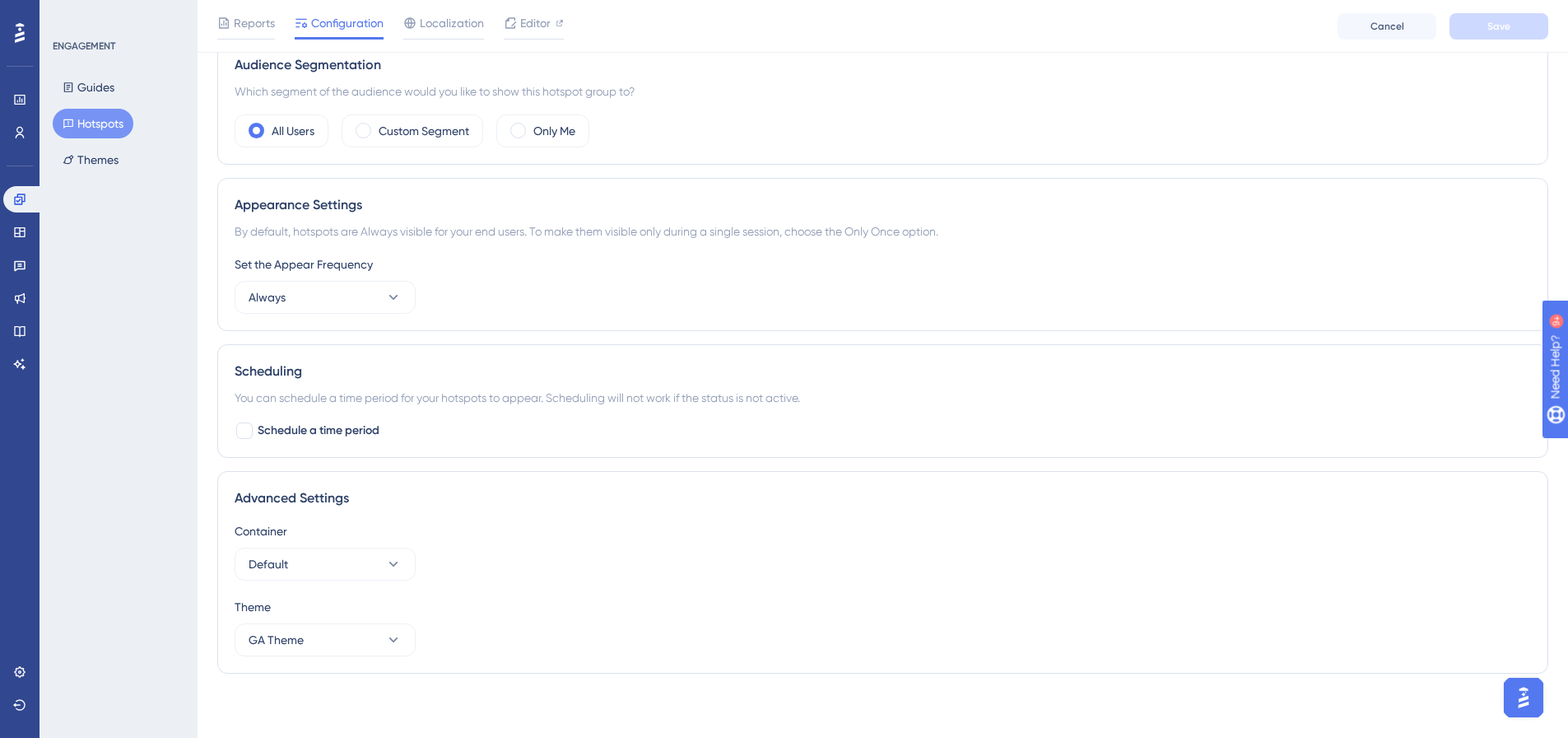
scroll to position [527, 0]
click at [443, 29] on span "Localization" at bounding box center [452, 23] width 64 height 20
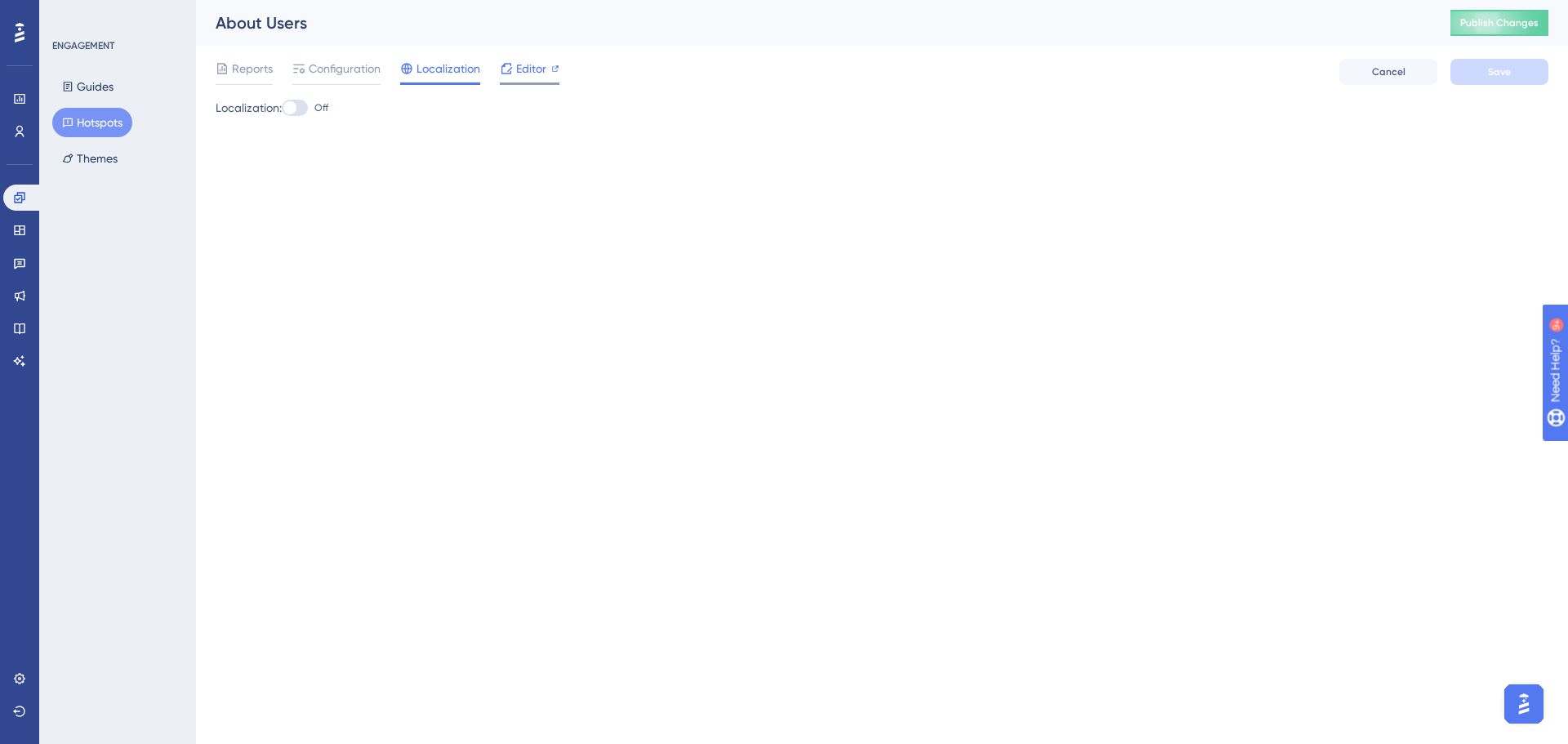
click at [511, 67] on icon at bounding box center [506, 68] width 13 height 13
click at [335, 75] on span "Configuration" at bounding box center [344, 69] width 72 height 20
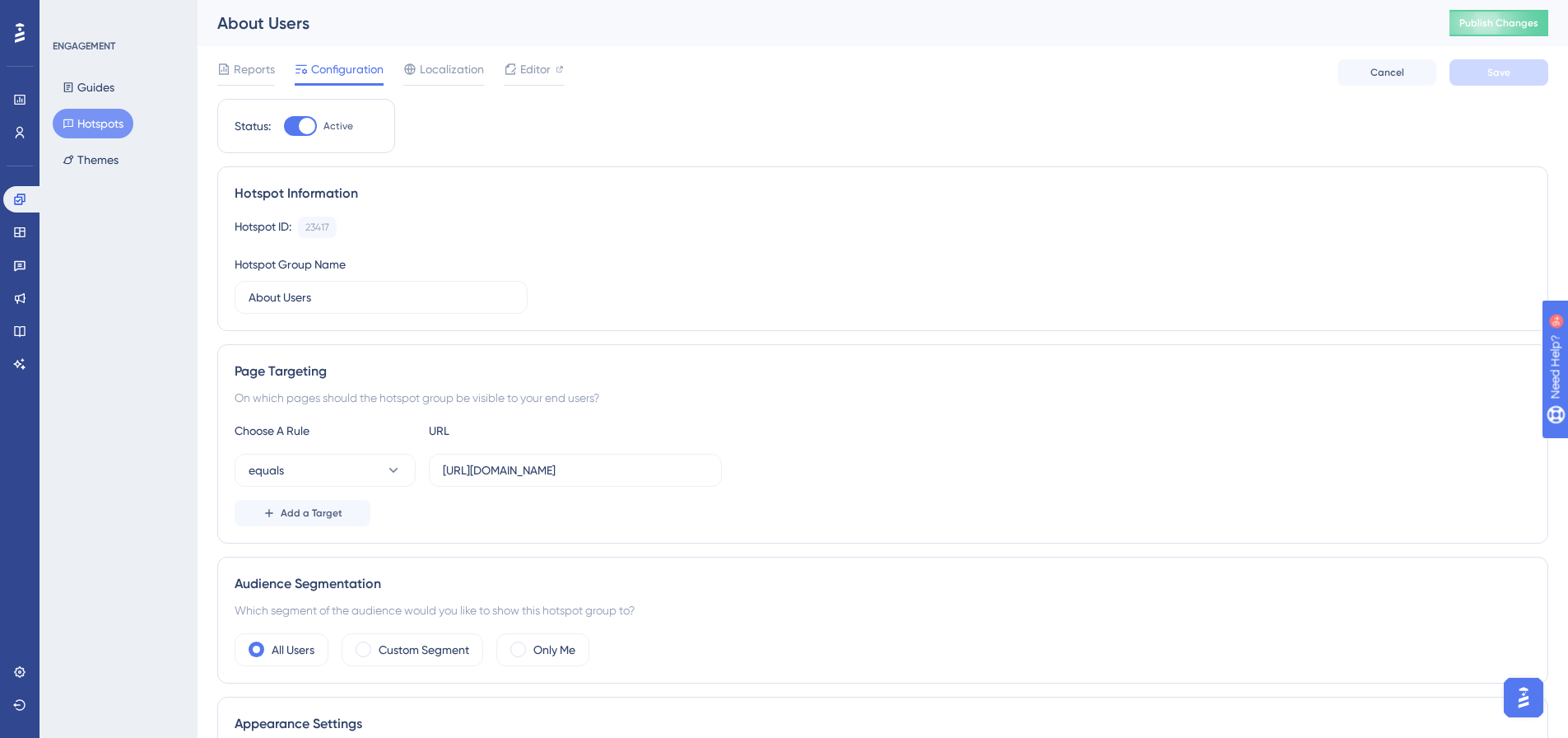
click at [302, 133] on div at bounding box center [307, 126] width 17 height 17
click at [284, 127] on input "Active" at bounding box center [283, 126] width 1 height 1
checkbox input "false"
click at [0, 0] on div "About Users Publish Changes" at bounding box center [0, 0] width 0 height 0
click at [1507, 69] on span "Save" at bounding box center [1499, 72] width 23 height 13
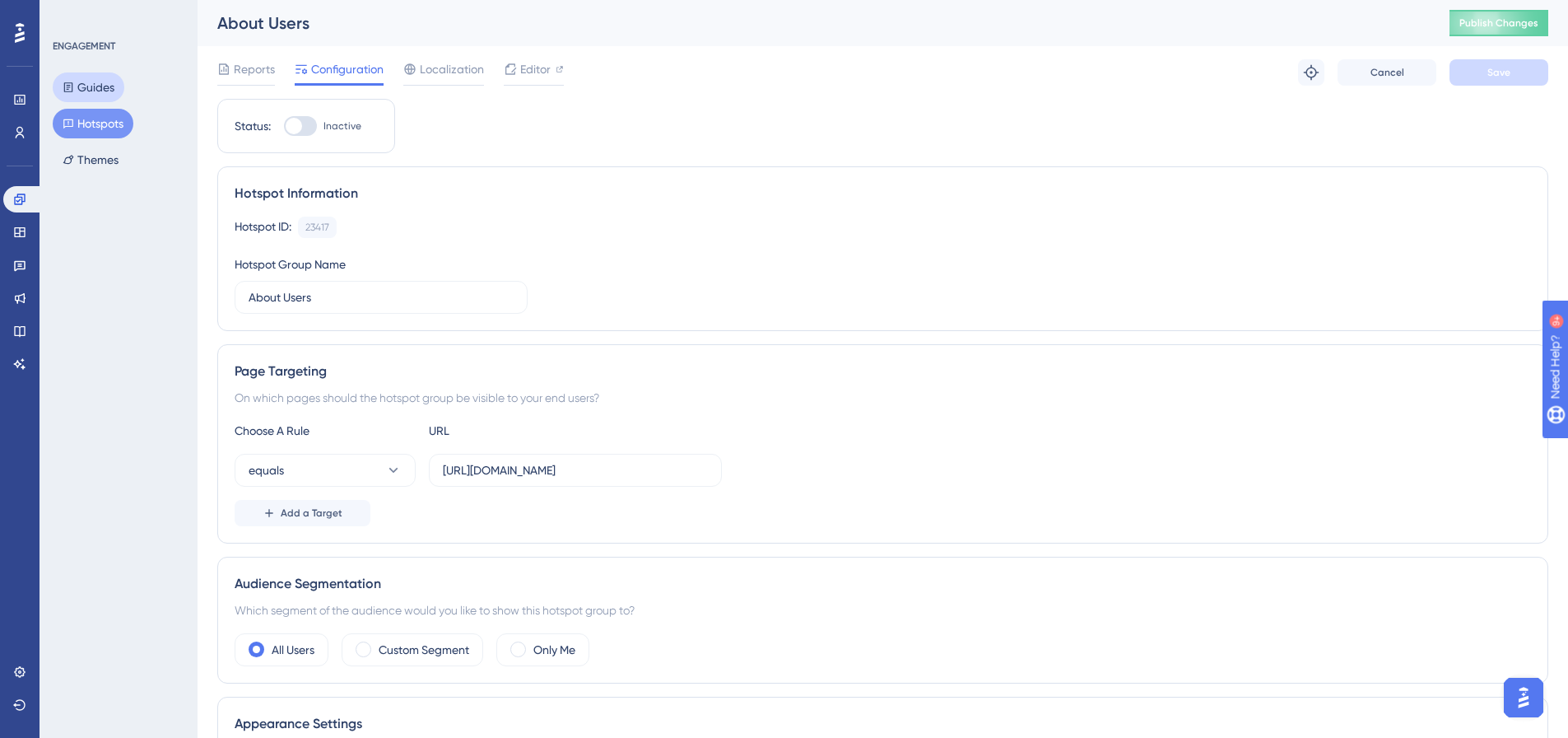
click at [84, 88] on button "Guides" at bounding box center [89, 87] width 71 height 30
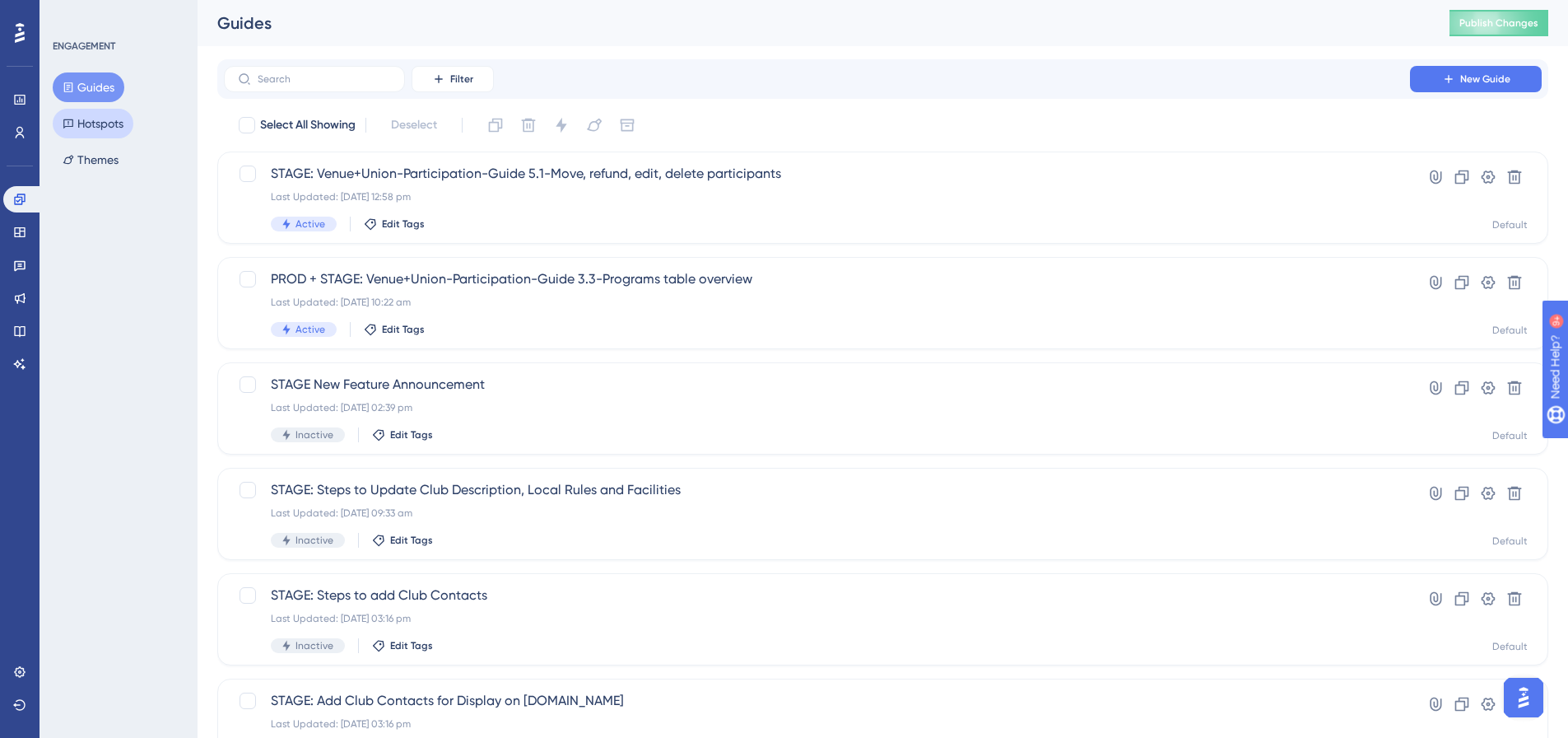
click at [90, 123] on button "Hotspots" at bounding box center [93, 124] width 80 height 30
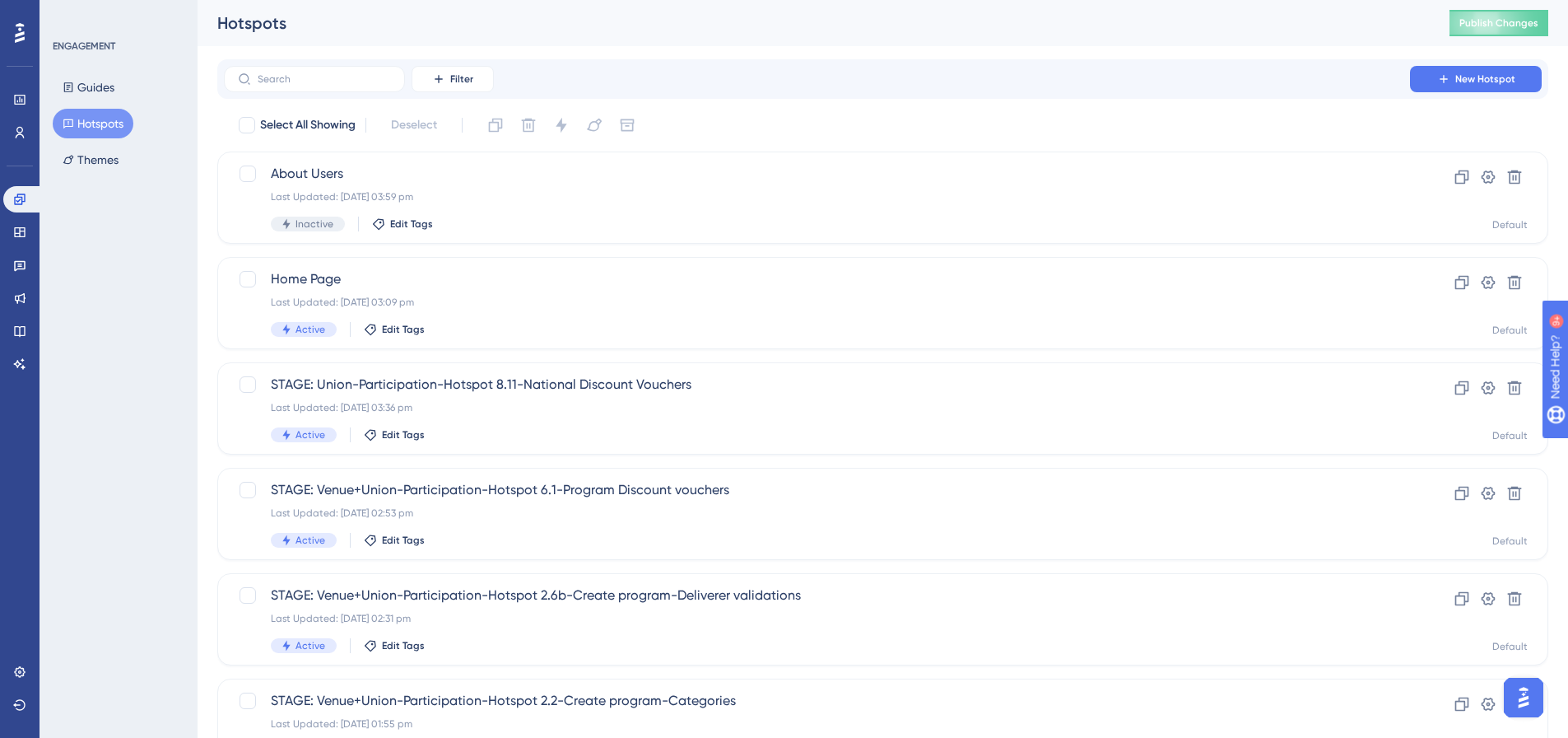
click at [91, 122] on button "Hotspots" at bounding box center [93, 124] width 80 height 30
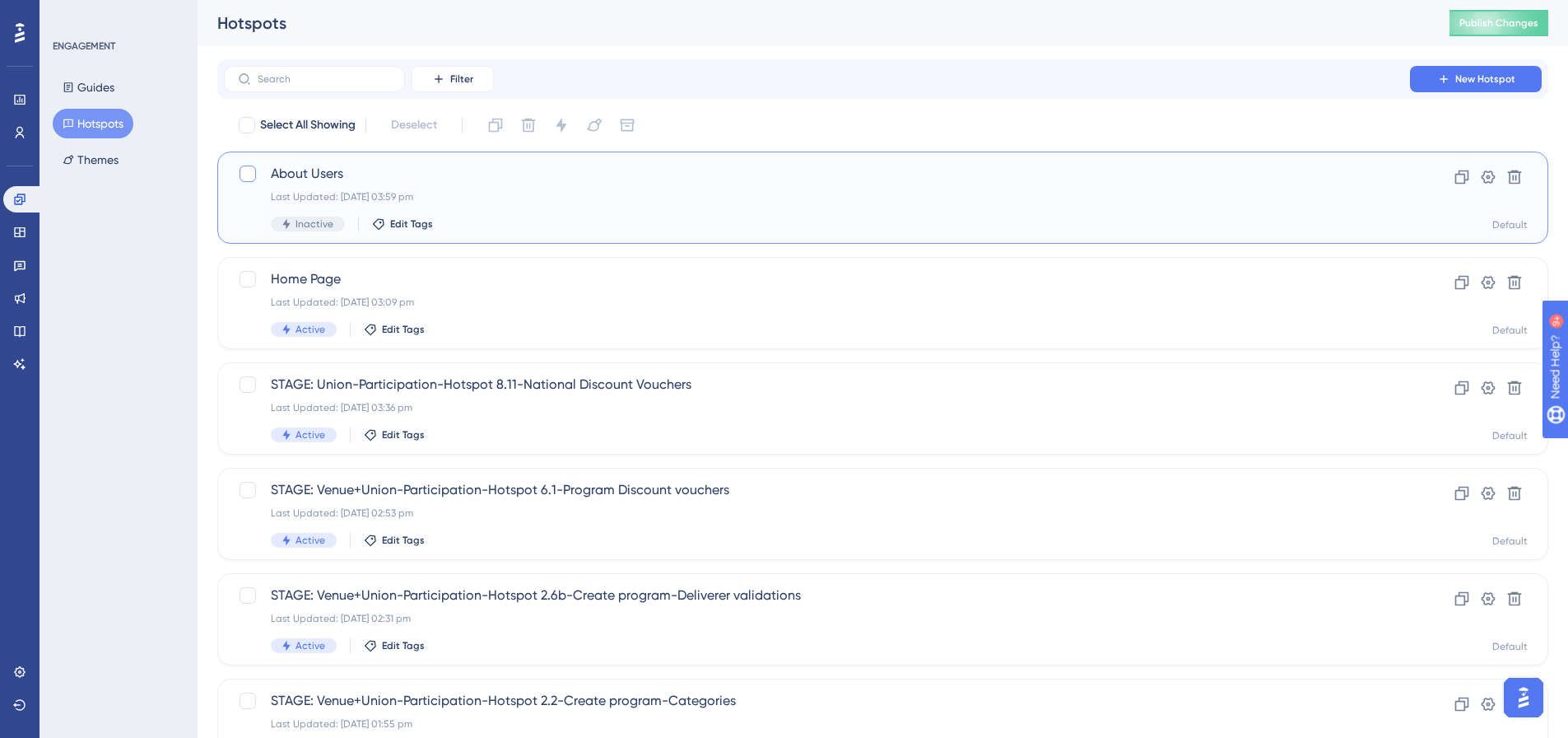
click at [254, 169] on div at bounding box center [248, 174] width 17 height 17
checkbox input "true"
click at [1527, 177] on button at bounding box center [1515, 177] width 27 height 27
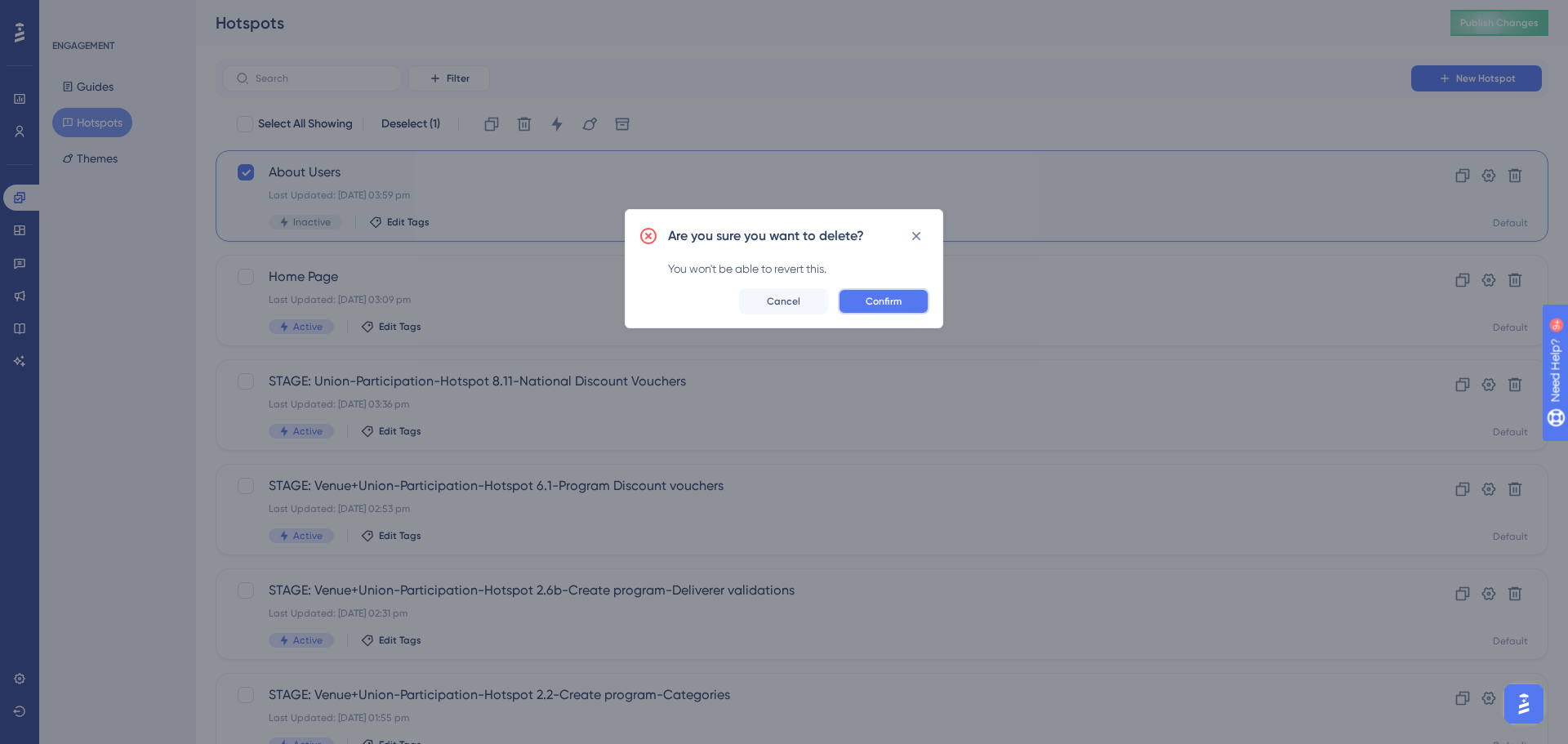
click at [900, 290] on button "Confirm" at bounding box center [883, 302] width 91 height 26
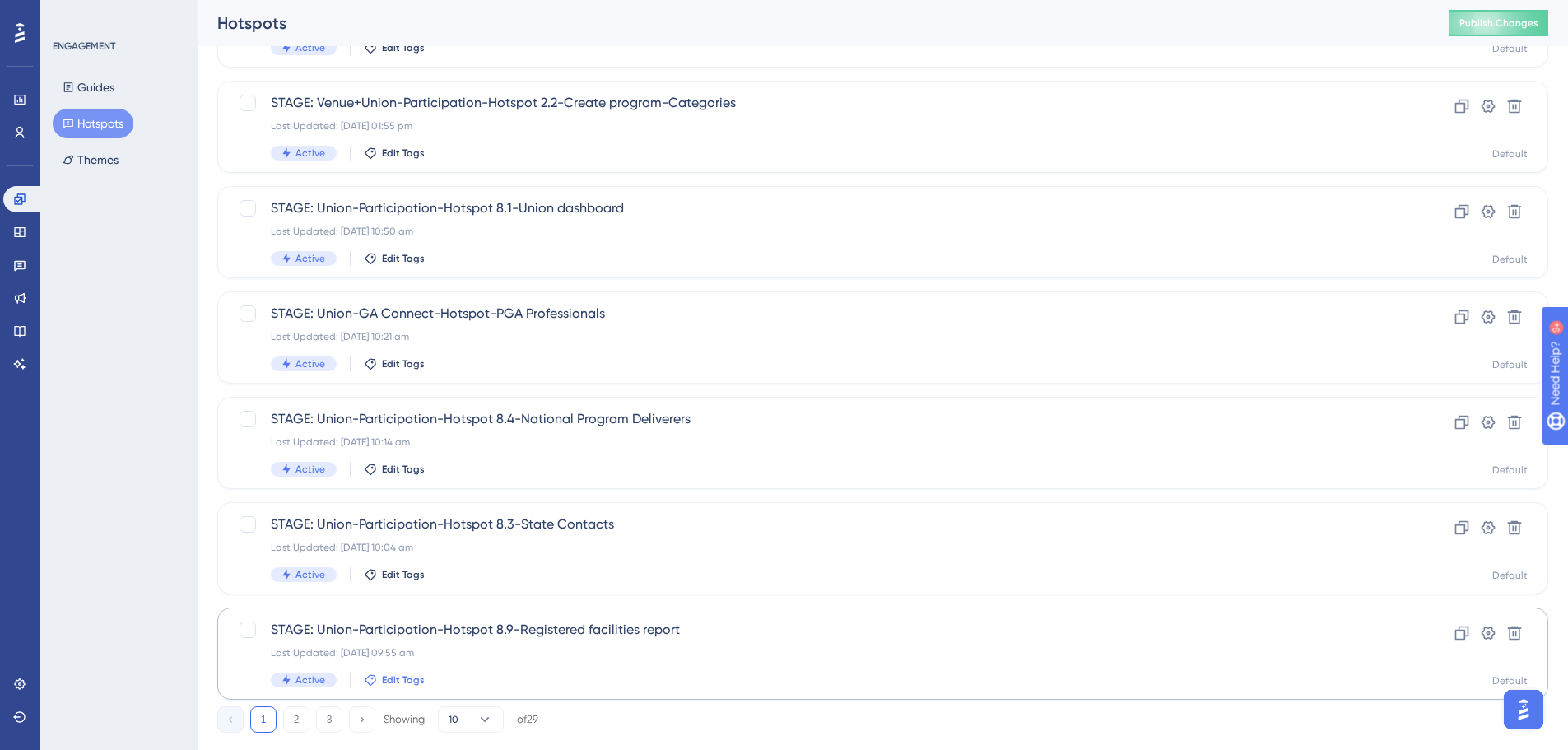
scroll to position [528, 0]
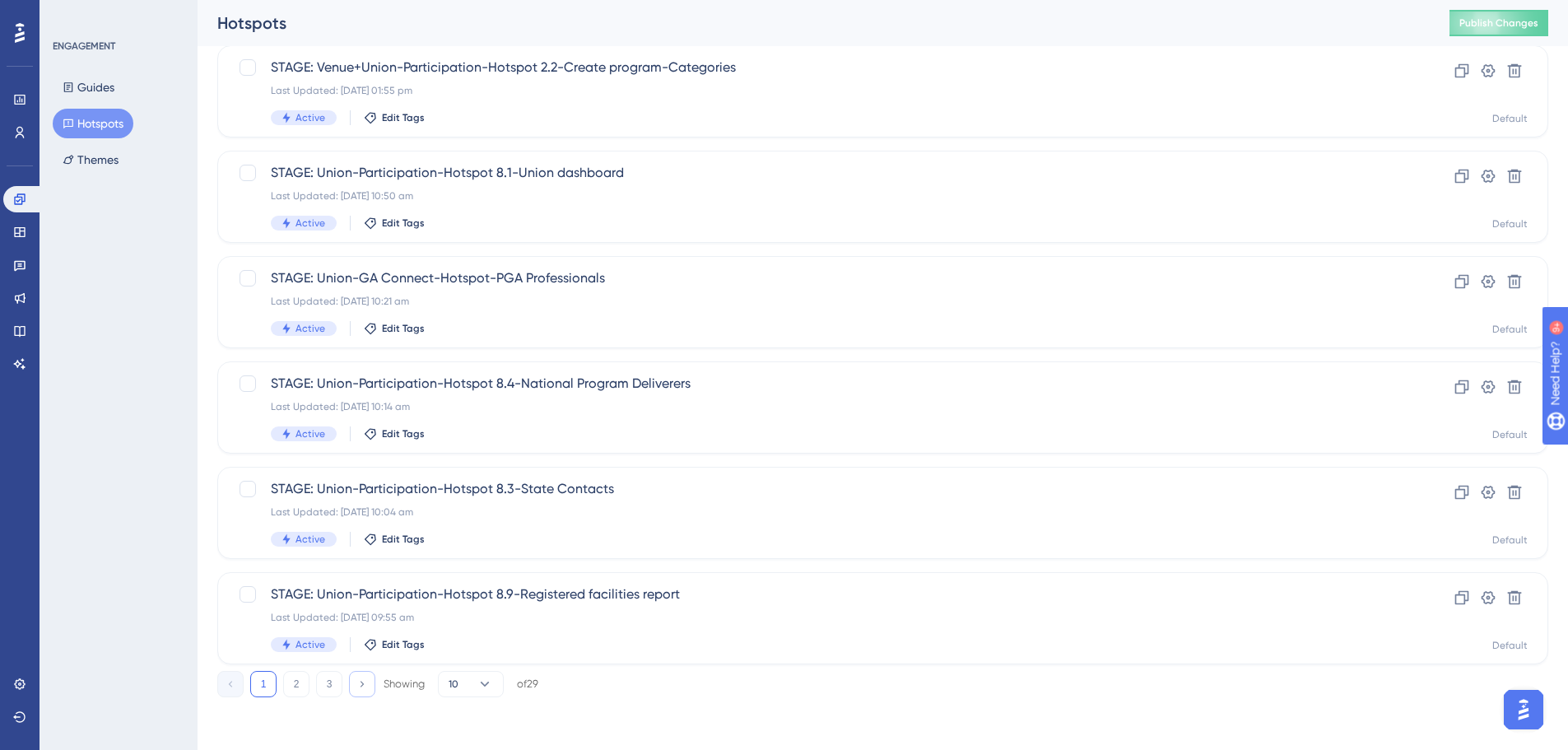
click at [359, 688] on icon at bounding box center [361, 683] width 11 height 11
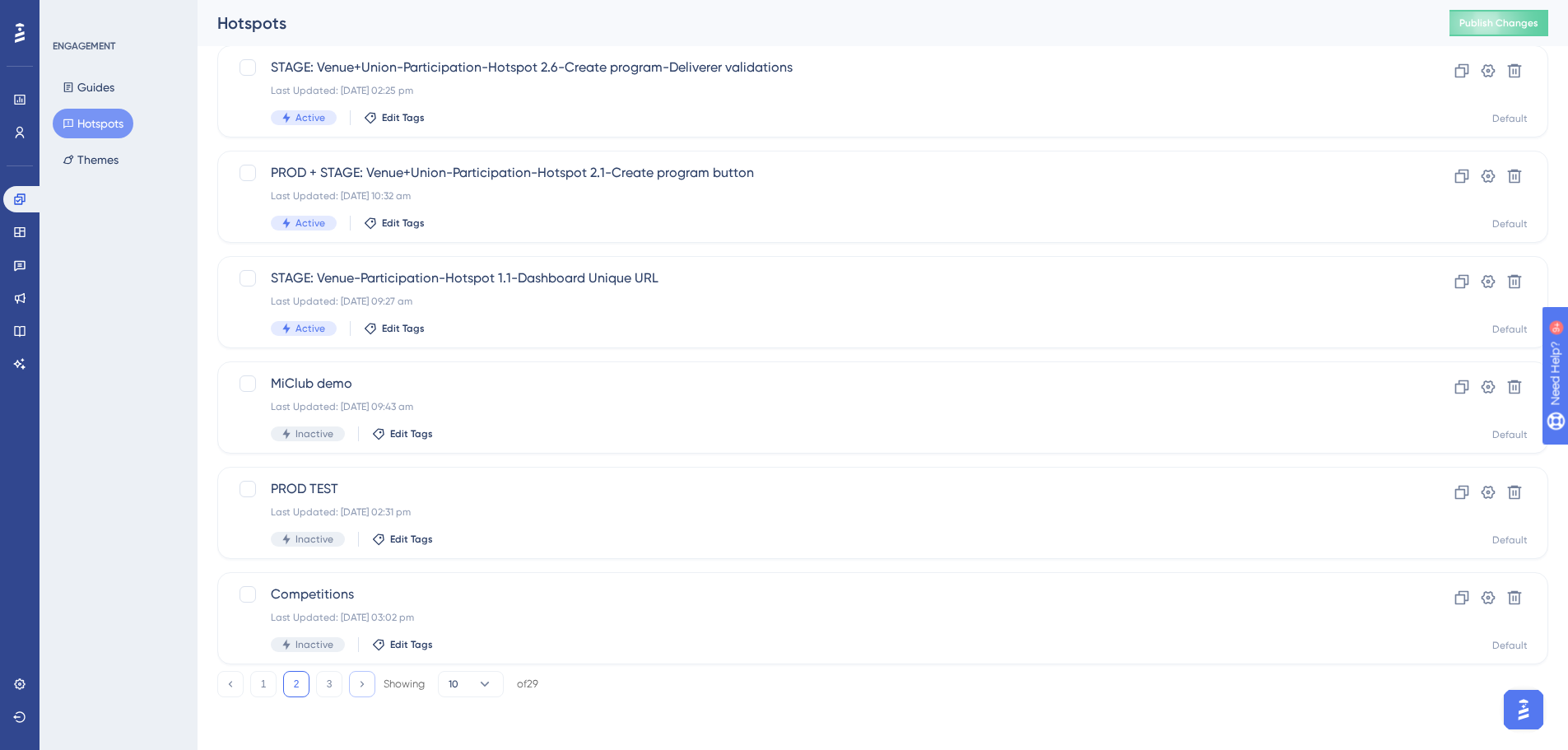
click at [361, 685] on icon at bounding box center [361, 683] width 11 height 11
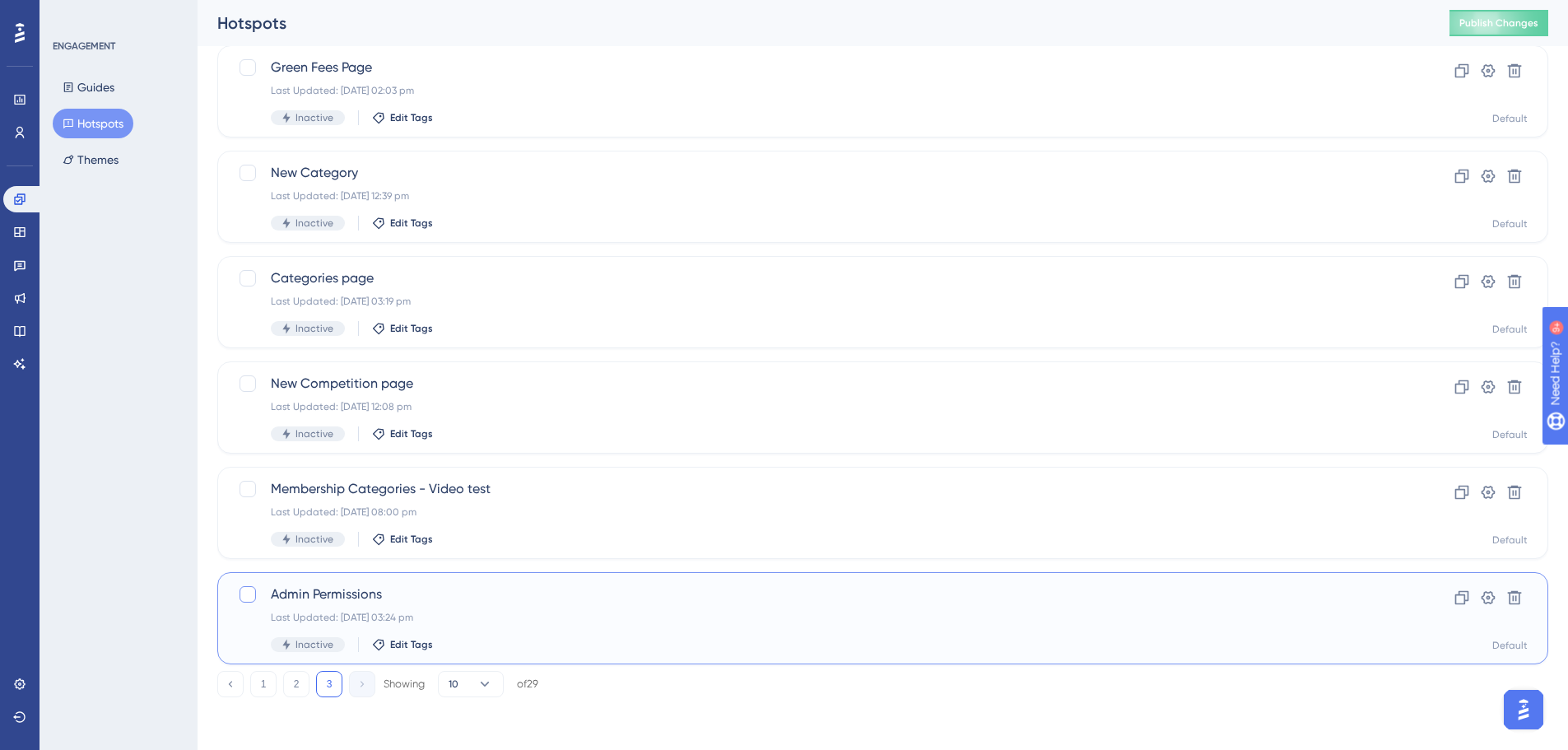
click at [247, 597] on div at bounding box center [248, 594] width 17 height 17
checkbox input "true"
click at [1512, 588] on button at bounding box center [1515, 598] width 27 height 27
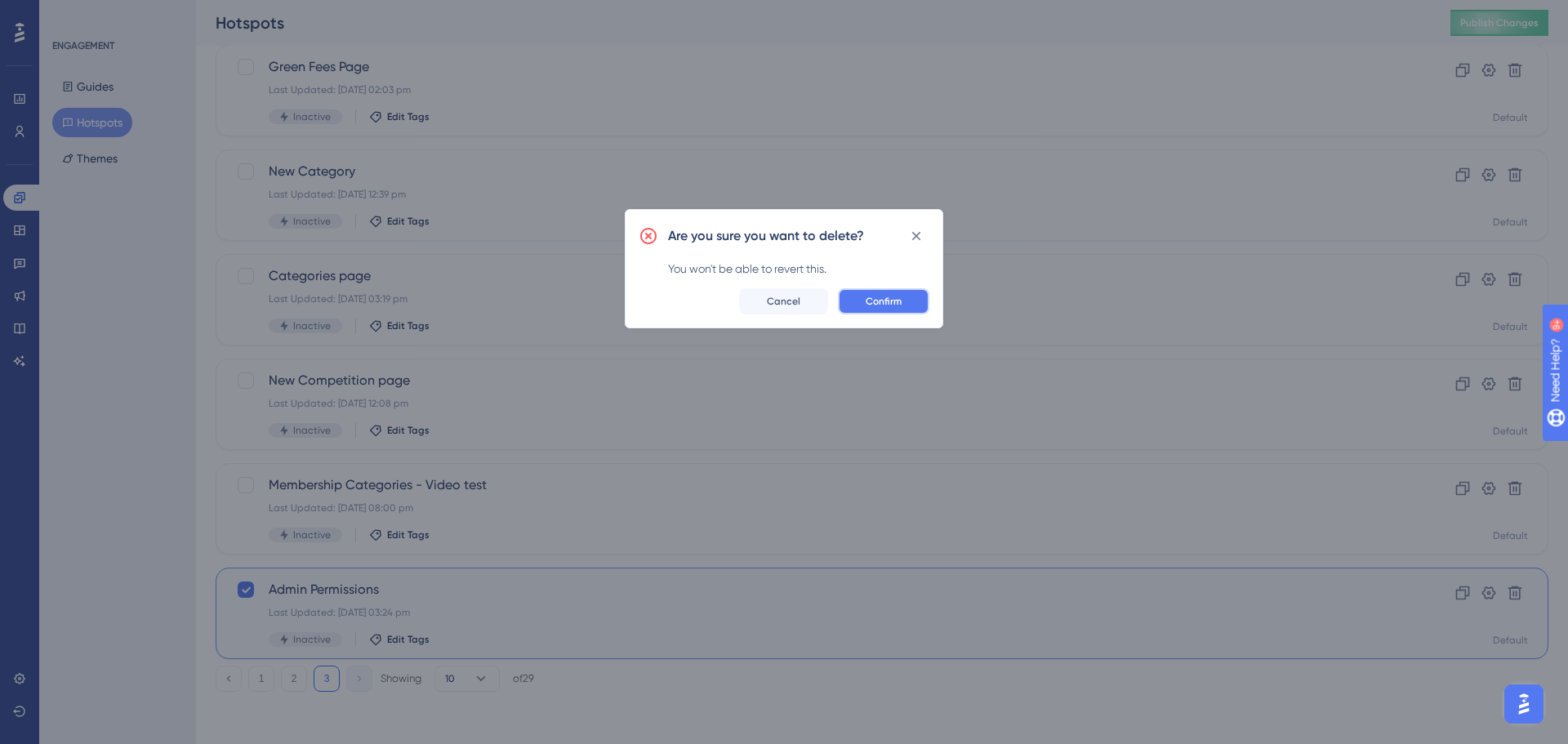
click at [876, 301] on span "Confirm" at bounding box center [884, 302] width 36 height 13
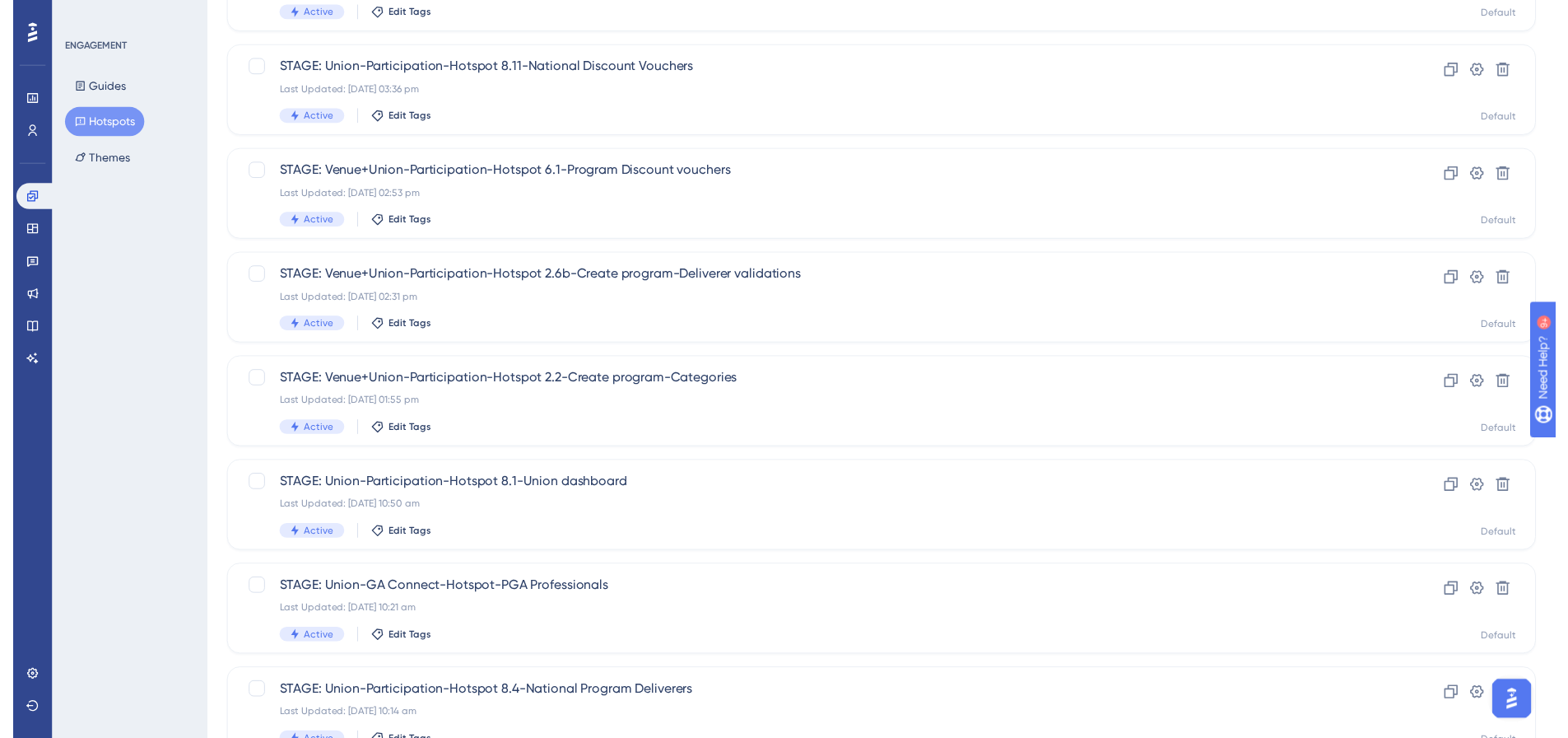
scroll to position [0, 0]
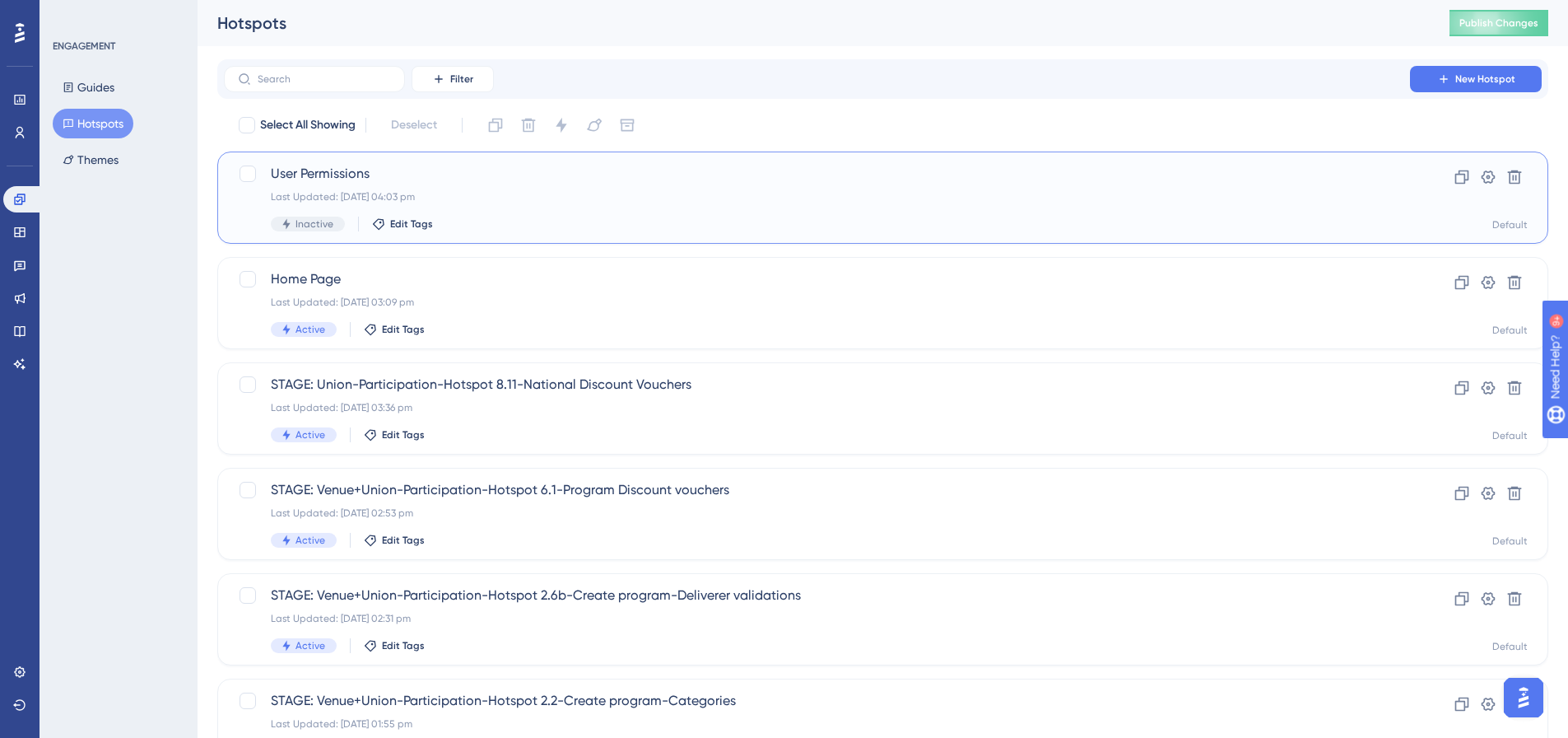
click at [327, 175] on span "User Permissions" at bounding box center [817, 174] width 1092 height 20
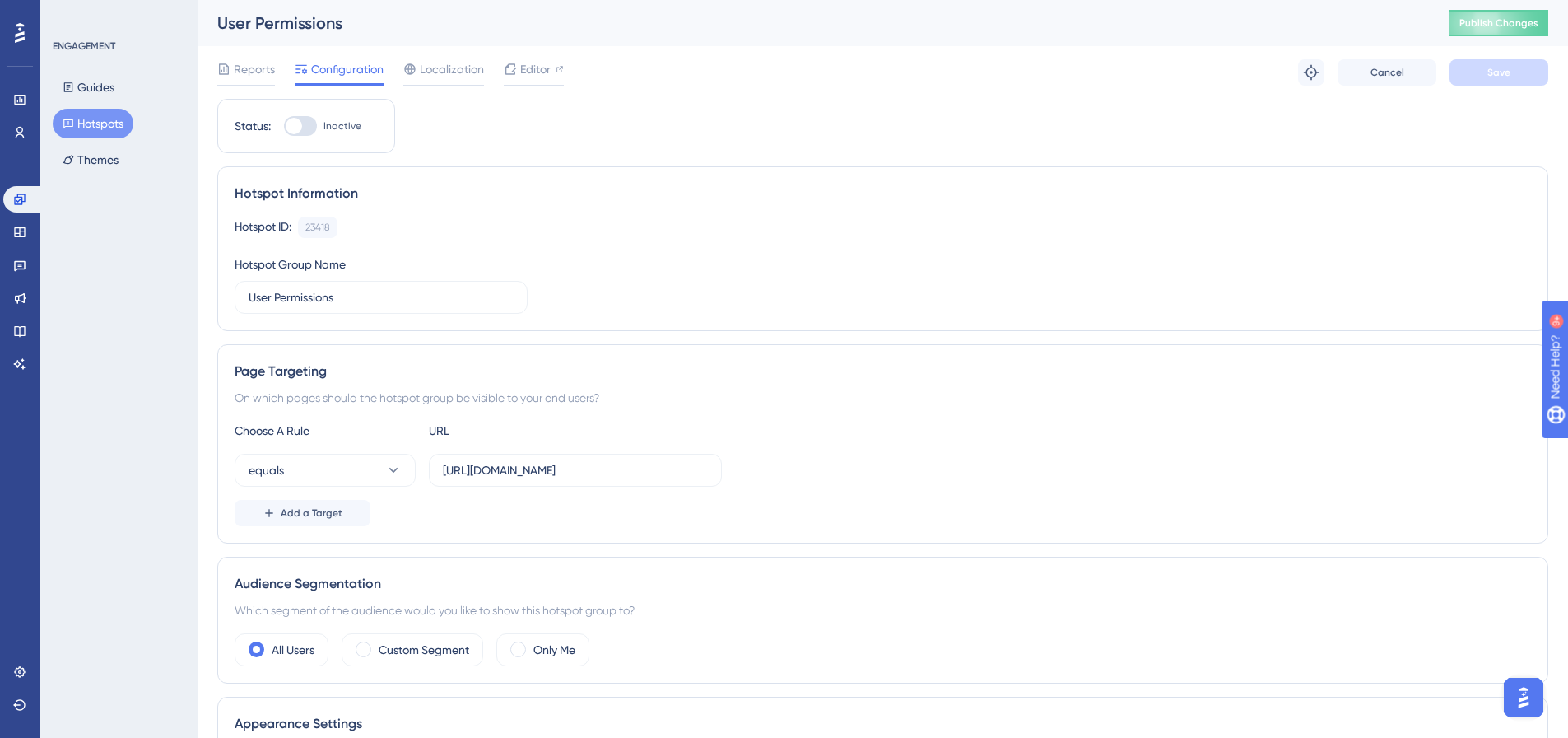
click at [310, 128] on div at bounding box center [301, 126] width 33 height 20
click at [284, 127] on input "Inactive" at bounding box center [283, 126] width 1 height 1
checkbox input "true"
click at [1486, 71] on button "Save" at bounding box center [1498, 73] width 99 height 27
click at [1528, 15] on button "Publish Changes" at bounding box center [1498, 23] width 99 height 27
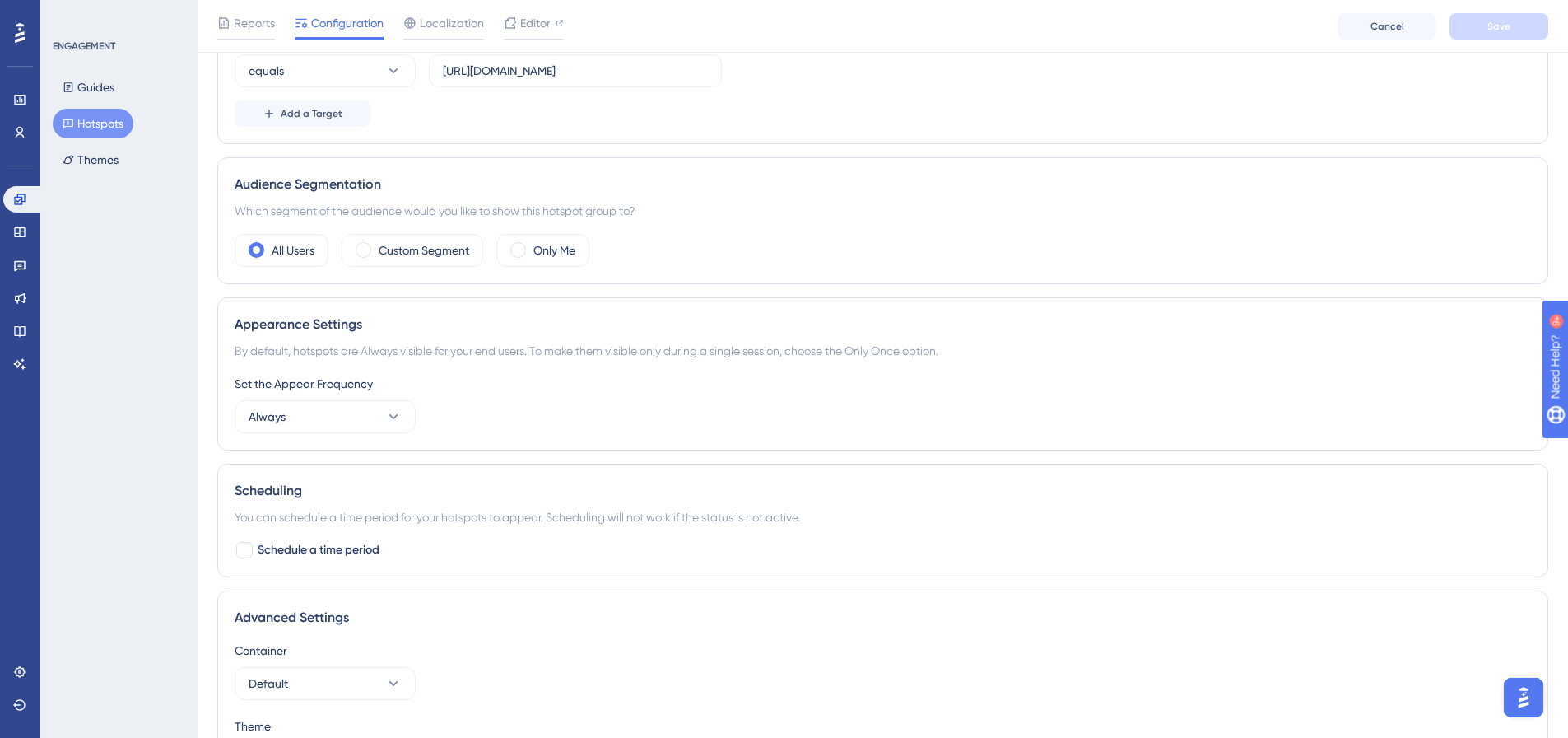
scroll to position [412, 0]
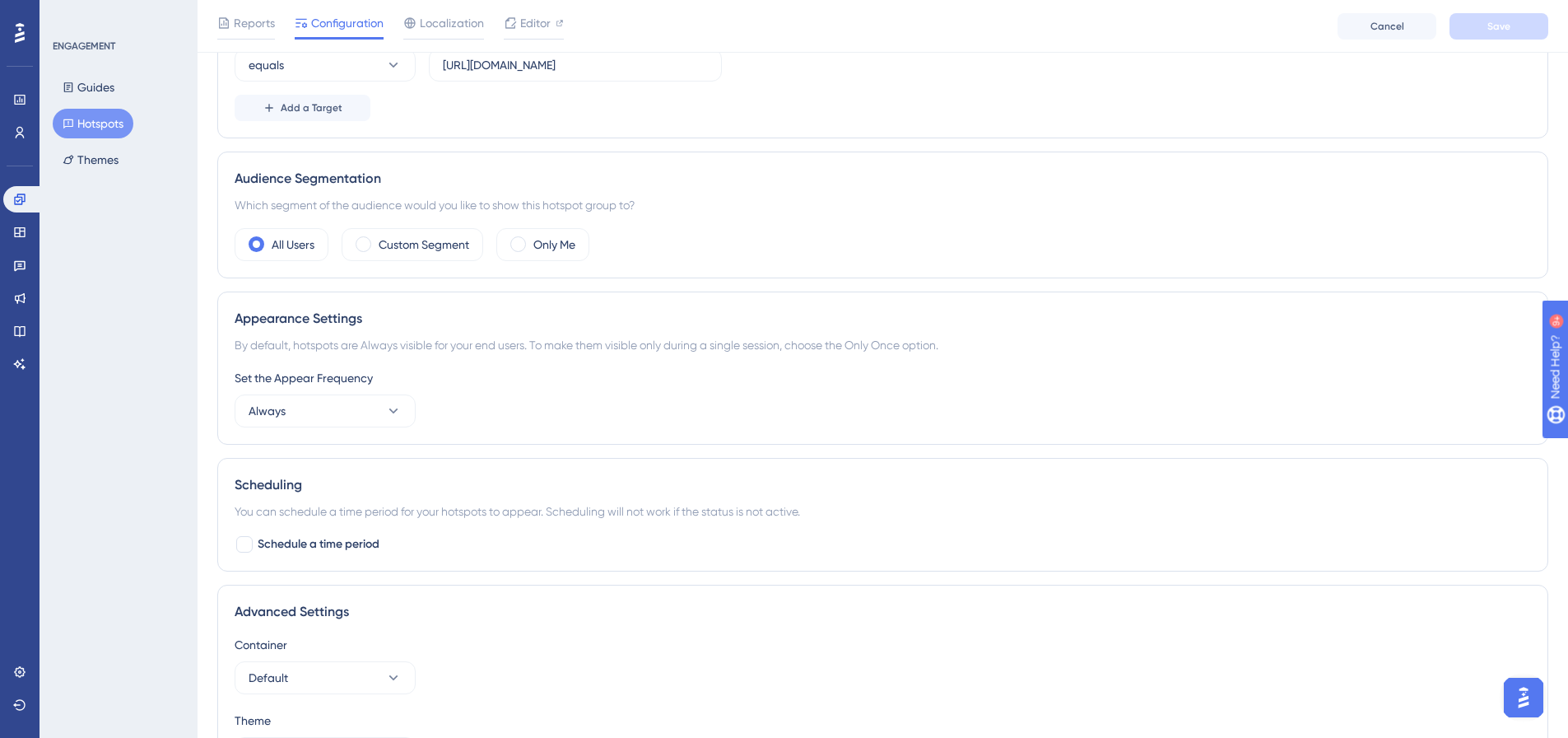
click at [98, 118] on button "Hotspots" at bounding box center [93, 124] width 80 height 30
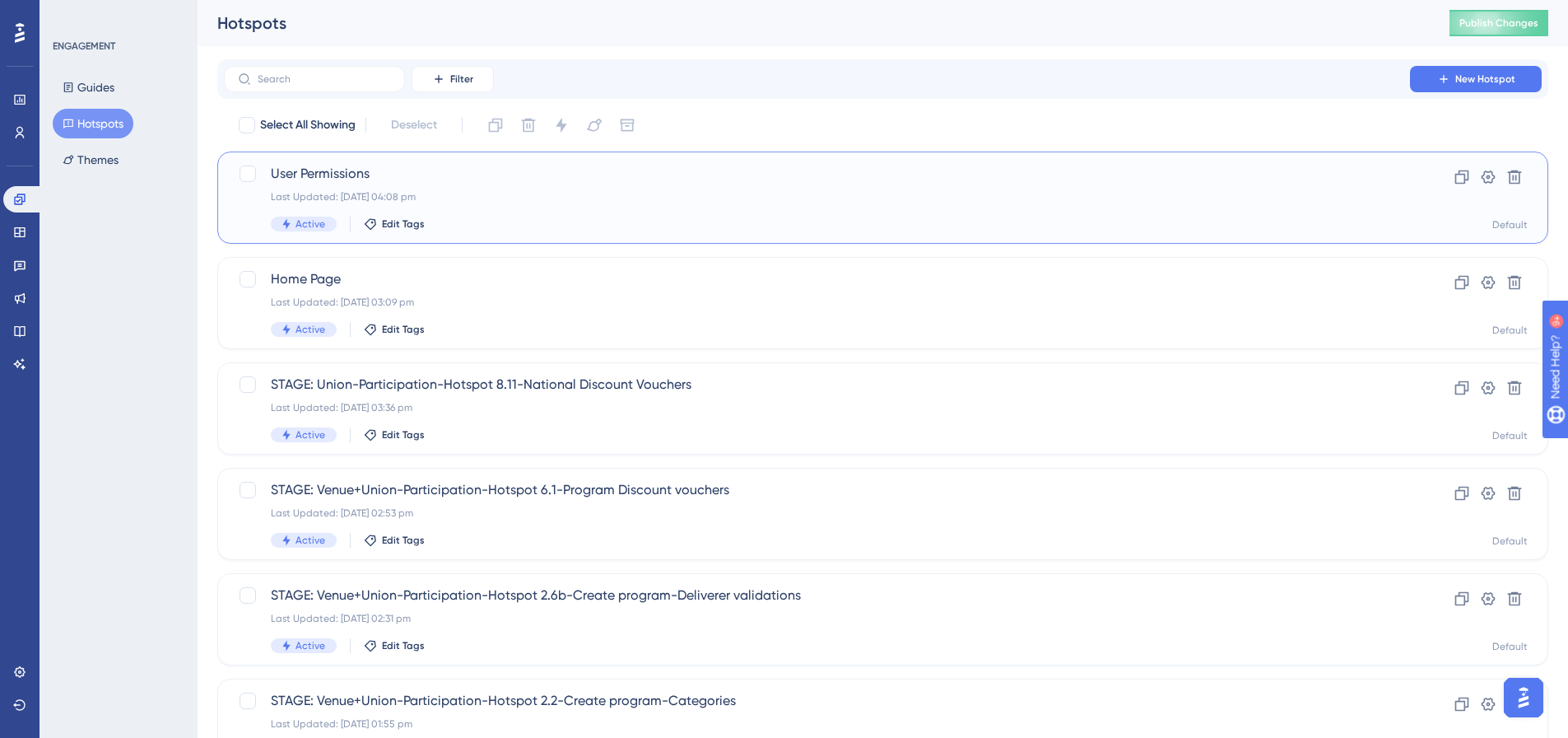
click at [335, 177] on span "User Permissions" at bounding box center [817, 174] width 1092 height 20
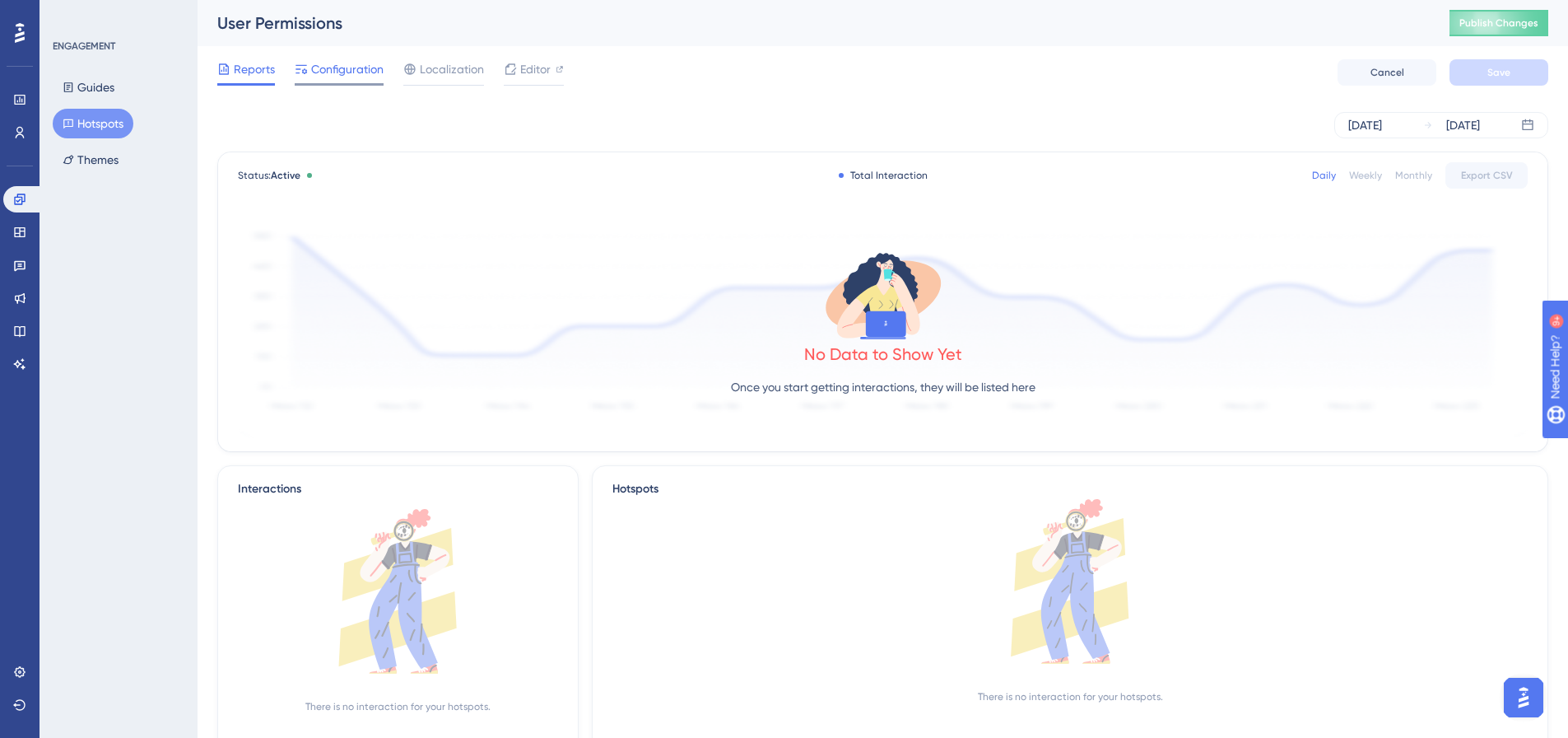
click at [340, 73] on span "Configuration" at bounding box center [346, 70] width 72 height 20
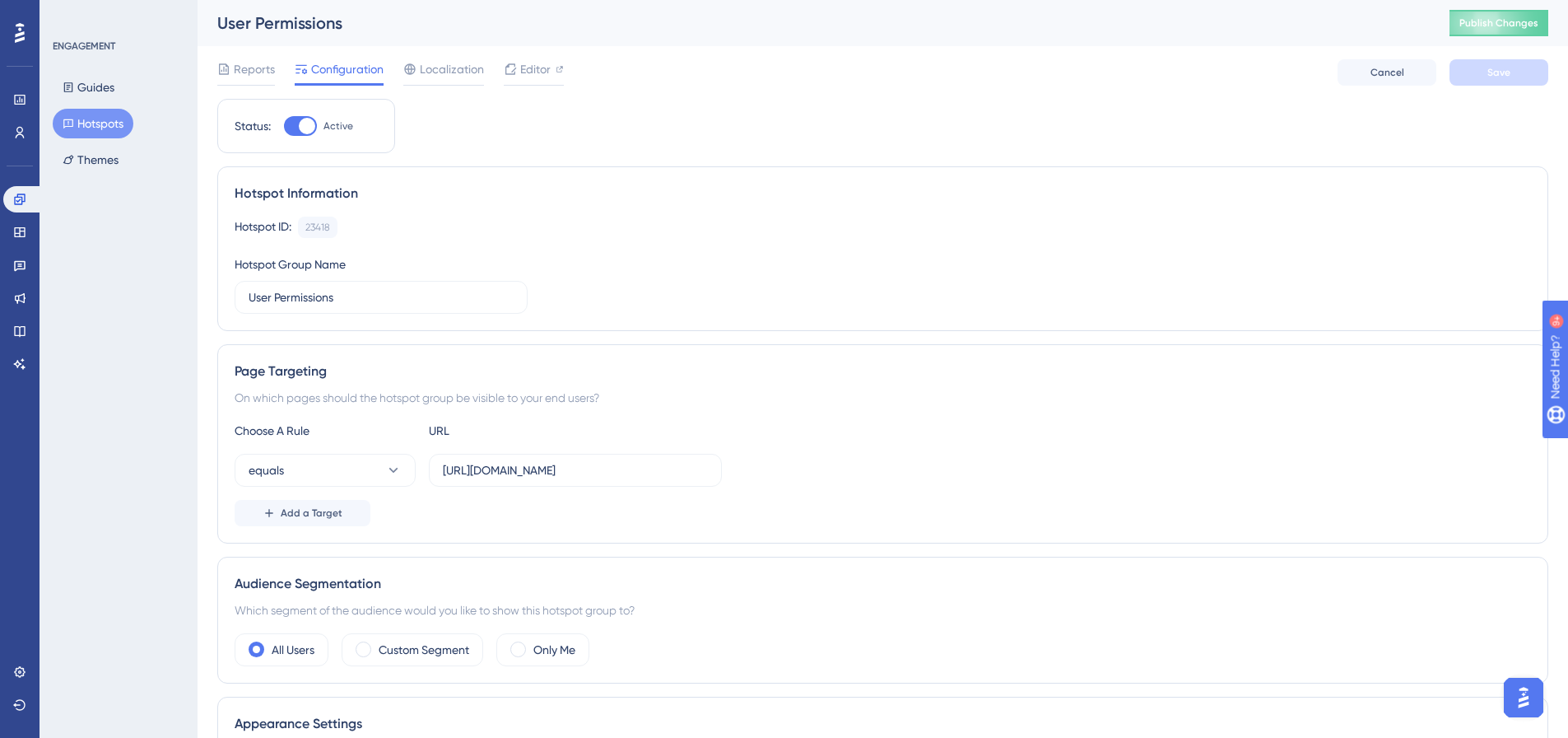
click at [115, 124] on button "Hotspots" at bounding box center [93, 124] width 80 height 30
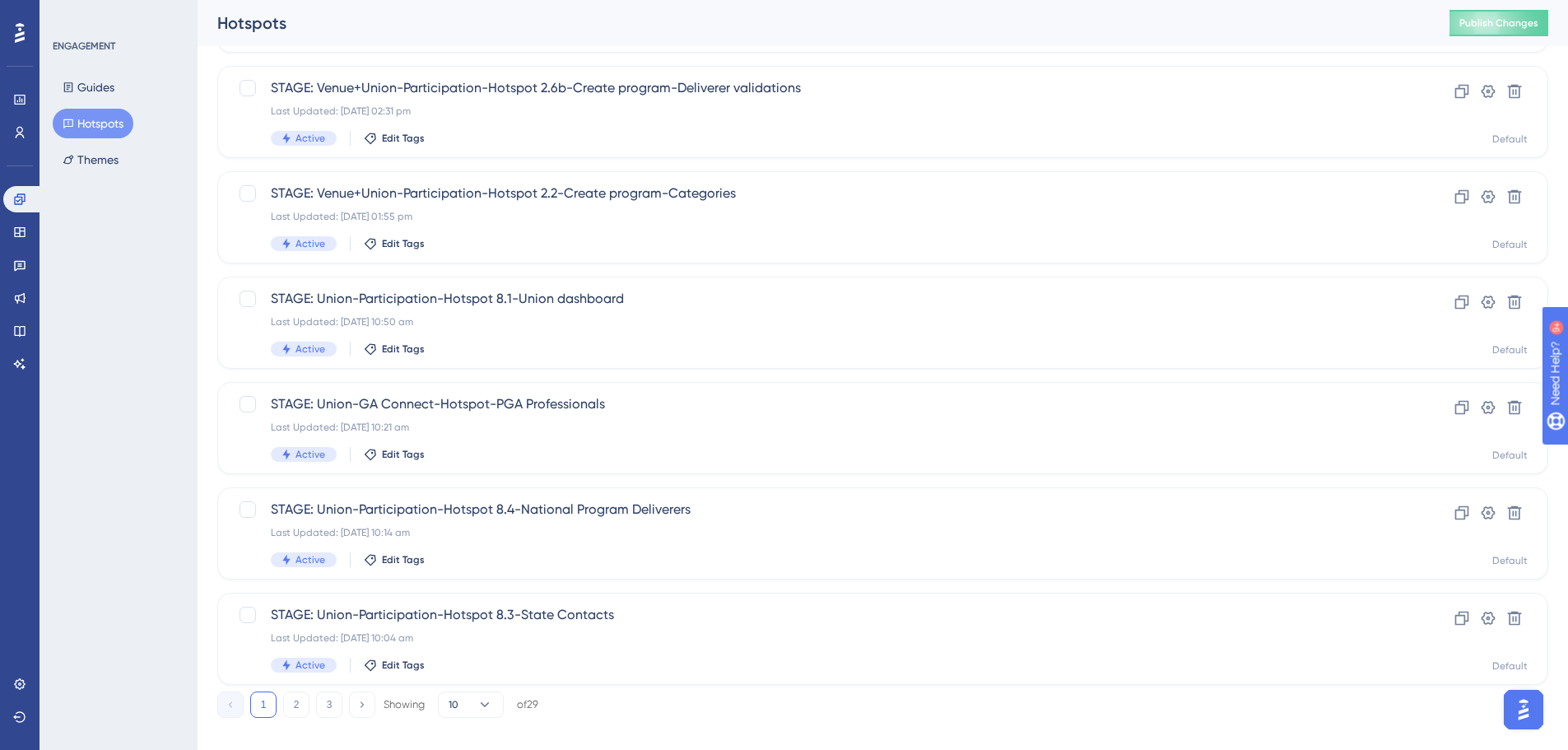
scroll to position [528, 0]
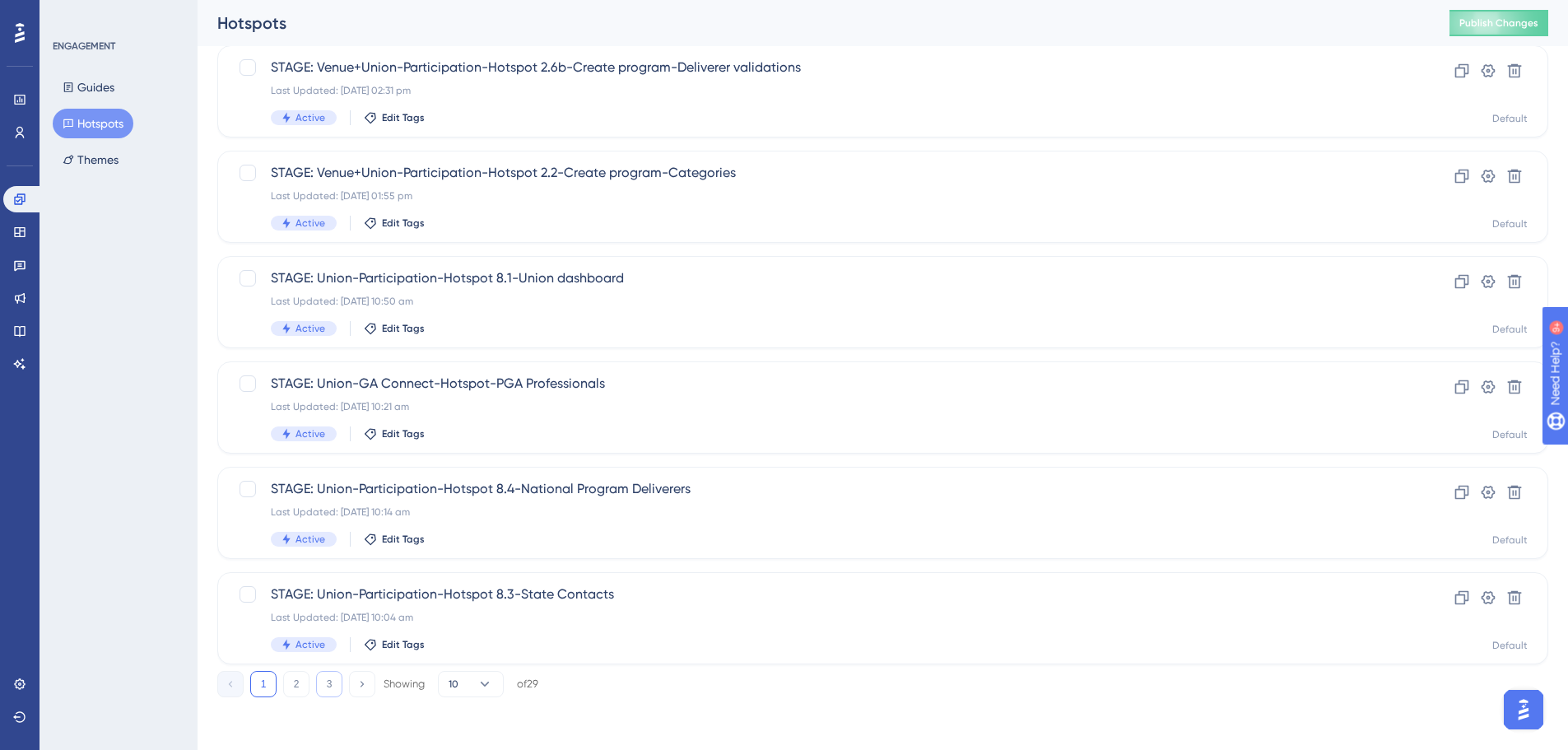
click at [329, 674] on button "3" at bounding box center [329, 685] width 27 height 27
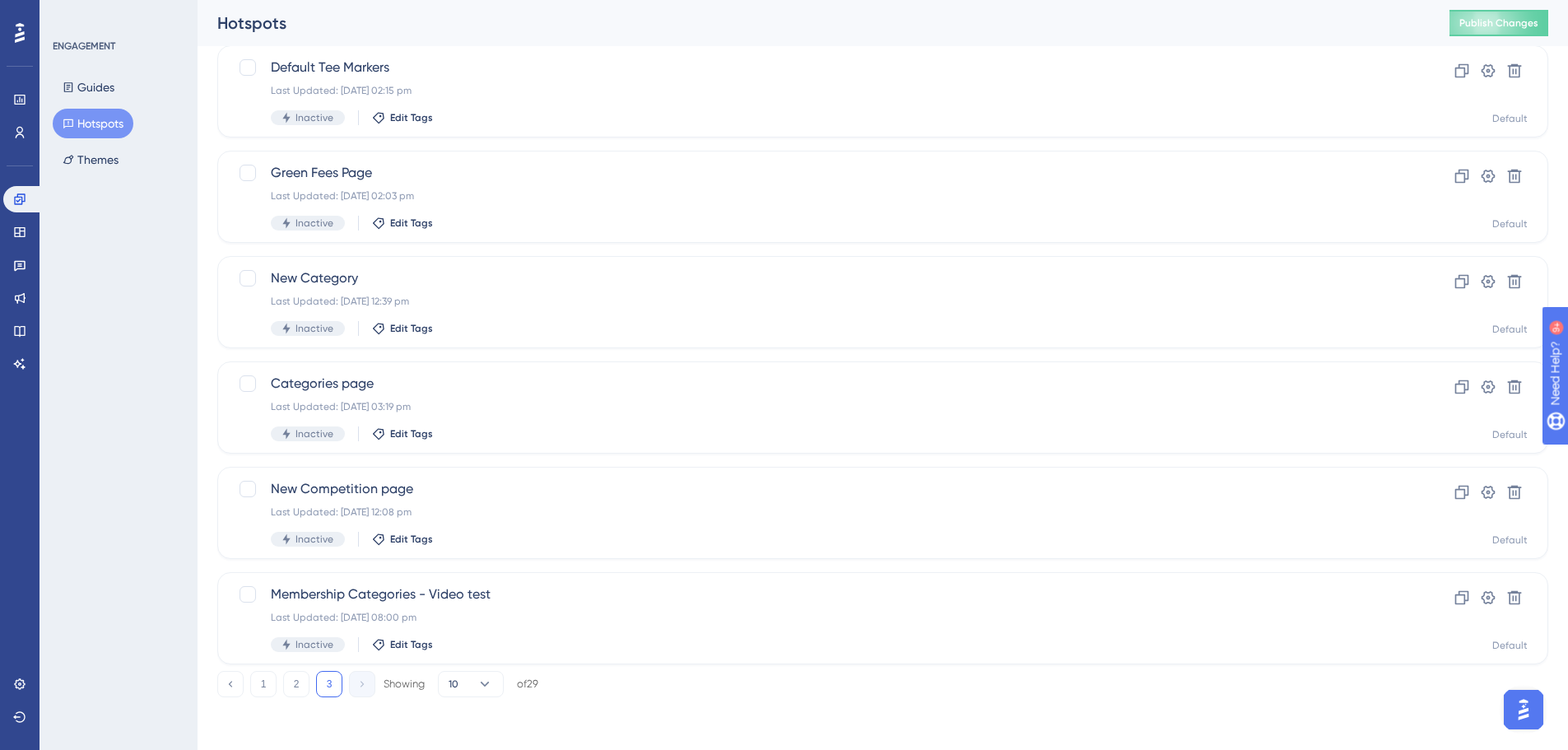
click at [327, 679] on button "3" at bounding box center [329, 685] width 27 height 27
click at [297, 680] on button "2" at bounding box center [297, 685] width 27 height 27
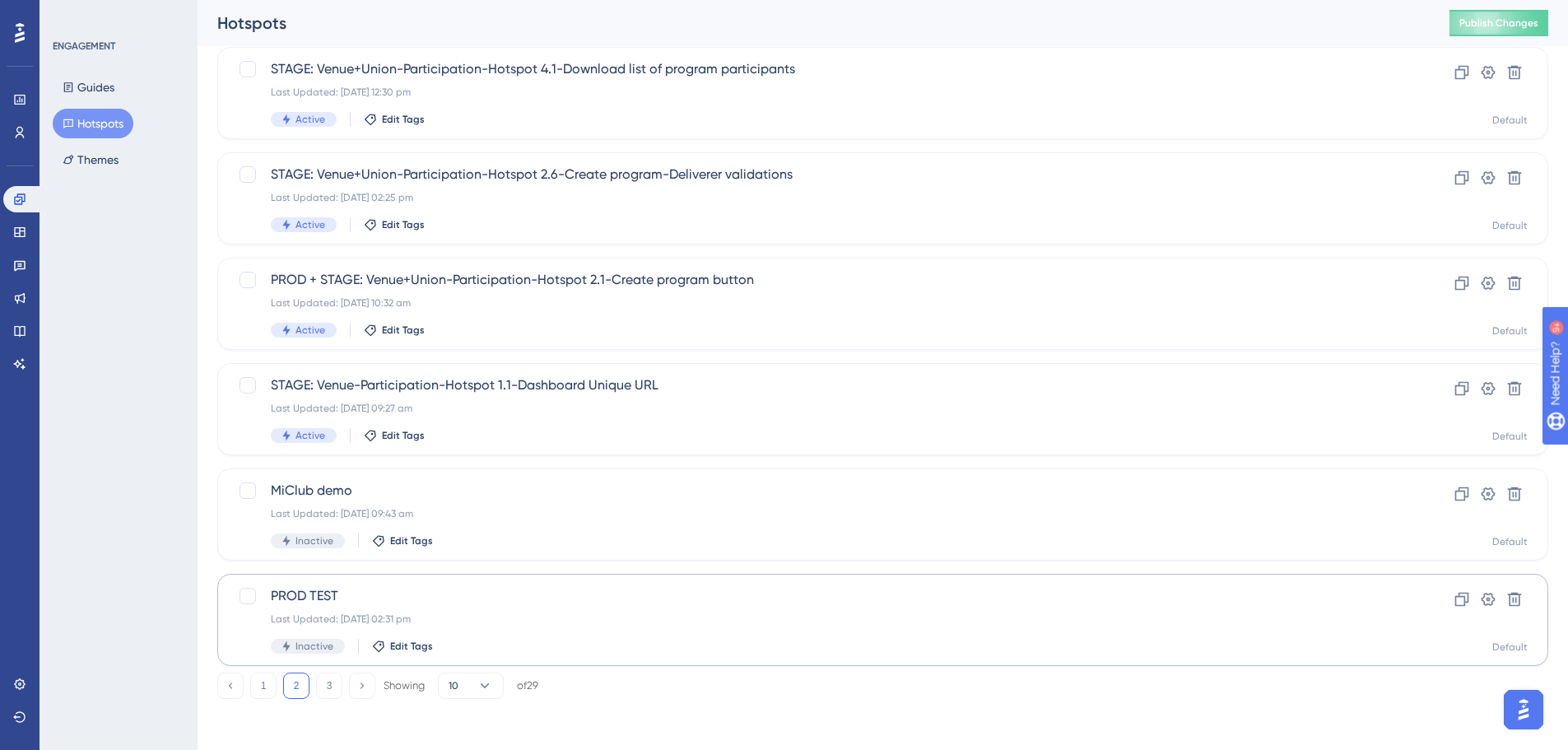
scroll to position [528, 0]
click at [260, 683] on button "1" at bounding box center [264, 685] width 27 height 27
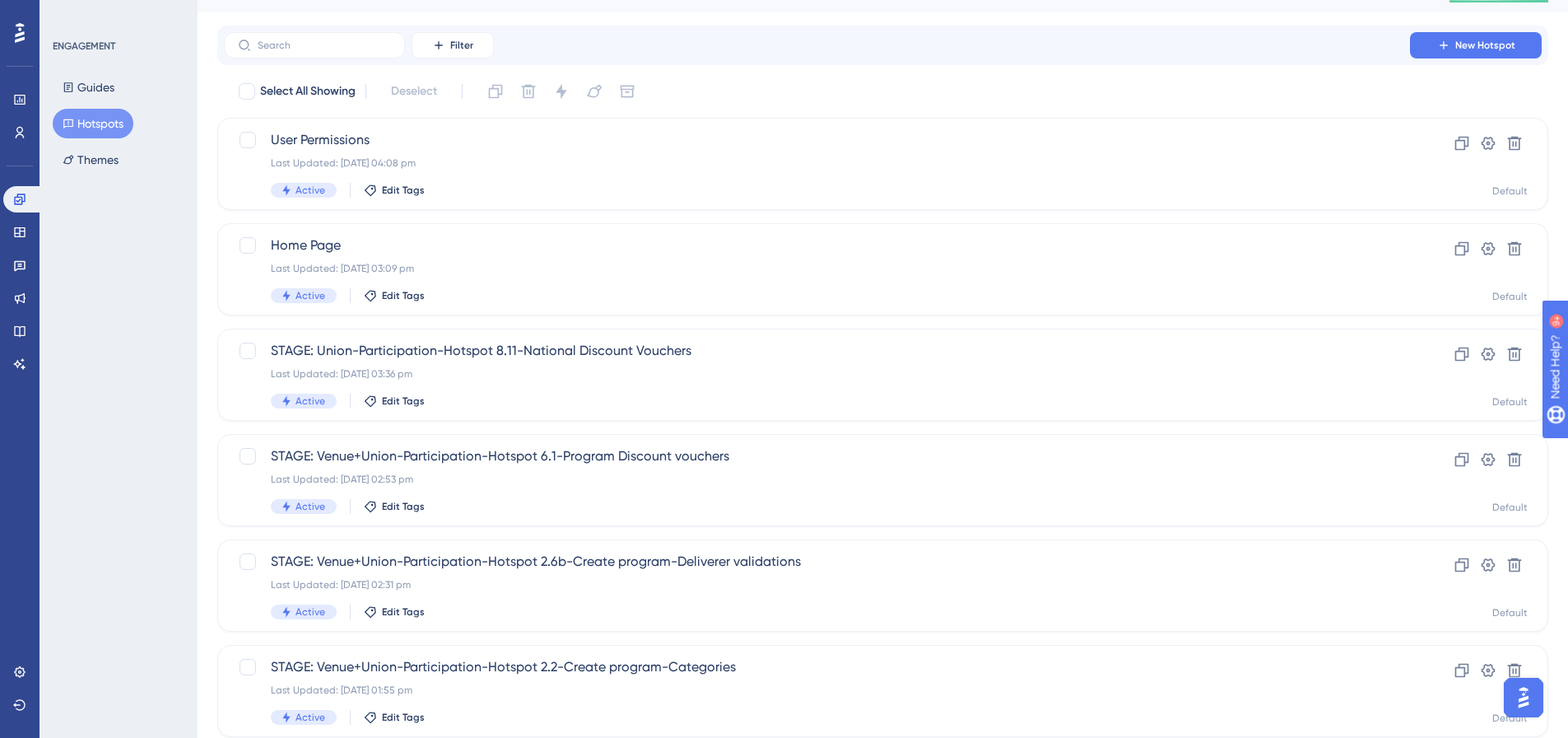
scroll to position [0, 0]
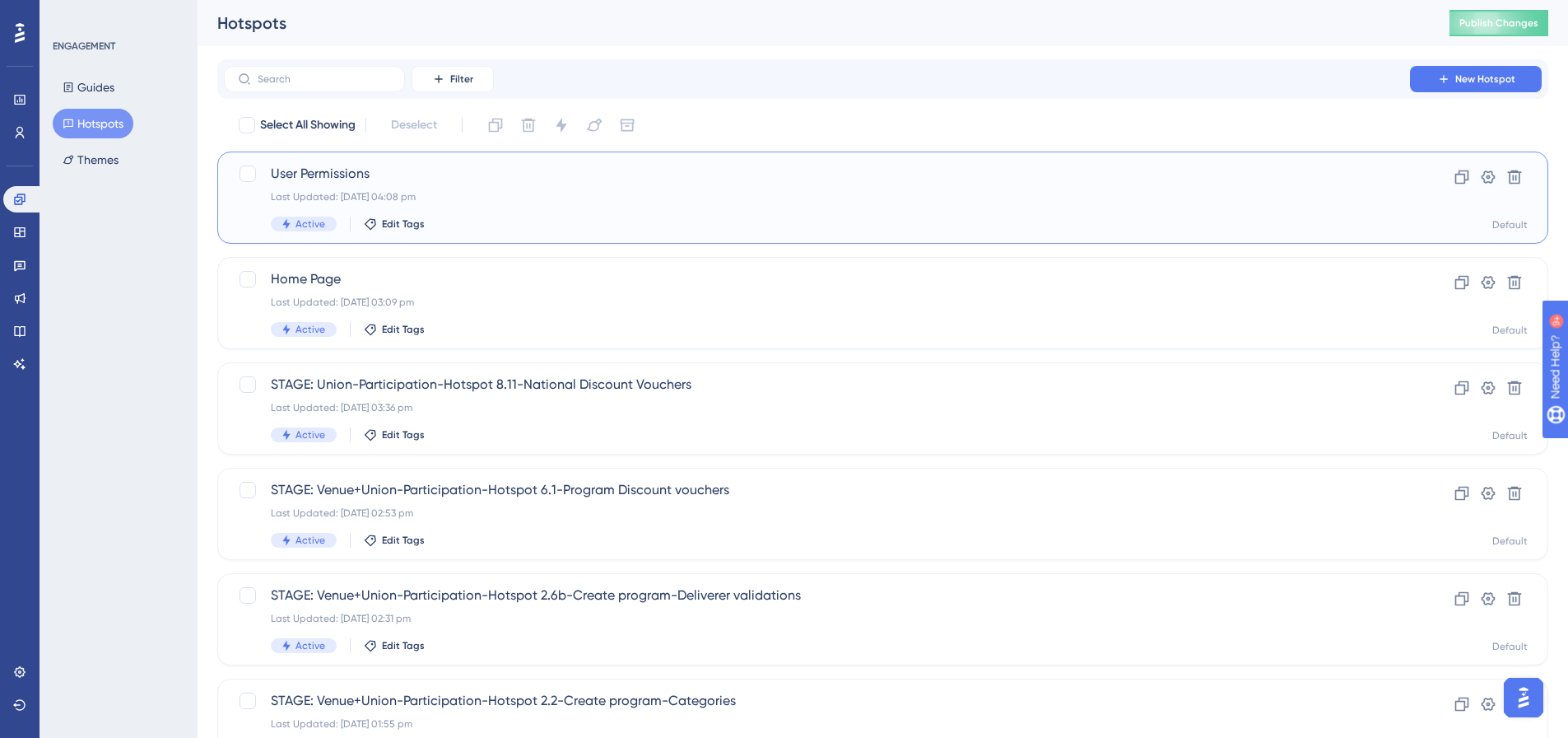
click at [287, 173] on span "User Permissions" at bounding box center [817, 174] width 1092 height 20
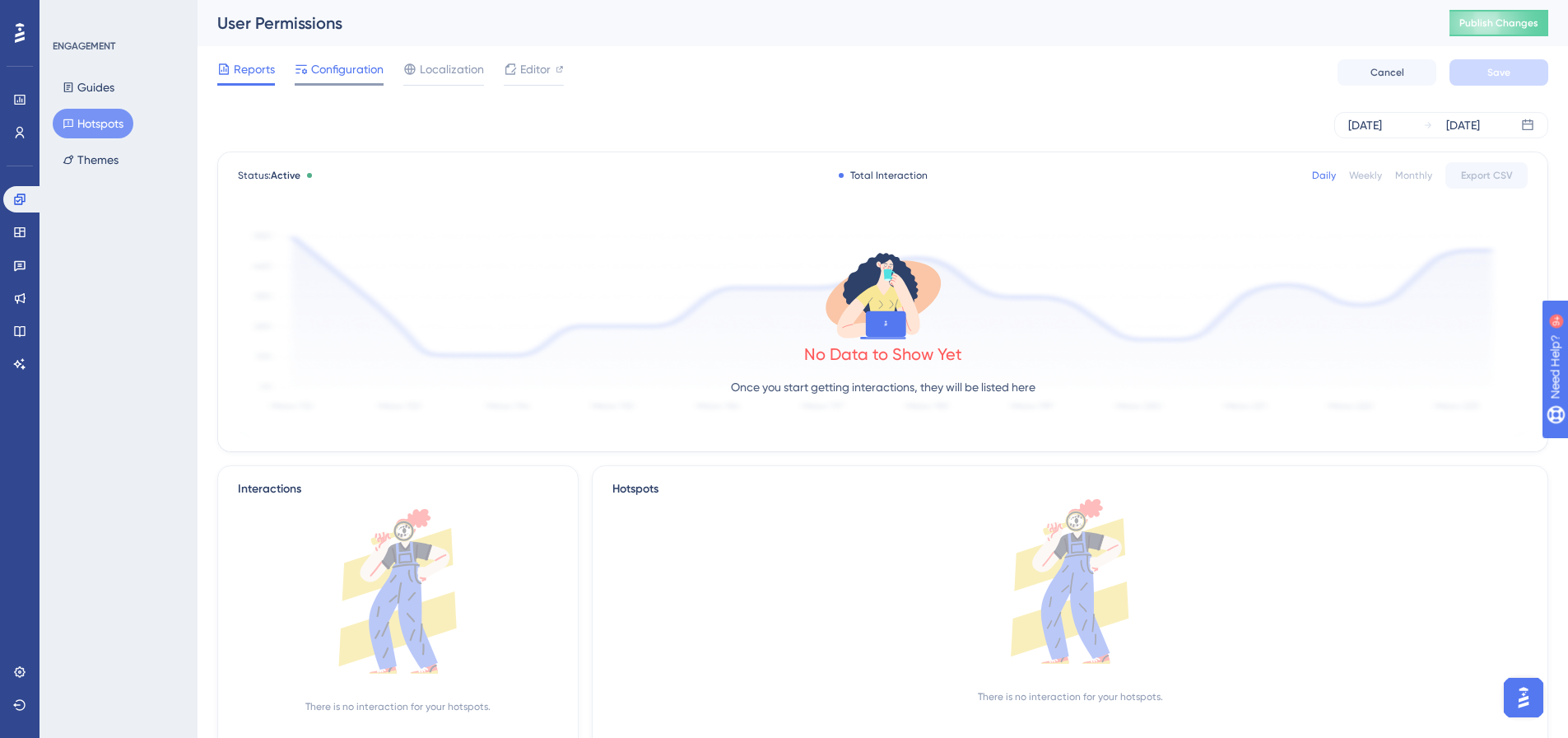
click at [328, 60] on span "Configuration" at bounding box center [346, 70] width 72 height 20
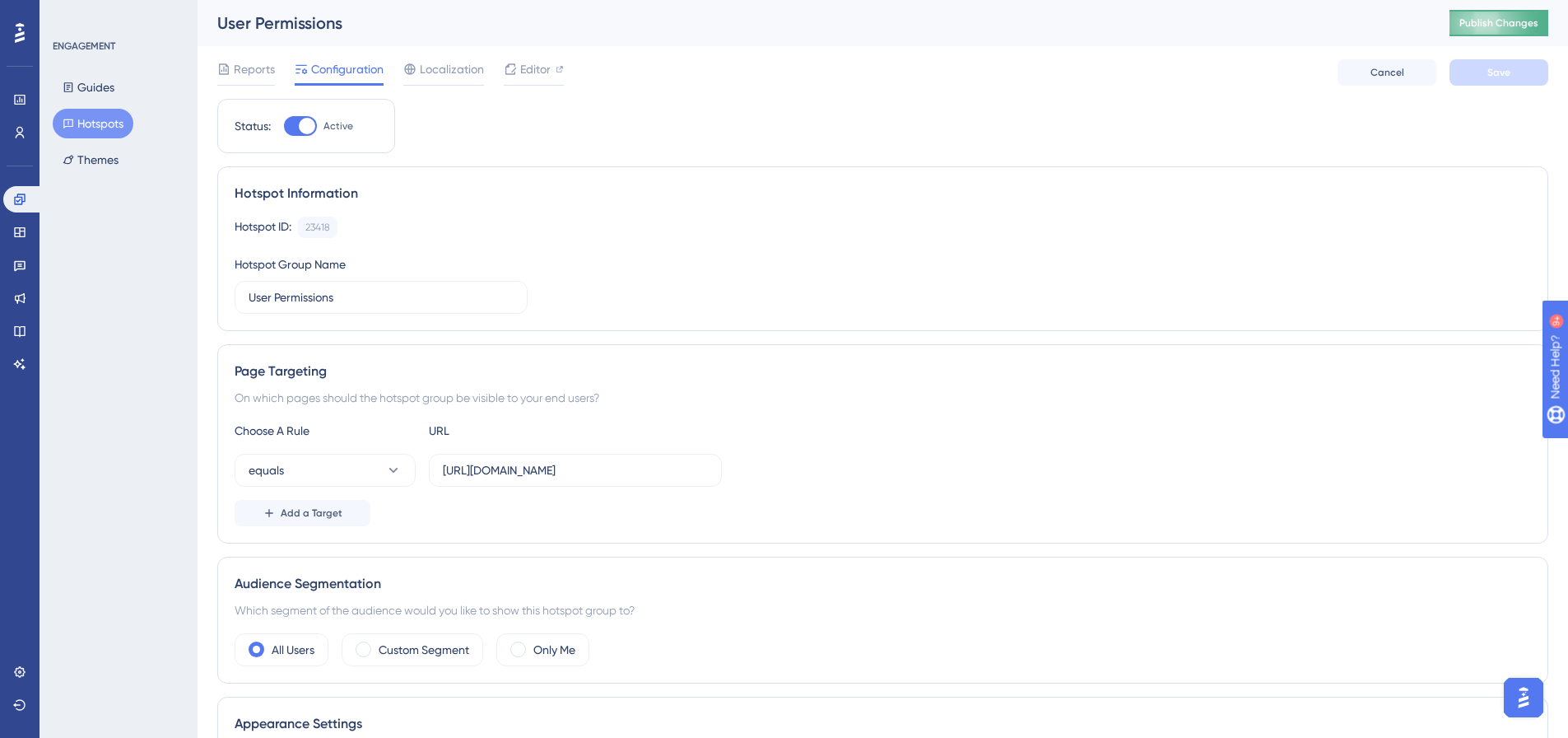
click at [1480, 26] on button "Publish Changes" at bounding box center [1498, 23] width 99 height 27
click at [84, 124] on button "Hotspots" at bounding box center [93, 124] width 80 height 30
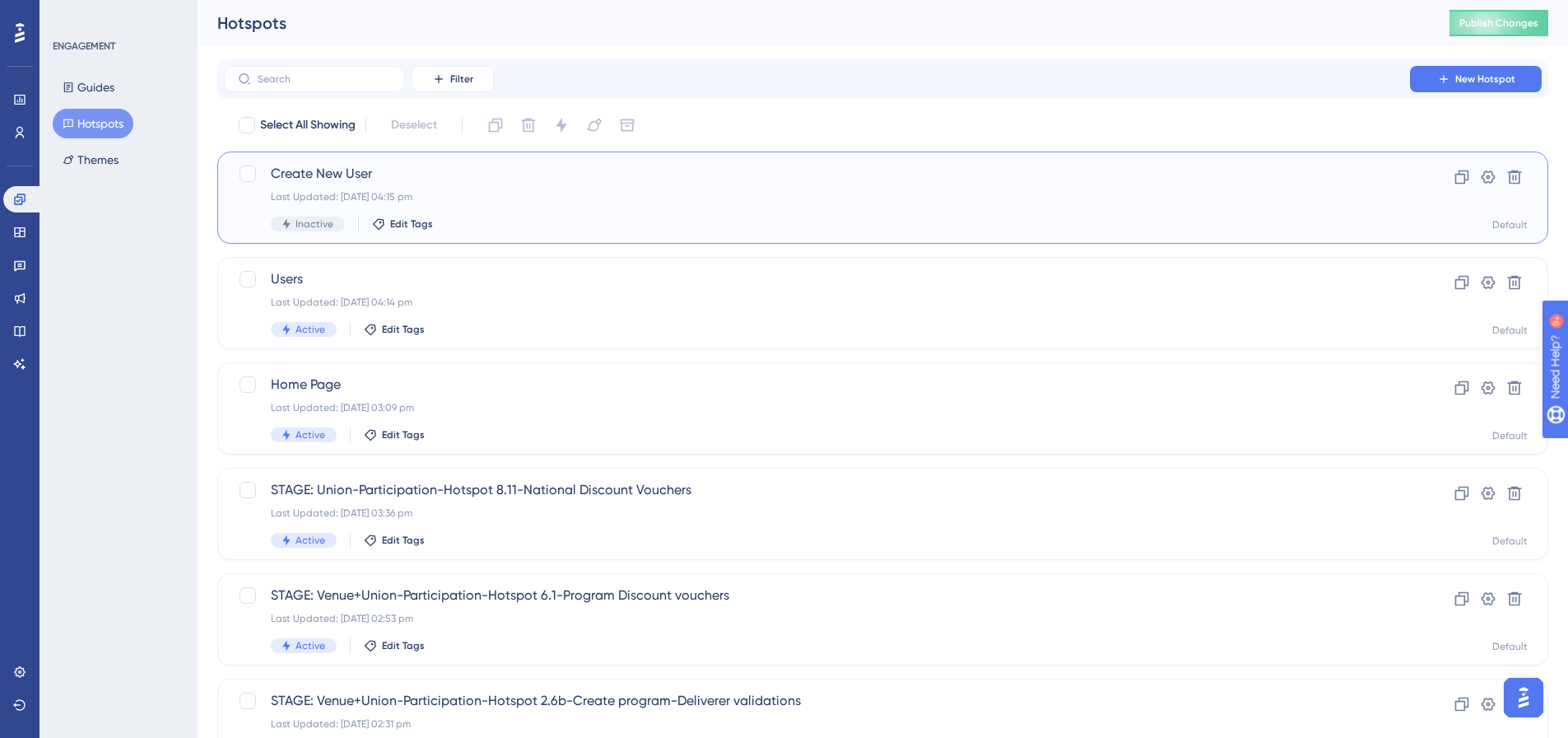
click at [317, 179] on span "Create New User" at bounding box center [817, 174] width 1092 height 20
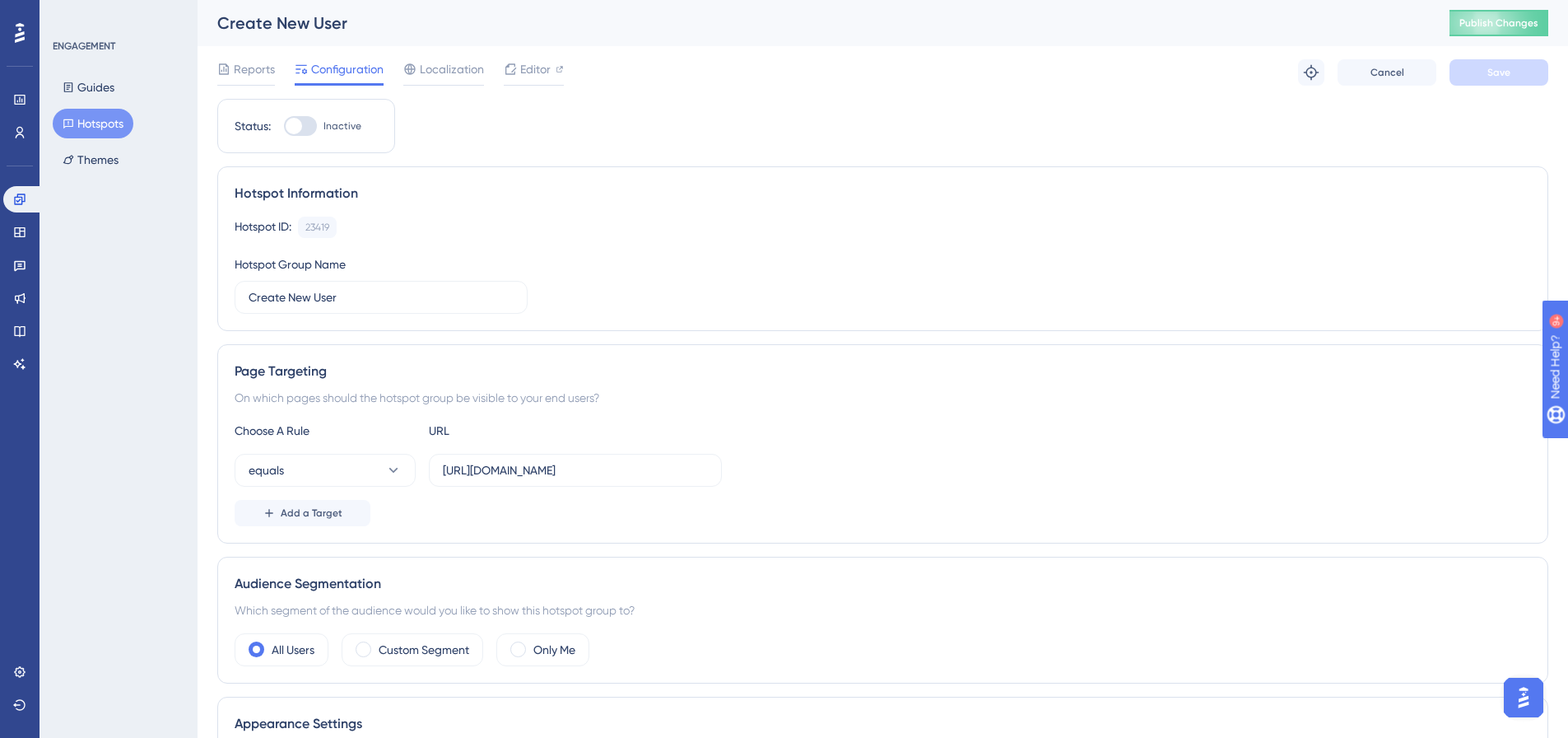
click at [318, 130] on label "Inactive" at bounding box center [322, 126] width 77 height 20
click at [284, 127] on input "Inactive" at bounding box center [283, 126] width 1 height 1
checkbox input "true"
click at [1505, 64] on button "Save" at bounding box center [1498, 73] width 99 height 27
click at [1526, 24] on span "Publish Changes" at bounding box center [1498, 23] width 79 height 13
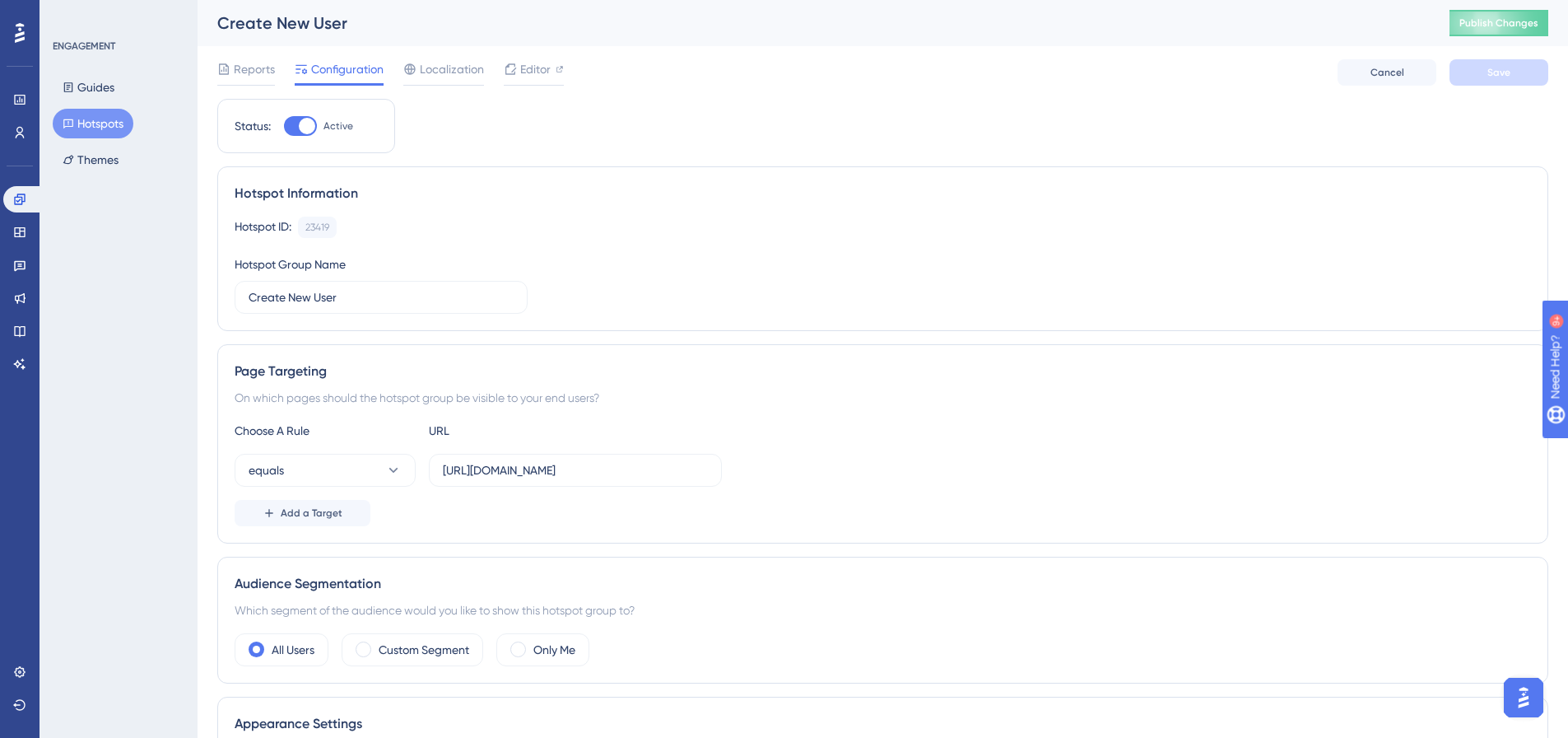
click at [101, 123] on button "Hotspots" at bounding box center [93, 124] width 80 height 30
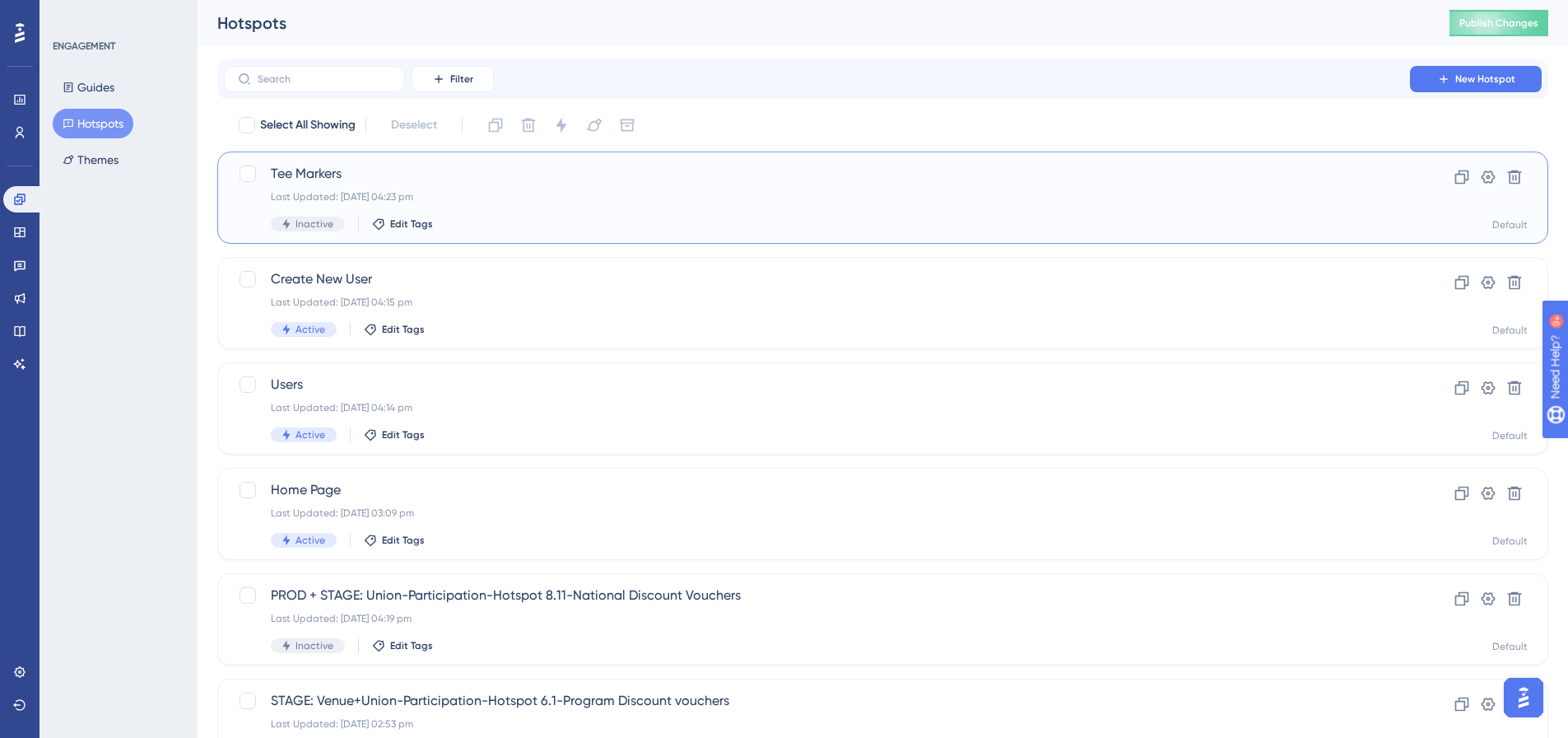
click at [299, 176] on span "Tee Markers" at bounding box center [817, 174] width 1092 height 20
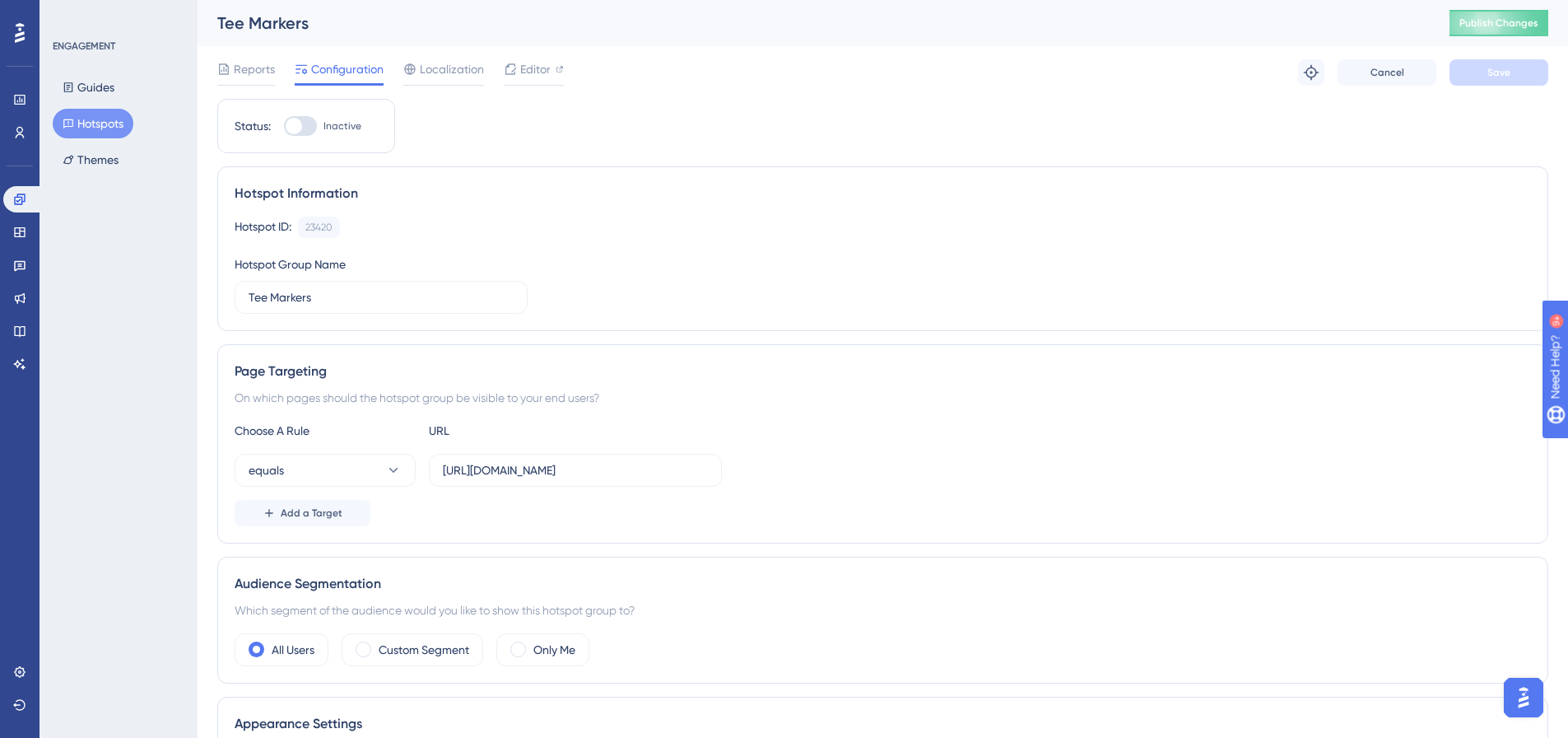
click at [317, 124] on div at bounding box center [301, 126] width 33 height 20
click at [284, 126] on input "Inactive" at bounding box center [283, 126] width 1 height 1
checkbox input "true"
click at [1487, 69] on button "Save" at bounding box center [1498, 73] width 99 height 27
click at [1498, 17] on span "Publish Changes" at bounding box center [1498, 23] width 79 height 13
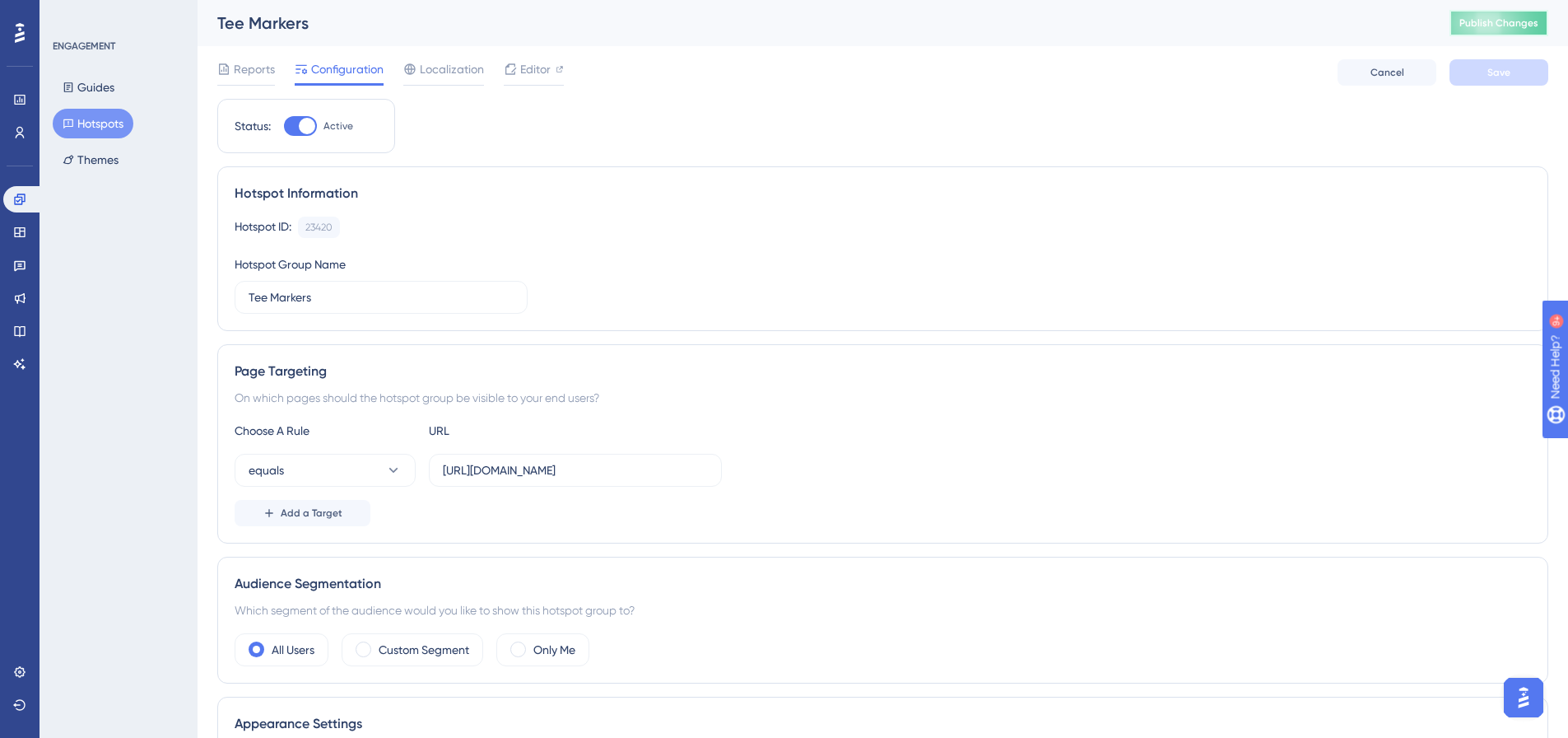
click at [1517, 14] on button "Publish Changes" at bounding box center [1498, 23] width 99 height 27
click at [108, 131] on button "Hotspots" at bounding box center [93, 124] width 80 height 30
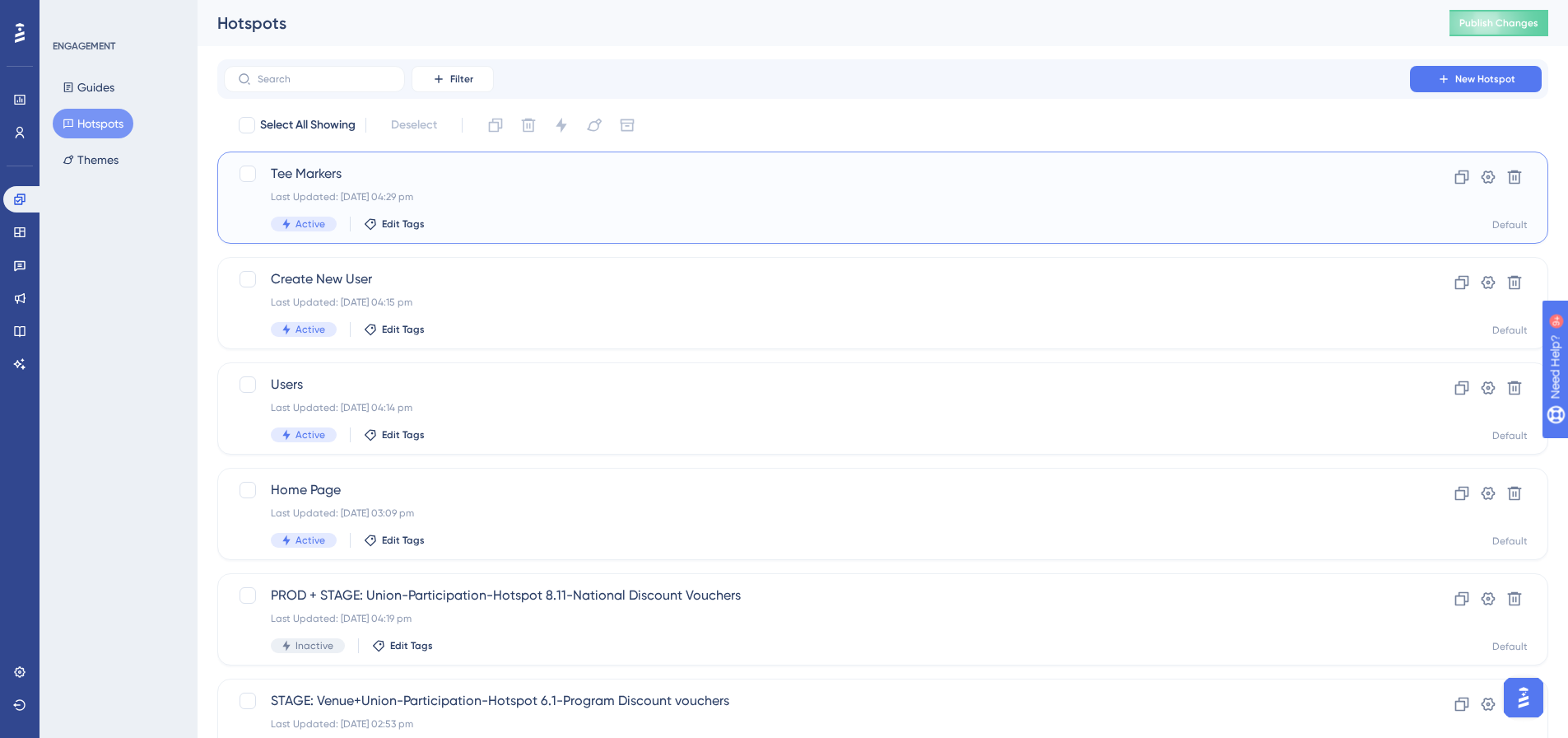
click at [476, 203] on div "Tee Markers Last Updated: 27 Aug 2025 04:29 pm Active Edit Tags" at bounding box center [817, 197] width 1092 height 67
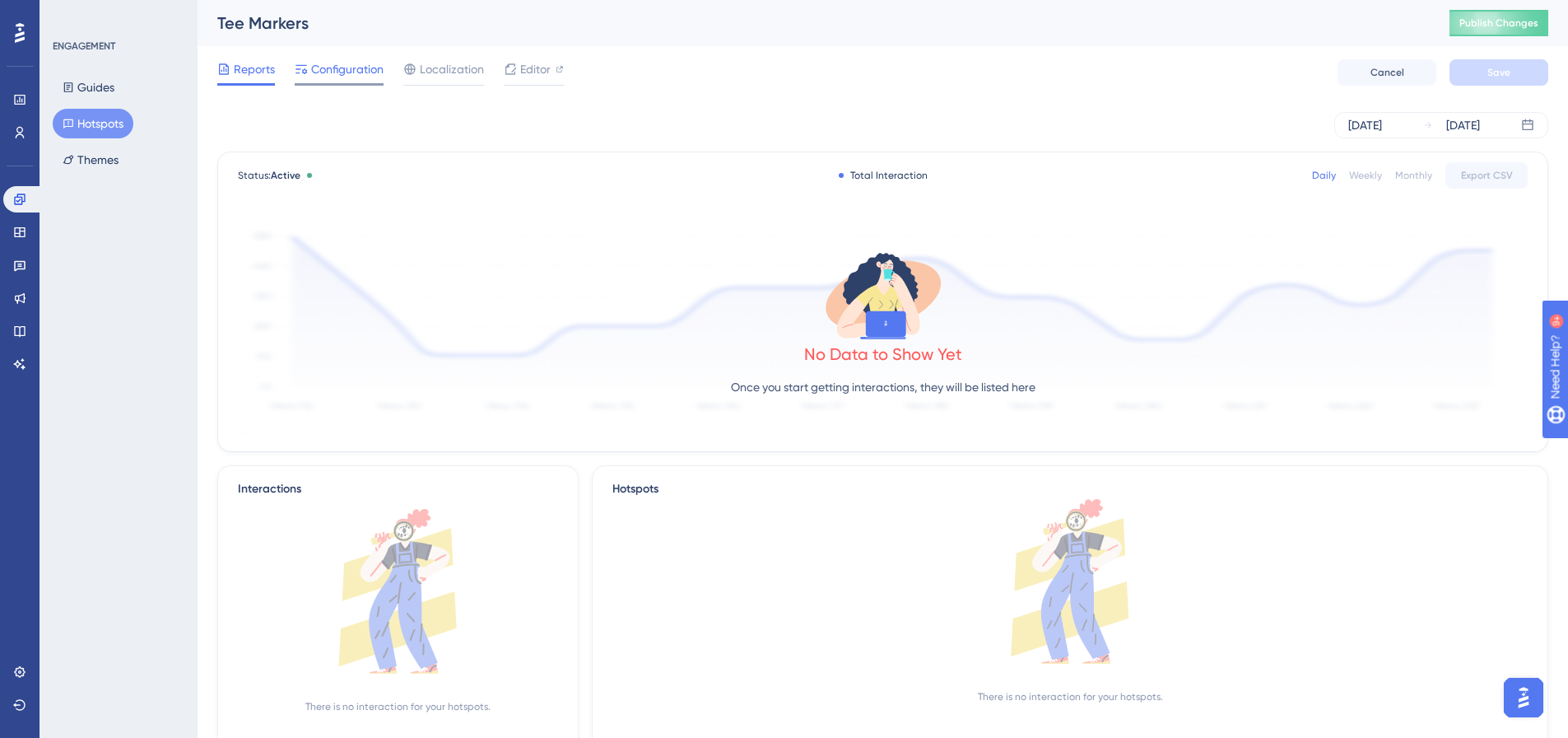
click at [326, 69] on span "Configuration" at bounding box center [346, 70] width 72 height 20
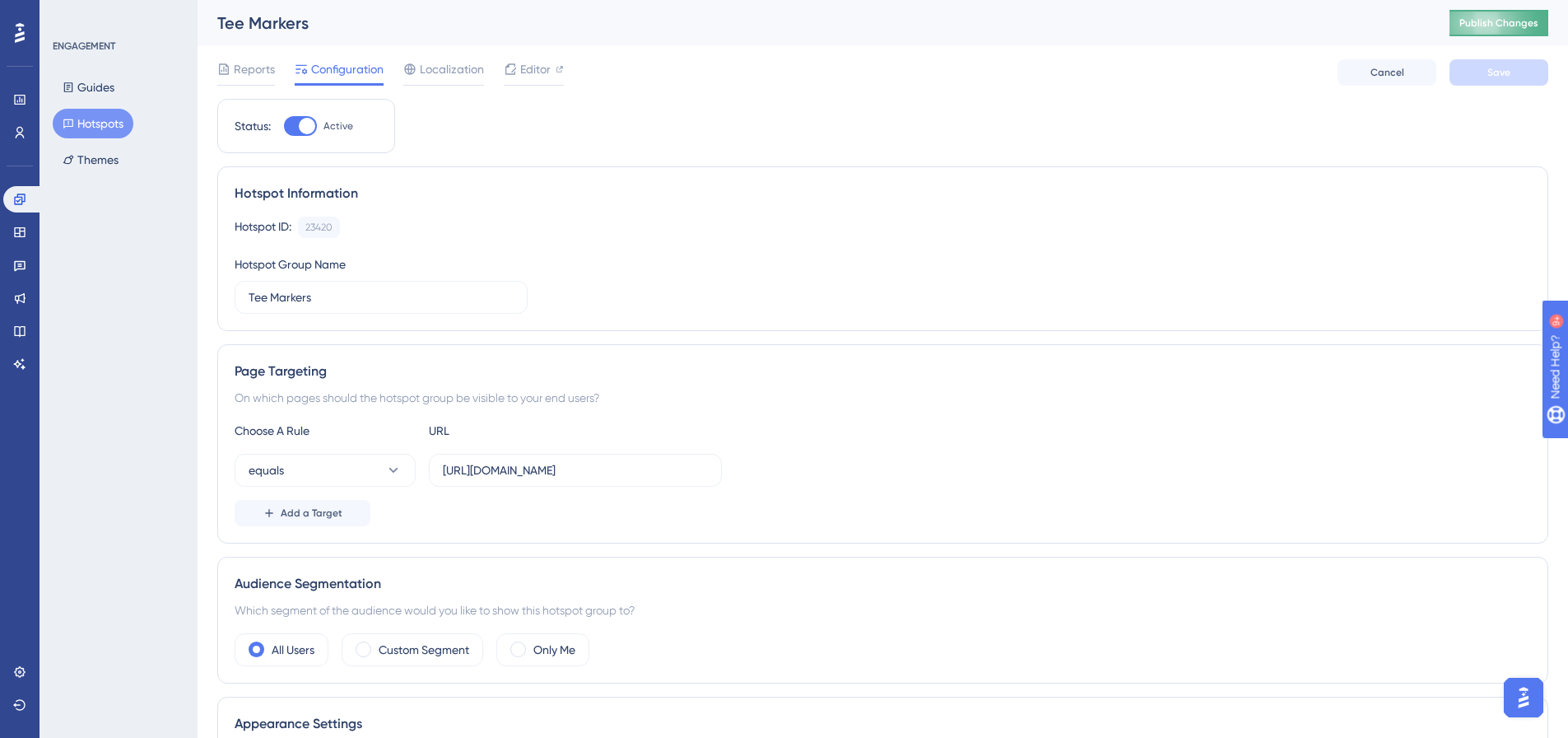
click at [1511, 28] on span "Publish Changes" at bounding box center [1498, 23] width 79 height 13
click at [111, 119] on button "Hotspots" at bounding box center [93, 124] width 80 height 30
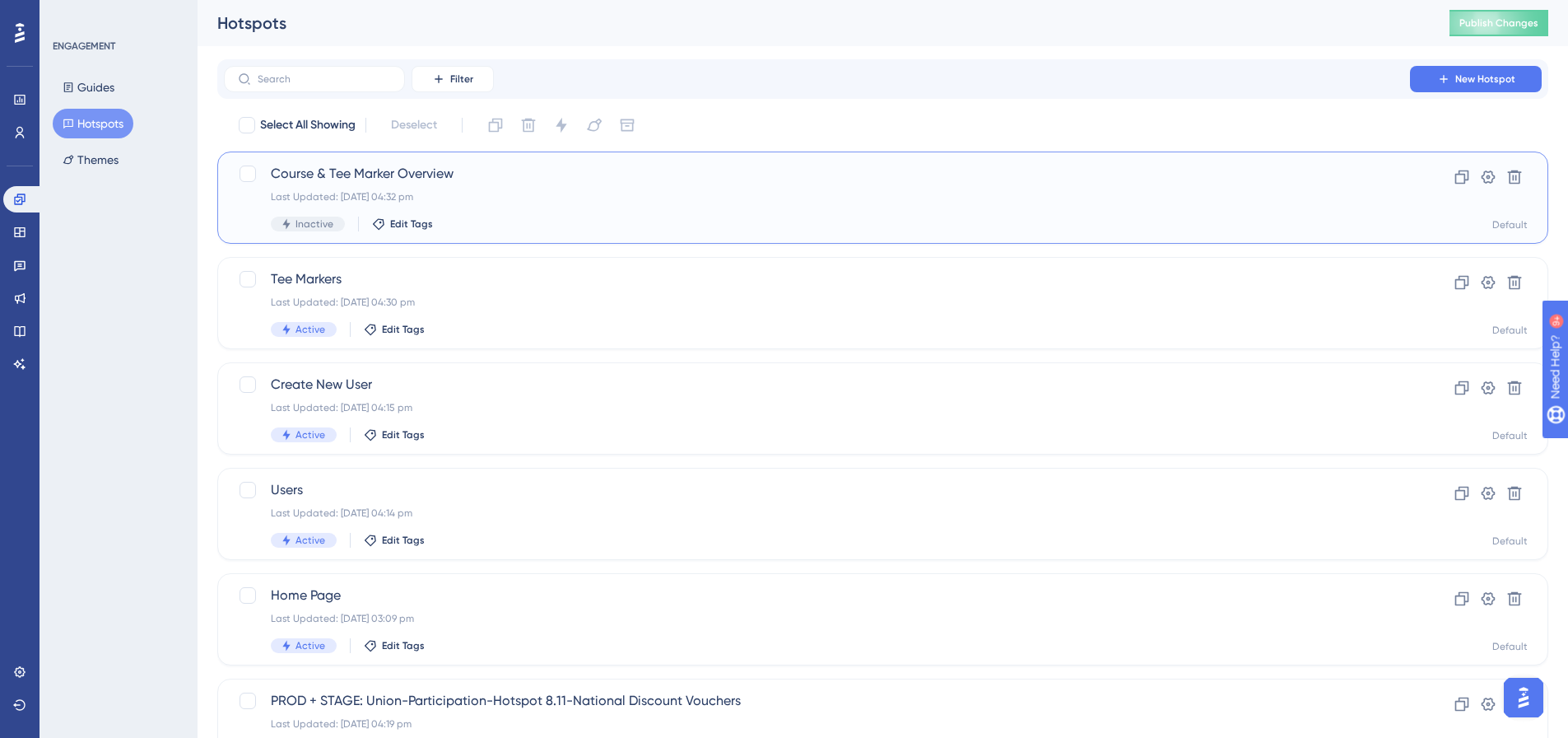
click at [311, 174] on span "Course & Tee Marker Overview" at bounding box center [817, 174] width 1092 height 20
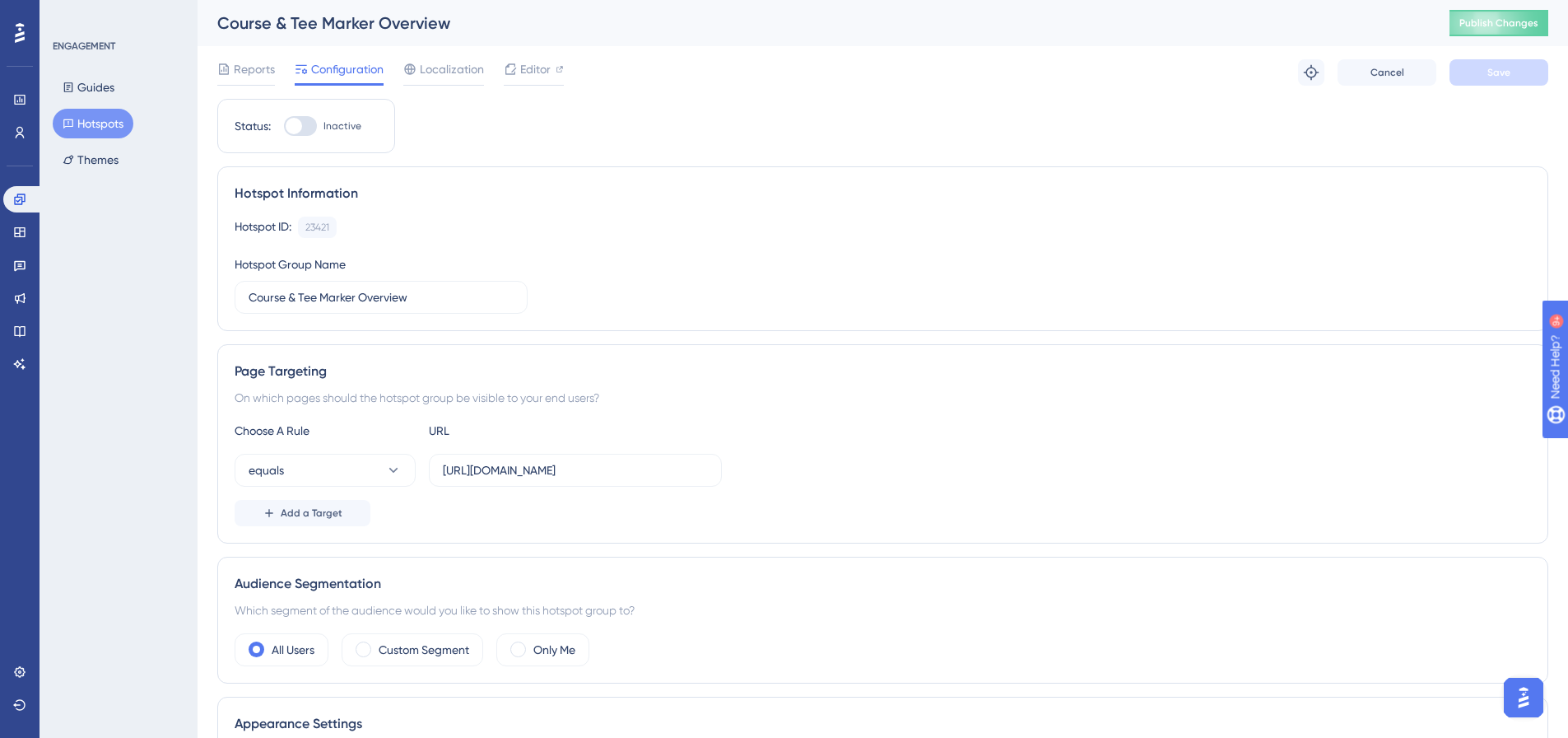
click at [317, 121] on div at bounding box center [301, 126] width 33 height 20
click at [284, 126] on input "Inactive" at bounding box center [283, 126] width 1 height 1
checkbox input "true"
click at [1488, 80] on button "Save" at bounding box center [1498, 73] width 99 height 27
click at [1532, 16] on button "Publish Changes" at bounding box center [1498, 23] width 99 height 27
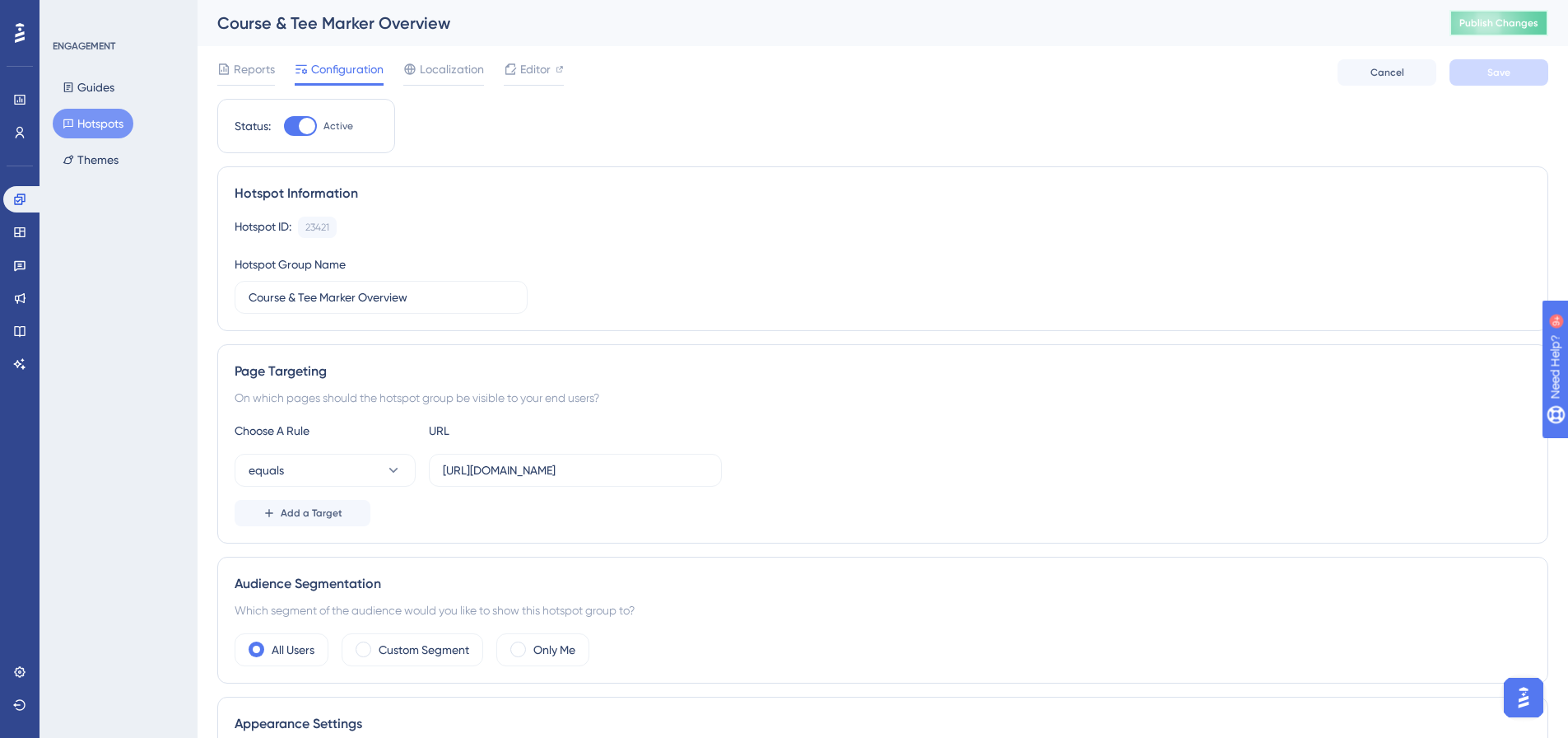
click at [1537, 27] on span "Publish Changes" at bounding box center [1498, 23] width 79 height 13
click at [1537, 20] on span "Publish Changes" at bounding box center [1498, 23] width 79 height 13
click at [106, 125] on button "Hotspots" at bounding box center [93, 124] width 80 height 30
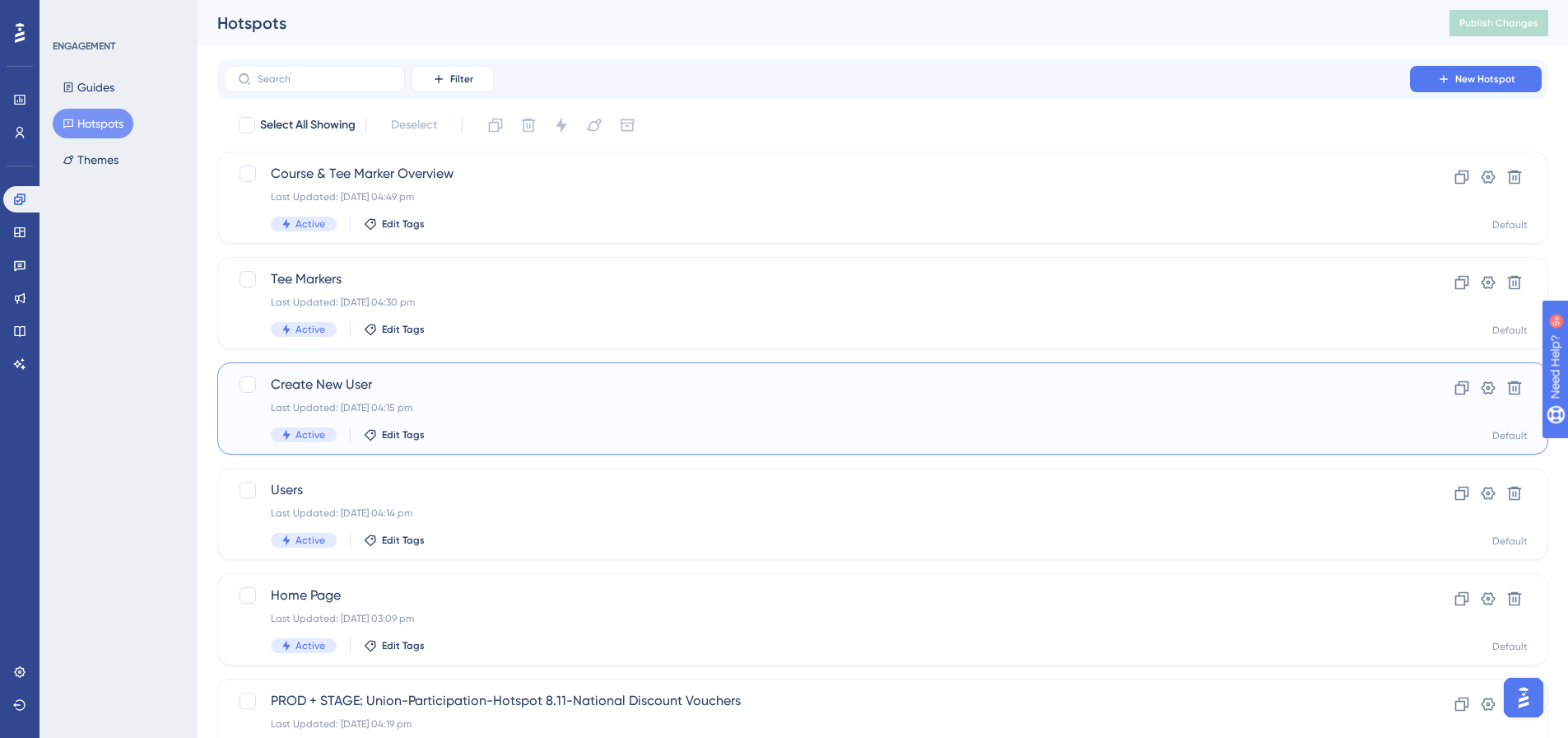
click at [371, 386] on span "Create New User" at bounding box center [817, 385] width 1092 height 20
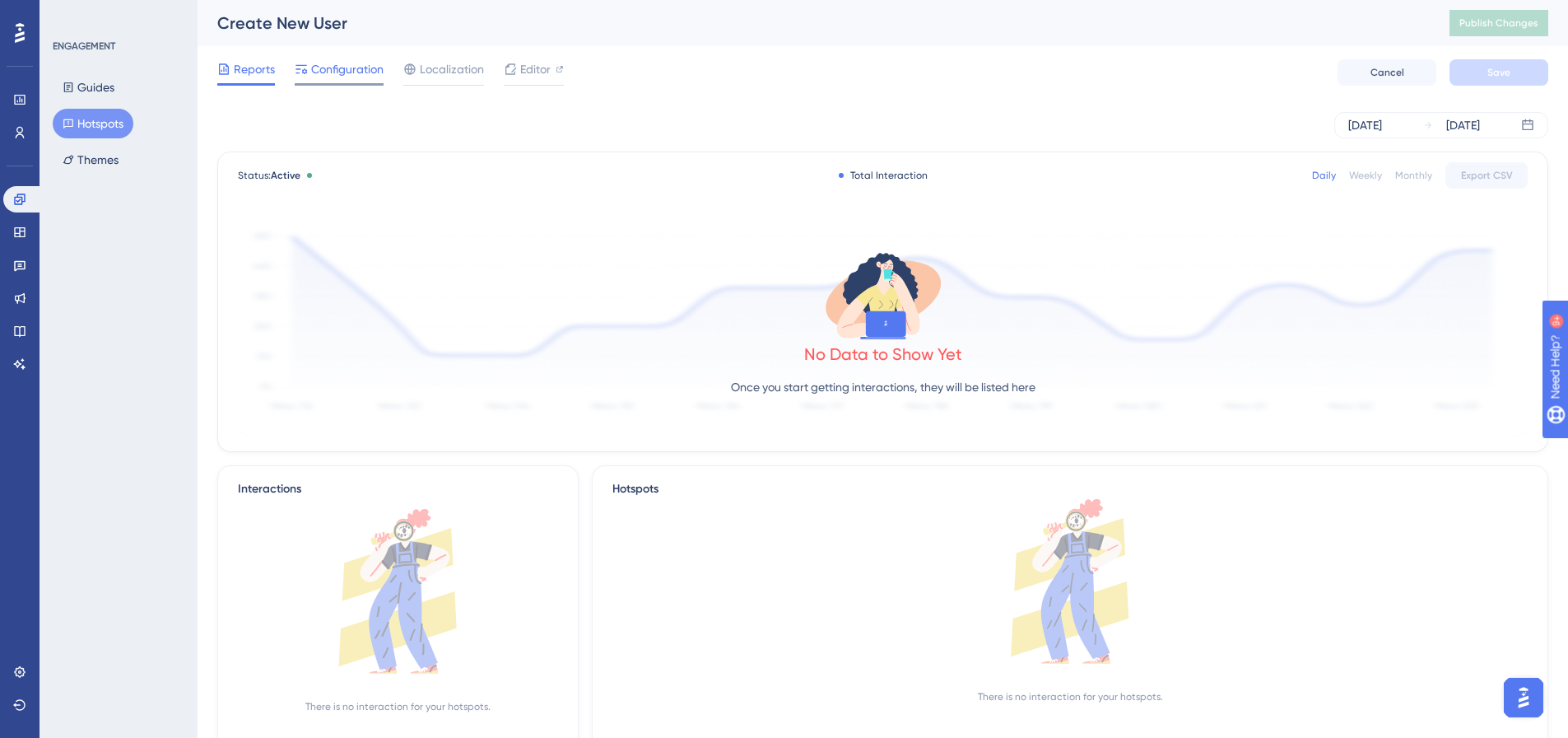
click at [323, 66] on span "Configuration" at bounding box center [346, 70] width 72 height 20
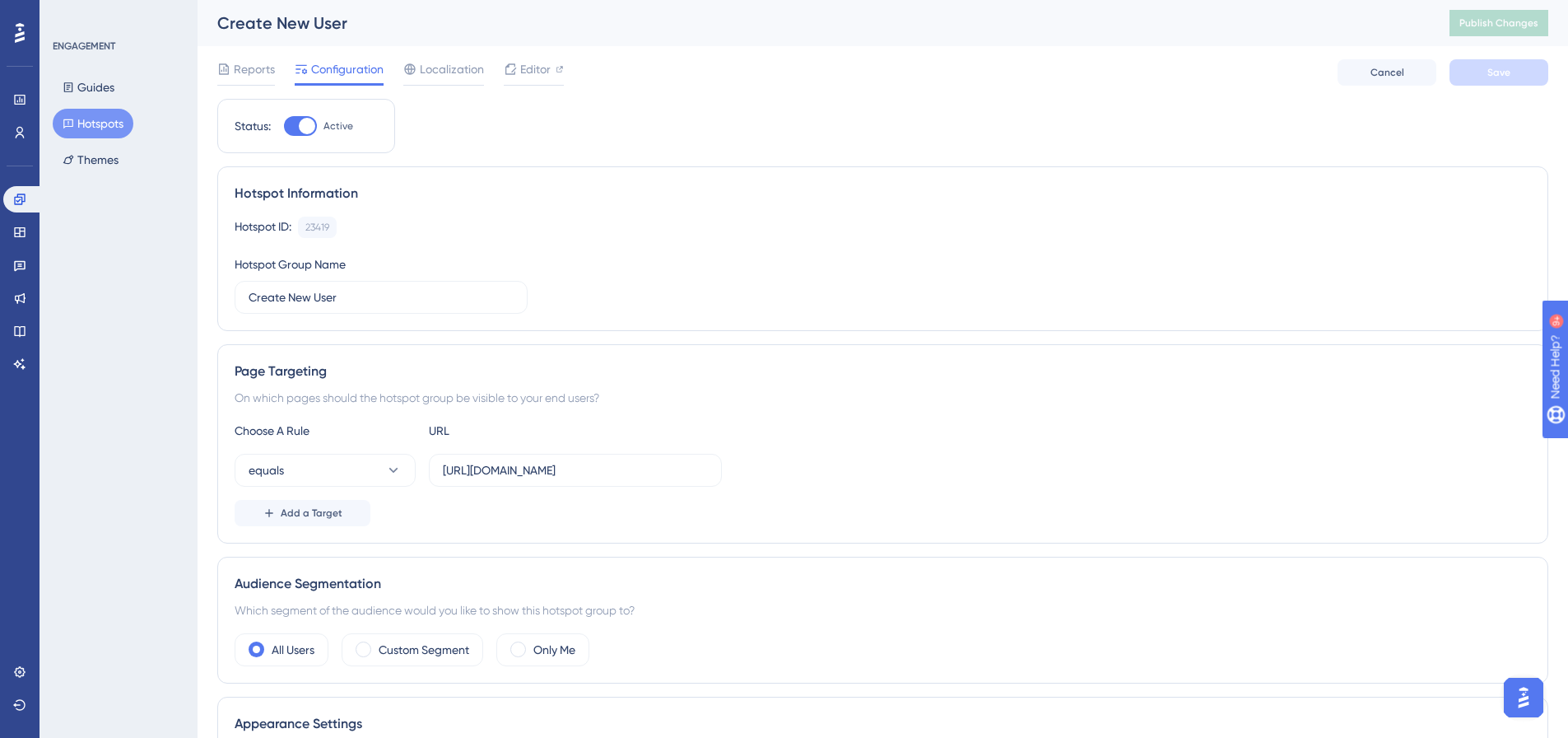
click at [285, 125] on div at bounding box center [301, 126] width 33 height 20
click at [284, 126] on input "Active" at bounding box center [283, 126] width 1 height 1
click at [310, 126] on div at bounding box center [301, 126] width 33 height 20
click at [284, 126] on input "Inactive" at bounding box center [283, 126] width 1 height 1
checkbox input "true"
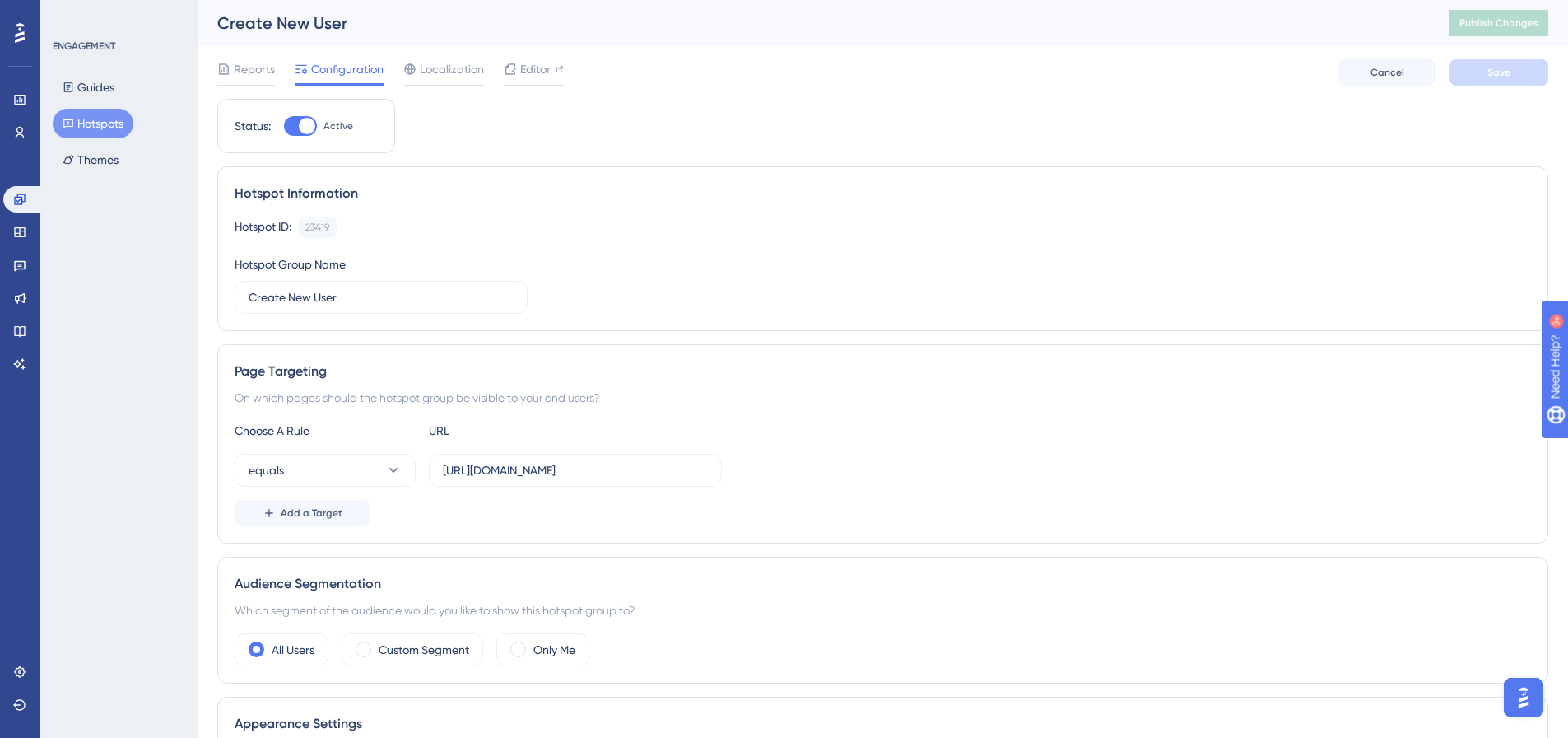
click at [94, 120] on button "Hotspots" at bounding box center [93, 124] width 80 height 30
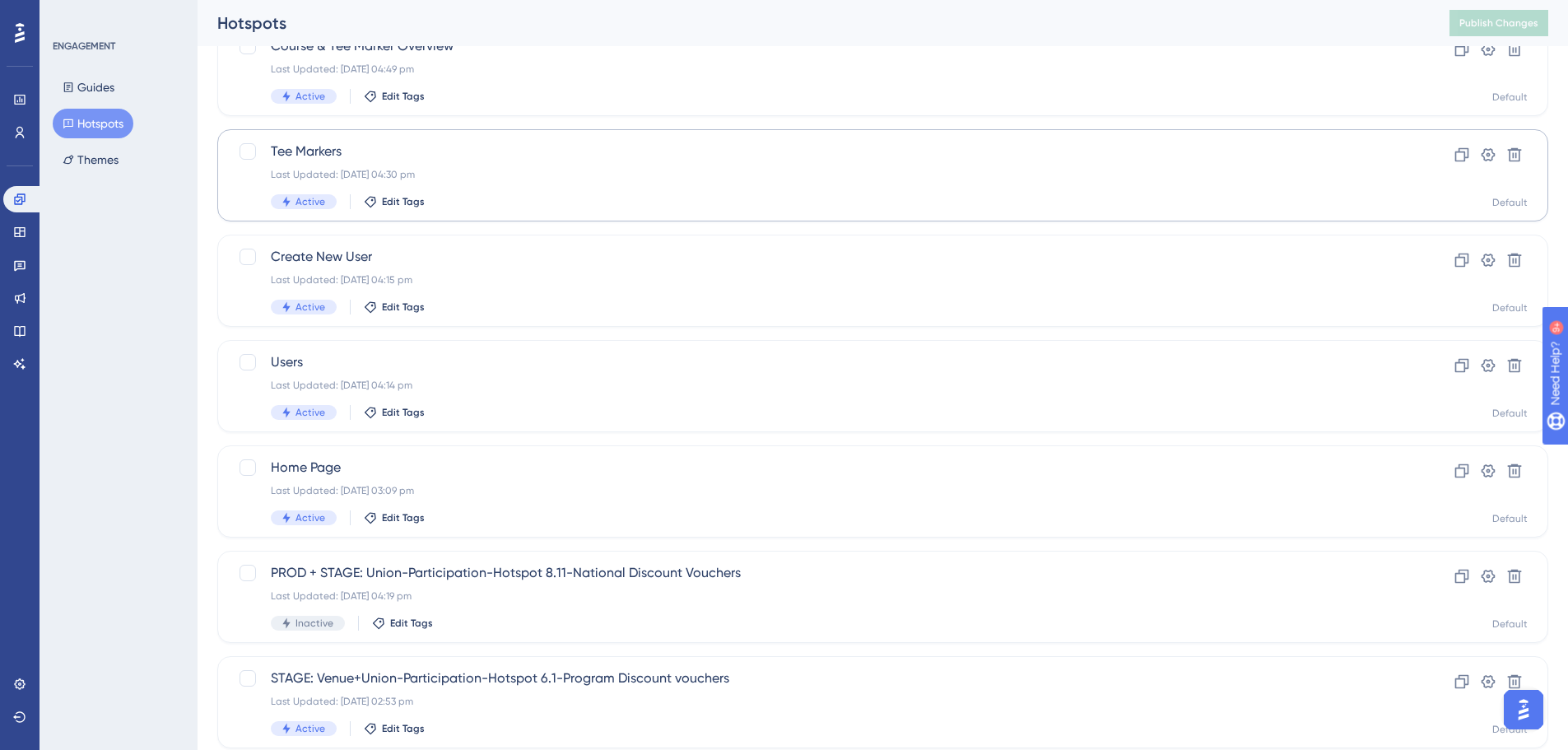
scroll to position [165, 0]
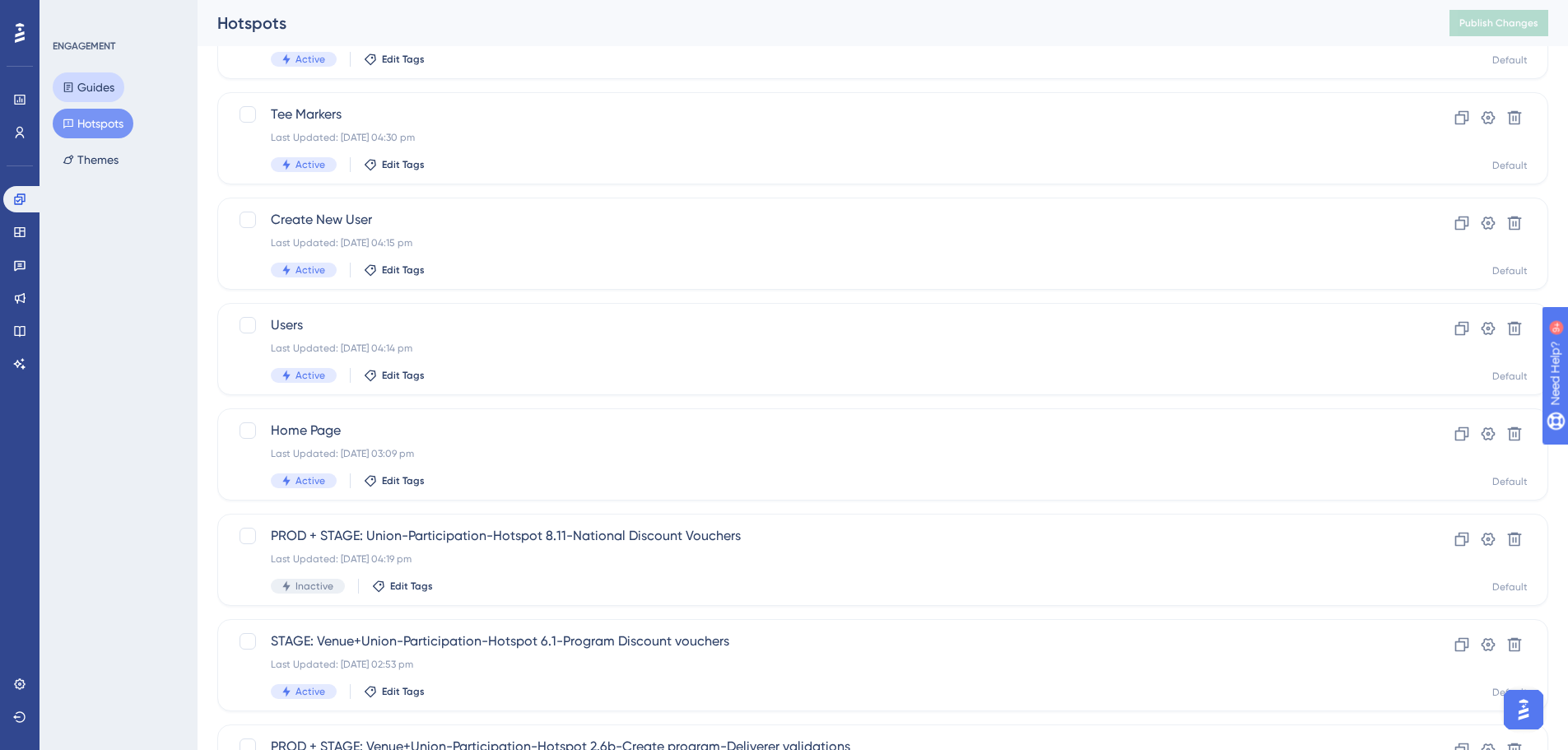
click at [78, 80] on button "Guides" at bounding box center [89, 87] width 71 height 30
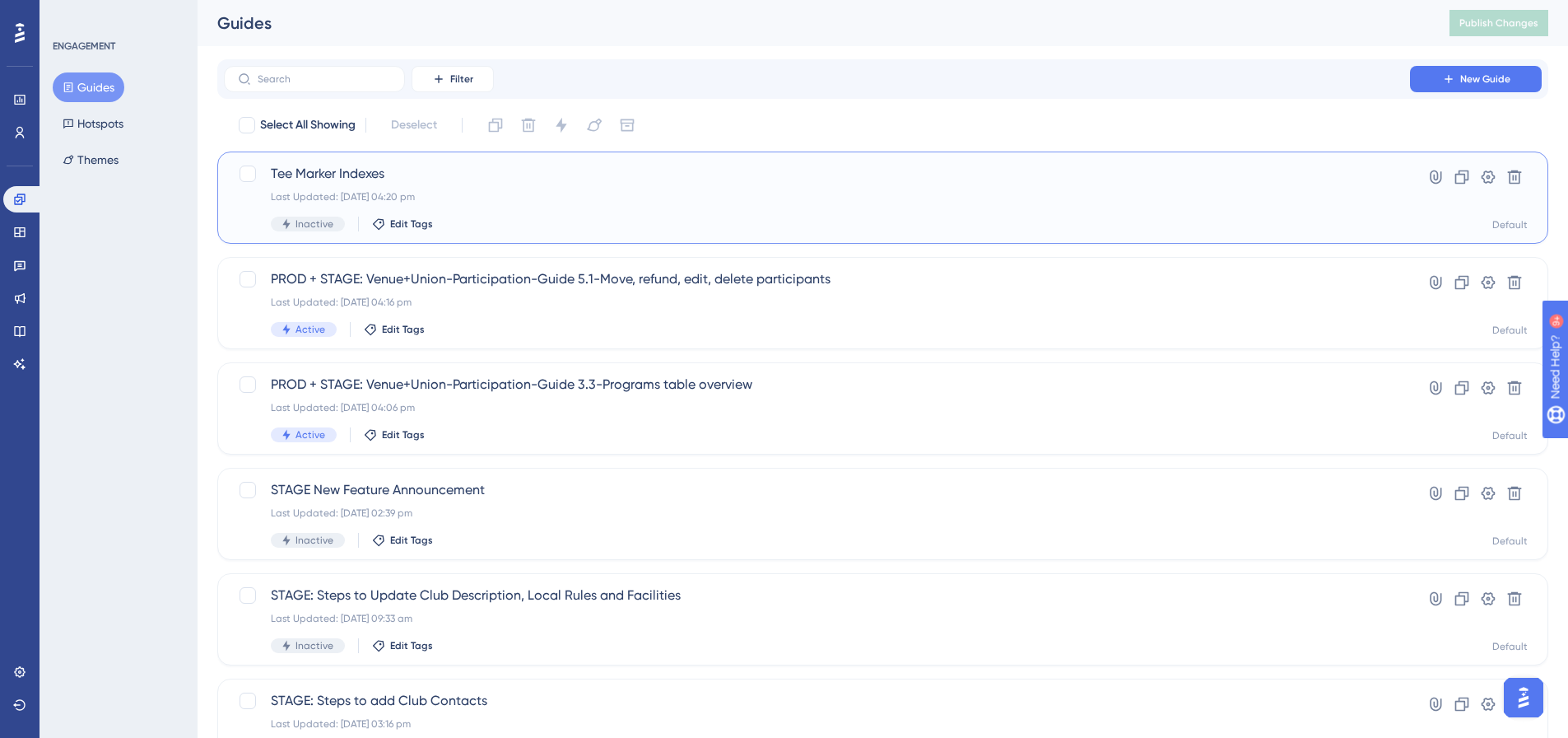
click at [385, 176] on span "Tee Marker Indexes" at bounding box center [817, 174] width 1092 height 20
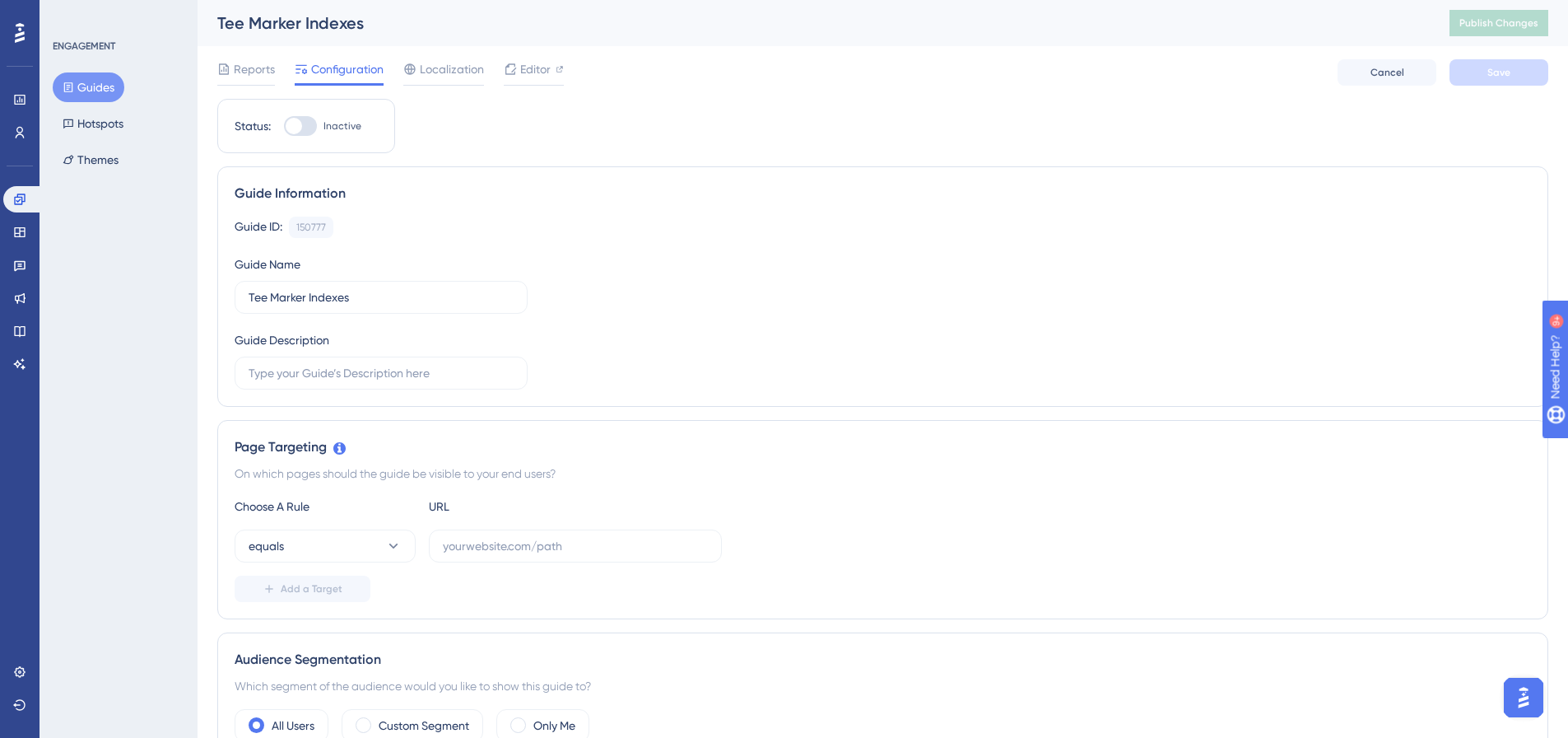
click at [314, 124] on div at bounding box center [301, 126] width 33 height 20
click at [284, 126] on input "Inactive" at bounding box center [283, 126] width 1 height 1
checkbox input "false"
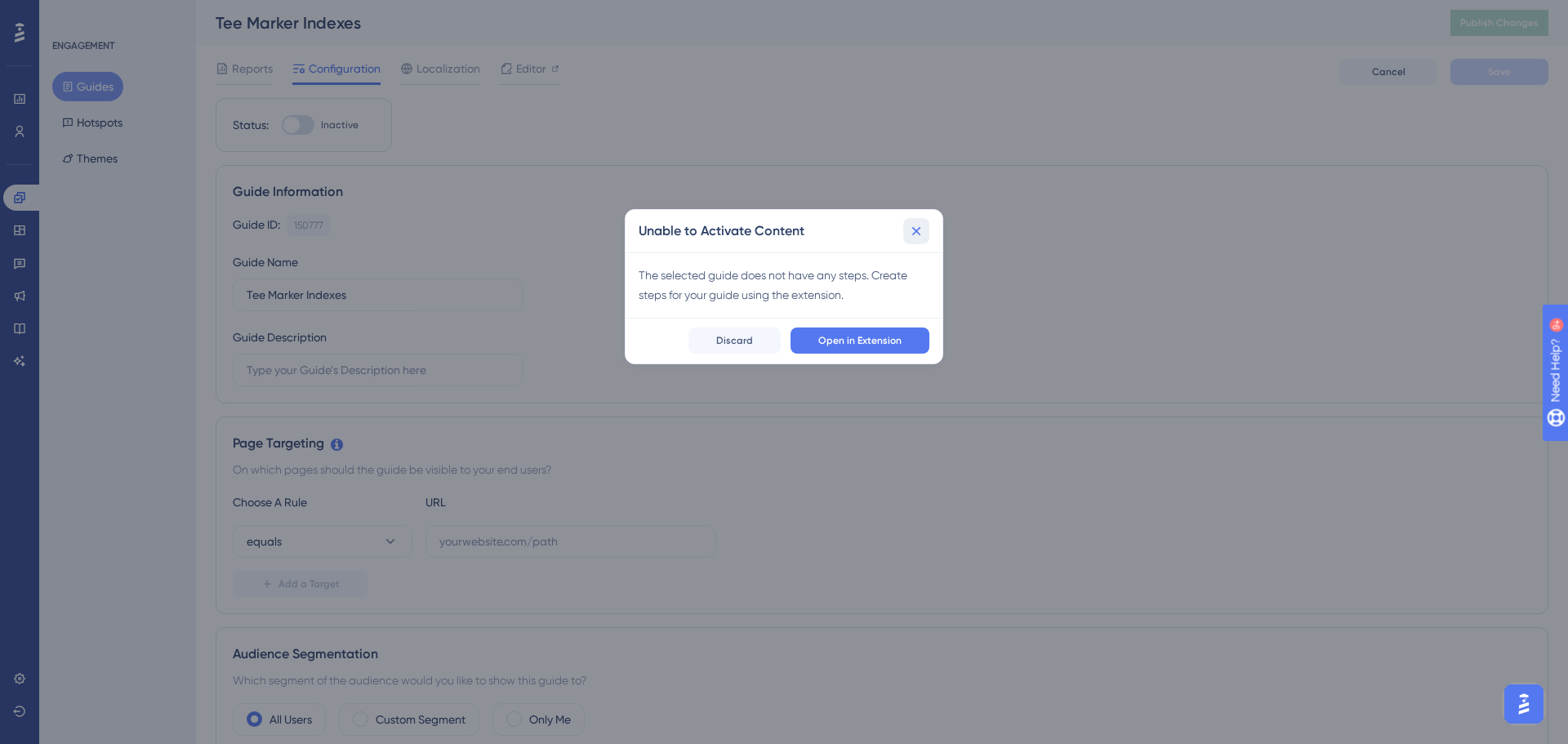
click at [914, 229] on icon at bounding box center [917, 231] width 16 height 16
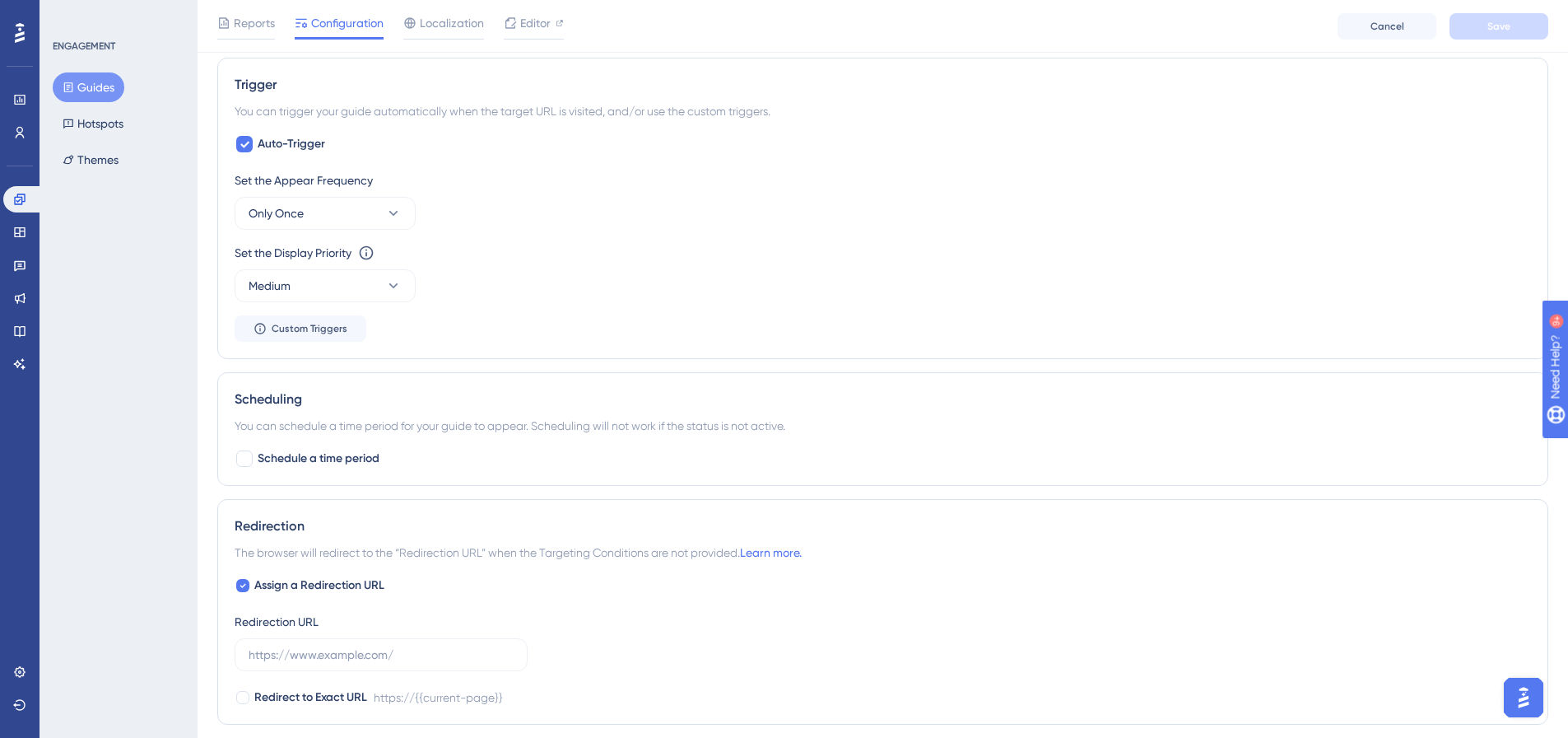
scroll to position [741, 0]
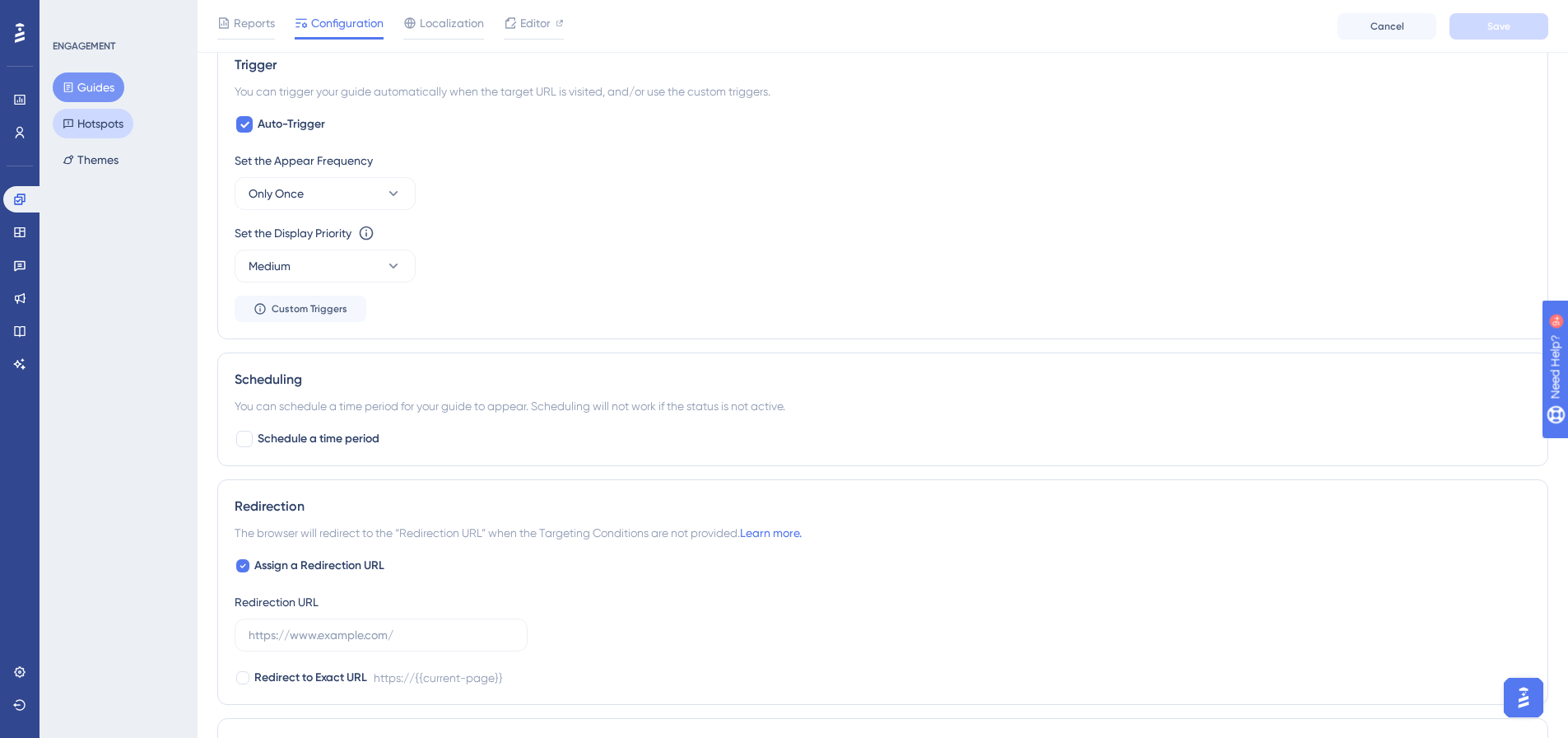
drag, startPoint x: 89, startPoint y: 118, endPoint x: 130, endPoint y: 122, distance: 41.2
click at [91, 119] on button "Hotspots" at bounding box center [93, 124] width 80 height 30
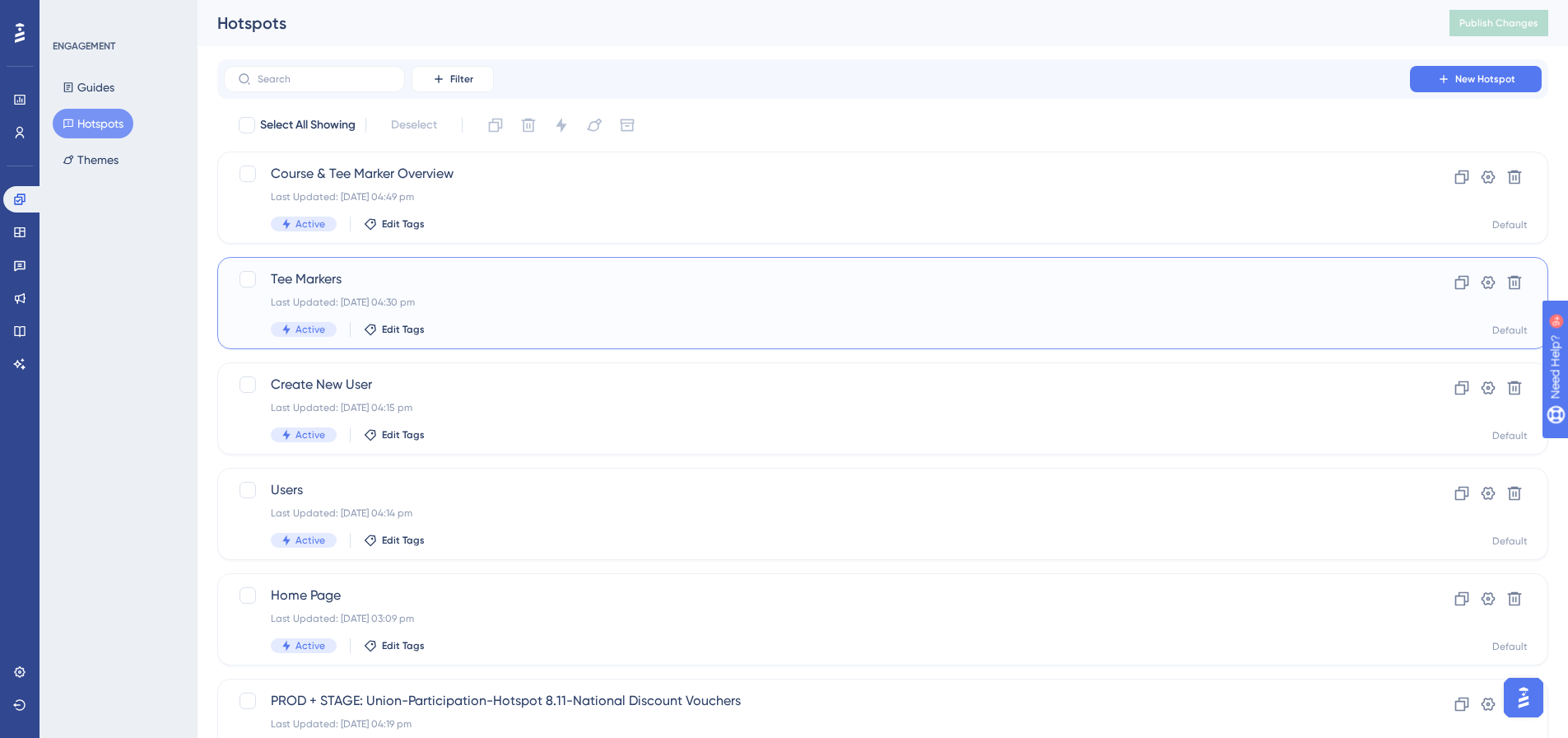
click at [347, 269] on span "Tee Markers" at bounding box center [817, 279] width 1092 height 20
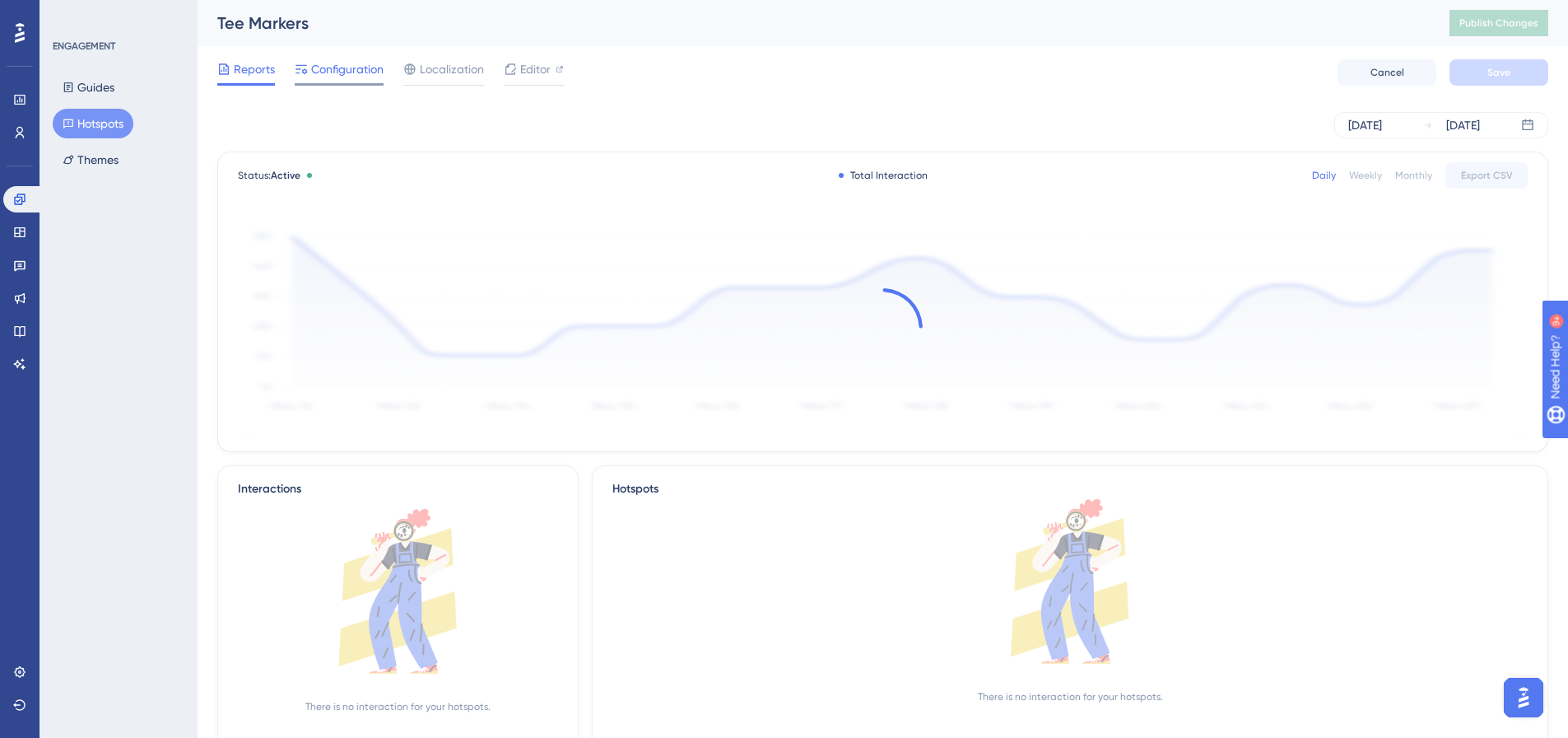
click at [368, 80] on div "Configuration" at bounding box center [339, 73] width 89 height 27
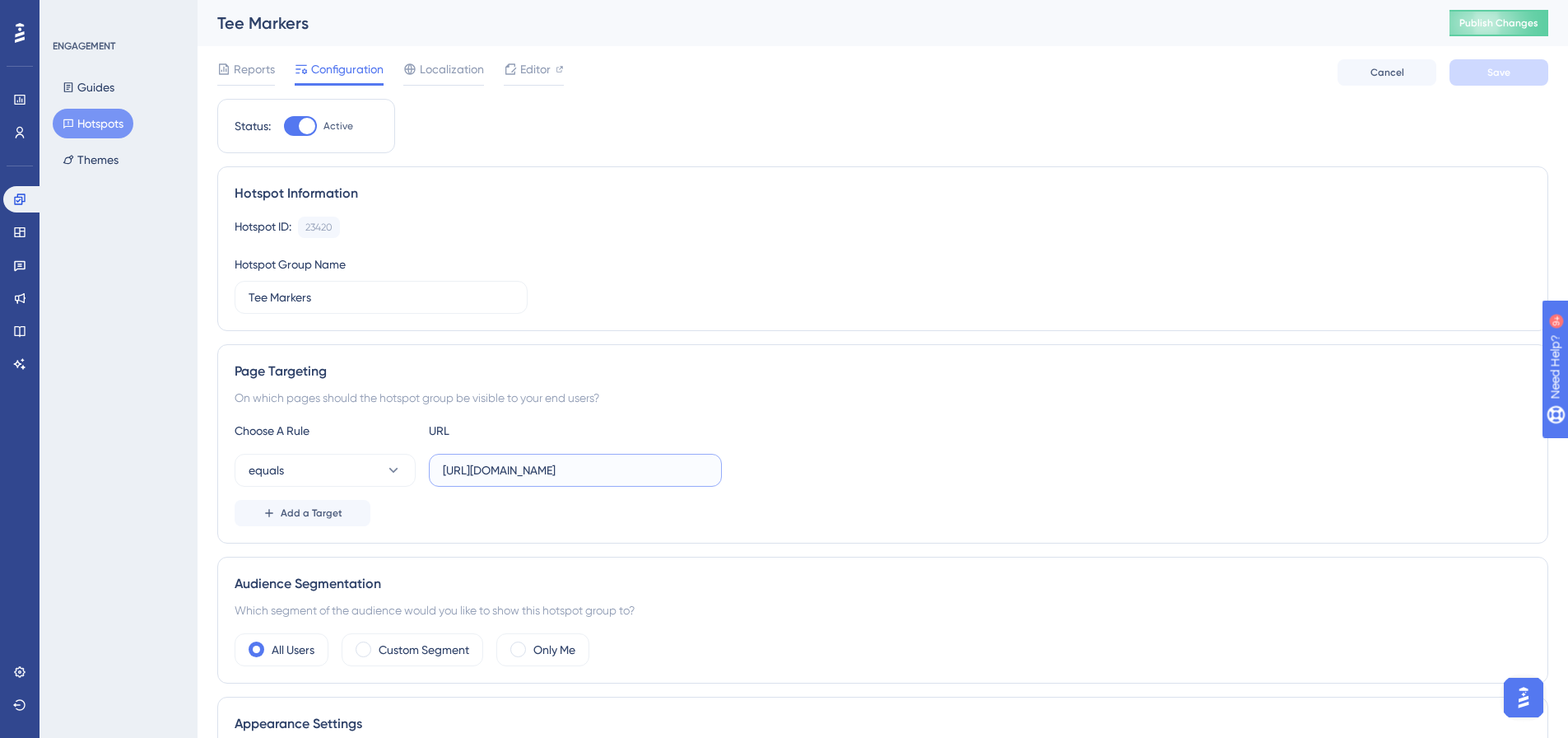
click at [604, 473] on input "https://live.gaconnect.golf.com.au/Shared/Courses/AddChange.aspx?CourseId=8475&…" at bounding box center [575, 470] width 265 height 18
type input "https://live.gaconnect.golf.com.au/Shared/Courses/AddChange.aspx?"
click at [364, 481] on button "equals" at bounding box center [325, 470] width 181 height 33
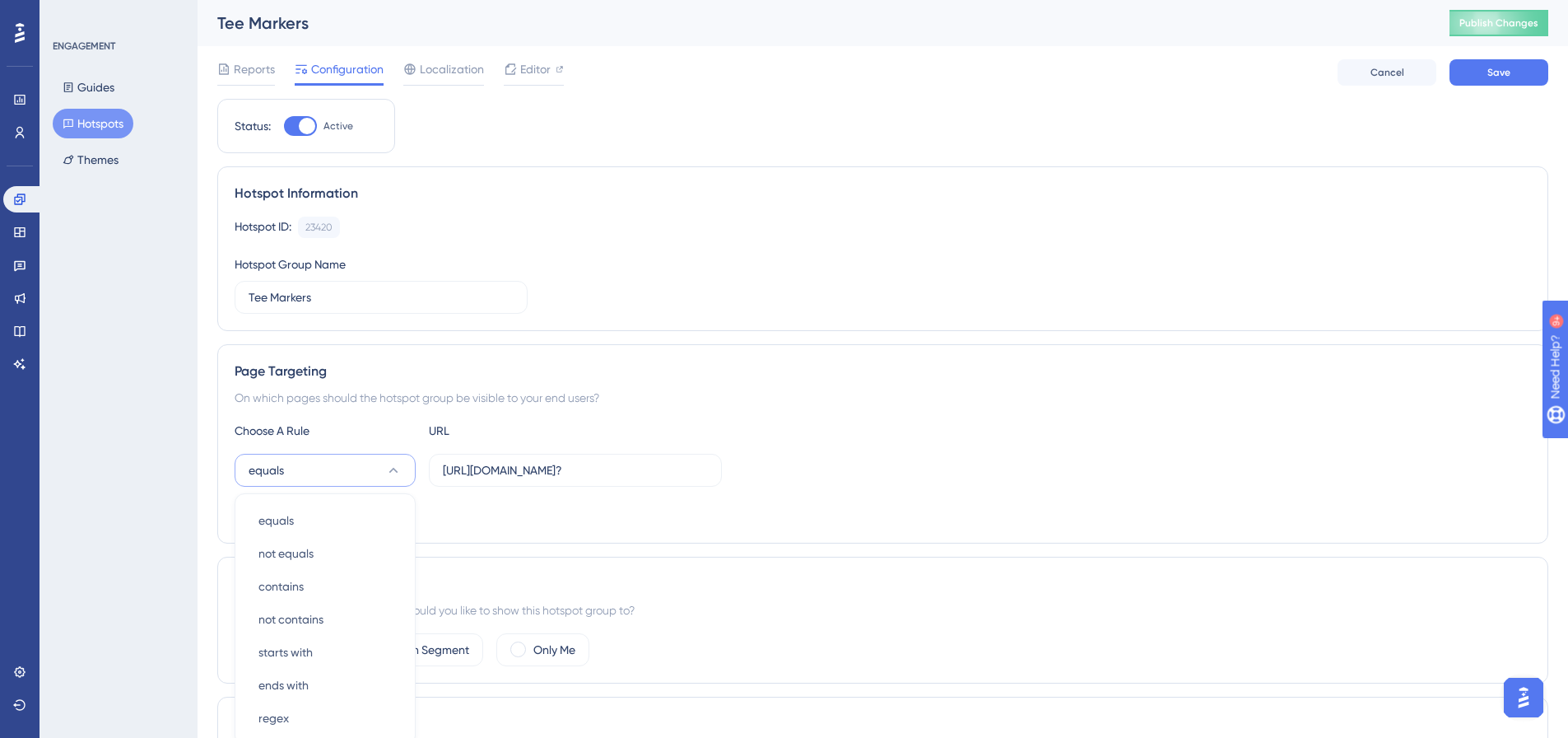
scroll to position [250, 0]
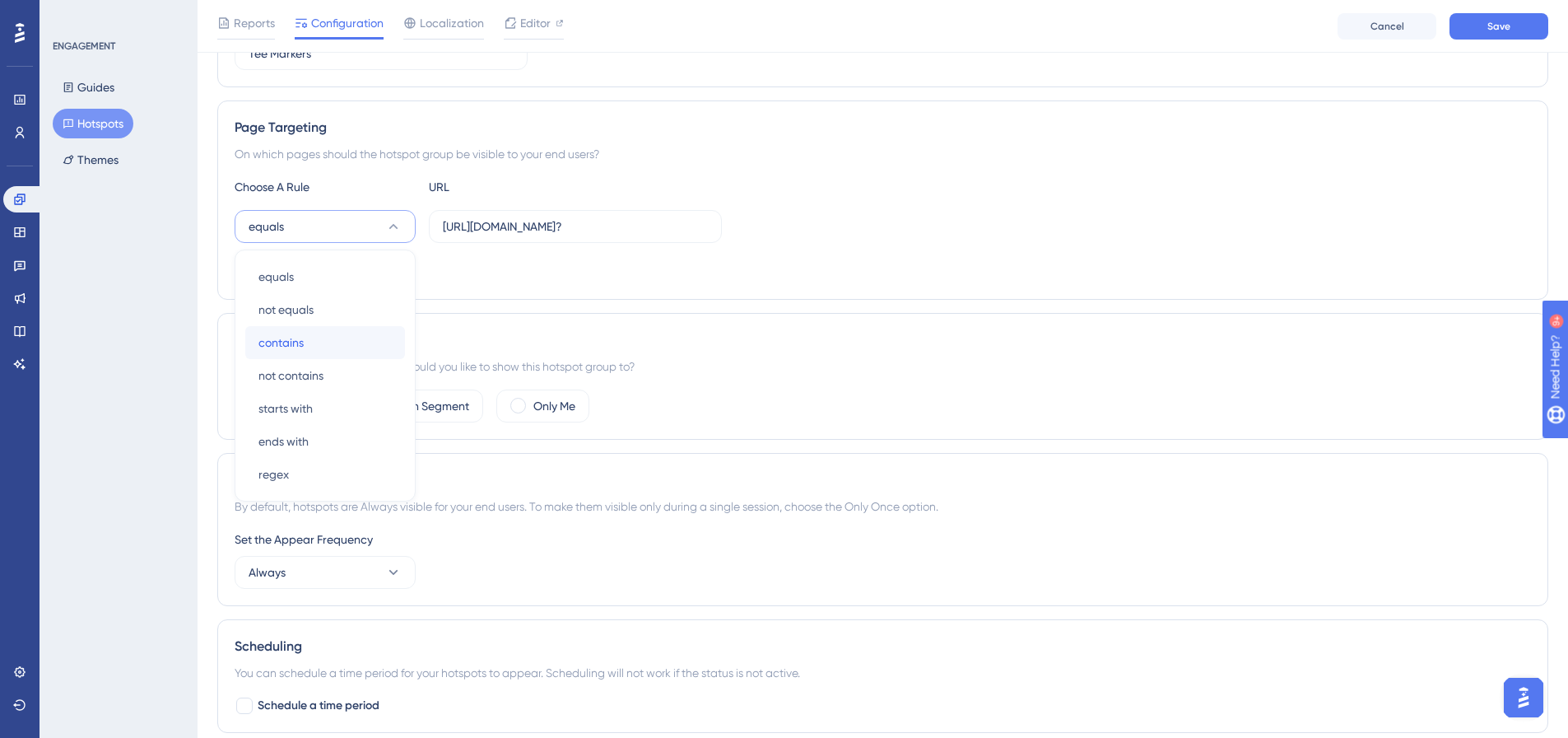
click at [293, 347] on span "contains" at bounding box center [281, 342] width 46 height 20
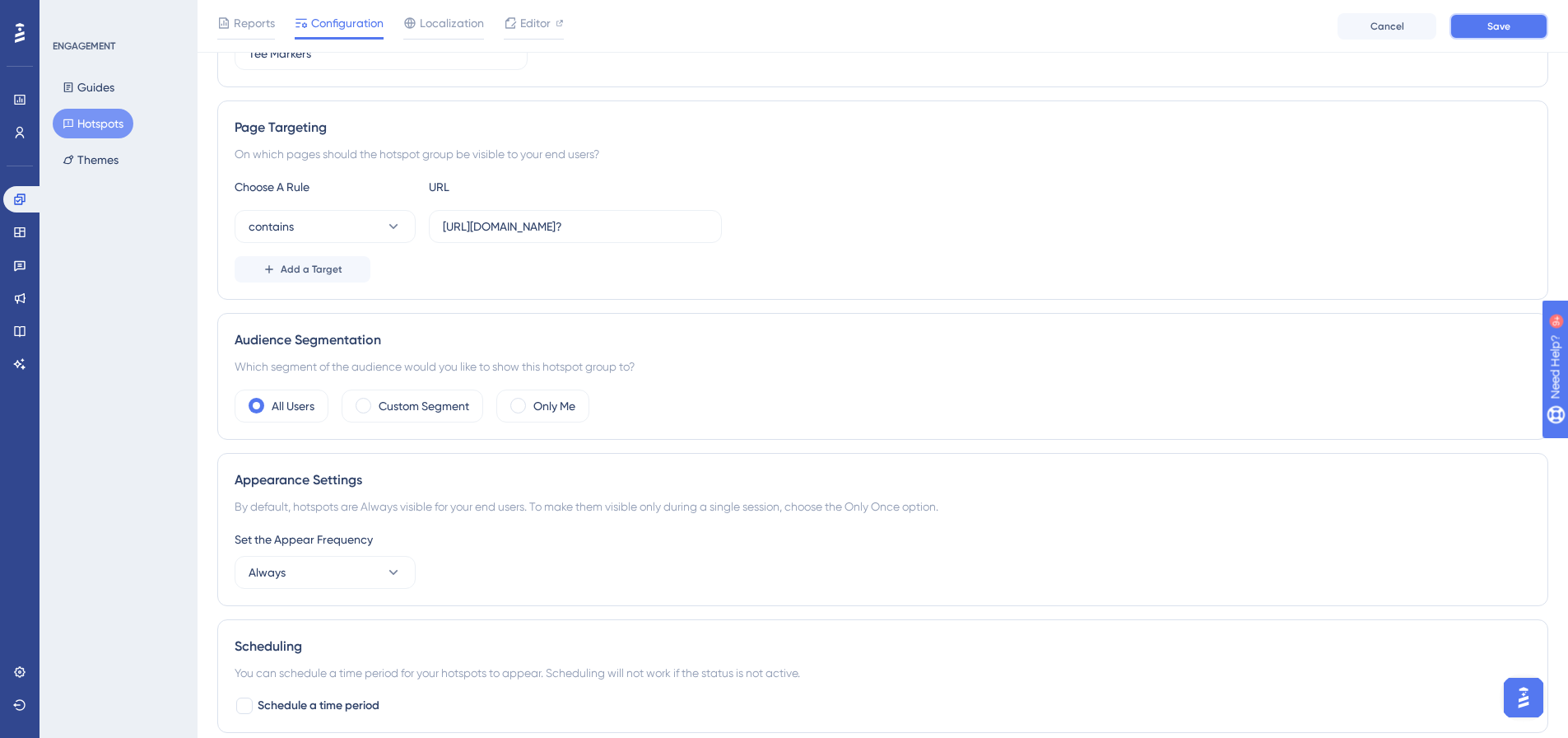
click at [1509, 34] on button "Save" at bounding box center [1498, 27] width 99 height 27
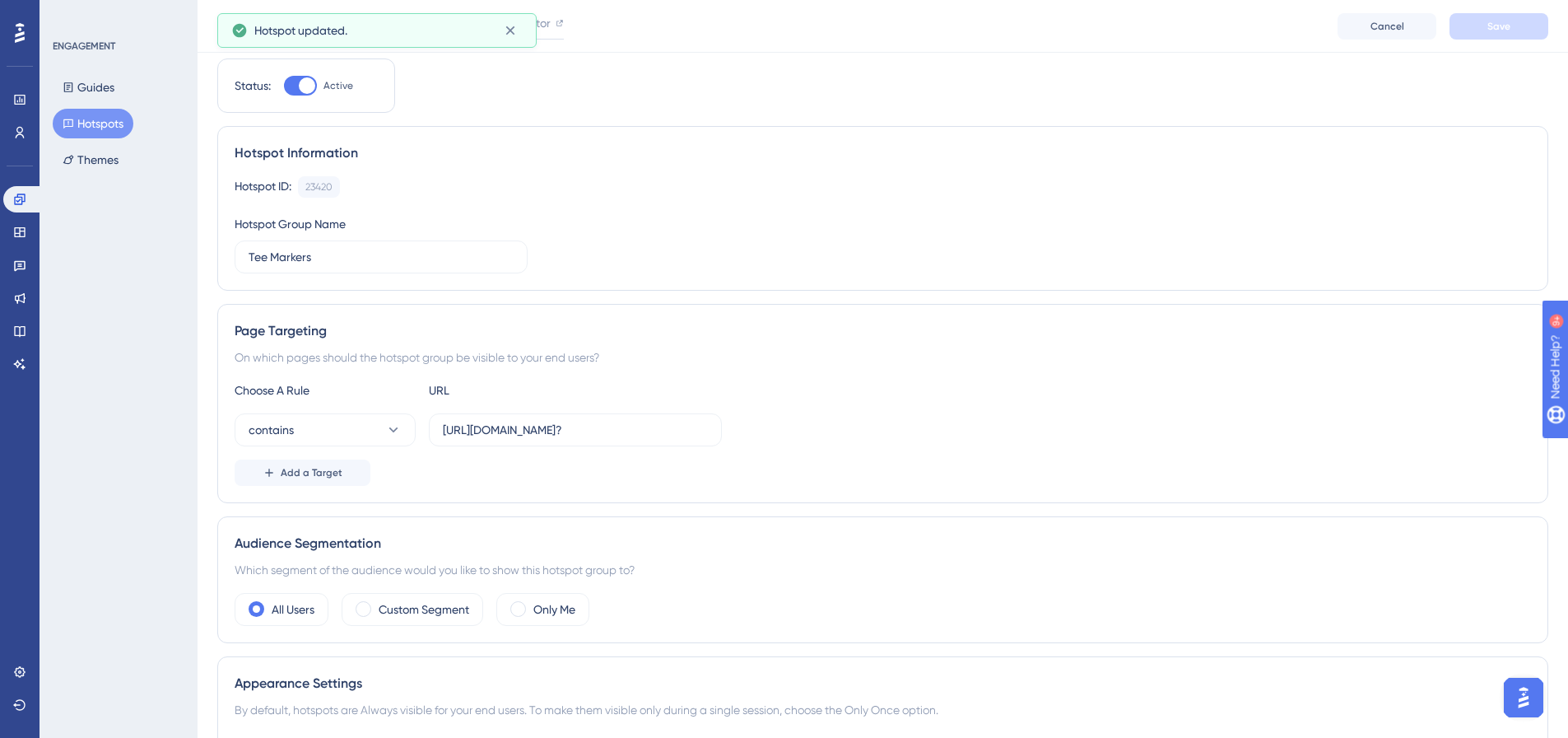
scroll to position [0, 0]
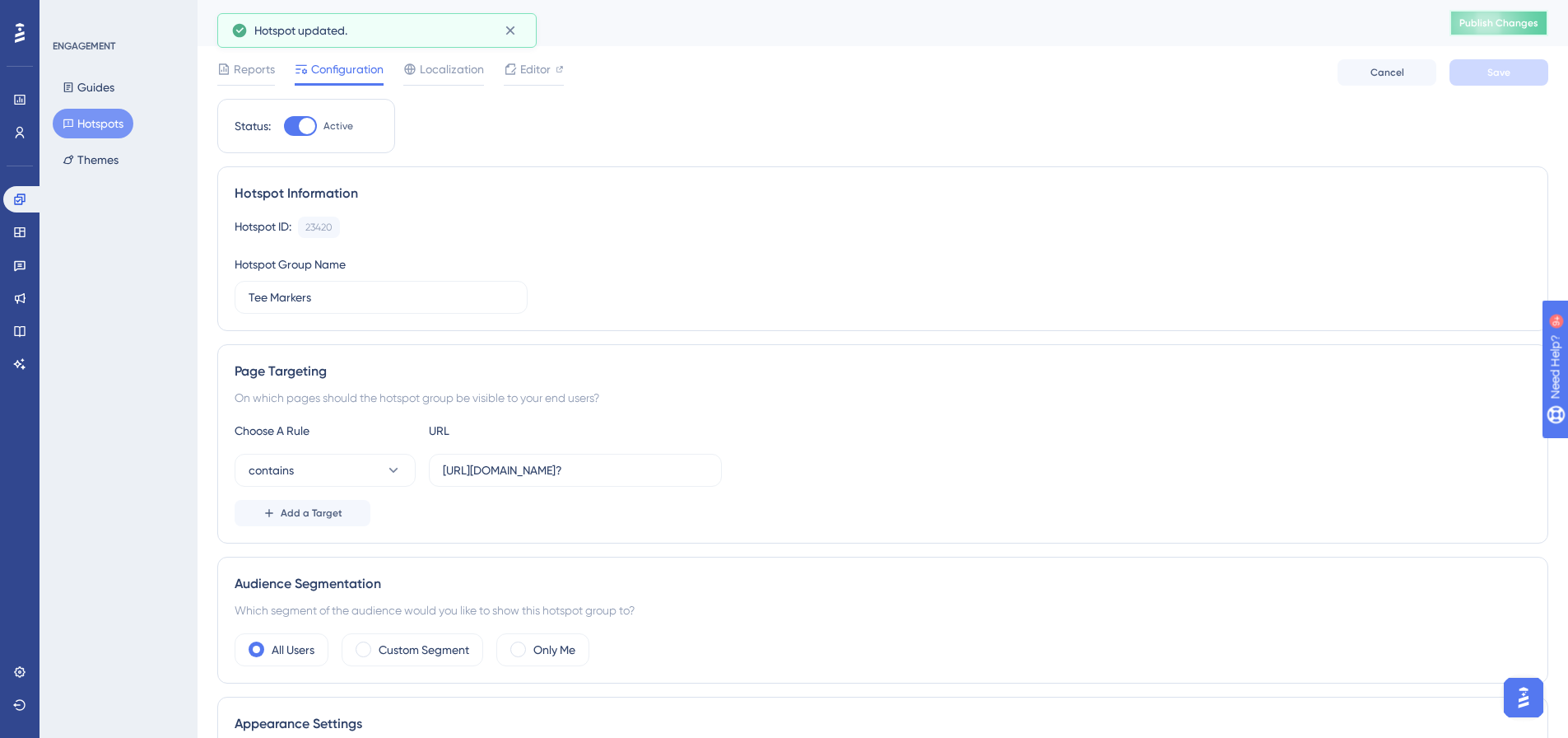
click at [1503, 30] on button "Publish Changes" at bounding box center [1498, 23] width 99 height 27
